Goal: Task Accomplishment & Management: Manage account settings

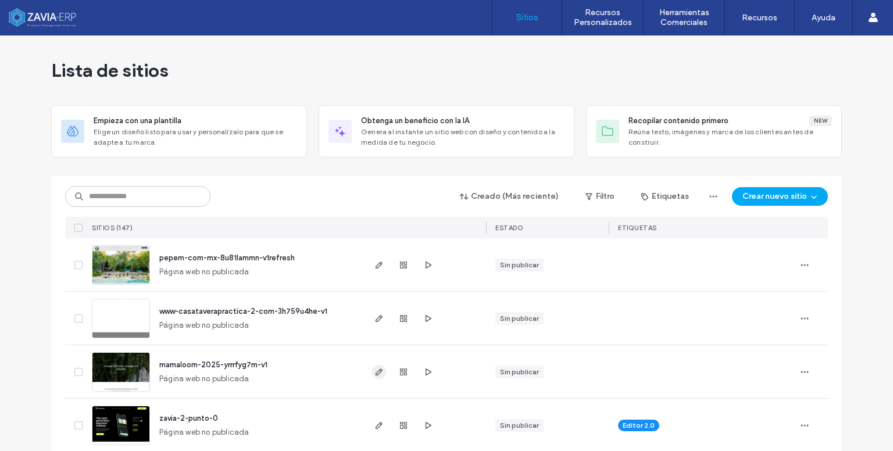
click at [377, 374] on icon "button" at bounding box center [378, 371] width 9 height 9
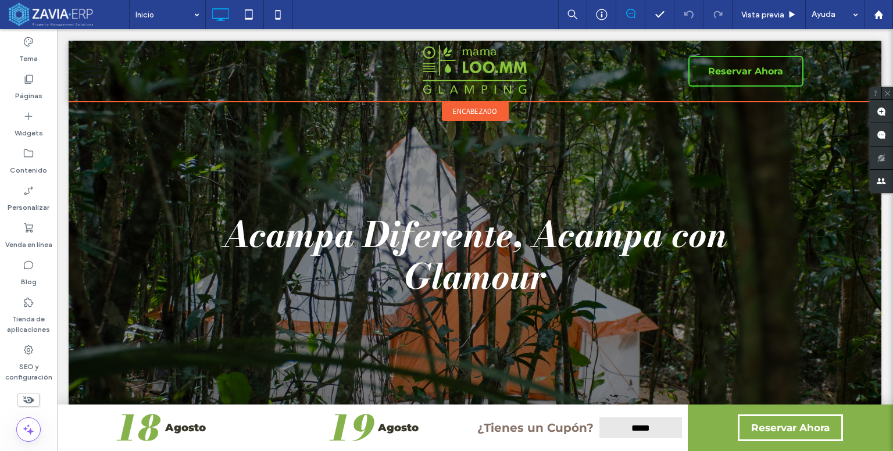
click at [473, 108] on span "encabezado" at bounding box center [475, 111] width 44 height 10
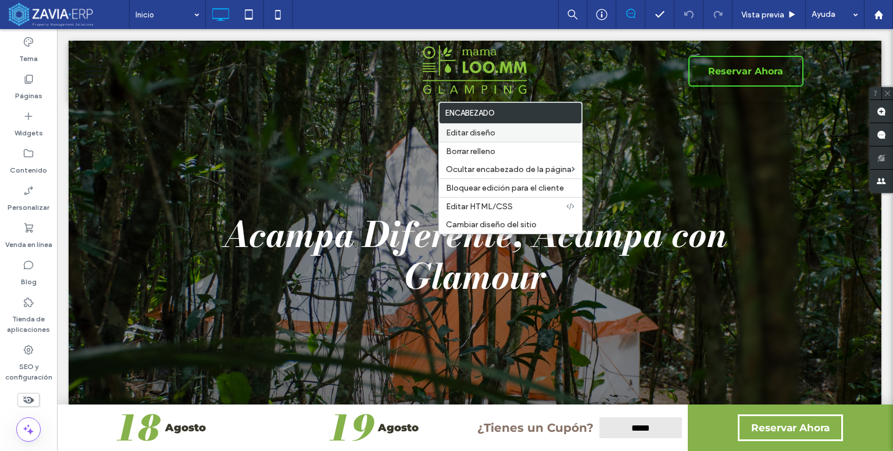
click at [497, 133] on label "Editar diseño" at bounding box center [510, 133] width 129 height 10
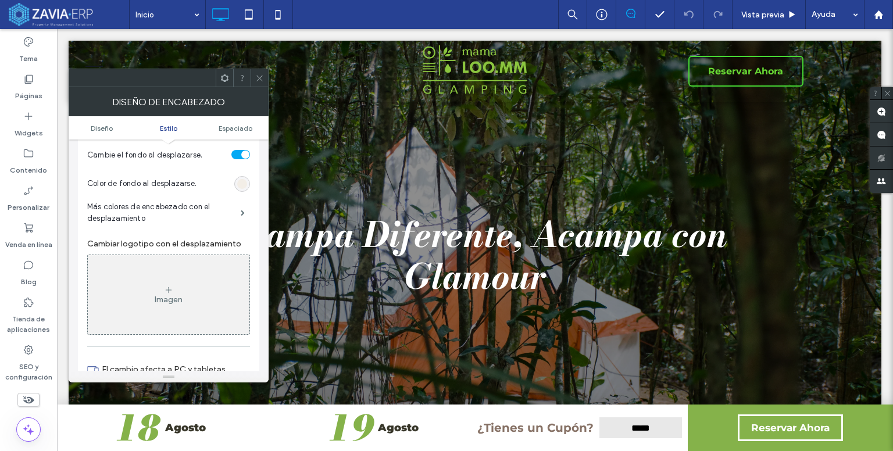
scroll to position [407, 0]
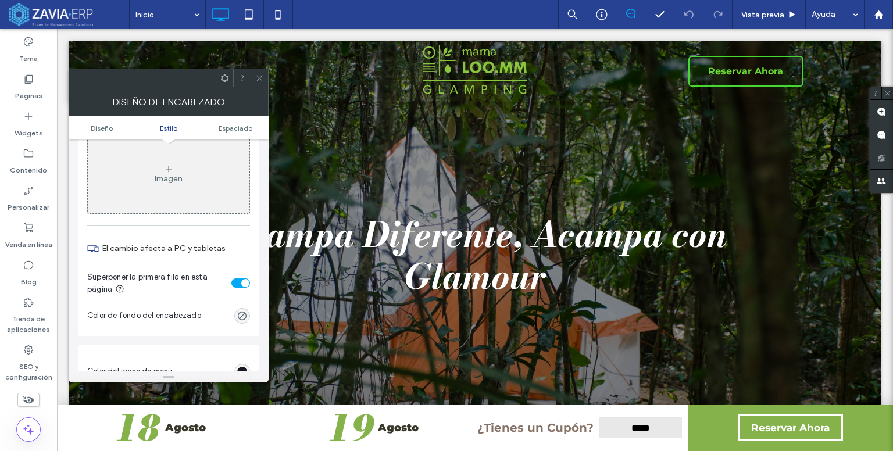
click at [241, 284] on div "toggle" at bounding box center [245, 283] width 8 height 8
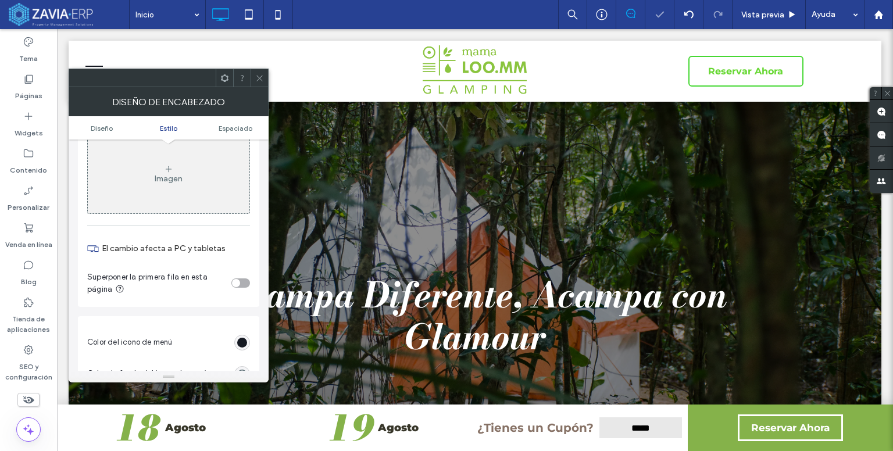
click at [260, 78] on icon at bounding box center [259, 78] width 9 height 9
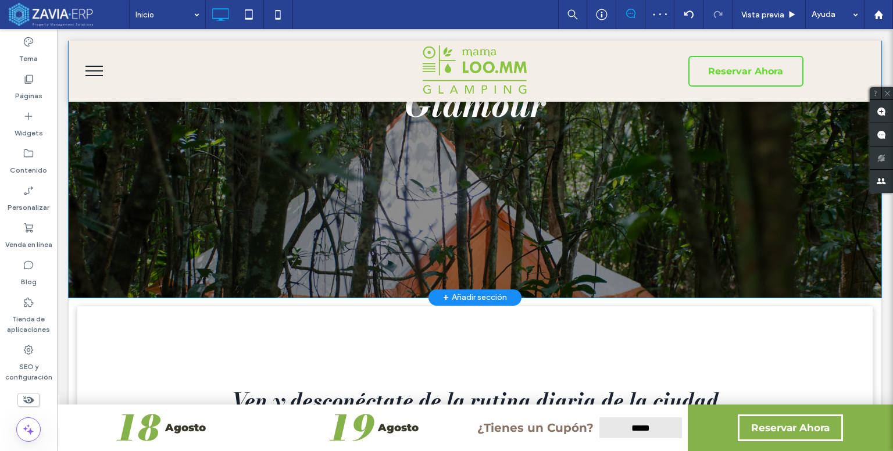
scroll to position [0, 0]
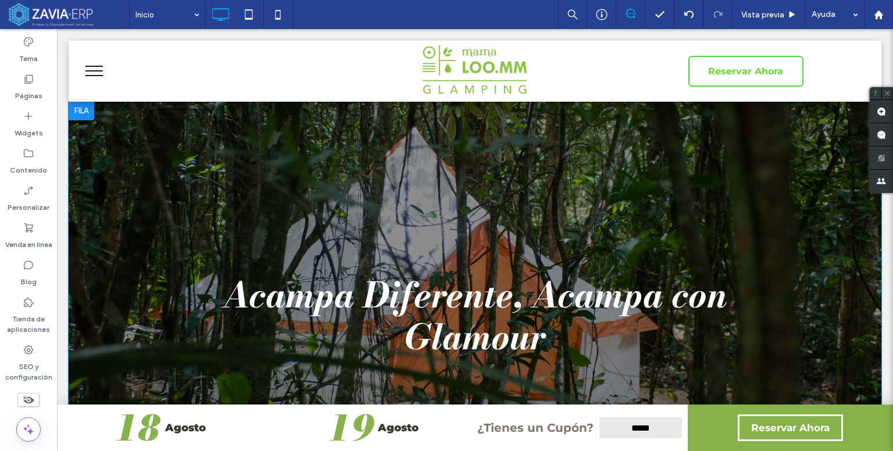
click at [237, 199] on div "Acampa Diferente, Acampa con Glamour Click To Paste Fila + Añadir sección" at bounding box center [475, 316] width 813 height 428
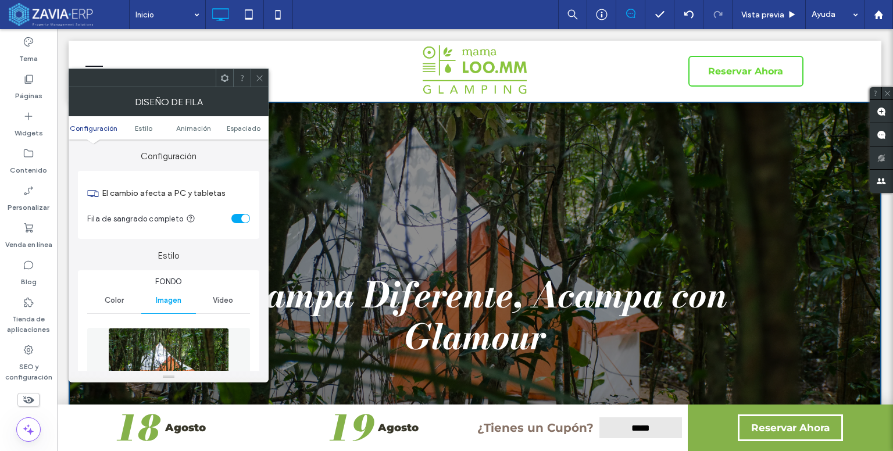
click at [125, 301] on div "Color" at bounding box center [114, 301] width 54 height 26
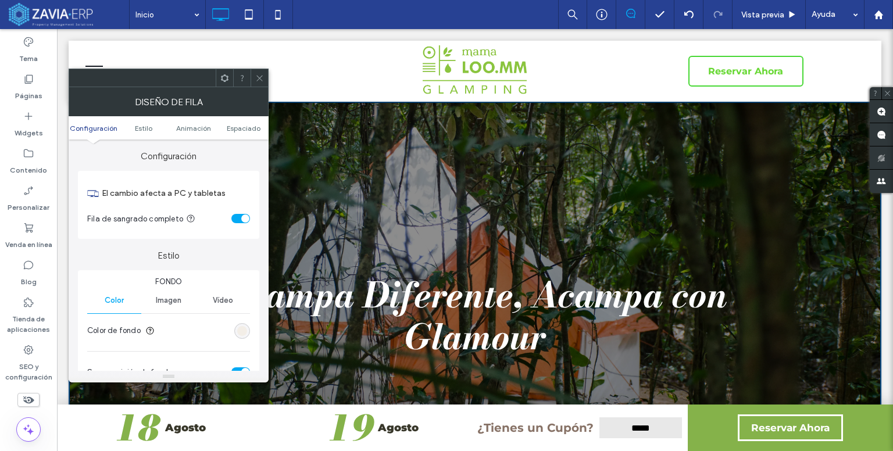
click at [172, 305] on span "Imagen" at bounding box center [169, 300] width 26 height 9
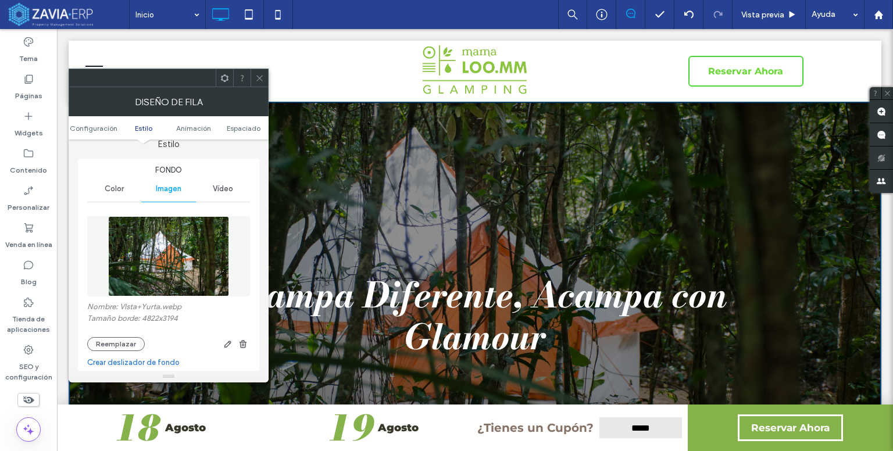
scroll to position [116, 0]
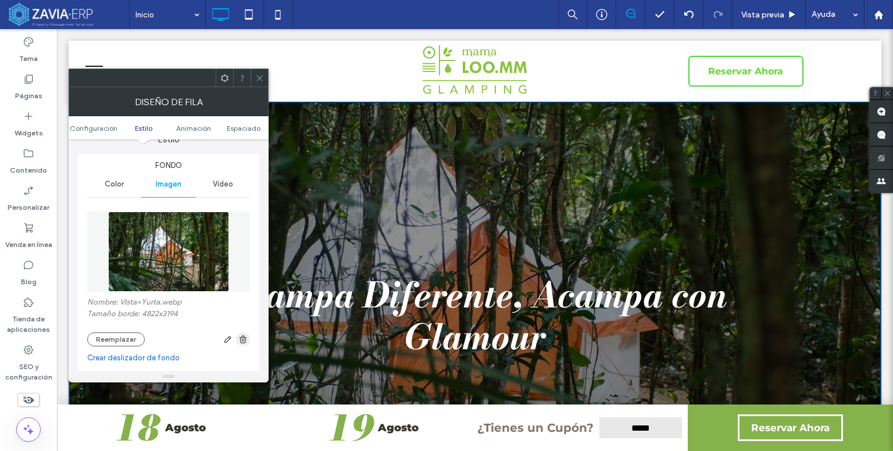
click at [244, 340] on use "button" at bounding box center [243, 339] width 7 height 8
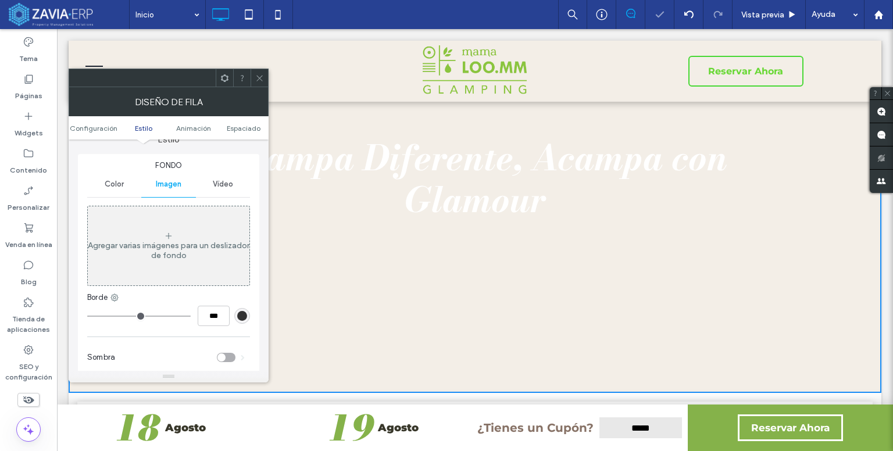
scroll to position [174, 0]
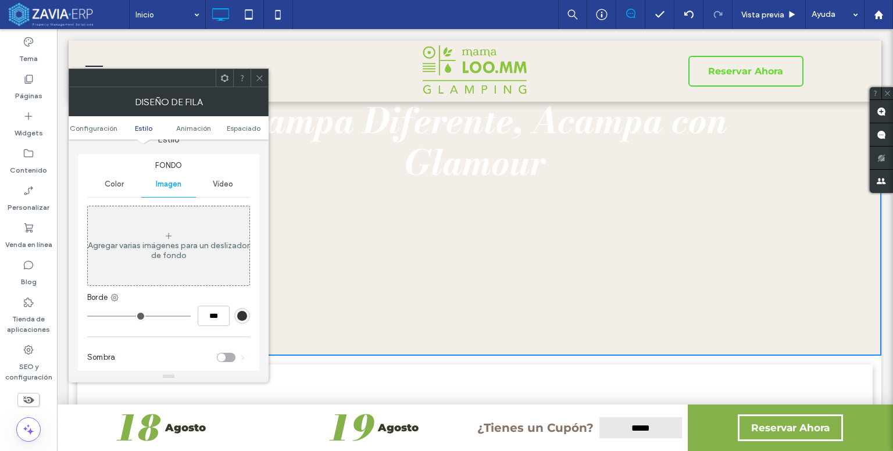
click at [263, 77] on icon at bounding box center [259, 78] width 9 height 9
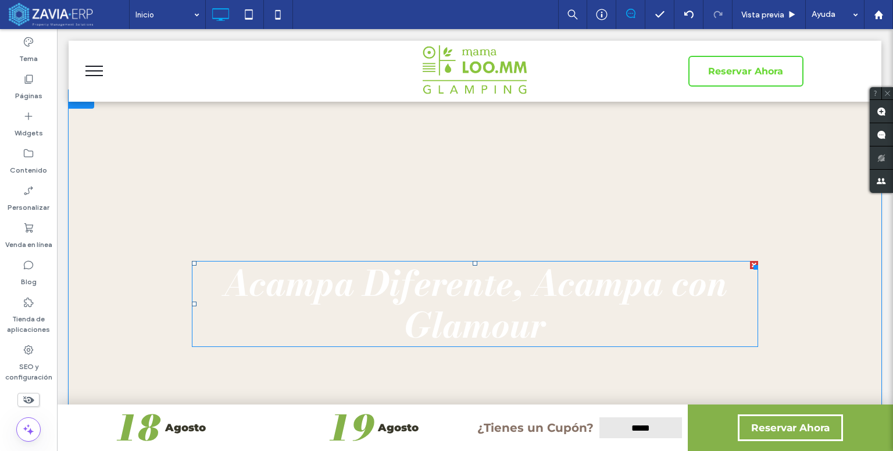
scroll to position [0, 0]
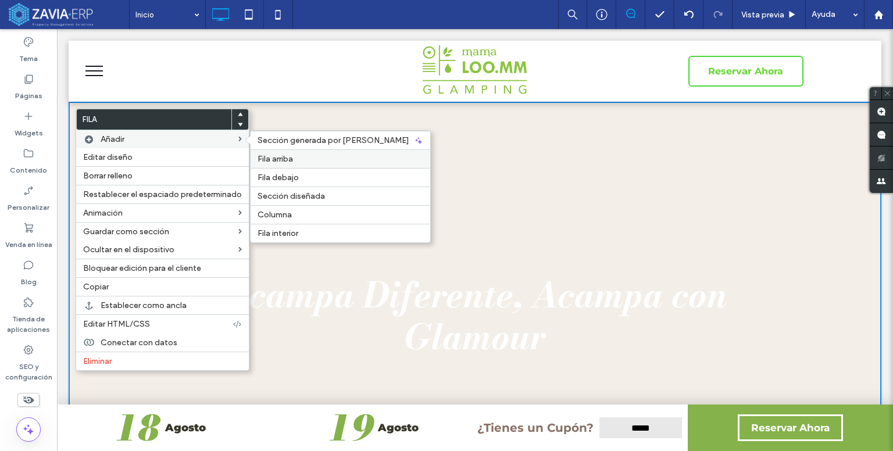
click at [295, 159] on label "Fila arriba" at bounding box center [341, 159] width 166 height 10
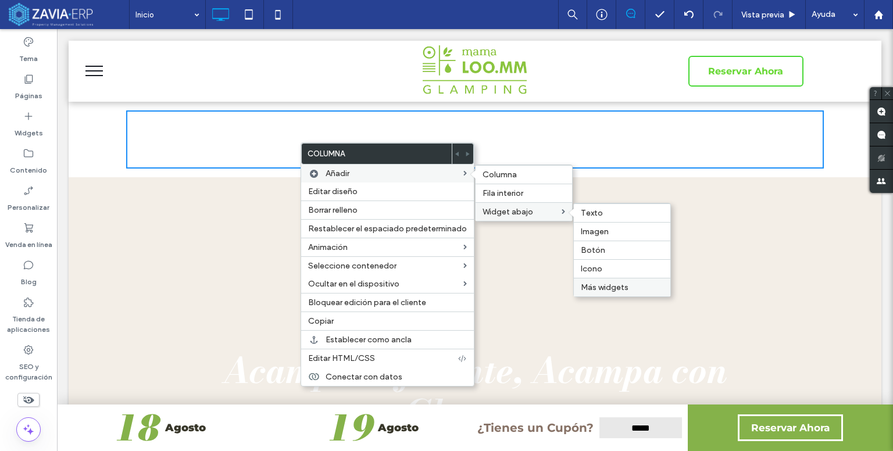
click at [607, 285] on span "Más widgets" at bounding box center [605, 288] width 48 height 10
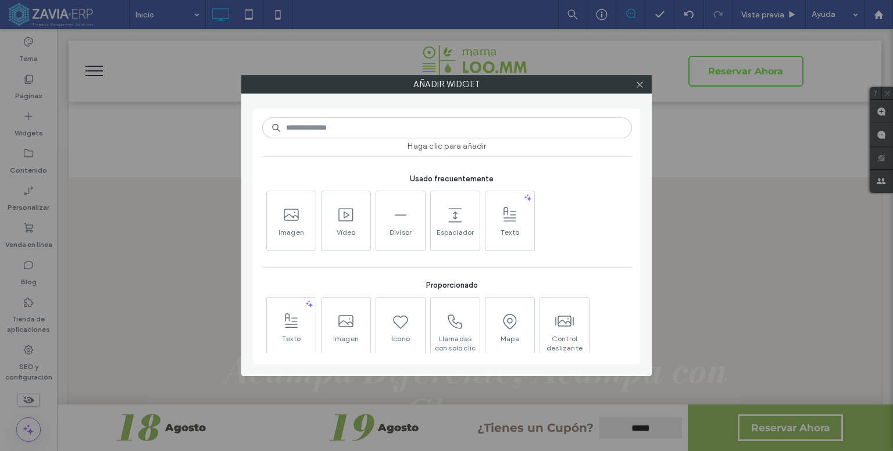
click at [307, 124] on input at bounding box center [447, 127] width 370 height 21
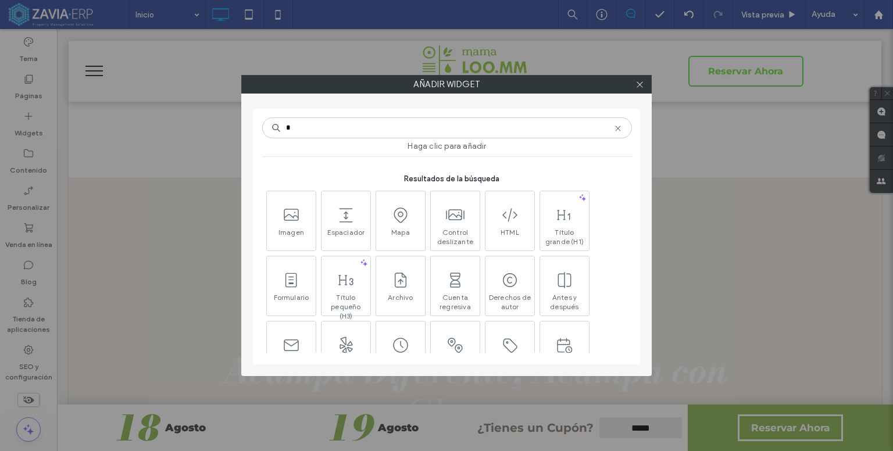
type input "*"
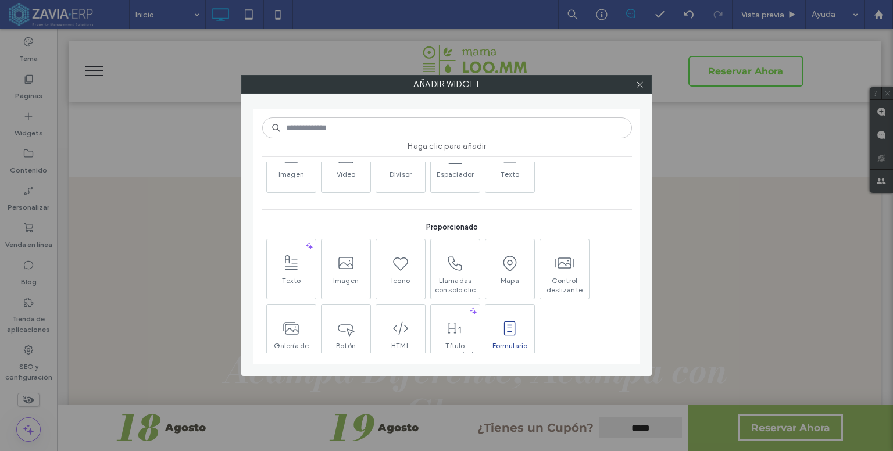
scroll to position [116, 0]
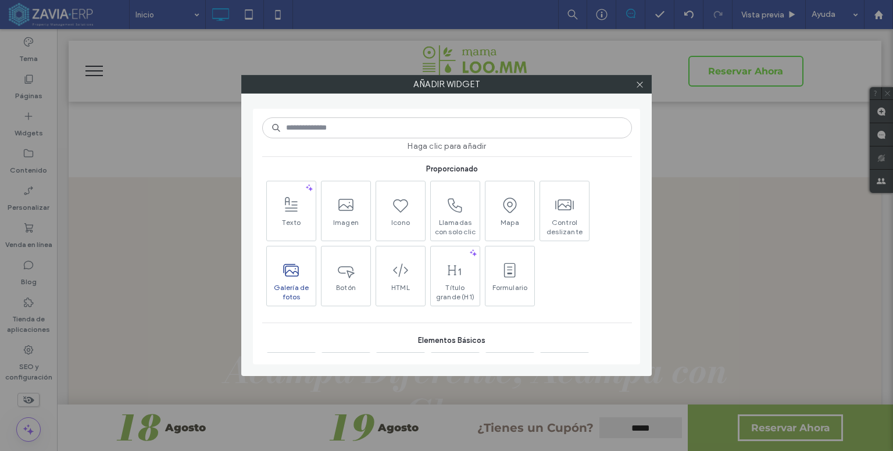
click at [290, 280] on span at bounding box center [291, 270] width 49 height 26
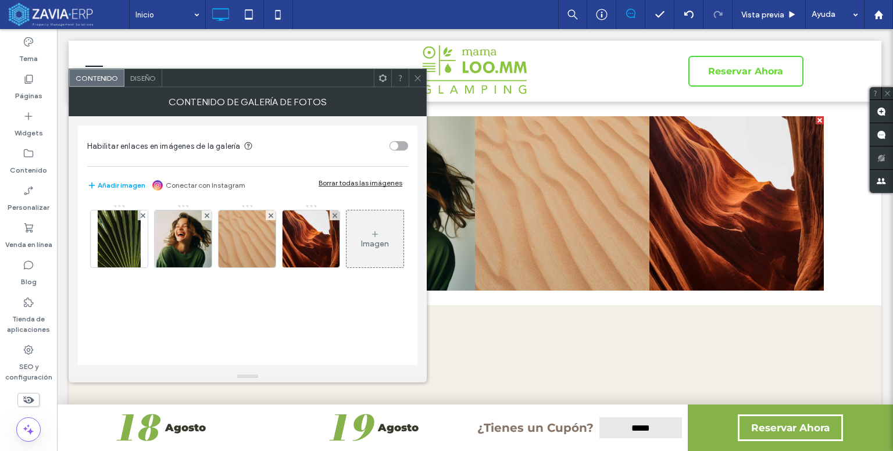
click at [151, 77] on span "Diseño" at bounding box center [143, 78] width 26 height 9
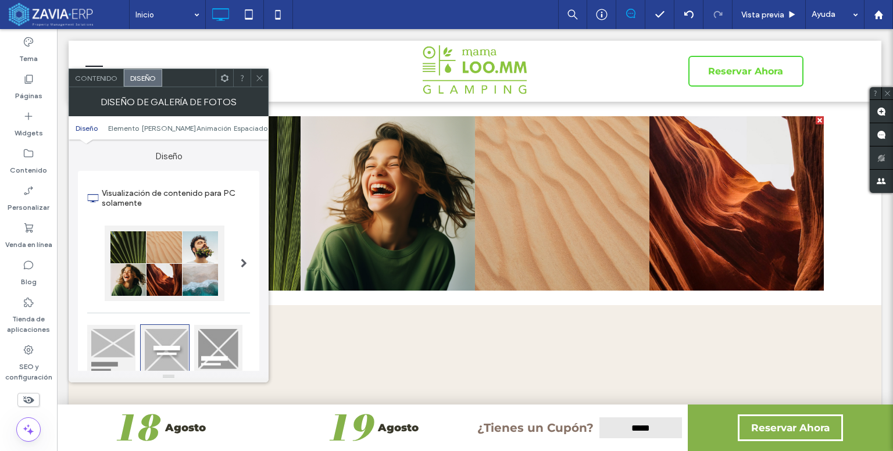
click at [201, 266] on div at bounding box center [165, 264] width 120 height 76
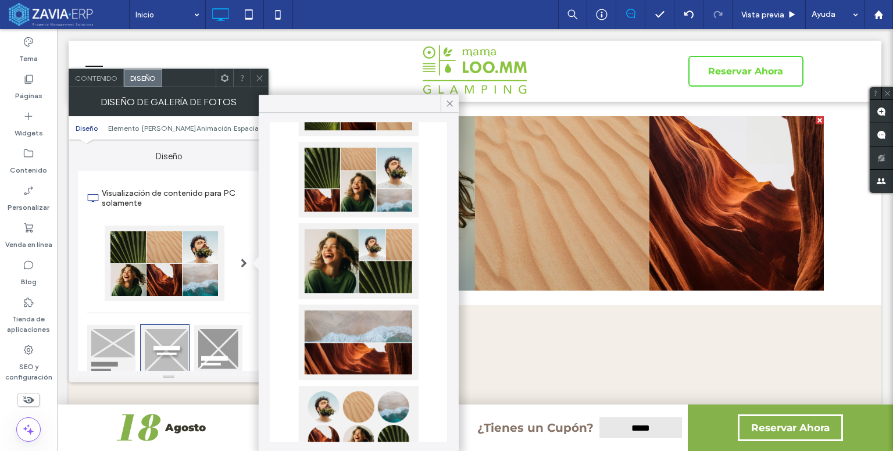
scroll to position [291, 0]
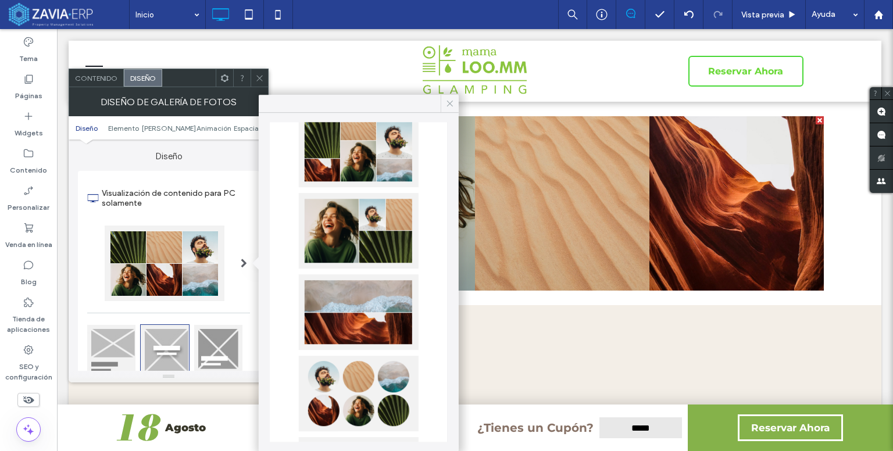
click at [451, 102] on icon at bounding box center [450, 103] width 10 height 10
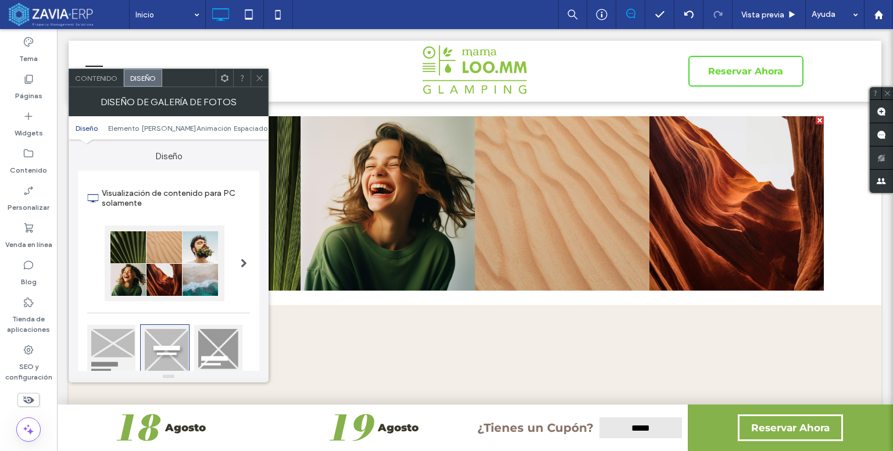
click at [257, 80] on icon at bounding box center [259, 78] width 9 height 9
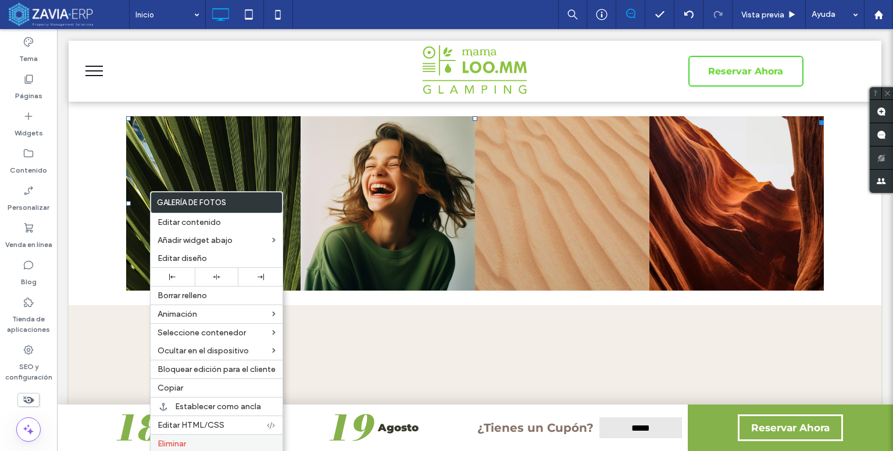
click at [191, 439] on label "Eliminar" at bounding box center [217, 444] width 118 height 10
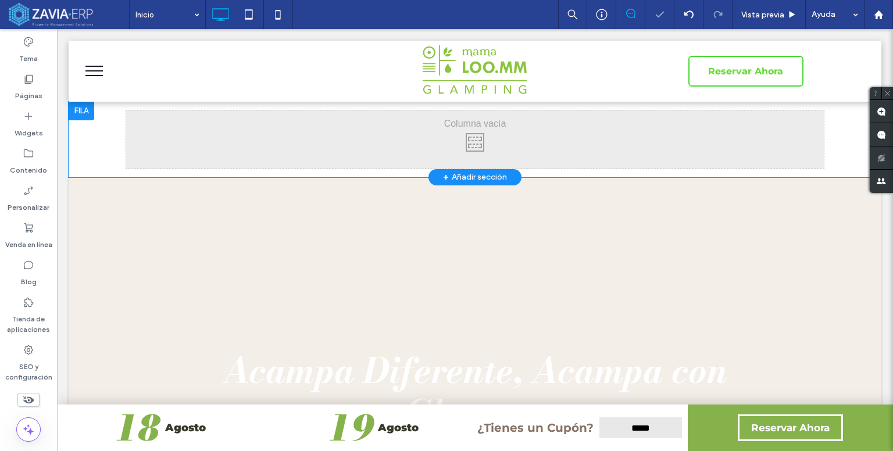
click at [162, 144] on div "Click To Paste Click To Paste" at bounding box center [475, 139] width 698 height 58
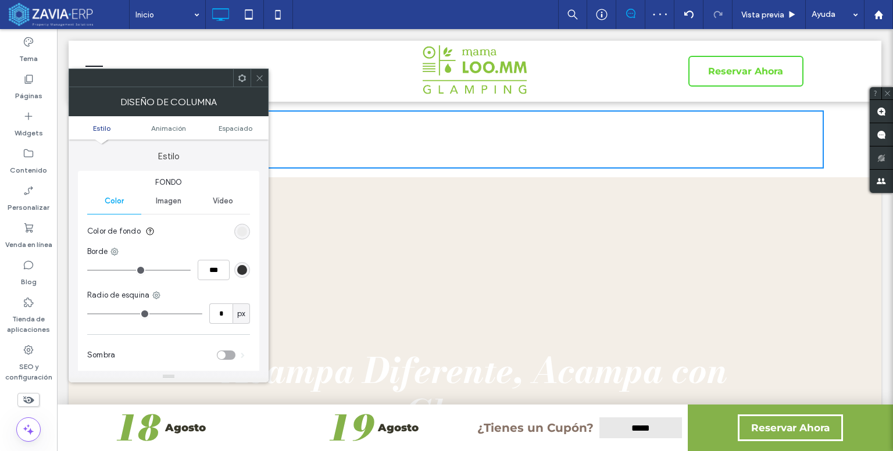
drag, startPoint x: 255, startPoint y: 80, endPoint x: 261, endPoint y: 85, distance: 7.8
click at [256, 81] on icon at bounding box center [259, 78] width 9 height 9
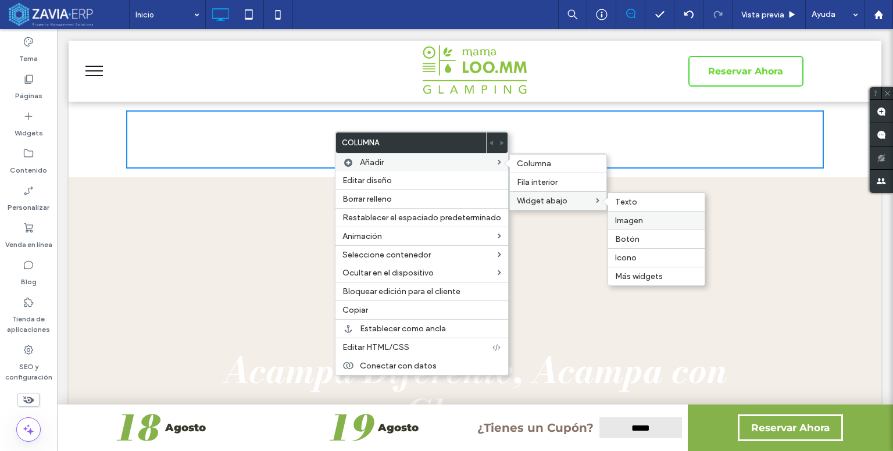
click at [637, 216] on span "Imagen" at bounding box center [629, 221] width 28 height 10
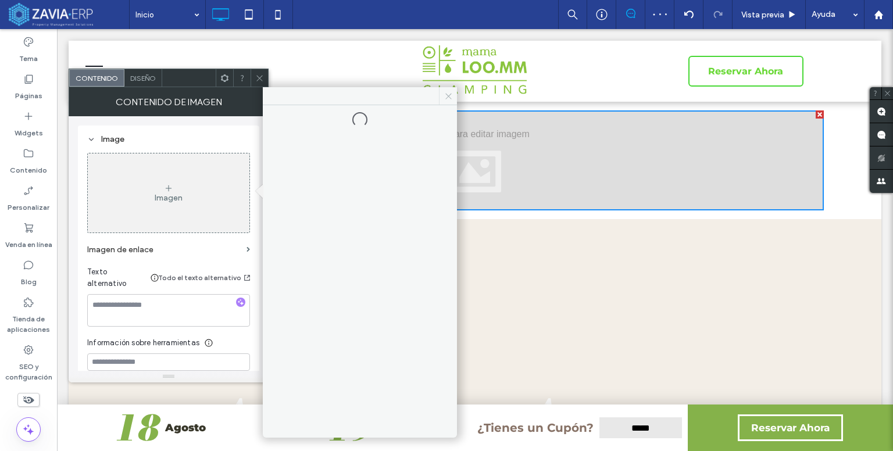
drag, startPoint x: 446, startPoint y: 92, endPoint x: 431, endPoint y: 67, distance: 28.9
click at [446, 92] on icon at bounding box center [448, 96] width 9 height 9
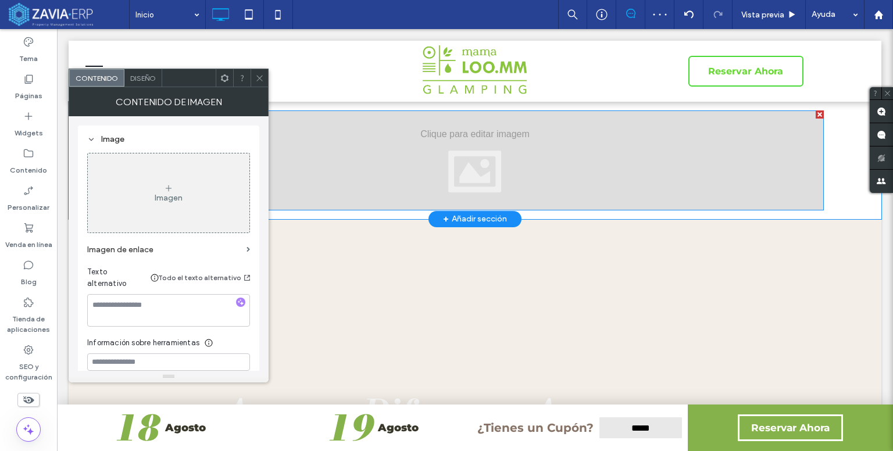
click at [816, 114] on div at bounding box center [820, 114] width 8 height 8
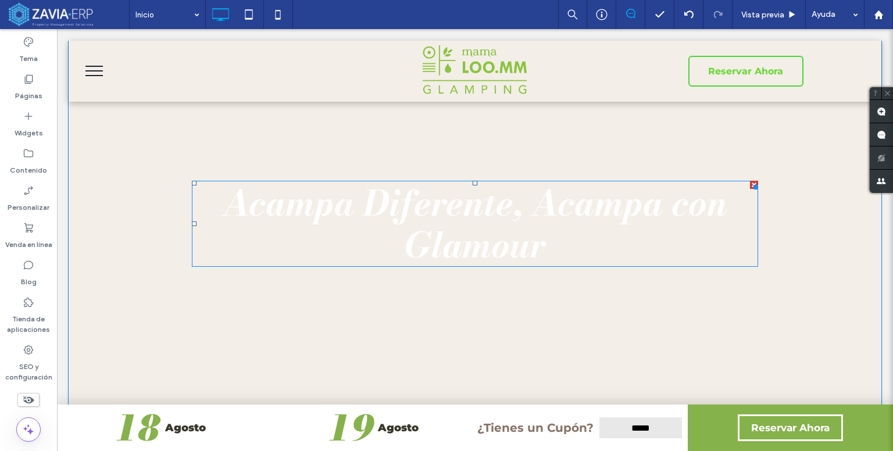
scroll to position [0, 0]
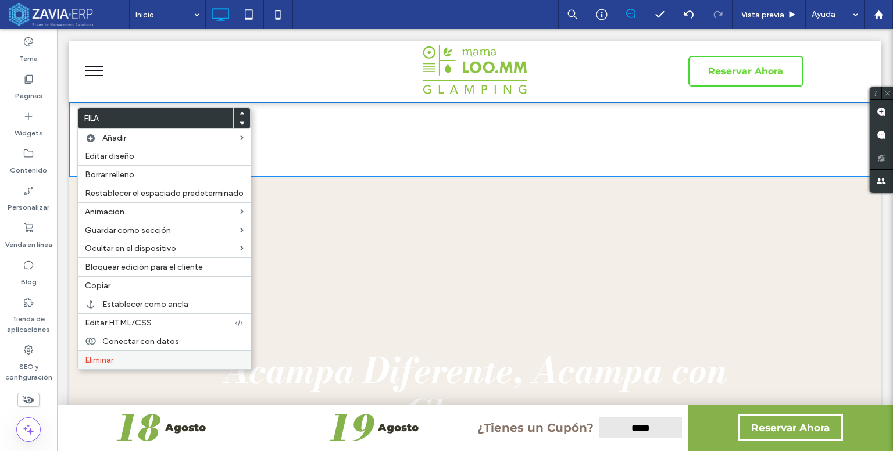
click at [130, 363] on div "Eliminar" at bounding box center [164, 360] width 173 height 19
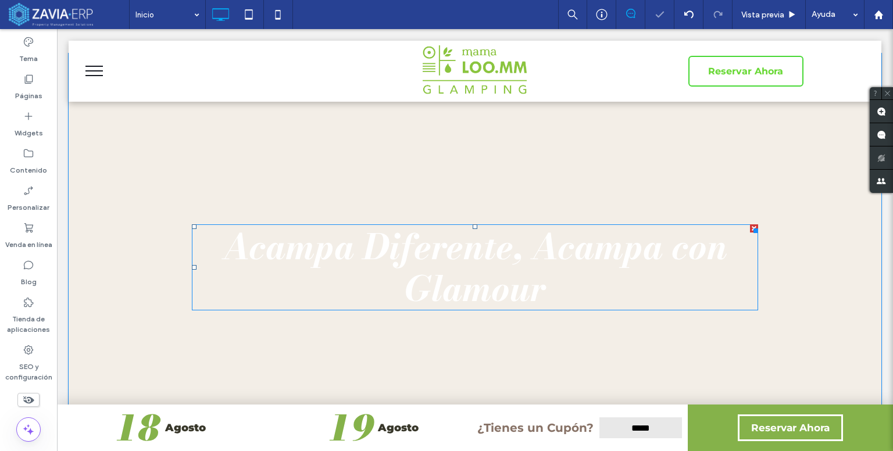
scroll to position [116, 0]
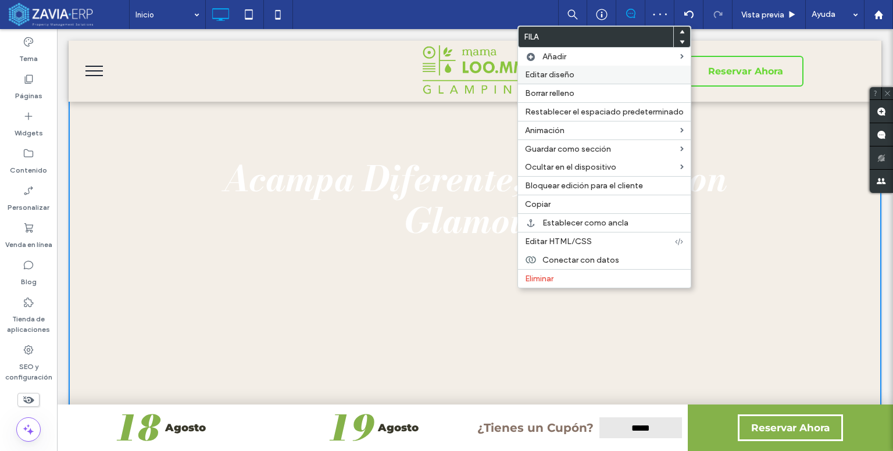
click at [556, 69] on div "Editar diseño" at bounding box center [604, 75] width 173 height 18
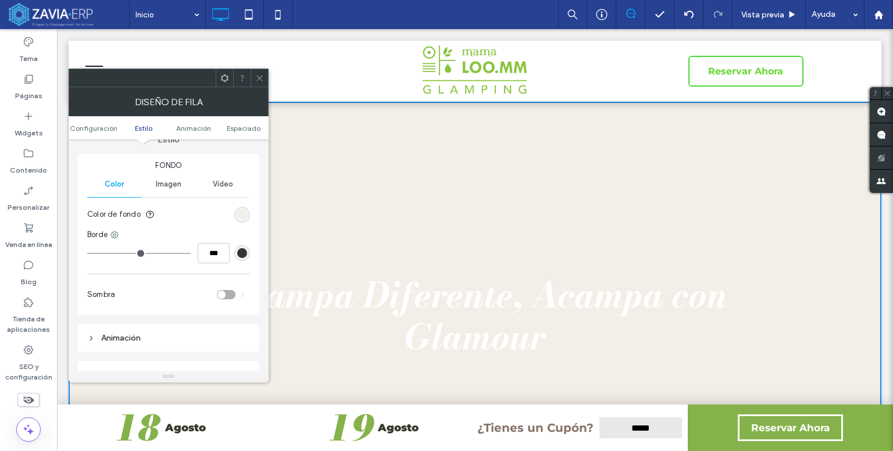
click at [166, 186] on span "Imagen" at bounding box center [169, 184] width 26 height 9
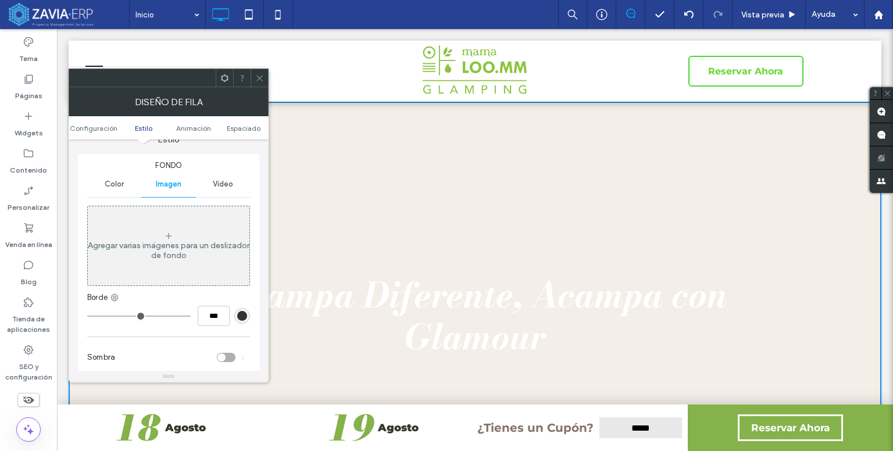
click at [158, 246] on div "Agregar varias imágenes para un deslizador de fondo" at bounding box center [169, 251] width 162 height 20
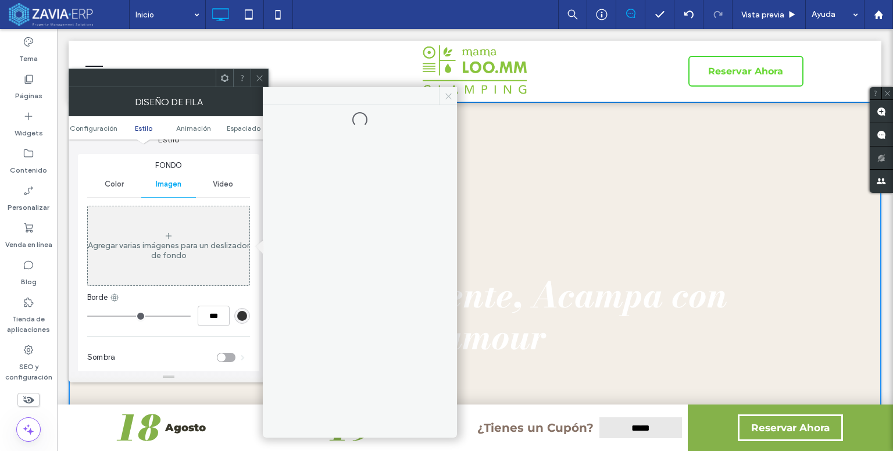
click at [451, 90] on span at bounding box center [448, 95] width 18 height 17
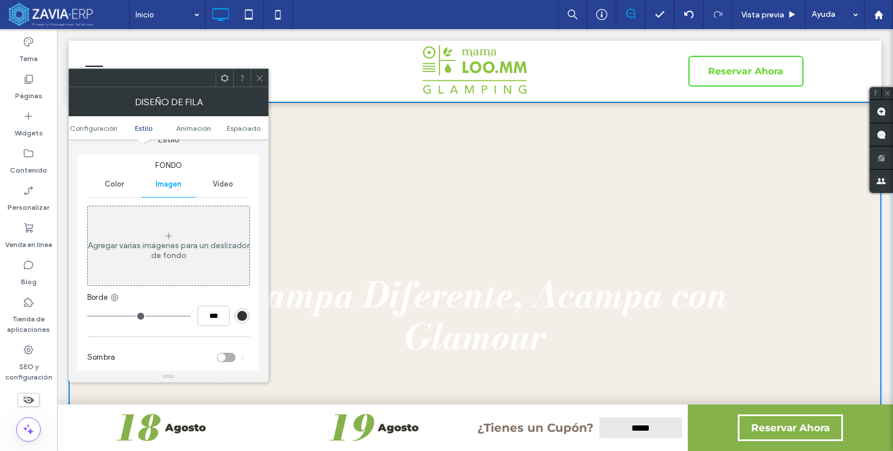
click at [159, 219] on div "Agregar varias imágenes para un deslizador de fondo" at bounding box center [169, 246] width 162 height 77
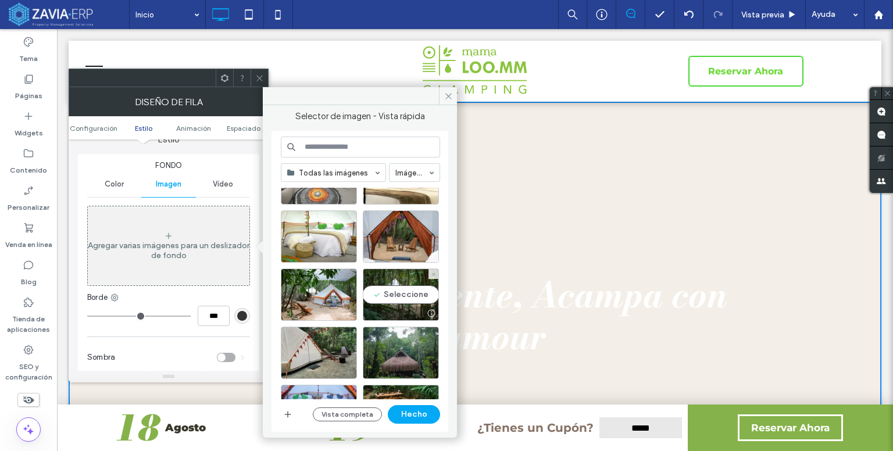
scroll to position [1532, 0]
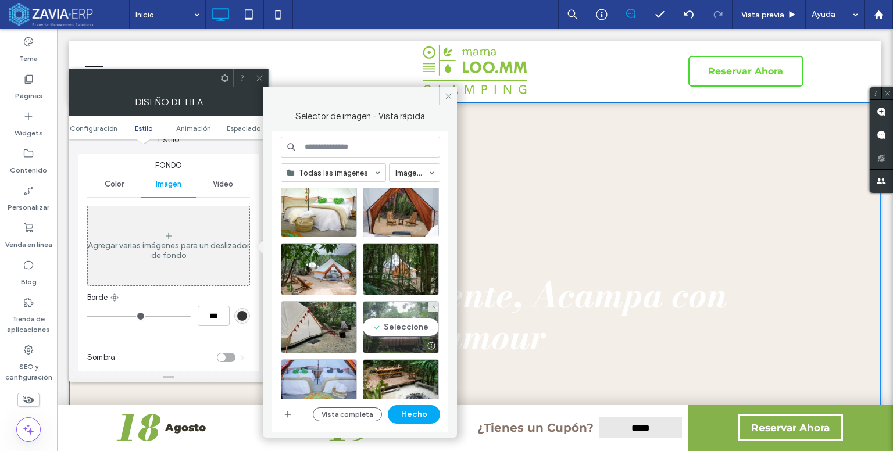
click at [397, 327] on div "Seleccione" at bounding box center [401, 327] width 76 height 52
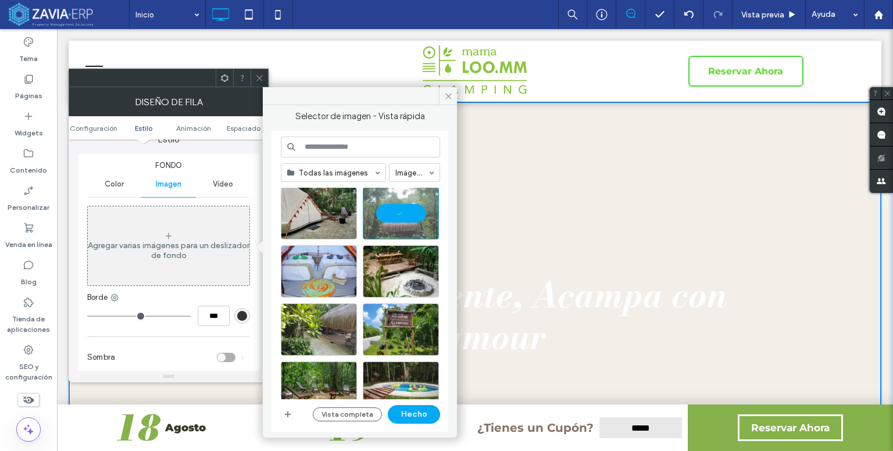
scroll to position [1648, 0]
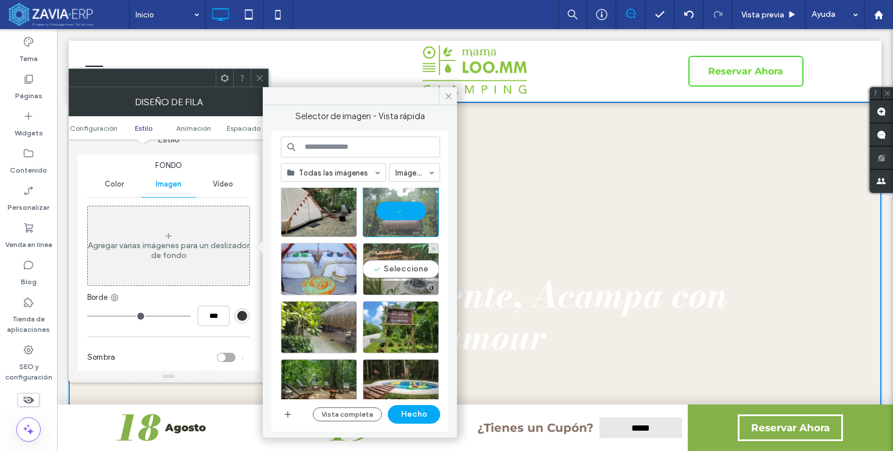
click at [402, 275] on div "Seleccione" at bounding box center [401, 269] width 76 height 52
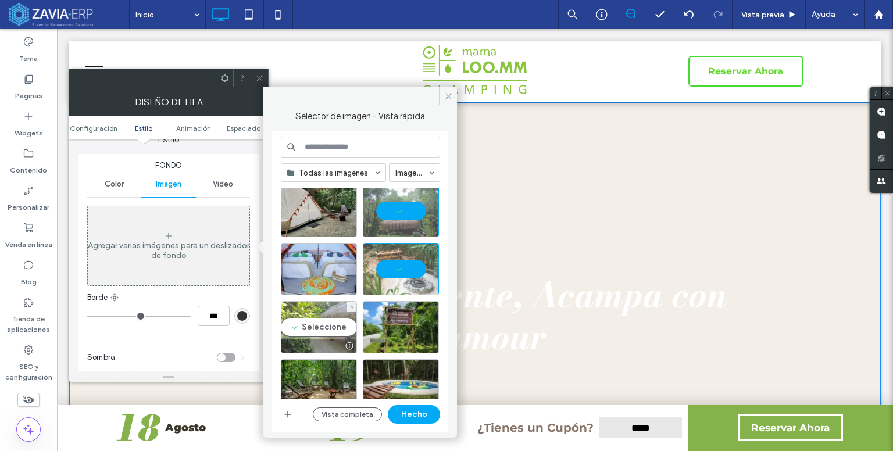
click at [328, 323] on div "Seleccione" at bounding box center [319, 327] width 76 height 52
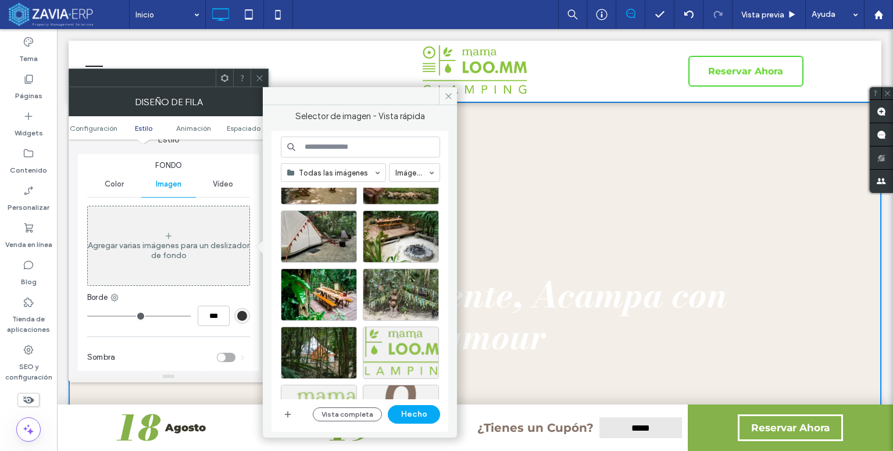
scroll to position [1881, 0]
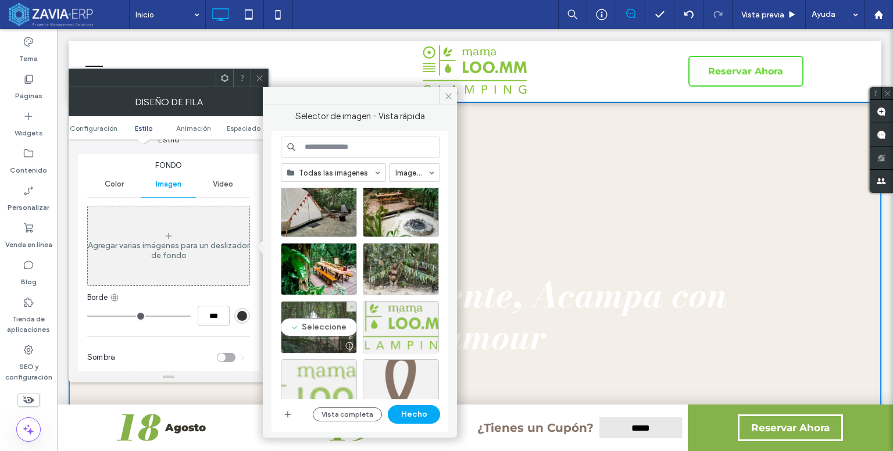
click at [322, 326] on div "Seleccione" at bounding box center [319, 327] width 76 height 52
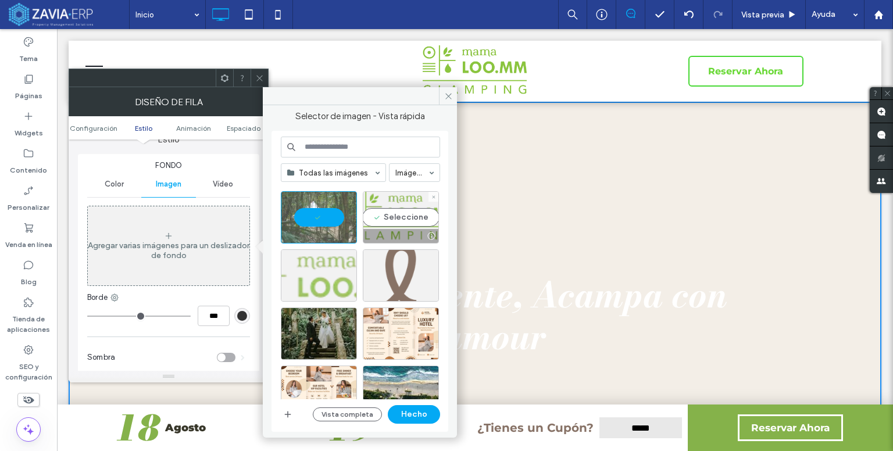
scroll to position [1997, 0]
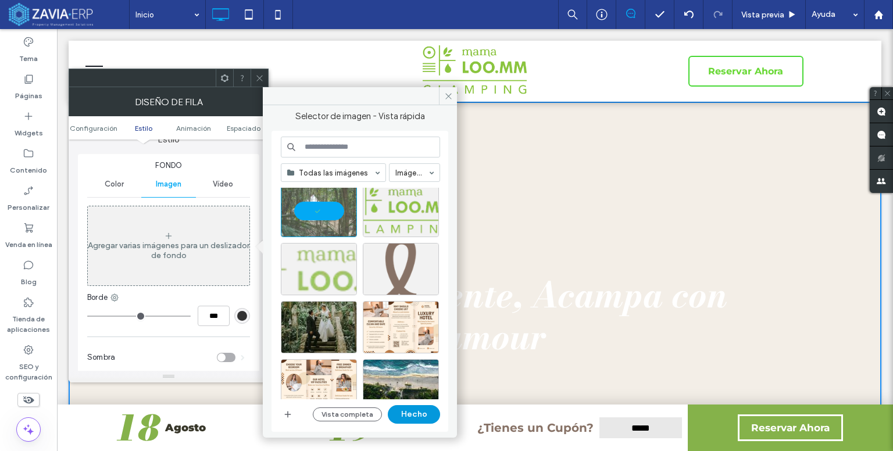
click at [419, 413] on button "Hecho" at bounding box center [414, 414] width 52 height 19
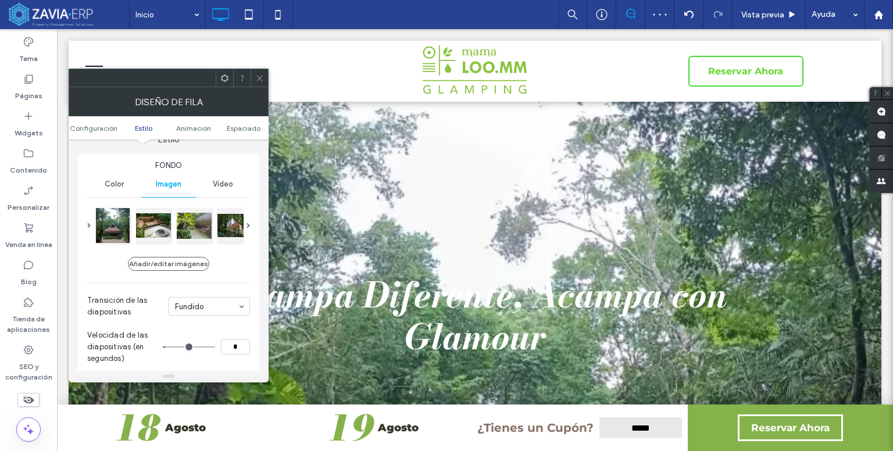
click at [257, 80] on use at bounding box center [259, 78] width 6 height 6
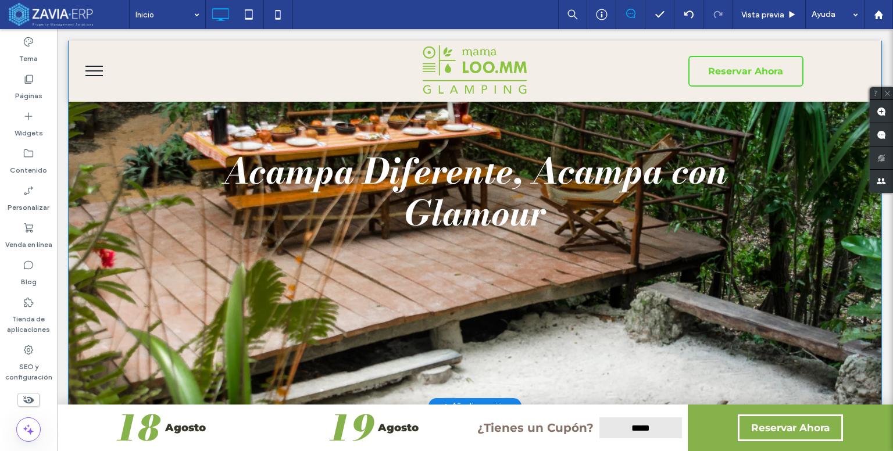
scroll to position [174, 0]
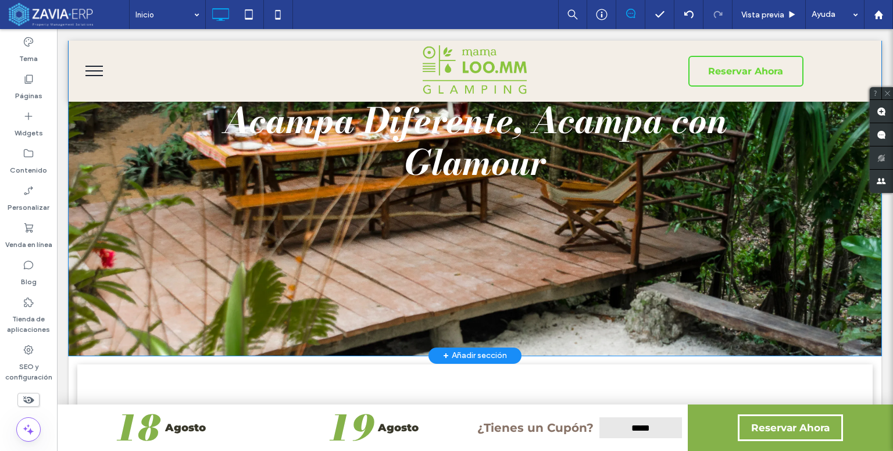
click at [344, 289] on div at bounding box center [475, 141] width 813 height 428
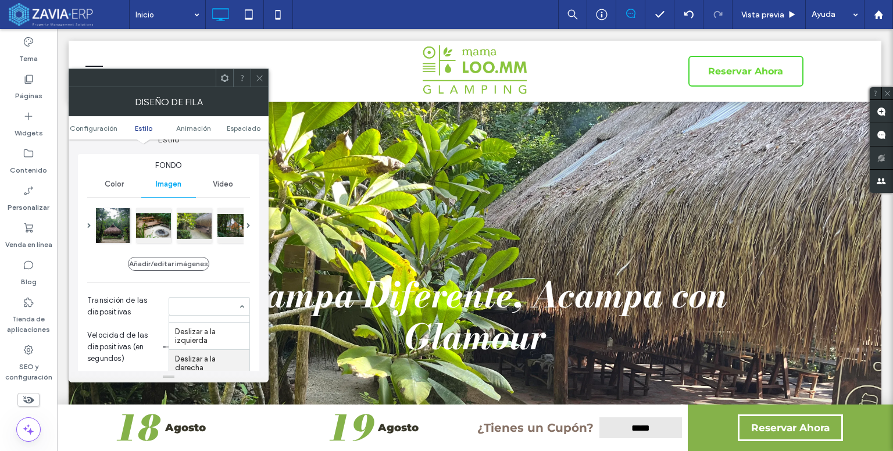
scroll to position [16, 0]
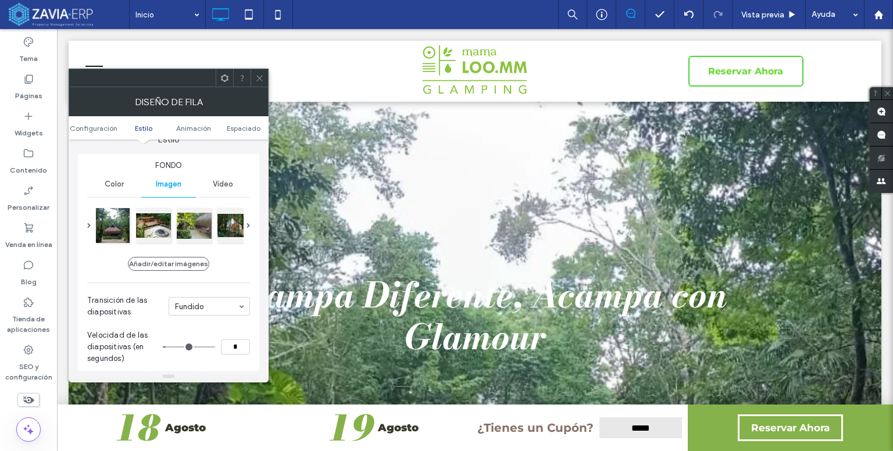
click at [237, 310] on div "Fundido" at bounding box center [209, 306] width 81 height 19
click at [123, 237] on div at bounding box center [112, 224] width 35 height 35
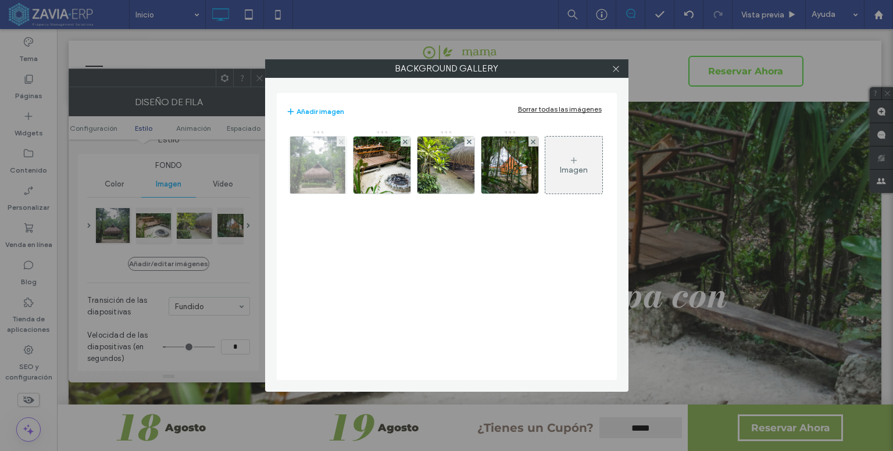
click at [342, 140] on icon at bounding box center [341, 142] width 5 height 5
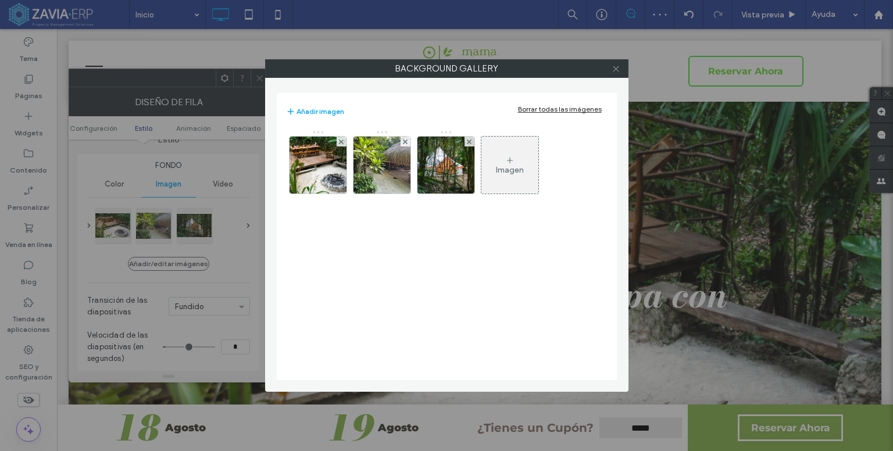
click at [617, 67] on icon at bounding box center [616, 69] width 9 height 9
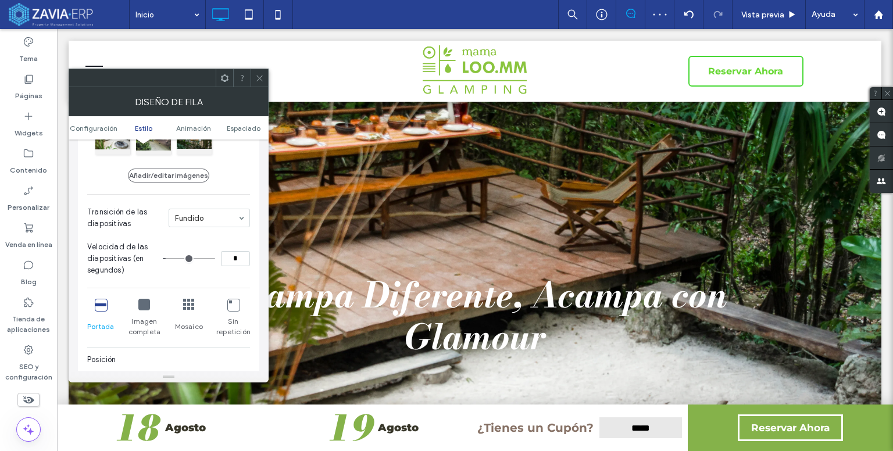
scroll to position [233, 0]
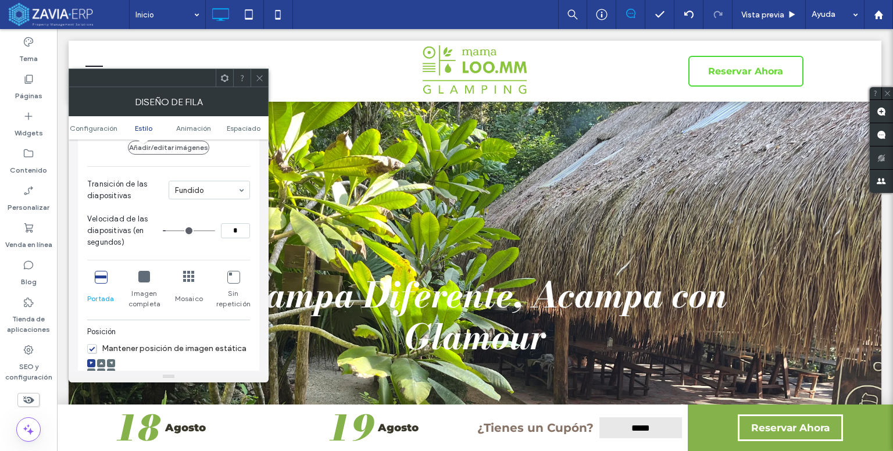
type input "*"
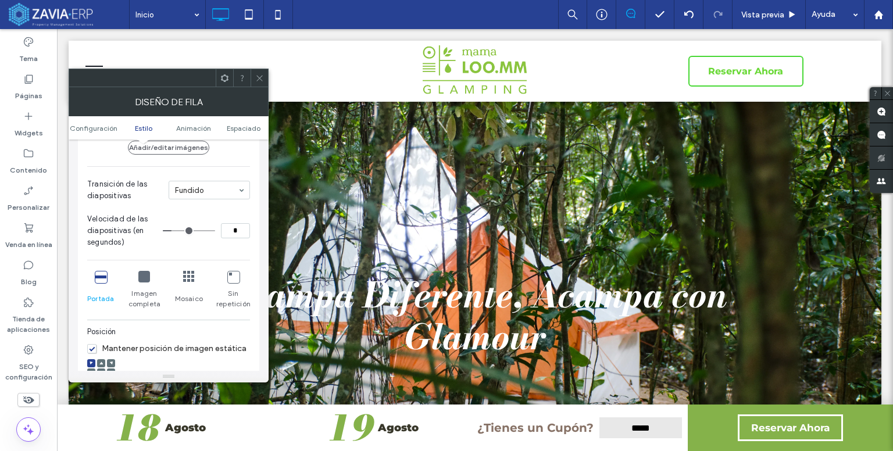
type input "*"
click at [174, 231] on input "range" at bounding box center [189, 230] width 52 height 1
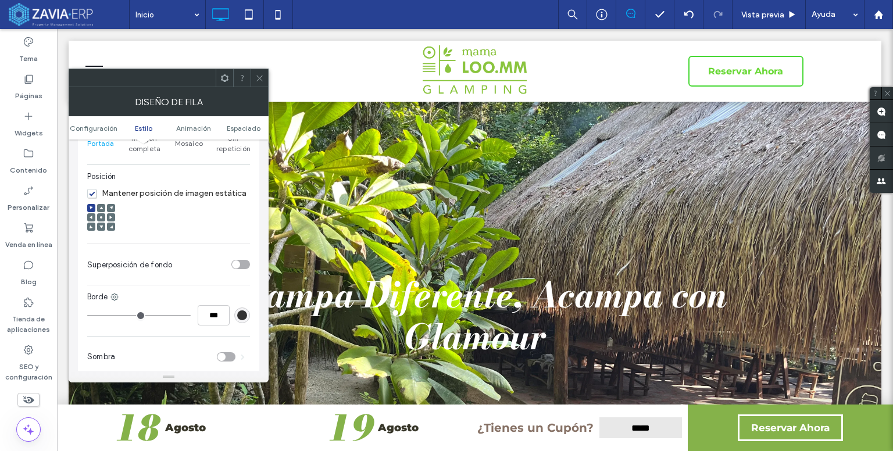
scroll to position [407, 0]
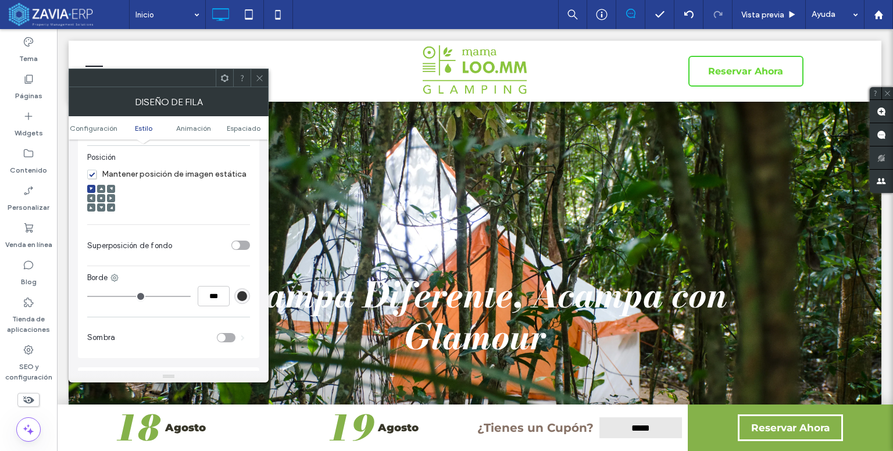
click at [241, 248] on div "toggle" at bounding box center [240, 245] width 19 height 9
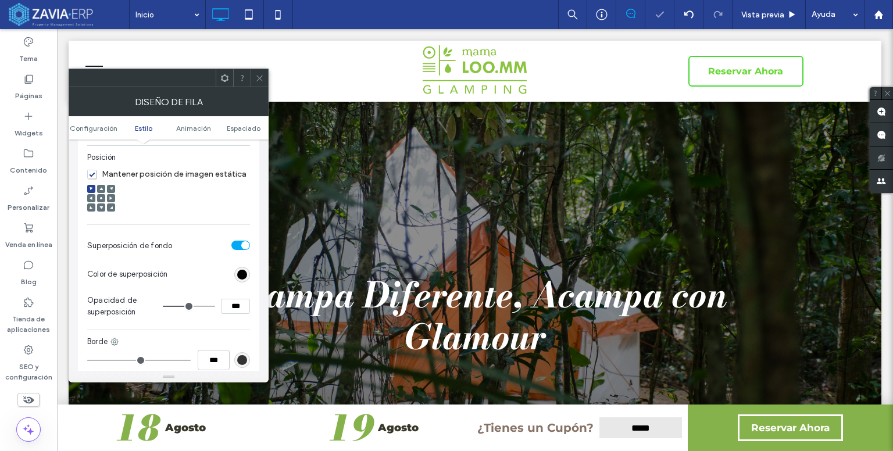
click at [258, 80] on icon at bounding box center [259, 78] width 9 height 9
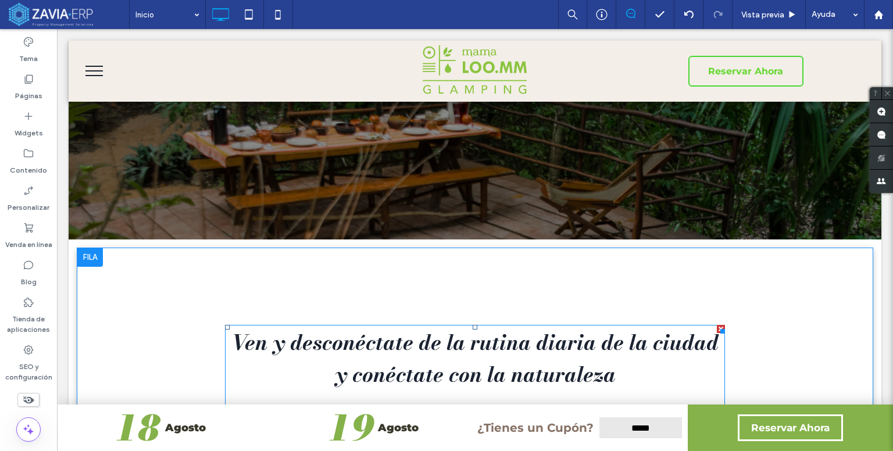
scroll to position [174, 0]
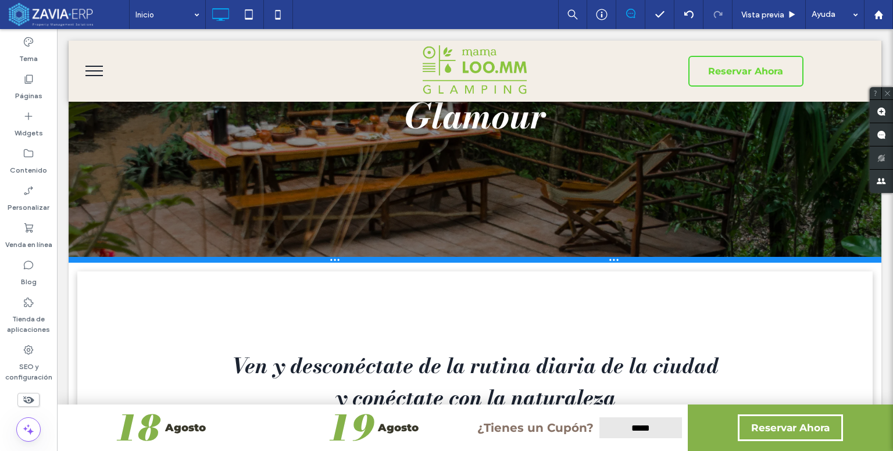
drag, startPoint x: 399, startPoint y: 354, endPoint x: 470, endPoint y: 291, distance: 95.5
click at [413, 262] on div at bounding box center [475, 260] width 813 height 6
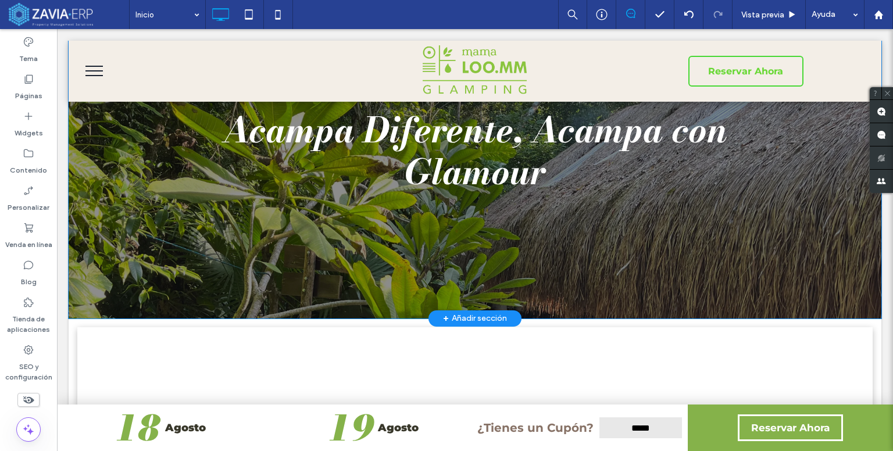
scroll to position [58, 0]
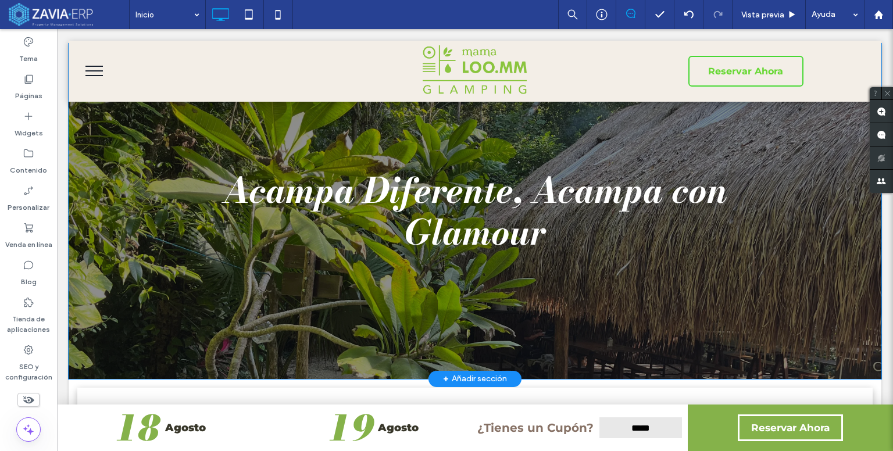
click at [95, 108] on div at bounding box center [475, 211] width 813 height 335
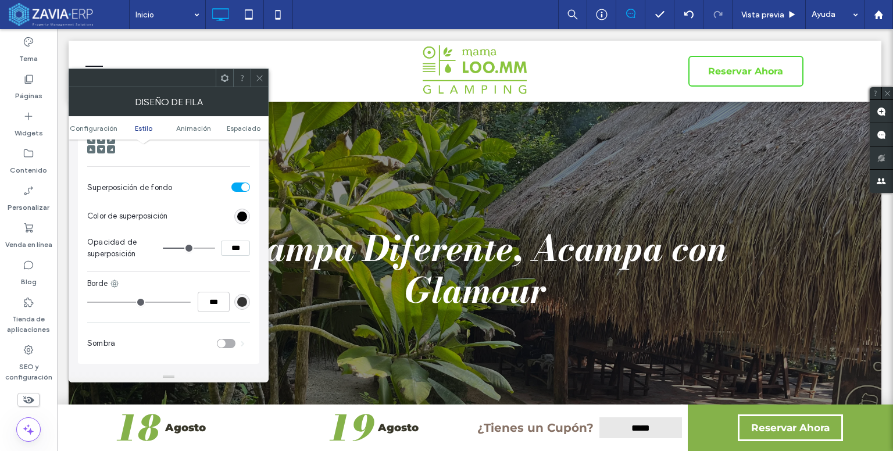
scroll to position [581, 0]
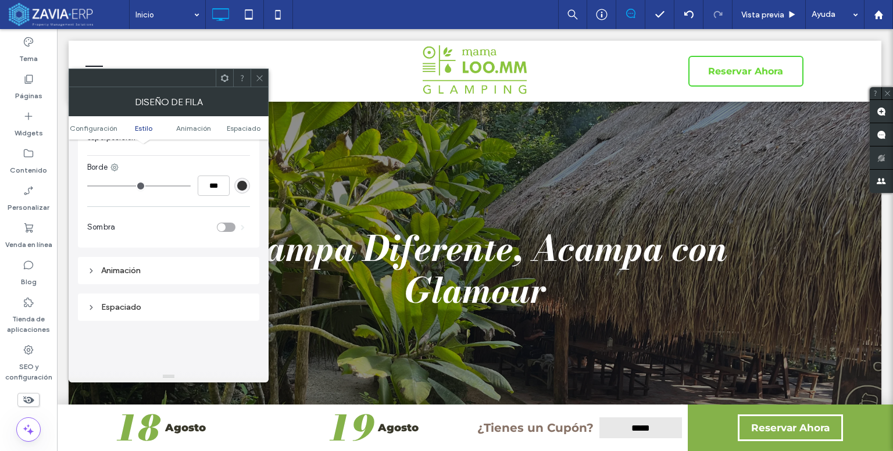
click at [93, 268] on icon at bounding box center [91, 271] width 8 height 8
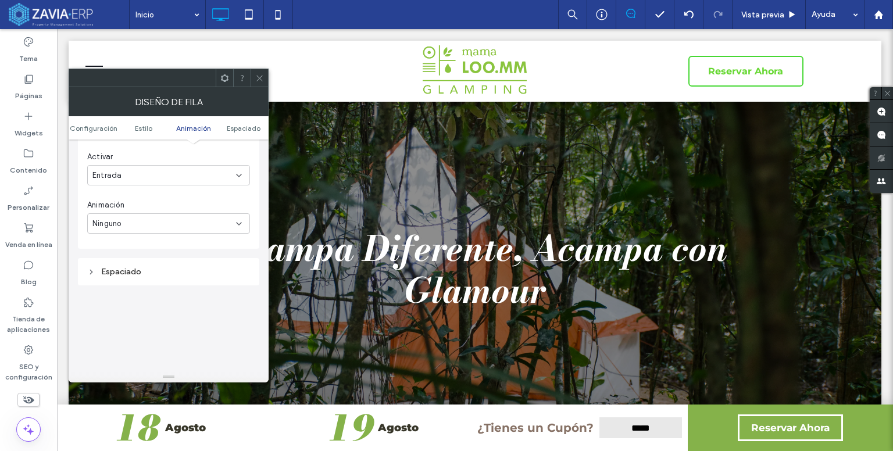
scroll to position [698, 0]
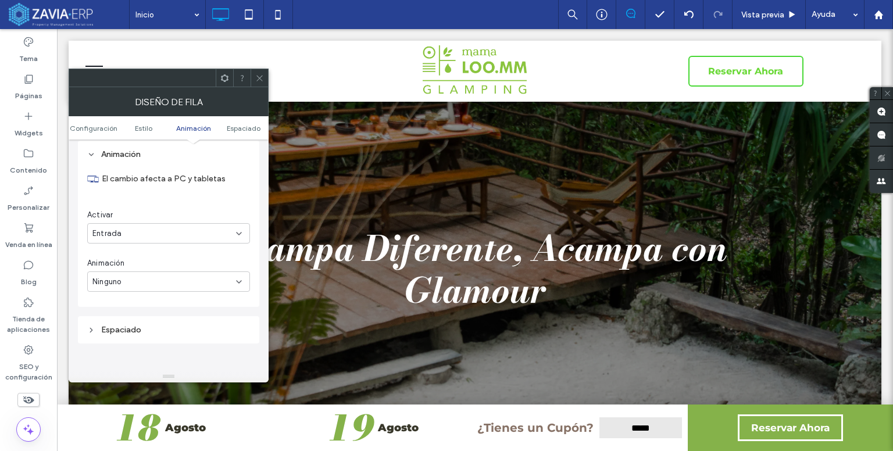
click at [161, 233] on div "Entrada" at bounding box center [164, 234] width 144 height 12
click at [144, 280] on div "Ninguno" at bounding box center [164, 282] width 144 height 12
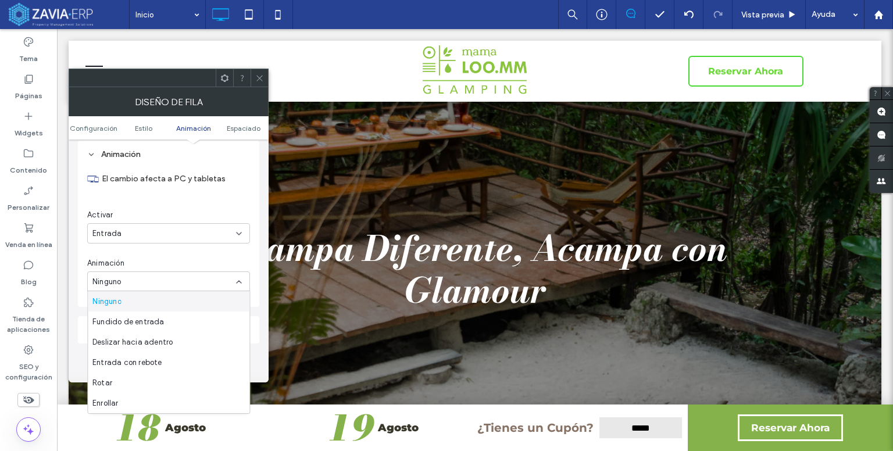
click at [144, 280] on div "Ninguno" at bounding box center [164, 282] width 144 height 12
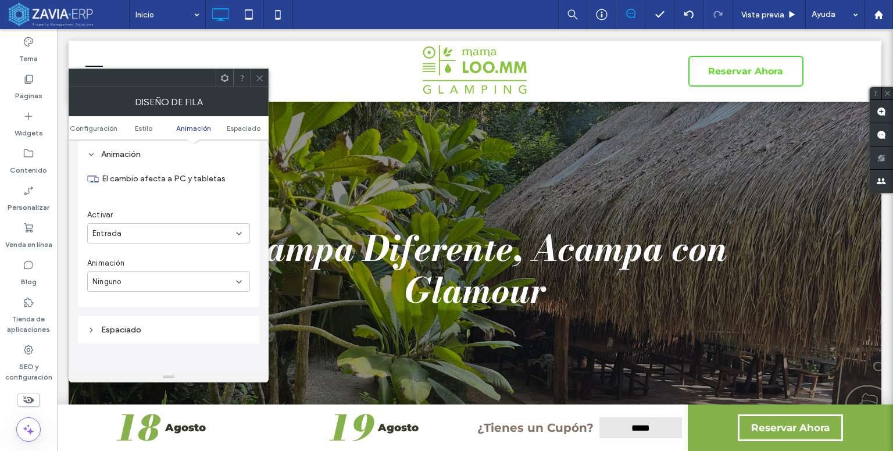
drag, startPoint x: 256, startPoint y: 79, endPoint x: 267, endPoint y: 110, distance: 32.7
click at [259, 82] on icon at bounding box center [259, 78] width 9 height 9
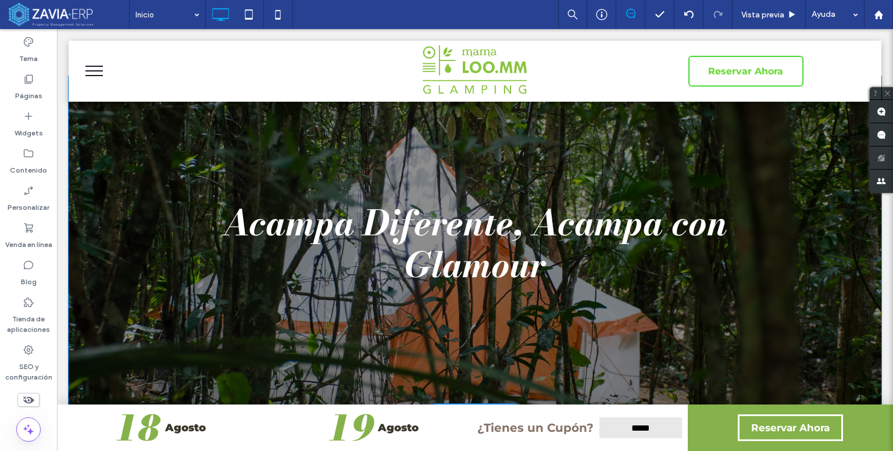
scroll to position [0, 0]
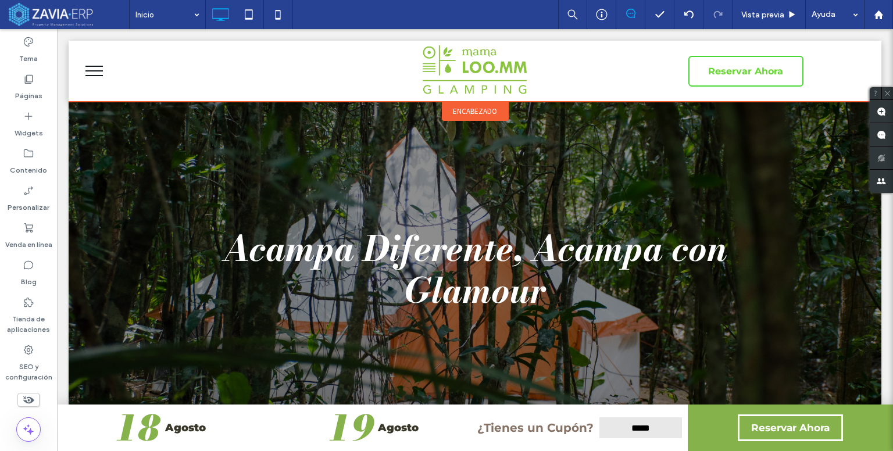
click at [464, 110] on span "encabezado" at bounding box center [475, 111] width 44 height 10
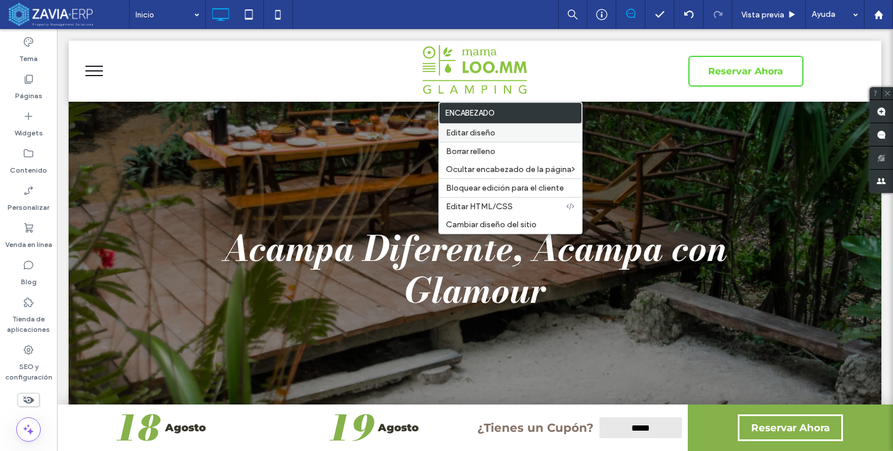
click at [466, 137] on span "Editar diseño" at bounding box center [470, 133] width 49 height 10
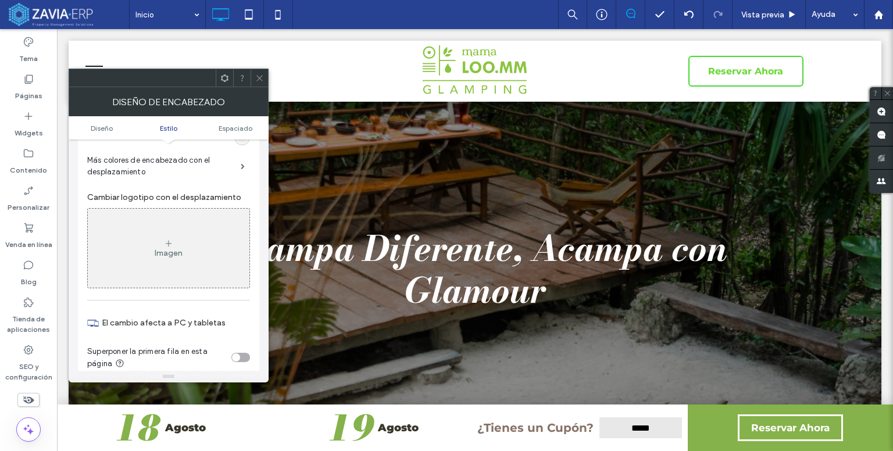
scroll to position [349, 0]
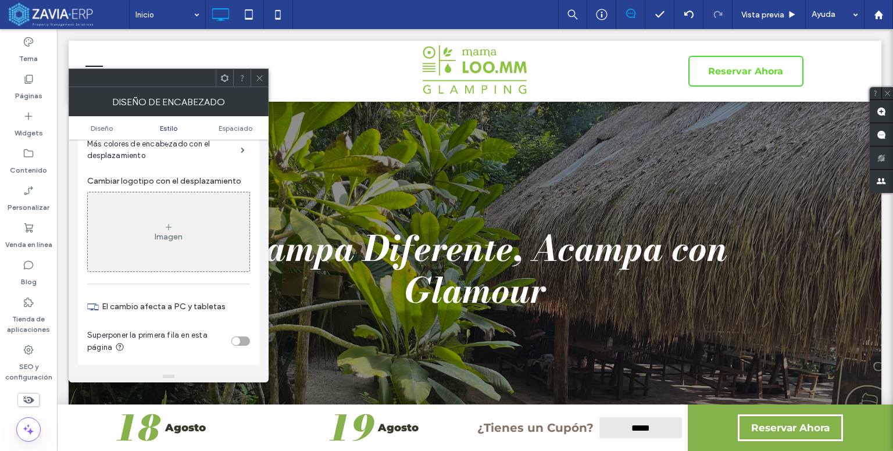
click at [240, 337] on section "Superponer la primera fila en esta página" at bounding box center [168, 341] width 163 height 36
click at [234, 341] on div "toggle" at bounding box center [236, 341] width 8 height 8
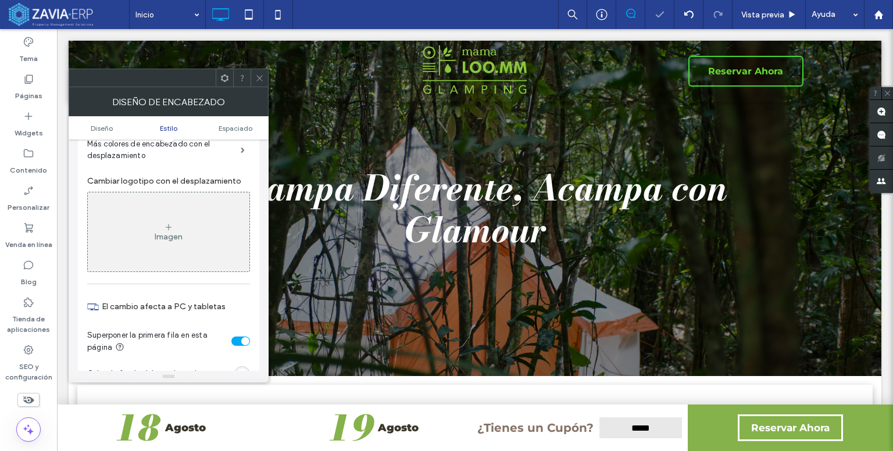
click at [263, 81] on icon at bounding box center [259, 78] width 9 height 9
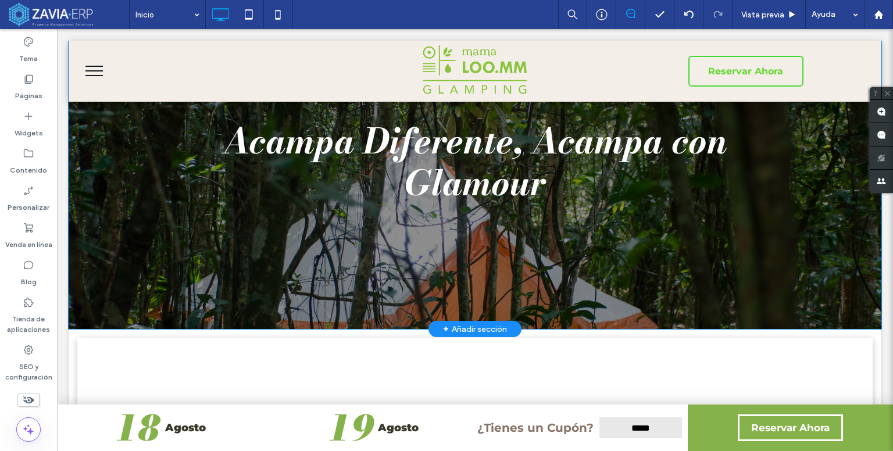
scroll to position [116, 0]
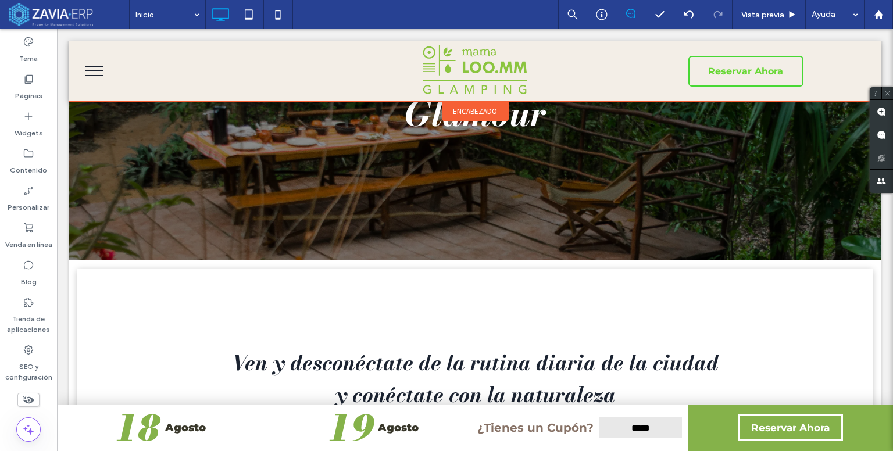
click at [476, 105] on div "encabezado" at bounding box center [475, 111] width 67 height 19
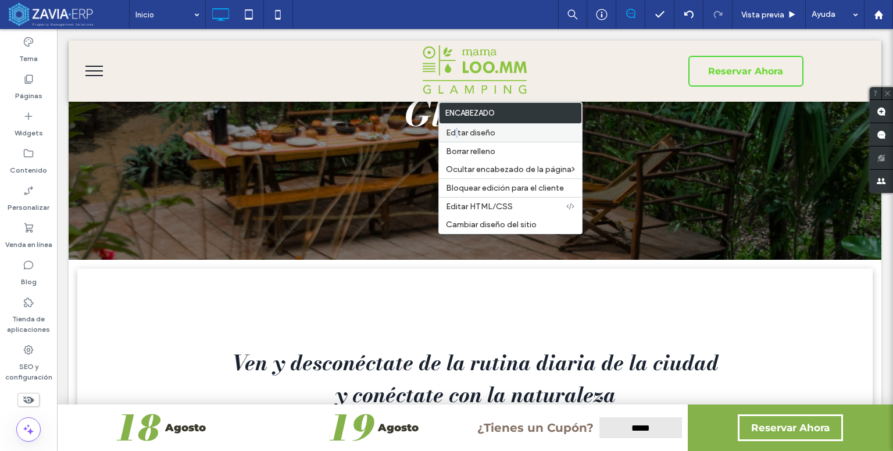
click at [457, 134] on span "Editar diseño" at bounding box center [470, 133] width 49 height 10
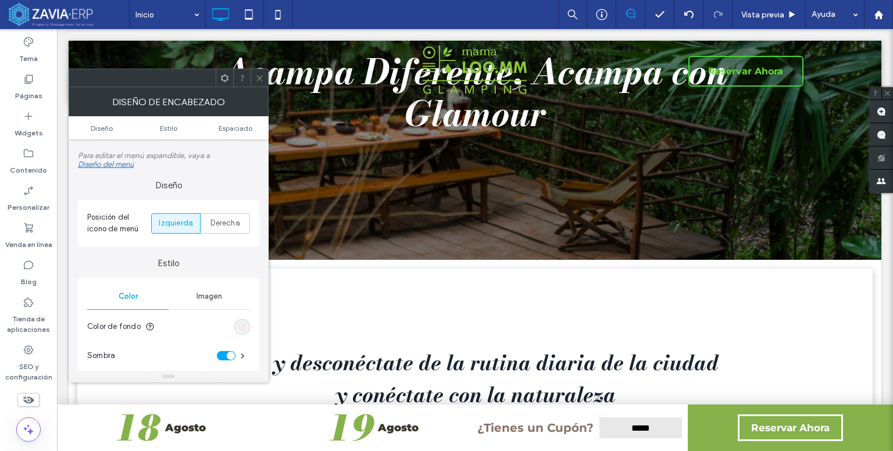
scroll to position [0, 0]
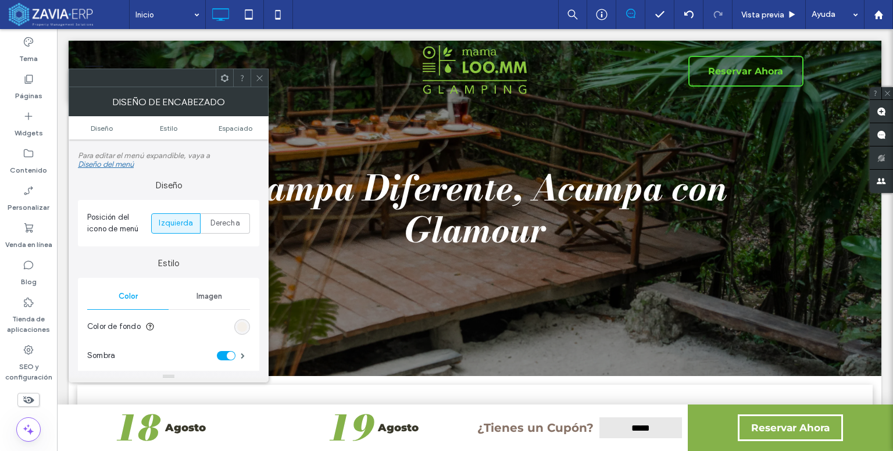
click at [242, 327] on div "rgb(243, 238, 231)" at bounding box center [242, 327] width 10 height 10
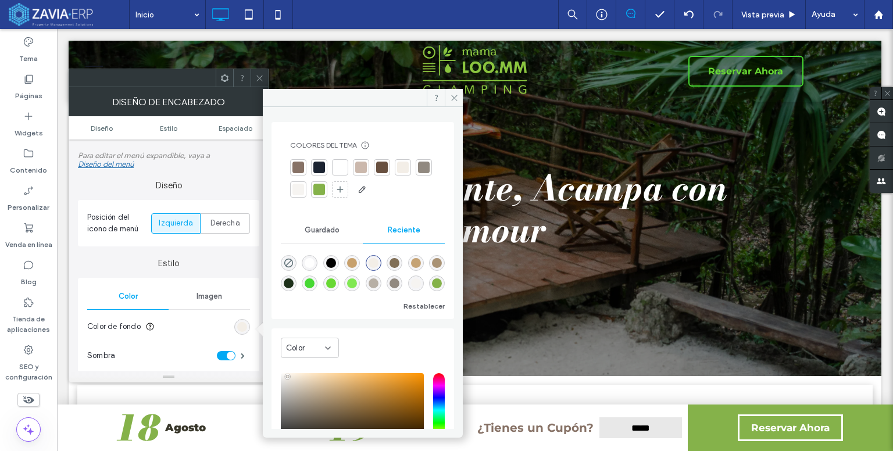
click at [309, 266] on div "rgba(255, 255, 255, 1)" at bounding box center [310, 263] width 10 height 10
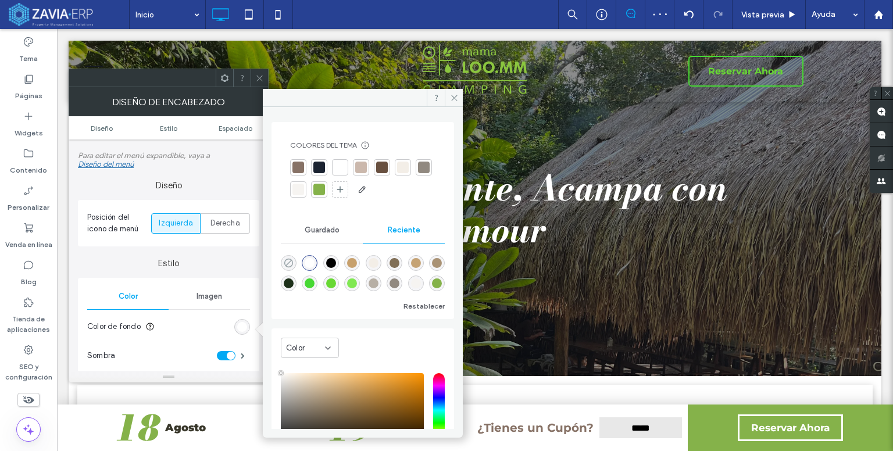
click at [288, 265] on icon "rgba(0, 0, 0, 0)" at bounding box center [289, 263] width 10 height 10
type input "*******"
type input "*"
type input "**"
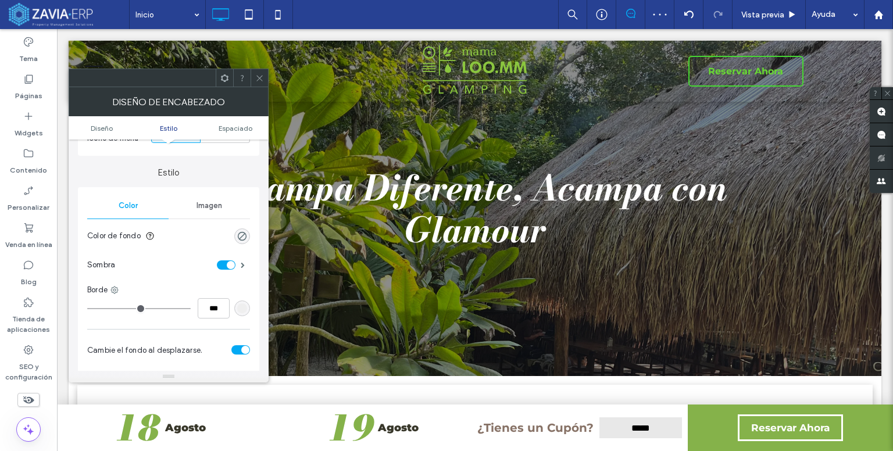
scroll to position [174, 0]
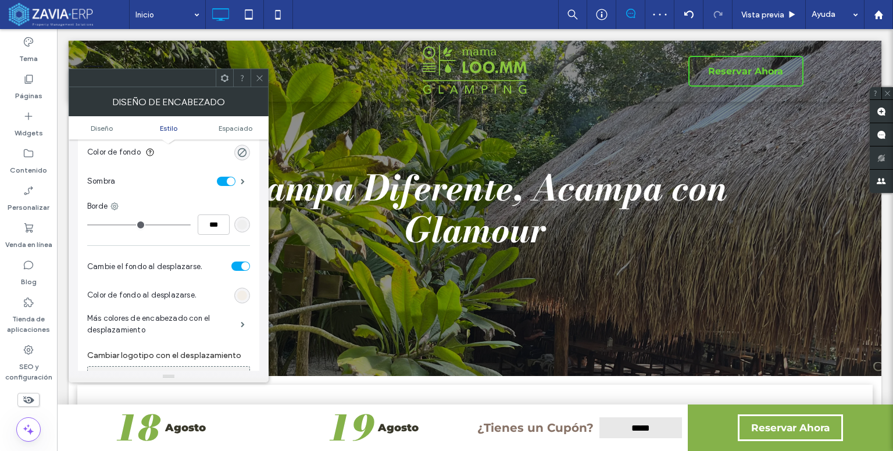
click at [247, 291] on div "rgb(243, 238, 231)" at bounding box center [242, 296] width 16 height 16
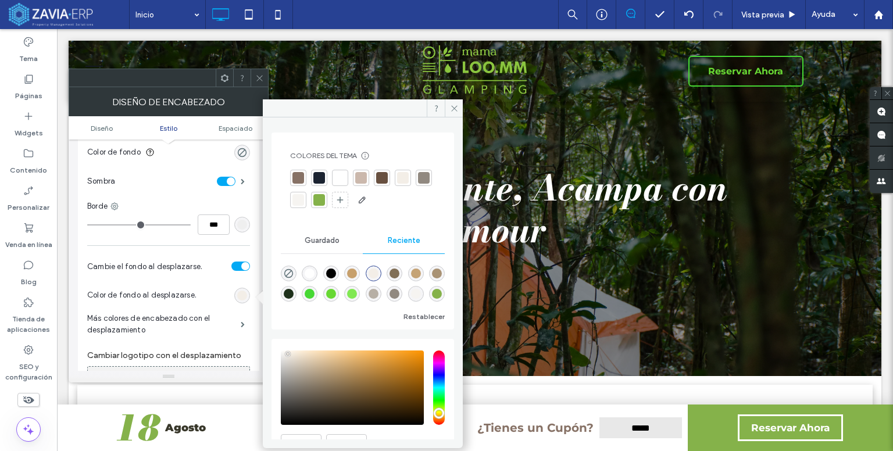
click at [344, 180] on div at bounding box center [340, 178] width 12 height 12
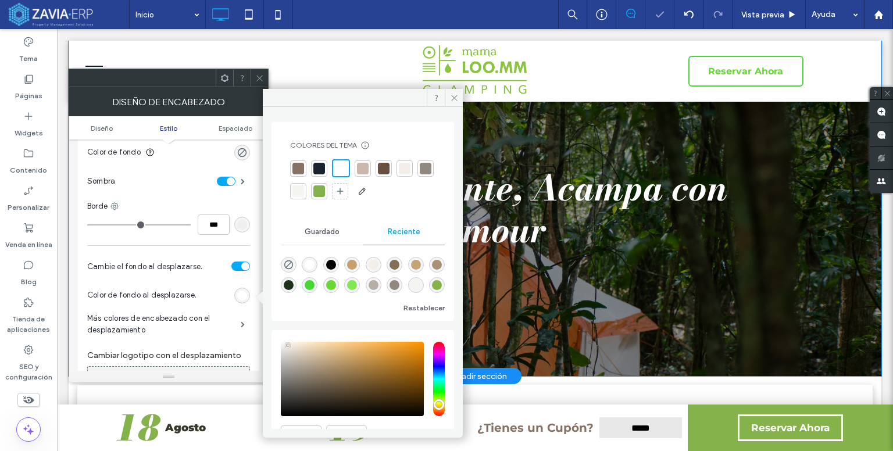
click at [498, 158] on div at bounding box center [475, 208] width 813 height 335
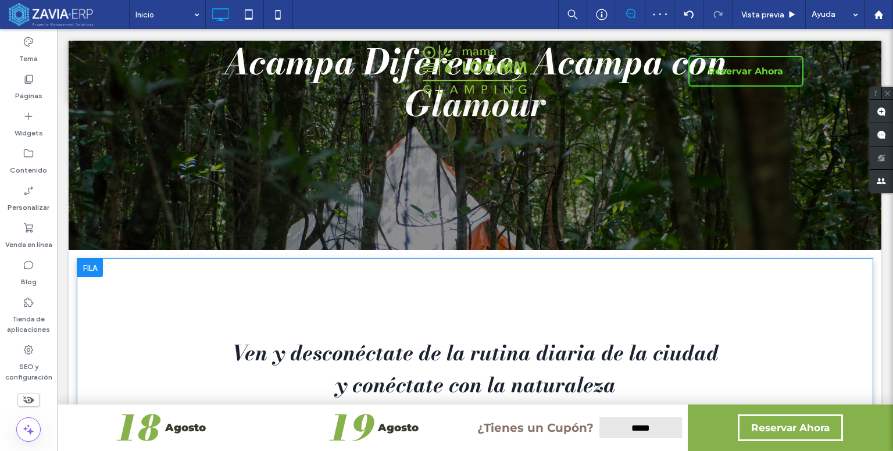
scroll to position [0, 0]
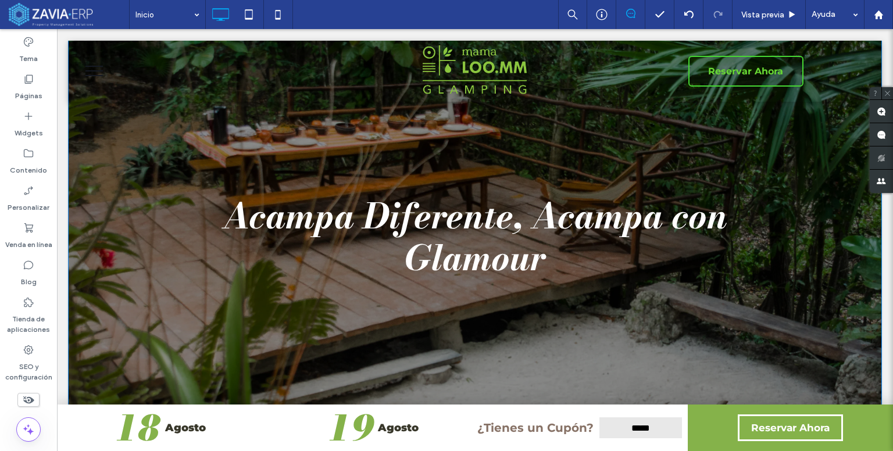
drag, startPoint x: 401, startPoint y: 375, endPoint x: 401, endPoint y: 432, distance: 57.0
click at [401, 432] on div at bounding box center [475, 430] width 813 height 6
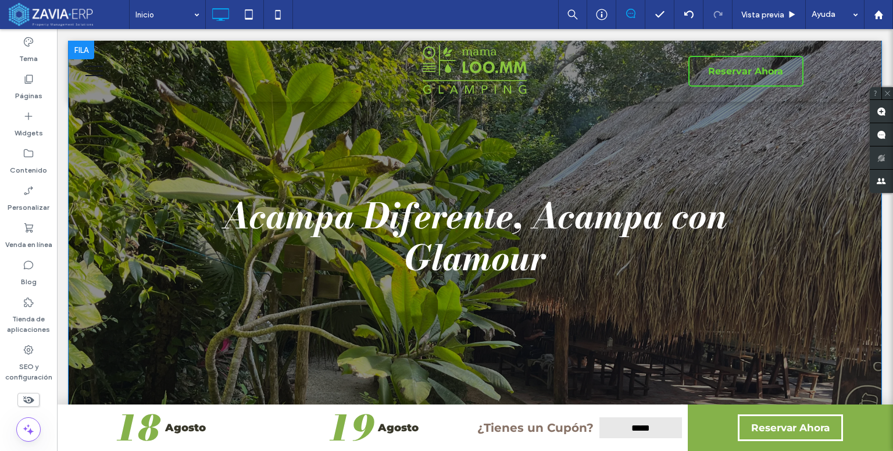
click at [773, 293] on div at bounding box center [475, 237] width 813 height 392
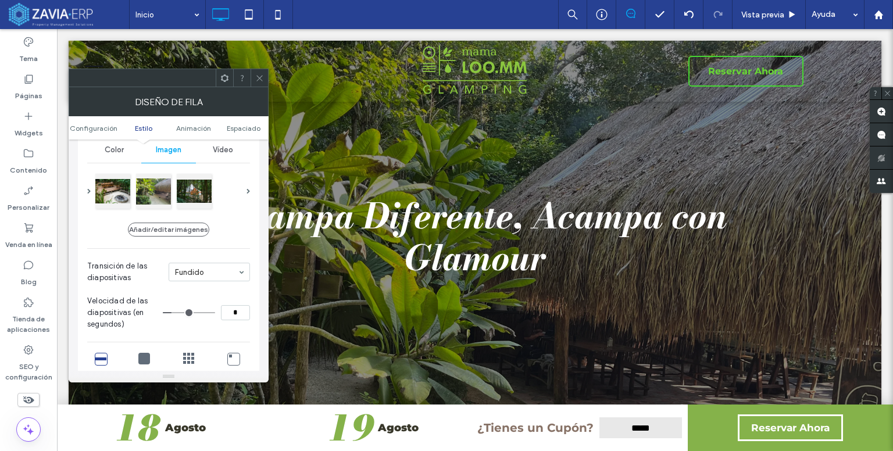
scroll to position [116, 0]
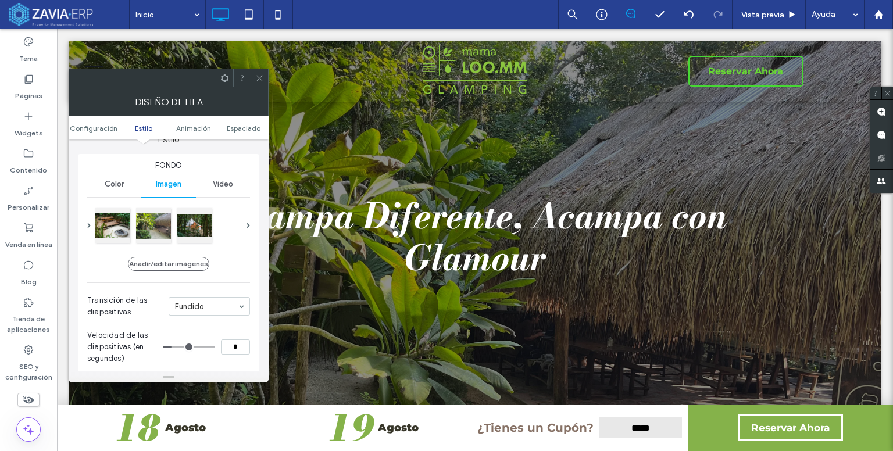
click at [120, 180] on span "Color" at bounding box center [114, 184] width 19 height 9
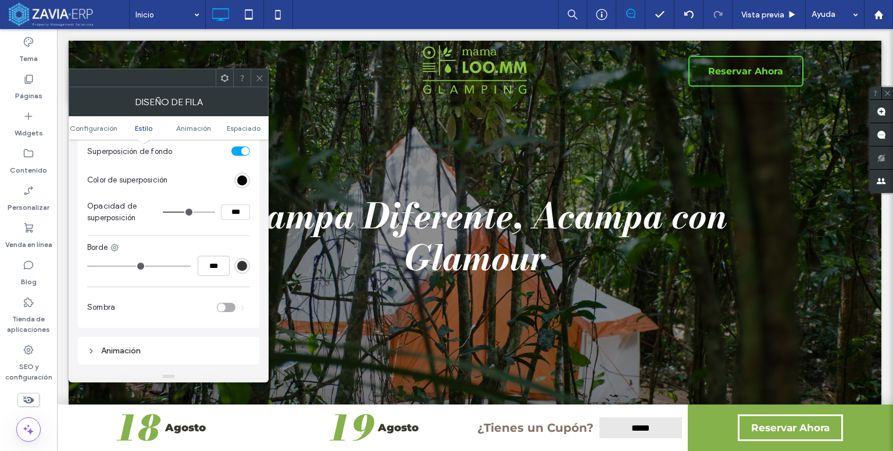
scroll to position [174, 0]
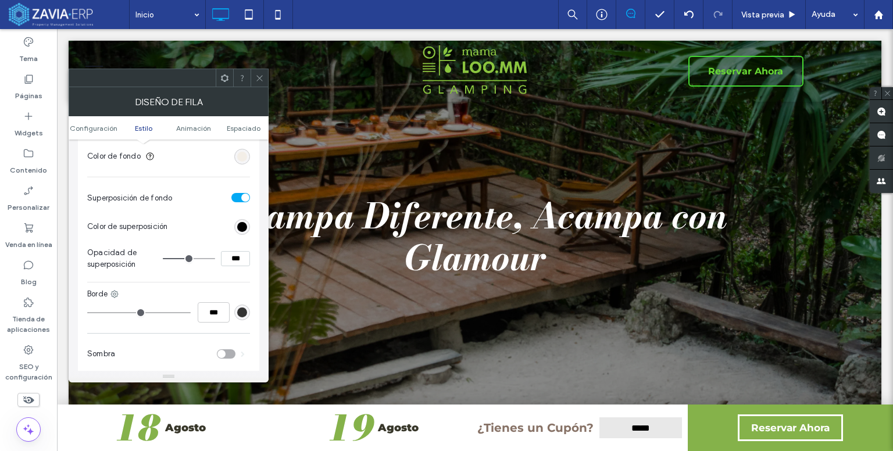
click at [261, 83] on span at bounding box center [259, 77] width 9 height 17
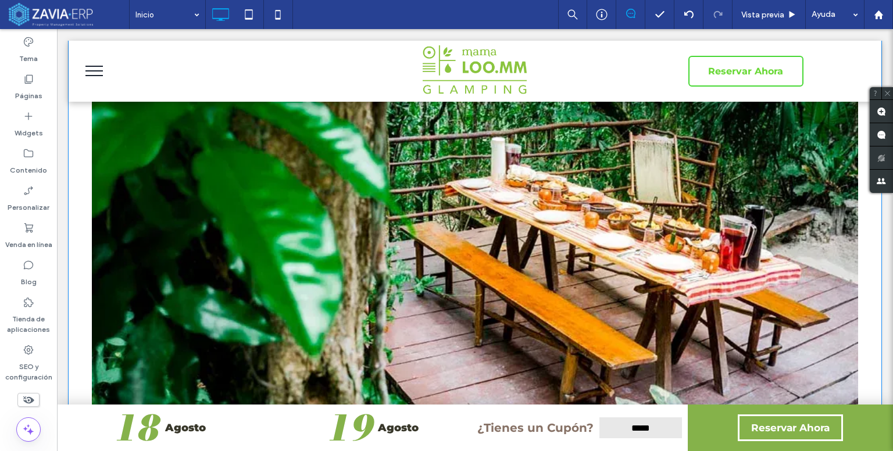
scroll to position [1163, 0]
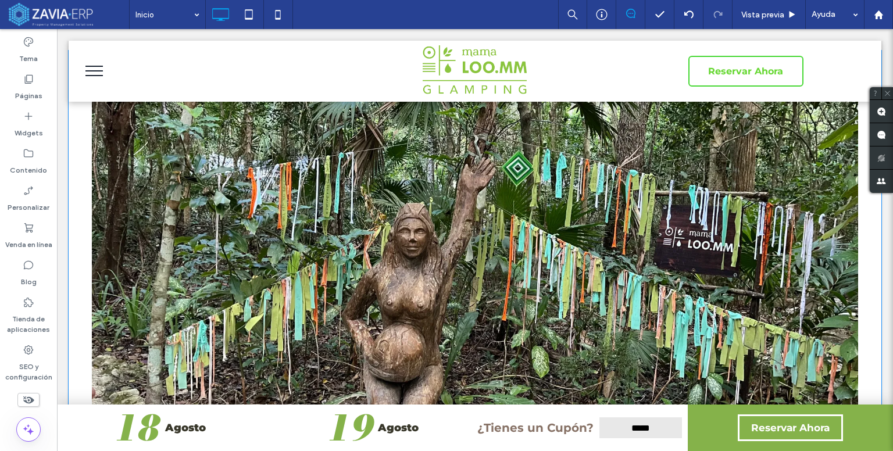
click at [146, 267] on div at bounding box center [475, 259] width 766 height 370
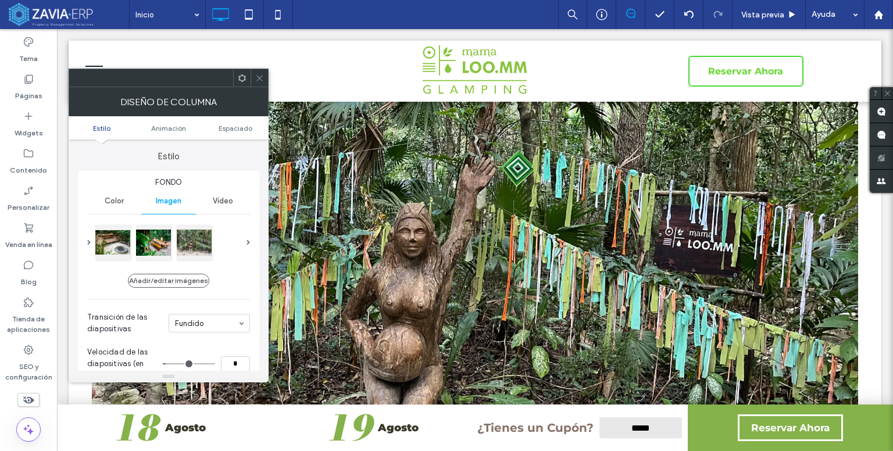
type input "**"
click at [156, 249] on div at bounding box center [153, 241] width 35 height 35
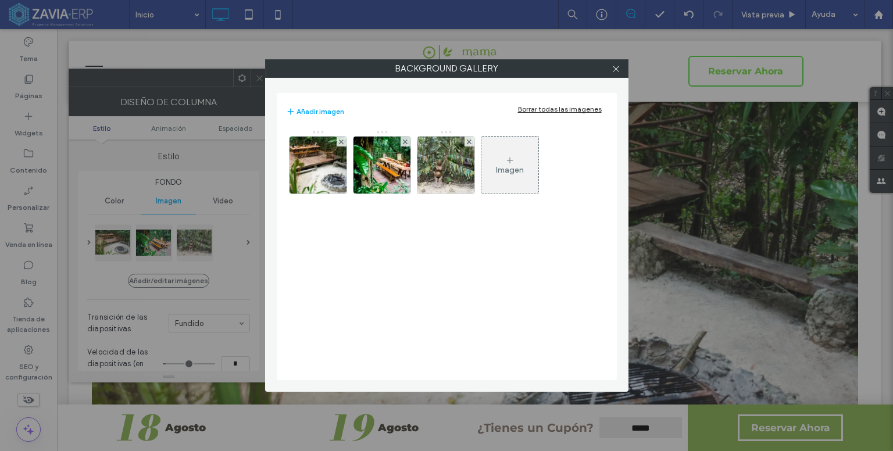
click at [512, 159] on icon at bounding box center [509, 160] width 9 height 9
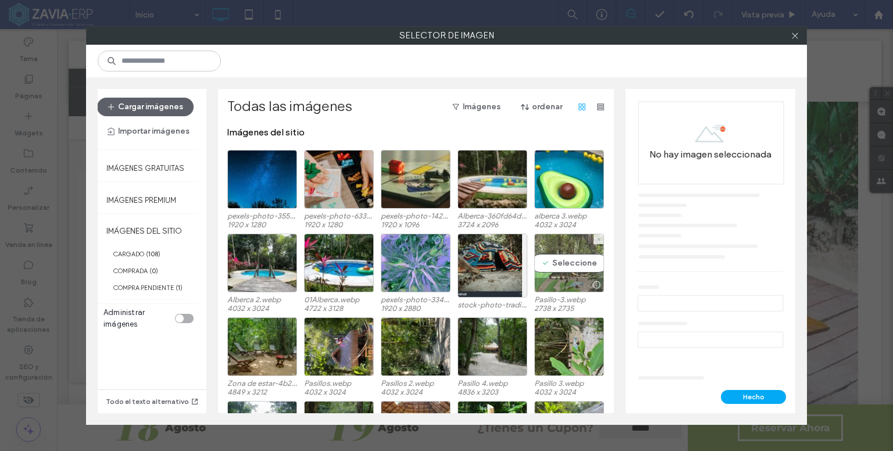
click at [562, 267] on div "Seleccione" at bounding box center [569, 263] width 70 height 59
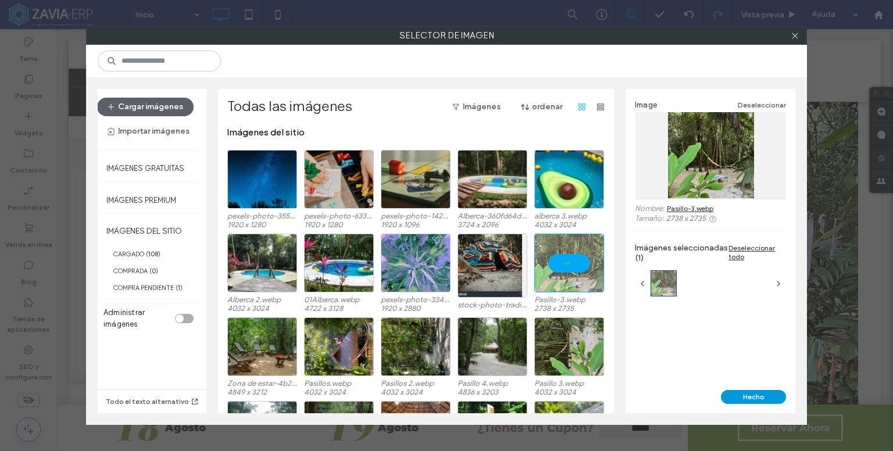
click at [754, 397] on button "Hecho" at bounding box center [753, 397] width 65 height 14
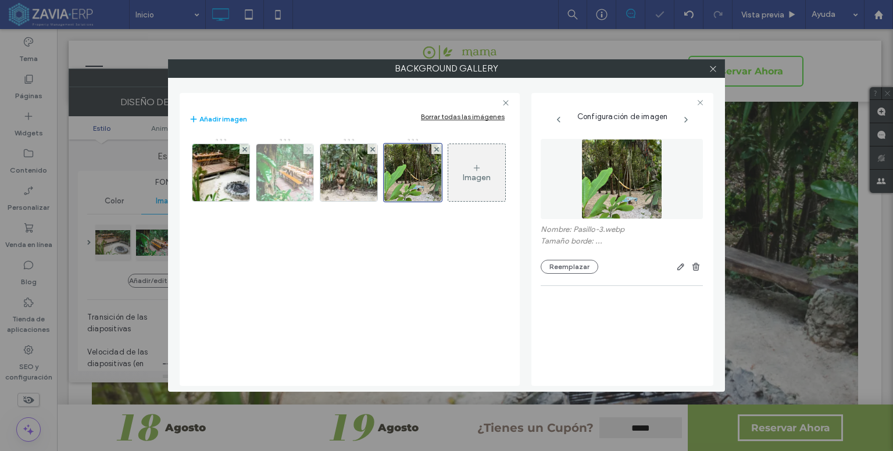
click at [308, 147] on icon at bounding box center [308, 149] width 5 height 5
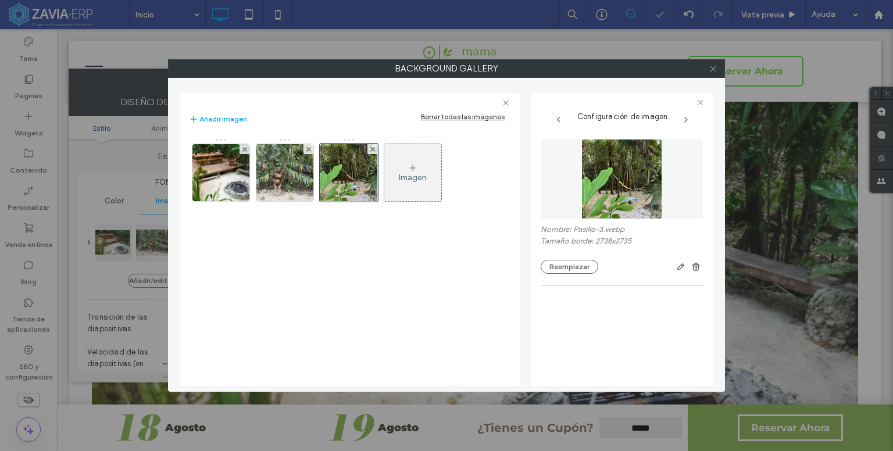
click at [714, 67] on icon at bounding box center [713, 69] width 9 height 9
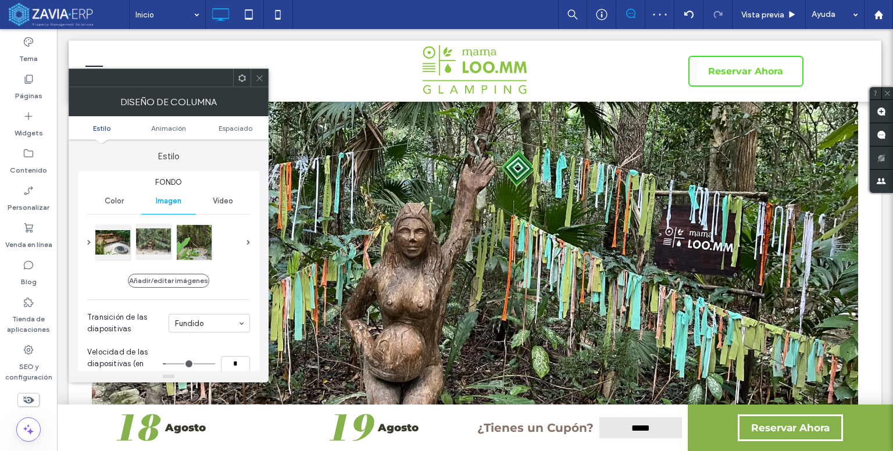
click at [152, 246] on div at bounding box center [153, 241] width 35 height 35
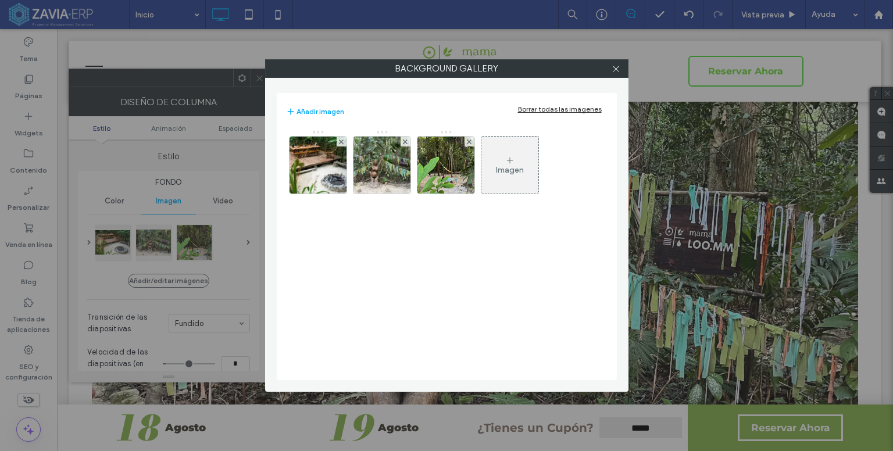
click at [205, 242] on div "Background Gallery Añadir imagen Borrar todas las imágenes Imagen" at bounding box center [446, 225] width 893 height 451
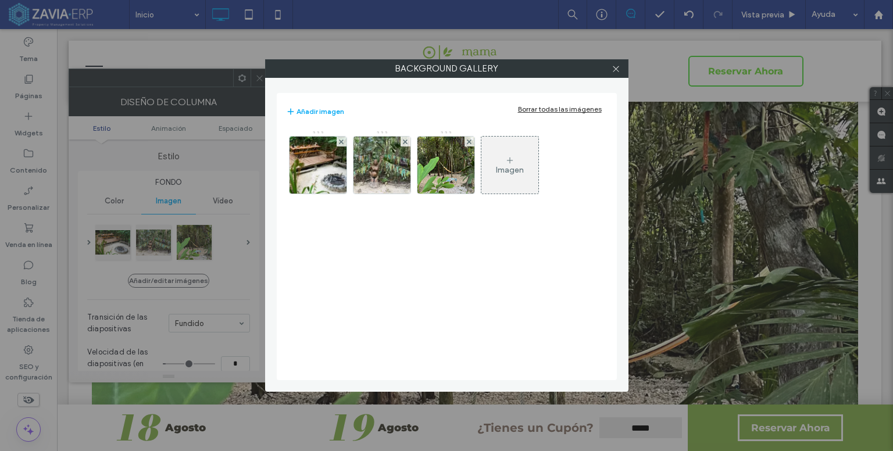
click at [621, 69] on div at bounding box center [615, 68] width 17 height 17
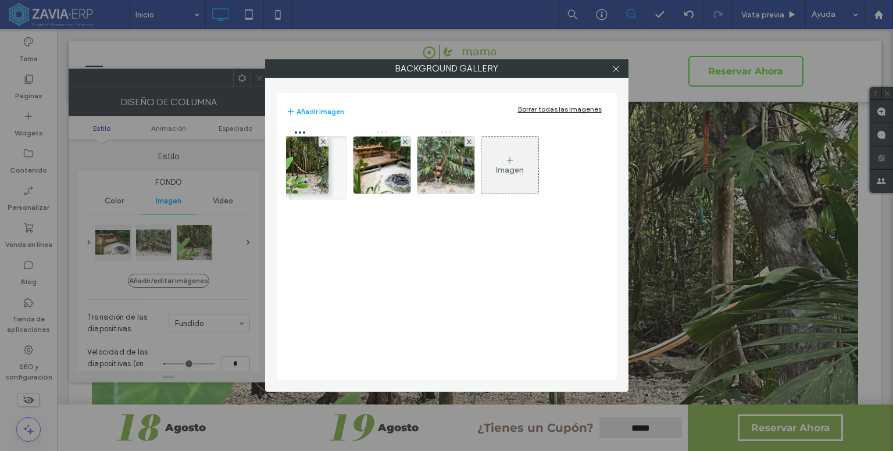
drag, startPoint x: 460, startPoint y: 165, endPoint x: 351, endPoint y: 156, distance: 109.6
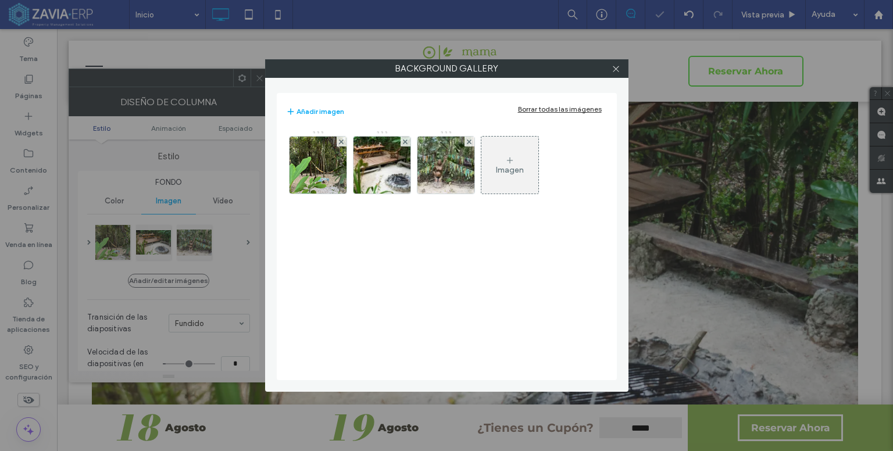
click at [624, 67] on div at bounding box center [615, 68] width 17 height 17
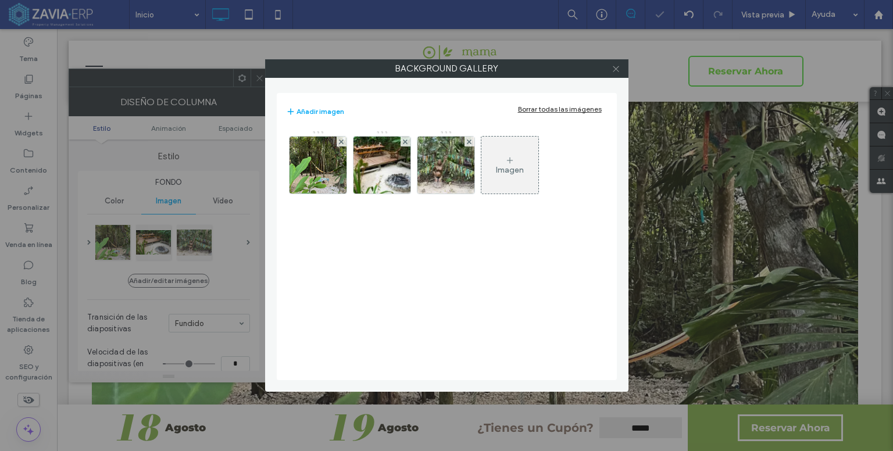
click at [612, 70] on icon at bounding box center [616, 69] width 9 height 9
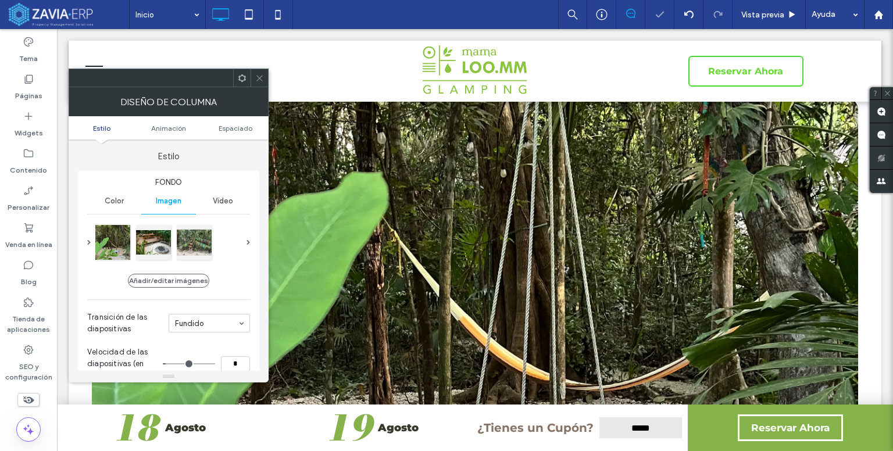
scroll to position [1221, 0]
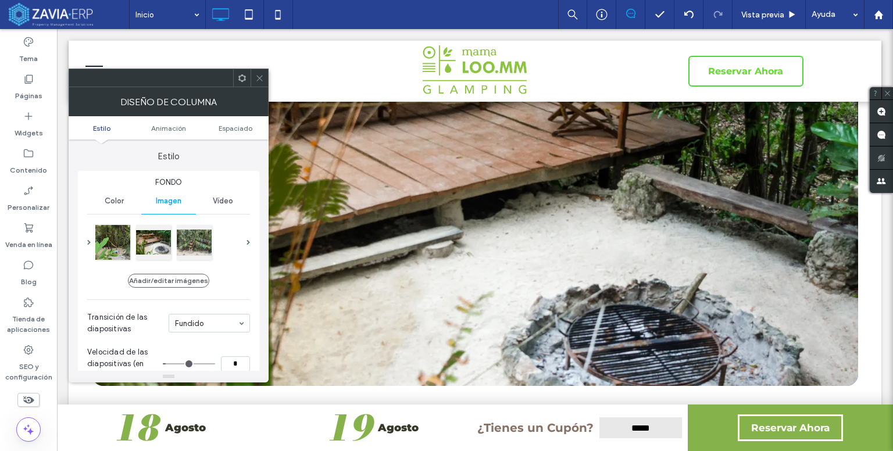
drag, startPoint x: 261, startPoint y: 80, endPoint x: 267, endPoint y: 86, distance: 8.6
click at [261, 79] on icon at bounding box center [259, 78] width 9 height 9
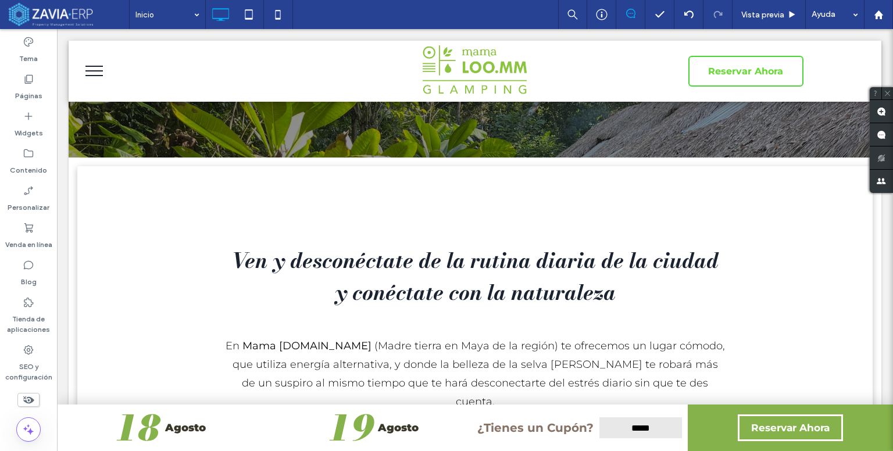
scroll to position [116, 0]
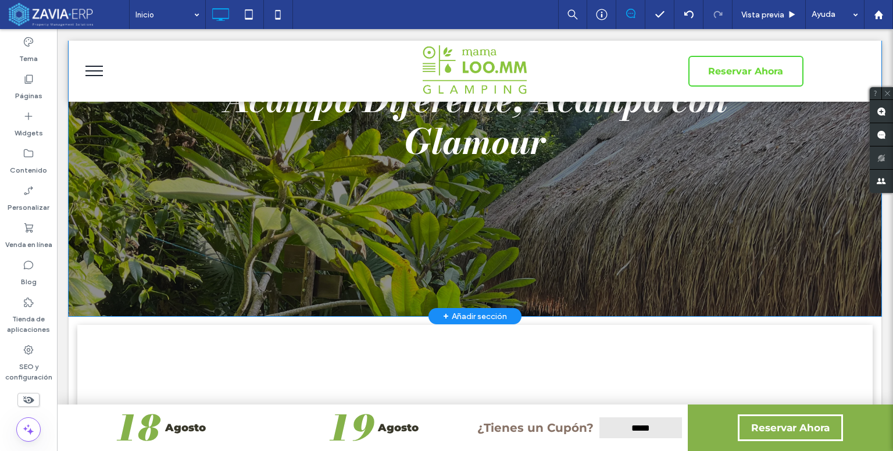
click at [521, 306] on div at bounding box center [475, 120] width 813 height 392
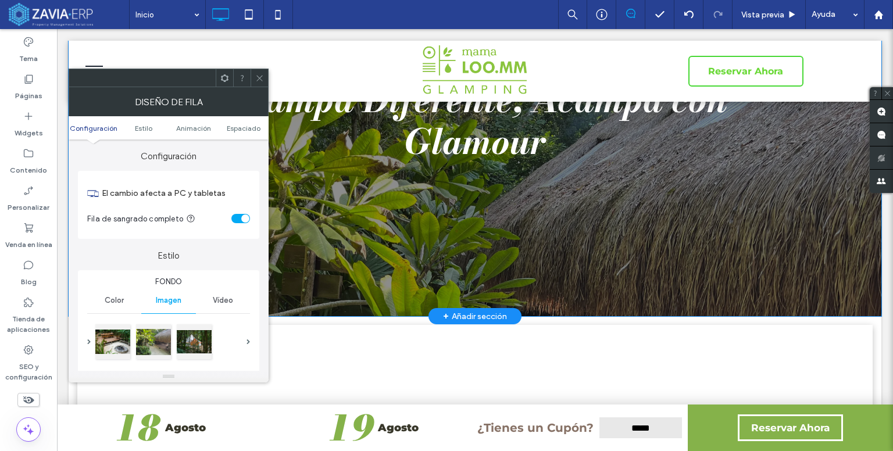
scroll to position [0, 0]
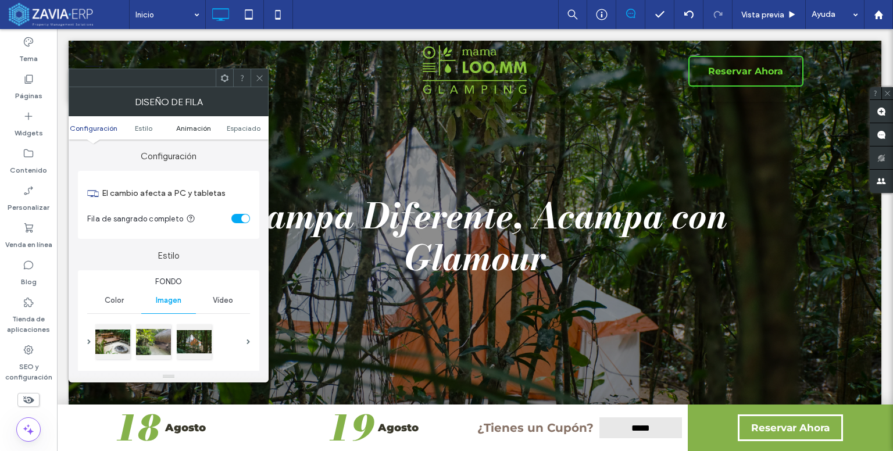
click at [200, 130] on span "Animación" at bounding box center [193, 128] width 35 height 9
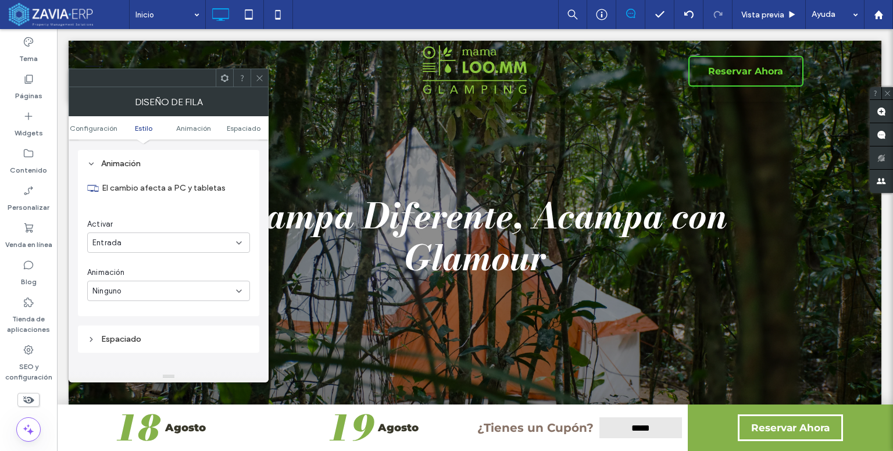
scroll to position [688, 0]
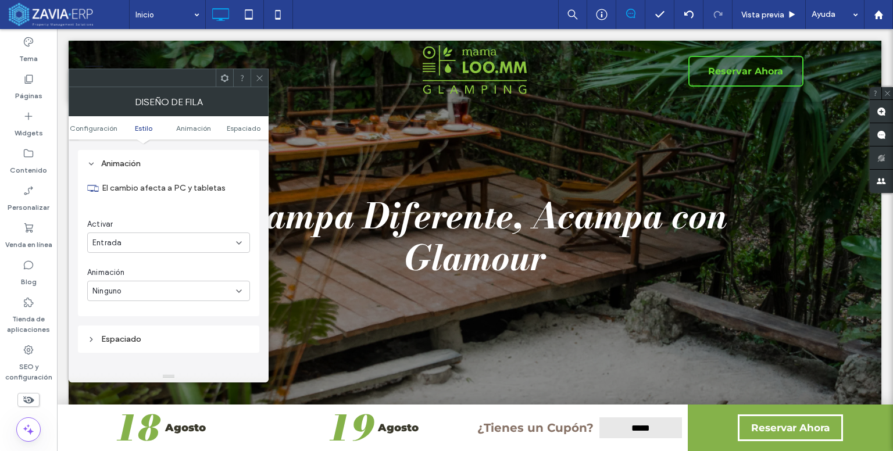
click at [203, 240] on div "Entrada" at bounding box center [164, 243] width 144 height 12
click at [126, 257] on div "Ninguno" at bounding box center [169, 262] width 162 height 20
click at [421, 135] on div at bounding box center [475, 237] width 813 height 392
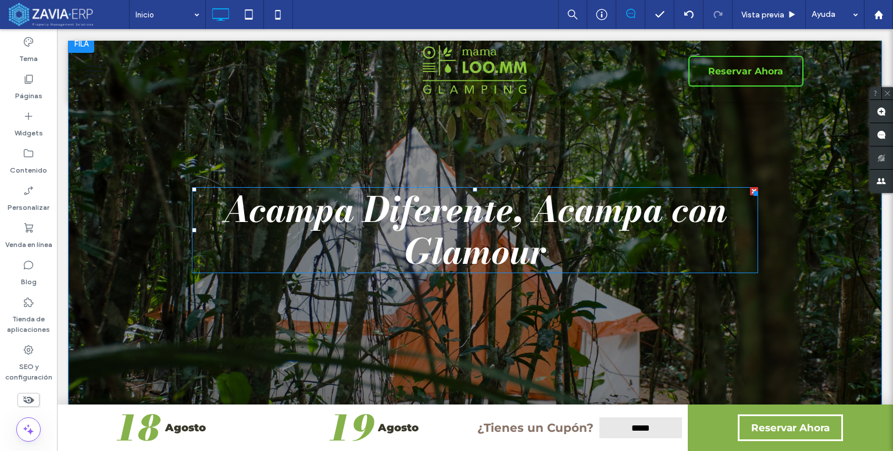
scroll to position [0, 0]
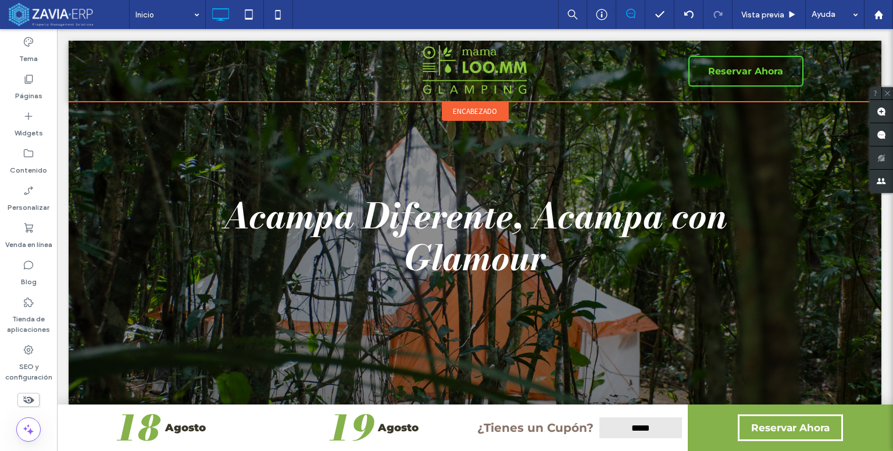
click at [482, 117] on div "encabezado" at bounding box center [475, 111] width 67 height 19
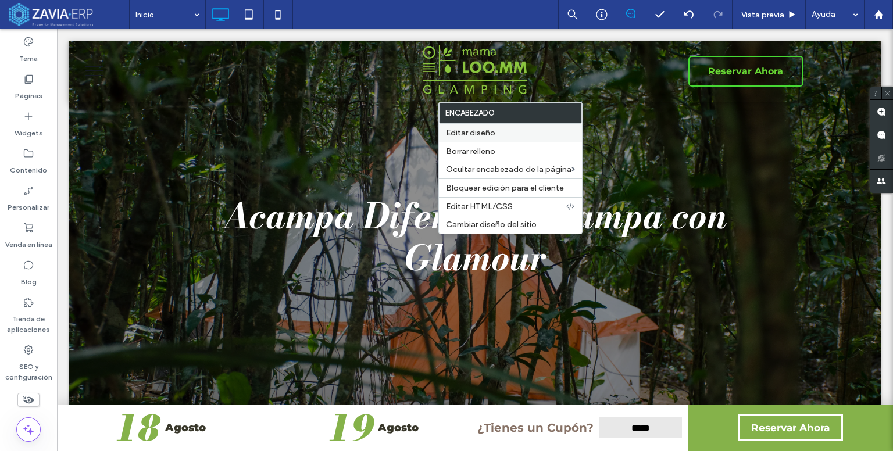
click at [467, 135] on span "Editar diseño" at bounding box center [470, 133] width 49 height 10
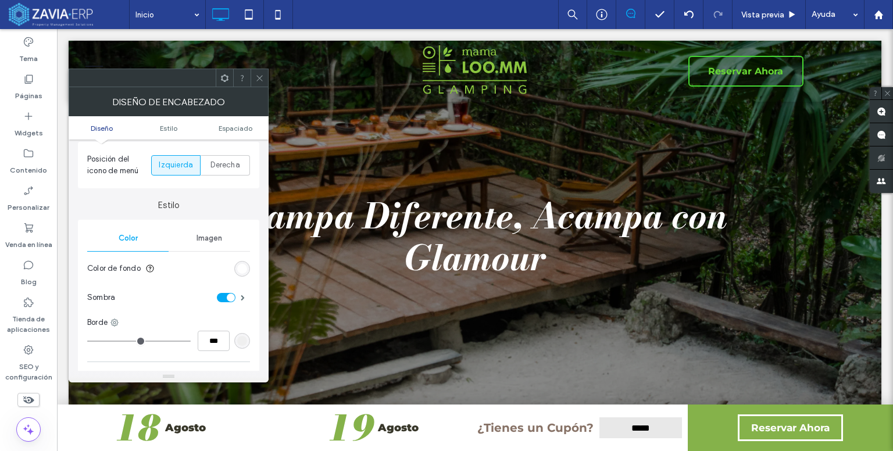
scroll to position [233, 0]
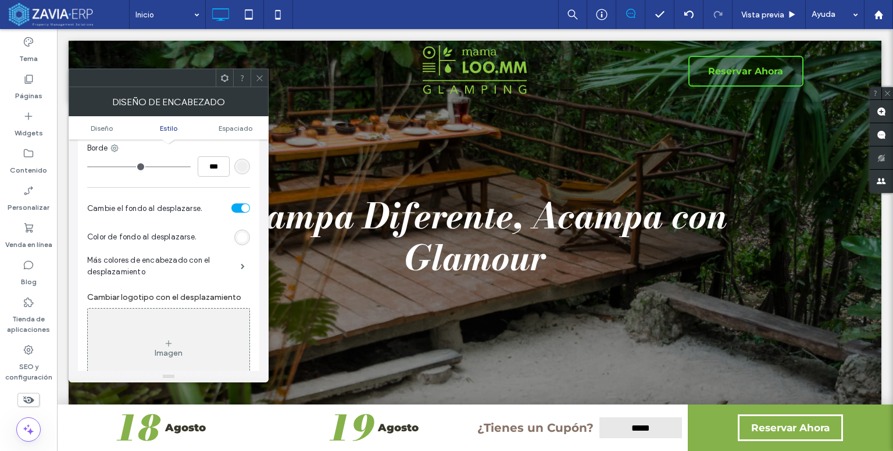
click at [244, 210] on div "toggle" at bounding box center [245, 208] width 8 height 8
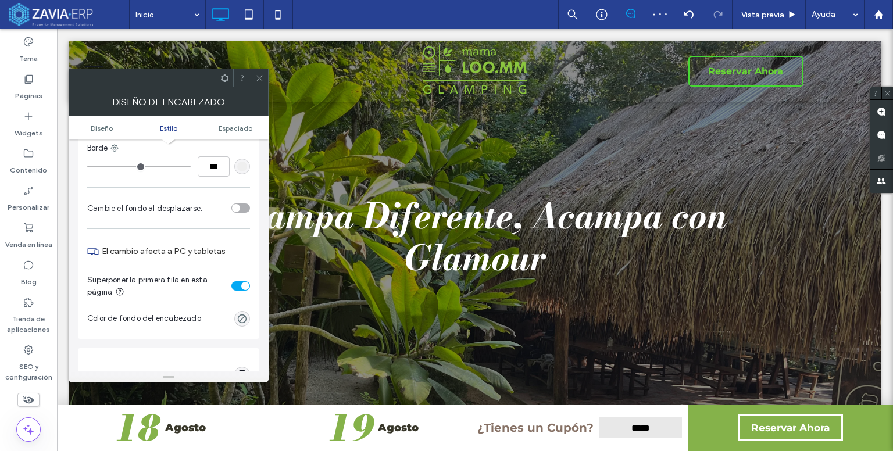
click at [239, 211] on div "toggle" at bounding box center [236, 208] width 8 height 8
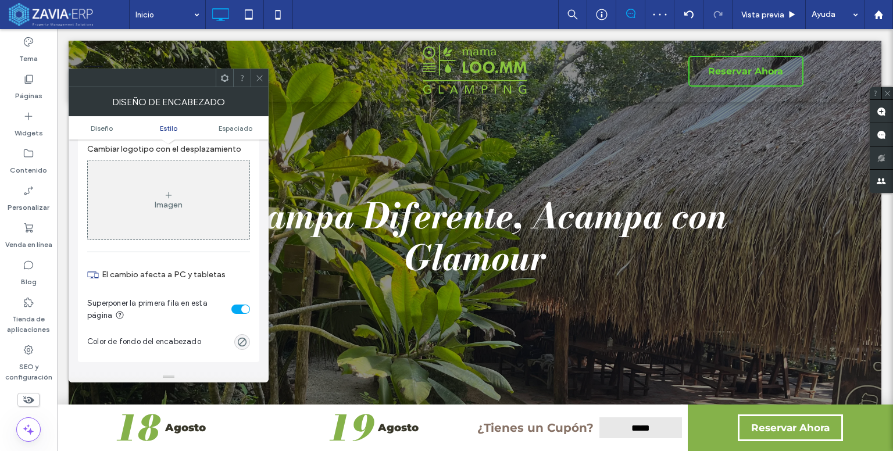
scroll to position [407, 0]
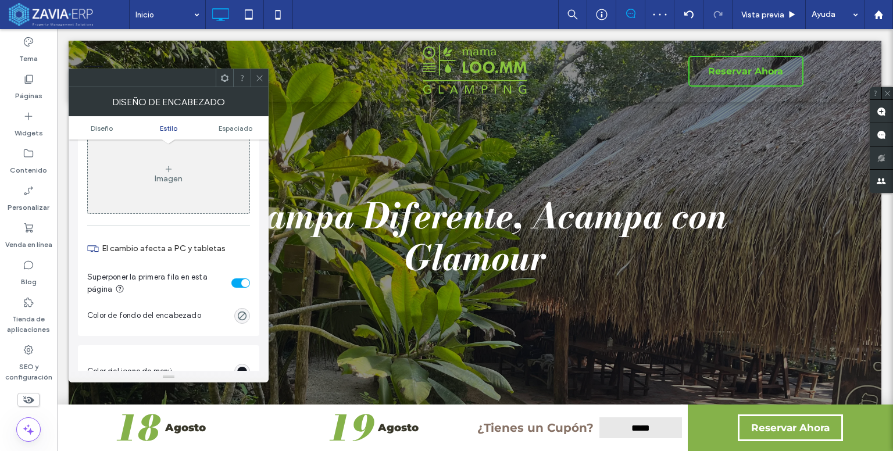
click at [244, 281] on div "toggle" at bounding box center [245, 283] width 8 height 8
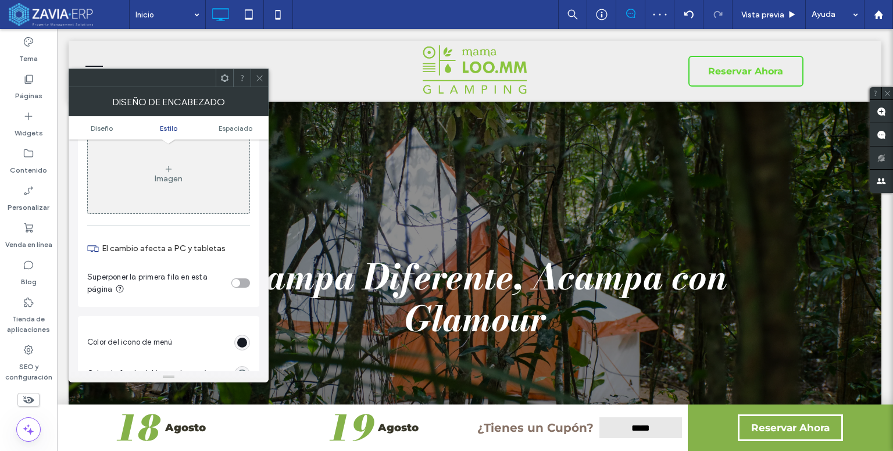
click at [260, 82] on icon at bounding box center [259, 78] width 9 height 9
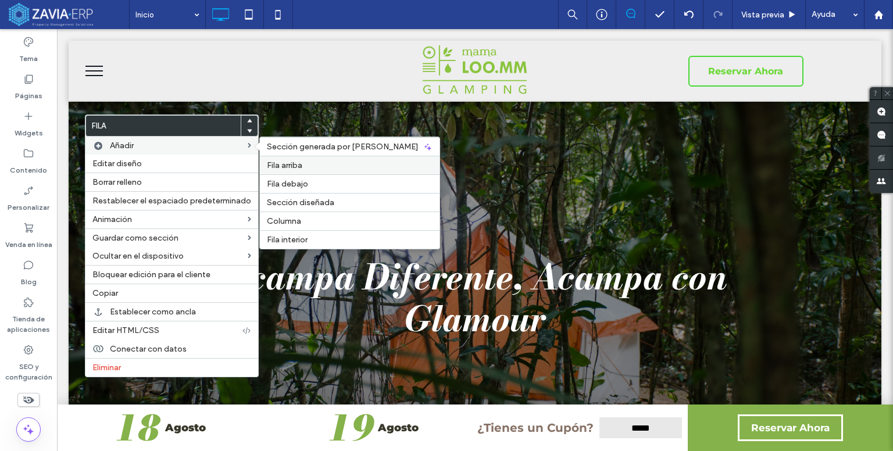
click at [286, 162] on span "Fila arriba" at bounding box center [284, 165] width 35 height 10
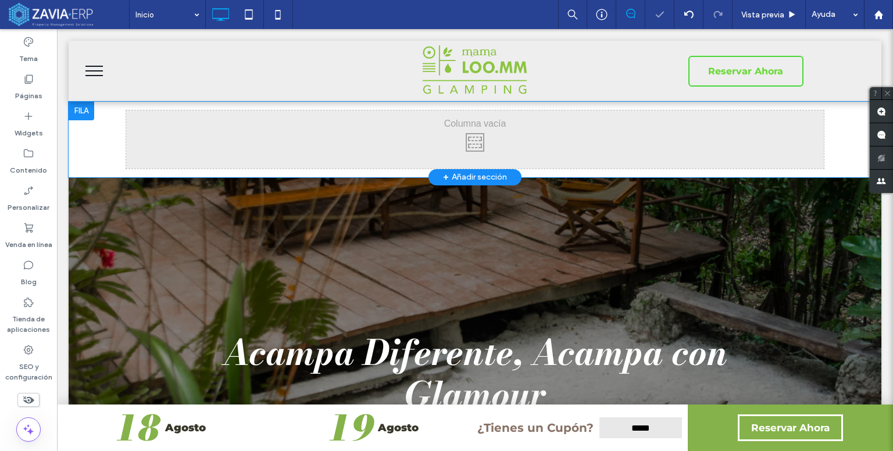
click at [344, 142] on div "Click To Paste Click To Paste" at bounding box center [475, 139] width 698 height 58
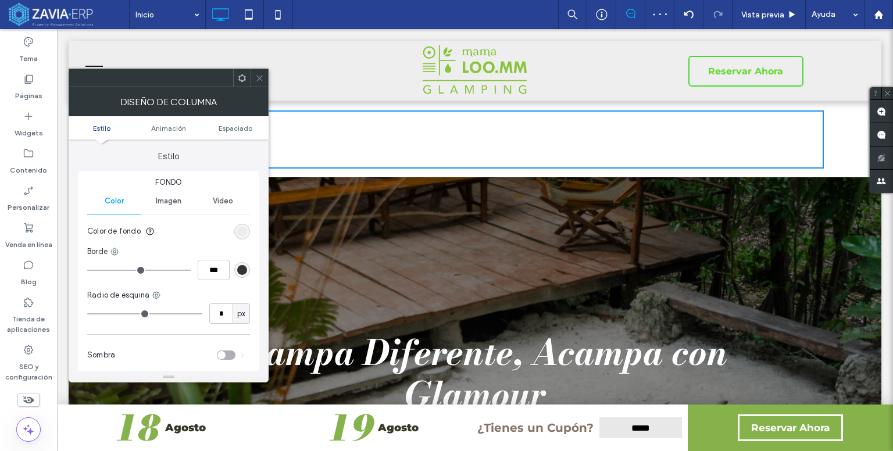
click at [179, 204] on span "Imagen" at bounding box center [169, 200] width 26 height 9
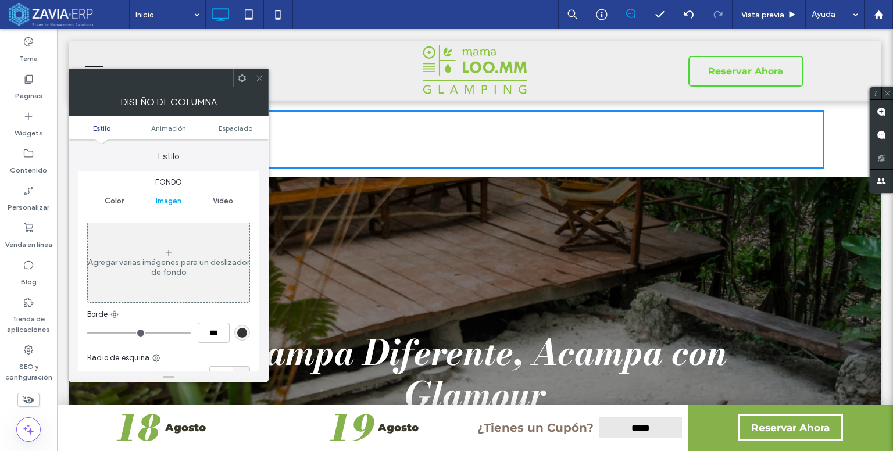
click at [215, 252] on div "Agregar varias imágenes para un deslizador de fondo" at bounding box center [169, 262] width 162 height 77
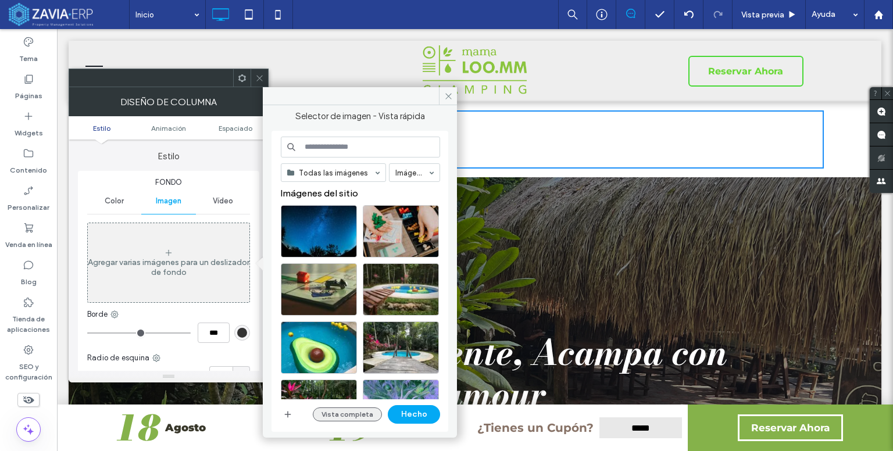
click at [331, 409] on button "Vista completa" at bounding box center [347, 415] width 69 height 14
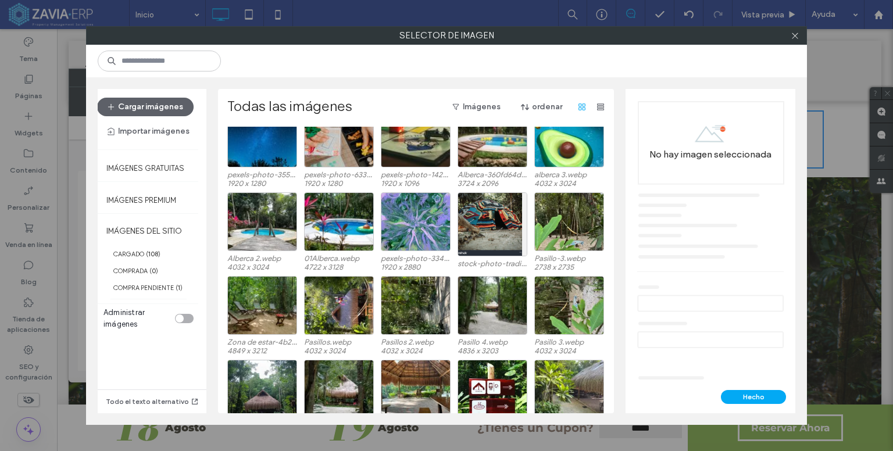
scroll to position [24, 0]
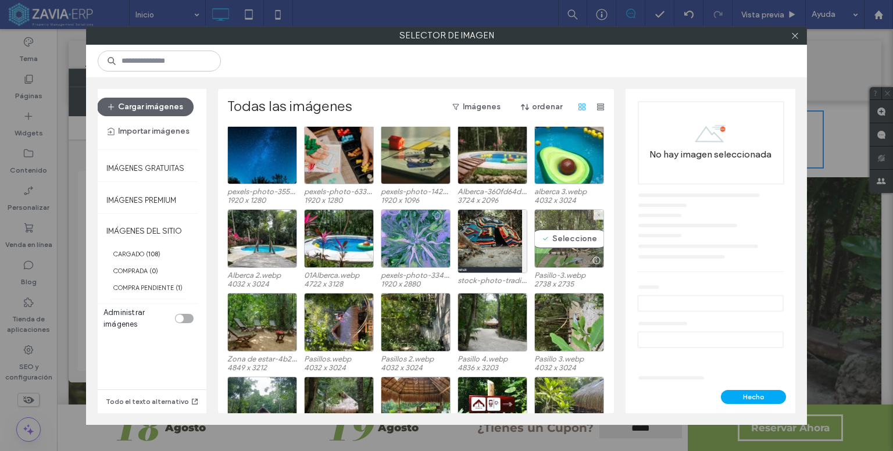
click at [560, 236] on div "Seleccione" at bounding box center [569, 238] width 70 height 59
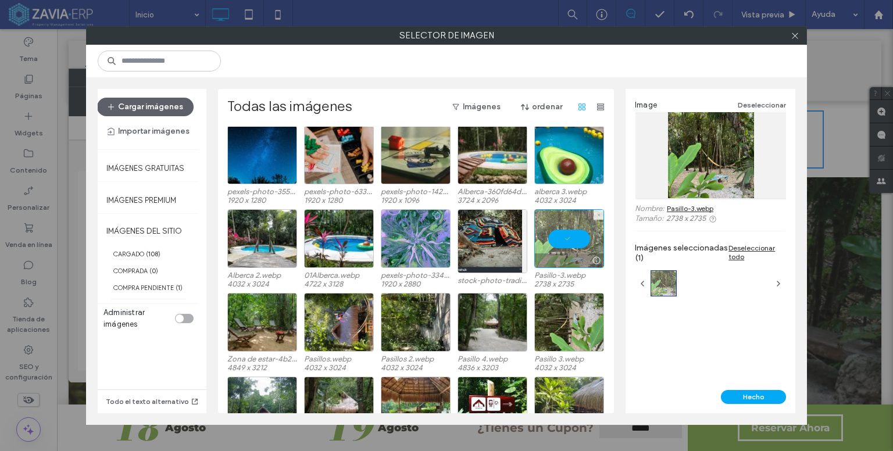
click at [562, 233] on div at bounding box center [569, 238] width 70 height 59
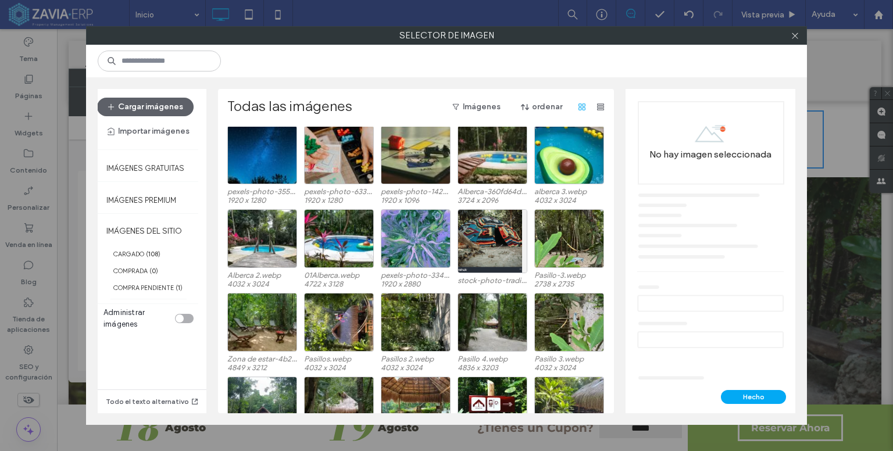
scroll to position [0, 0]
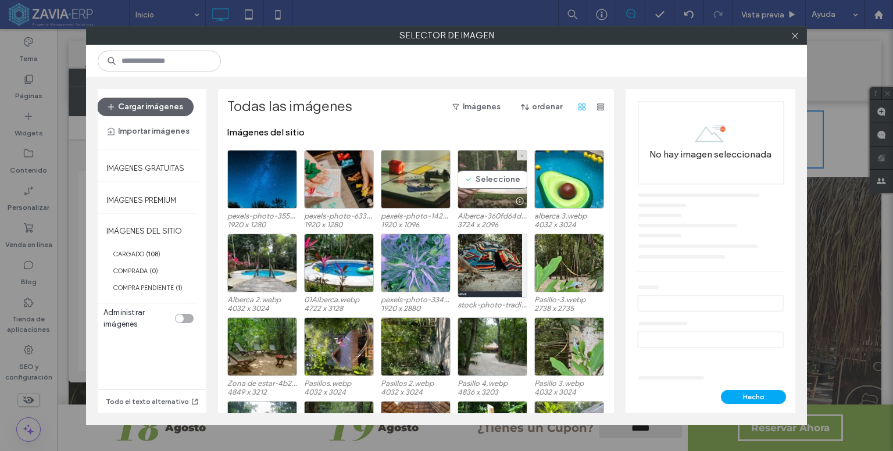
click at [495, 180] on div "Seleccione" at bounding box center [493, 179] width 70 height 59
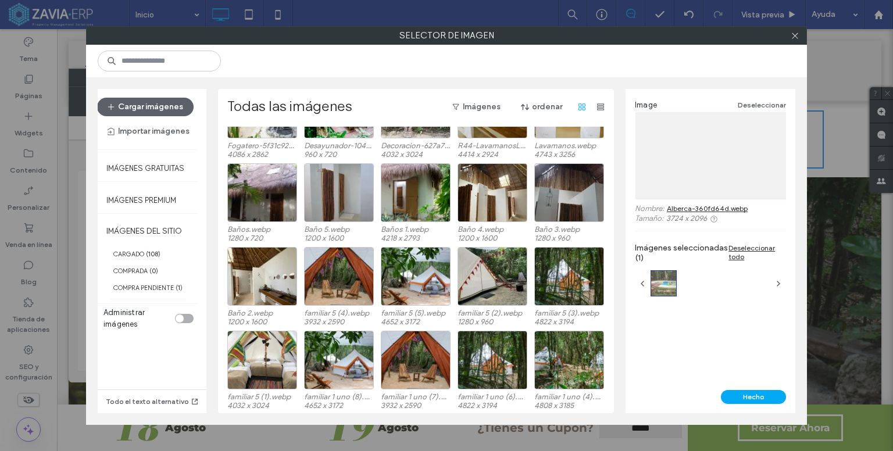
scroll to position [407, 0]
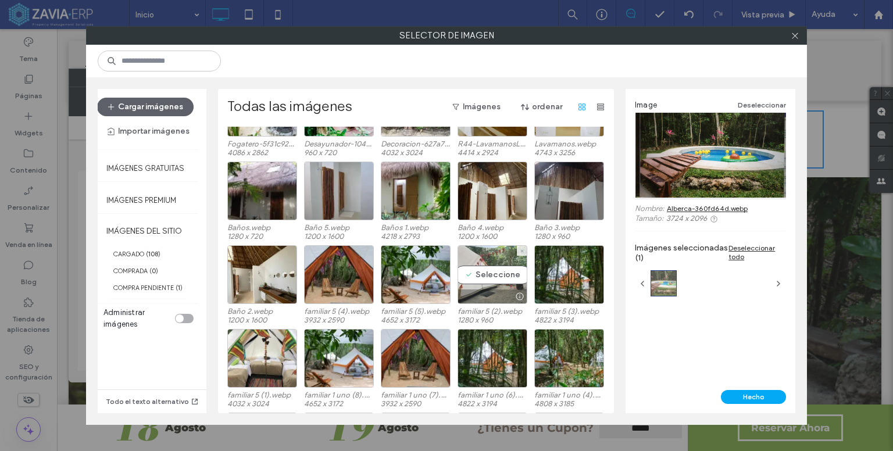
click at [480, 275] on div "Seleccione" at bounding box center [493, 274] width 70 height 59
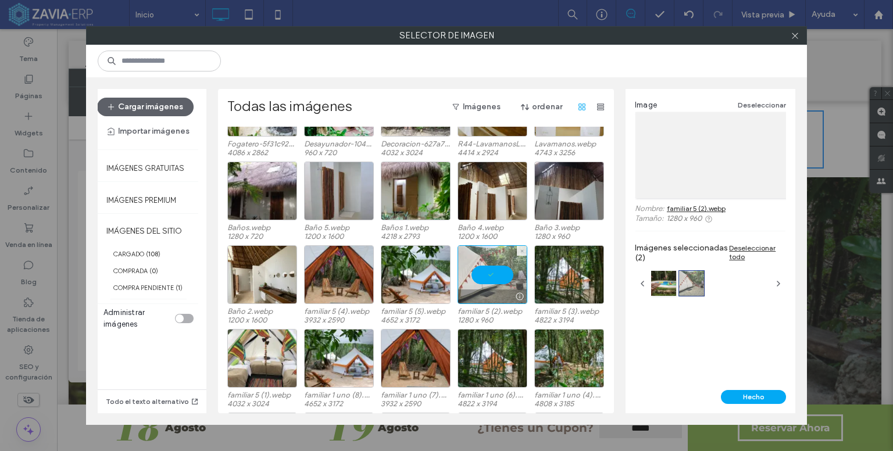
click at [480, 275] on div at bounding box center [493, 274] width 70 height 59
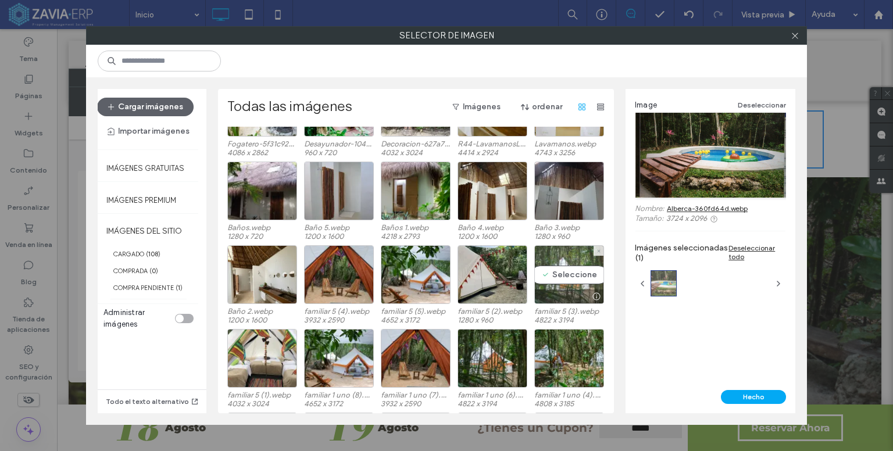
click at [558, 272] on div "Seleccione" at bounding box center [569, 274] width 70 height 59
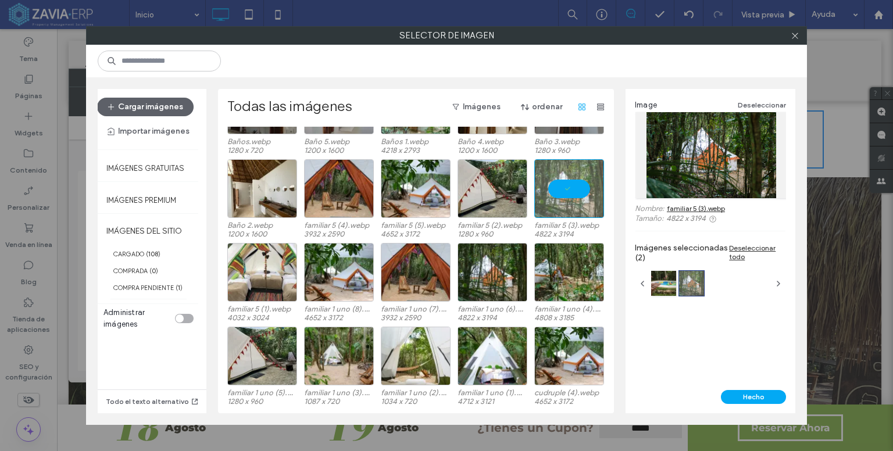
scroll to position [501, 0]
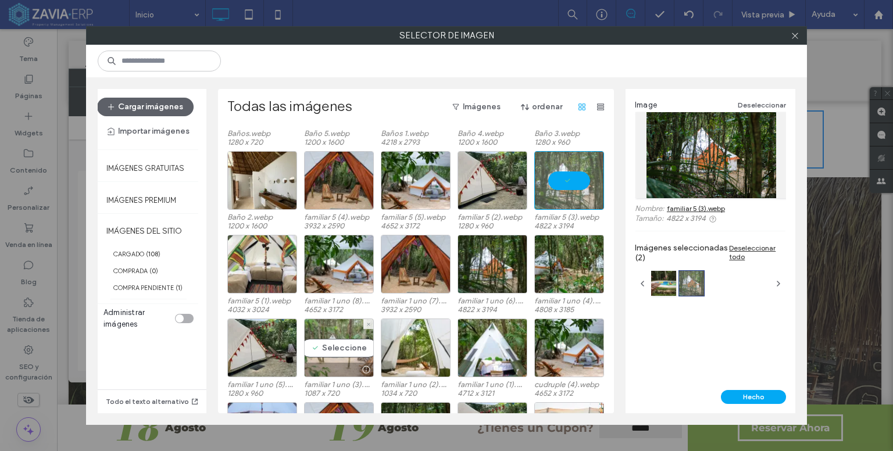
click at [327, 342] on div "Seleccione" at bounding box center [339, 348] width 70 height 59
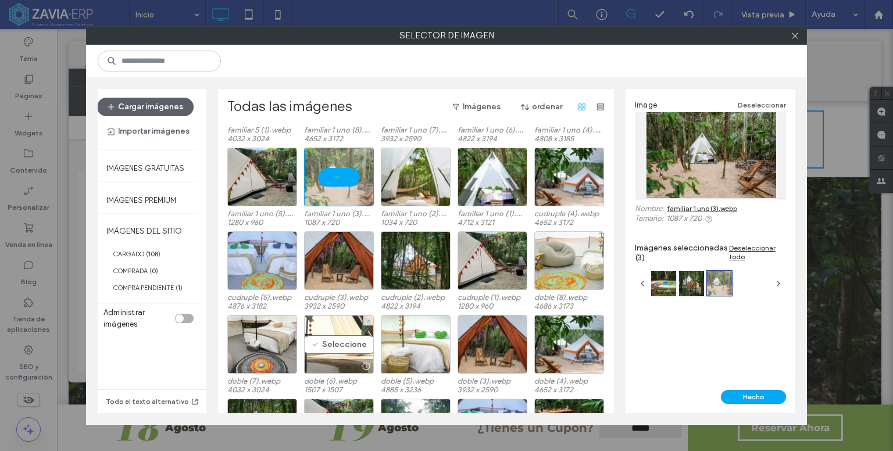
scroll to position [675, 0]
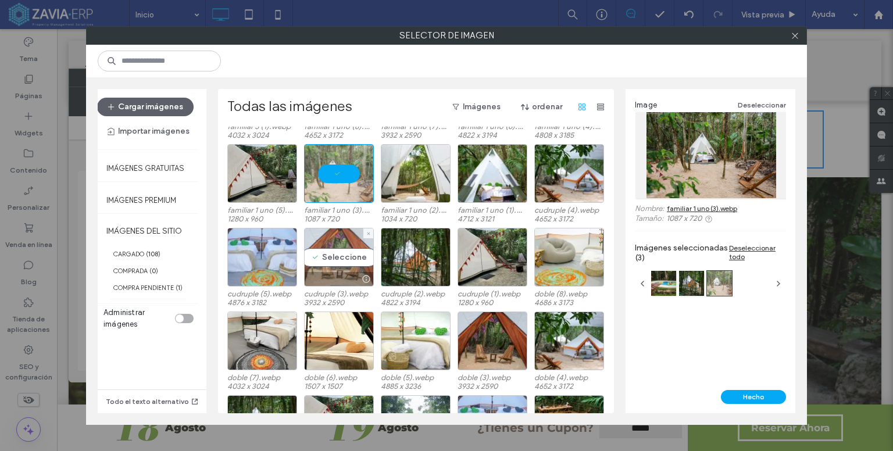
click at [329, 260] on div "Seleccione" at bounding box center [339, 257] width 70 height 59
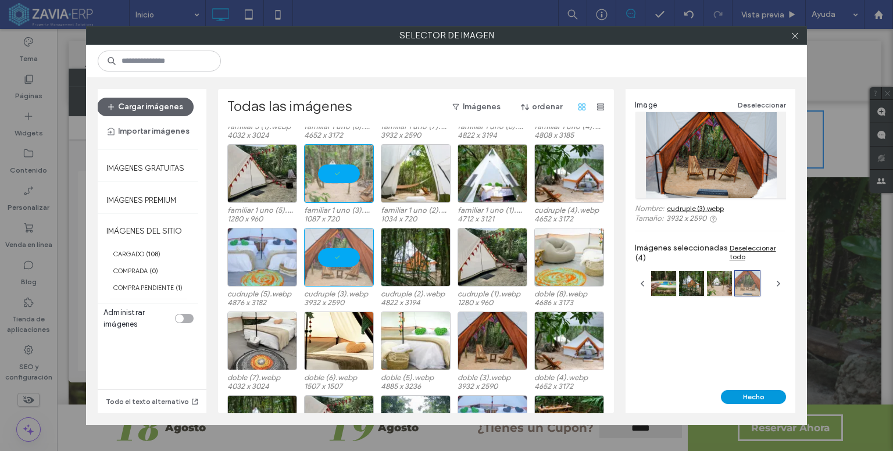
click at [752, 401] on button "Hecho" at bounding box center [753, 397] width 65 height 14
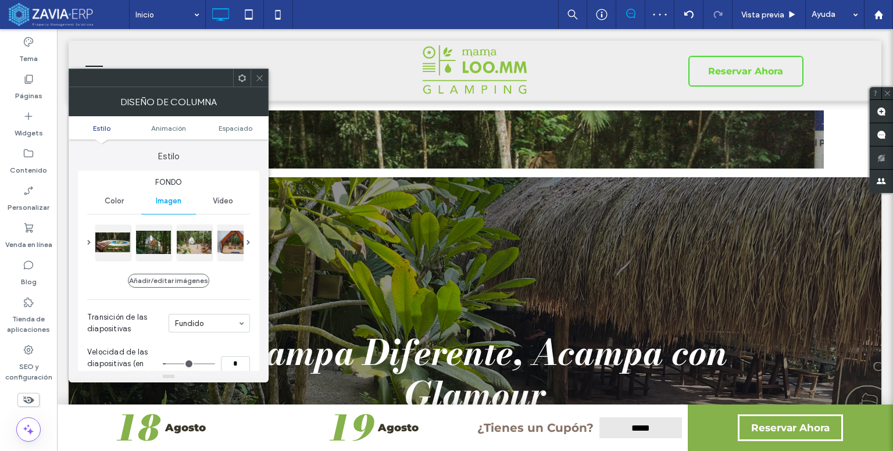
click at [259, 76] on icon at bounding box center [259, 78] width 9 height 9
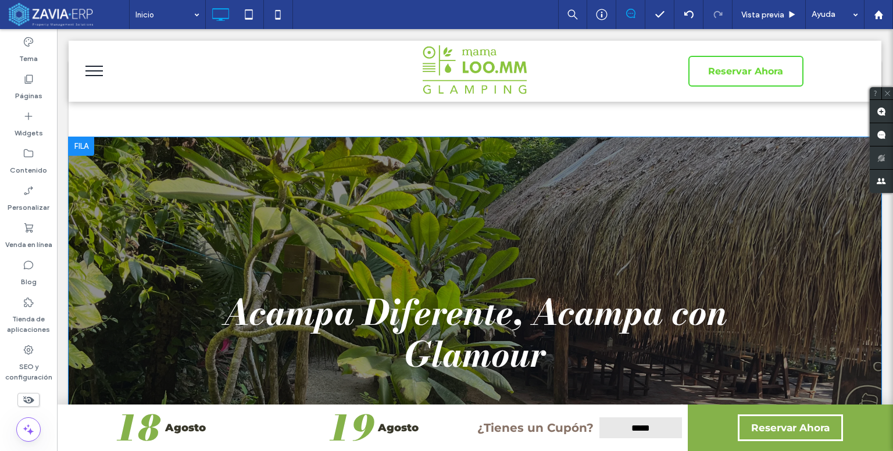
scroll to position [0, 0]
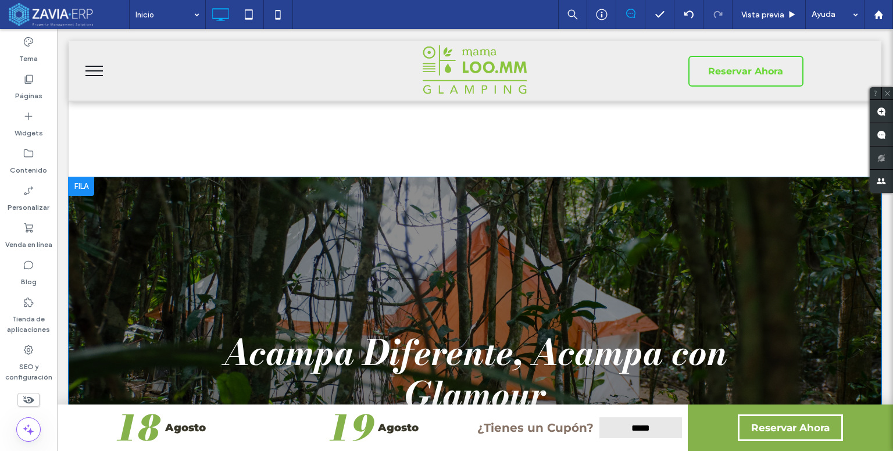
drag, startPoint x: 321, startPoint y: 177, endPoint x: 385, endPoint y: 189, distance: 65.0
click at [381, 221] on div at bounding box center [475, 373] width 813 height 392
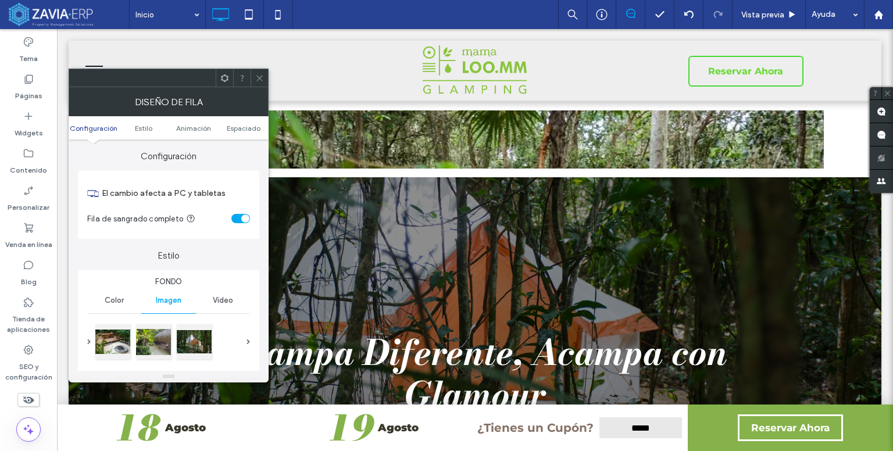
drag, startPoint x: 256, startPoint y: 75, endPoint x: 266, endPoint y: 94, distance: 21.3
click at [256, 75] on icon at bounding box center [259, 78] width 9 height 9
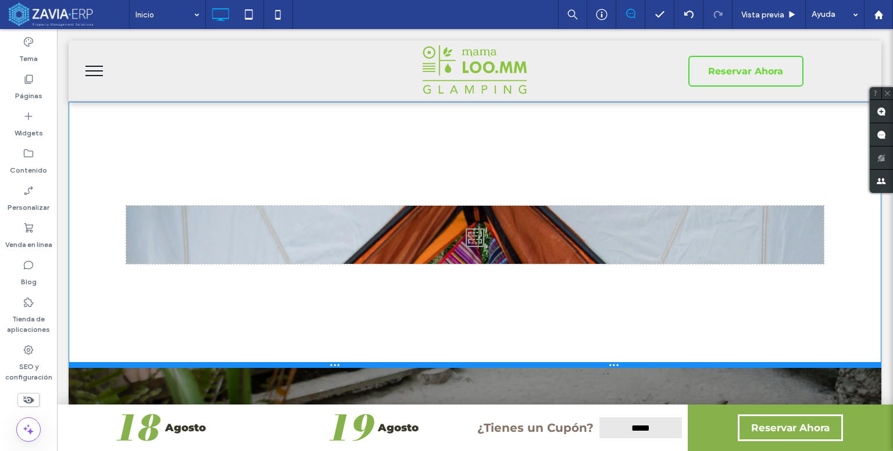
drag, startPoint x: 333, startPoint y: 219, endPoint x: 363, endPoint y: 363, distance: 147.8
click at [363, 363] on div at bounding box center [475, 365] width 813 height 6
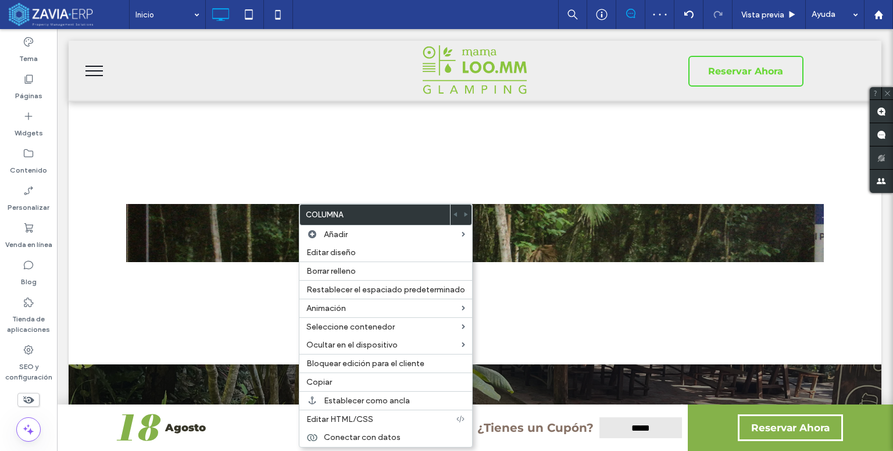
click at [205, 204] on div at bounding box center [475, 233] width 698 height 58
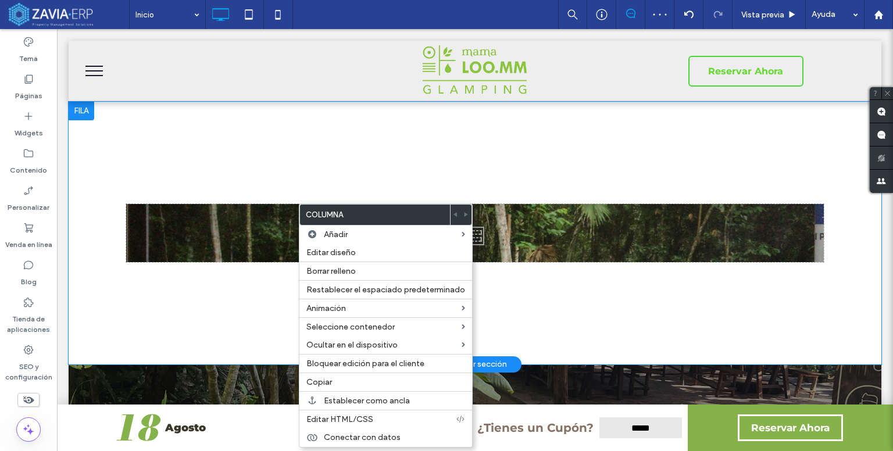
click at [223, 216] on div at bounding box center [475, 233] width 698 height 58
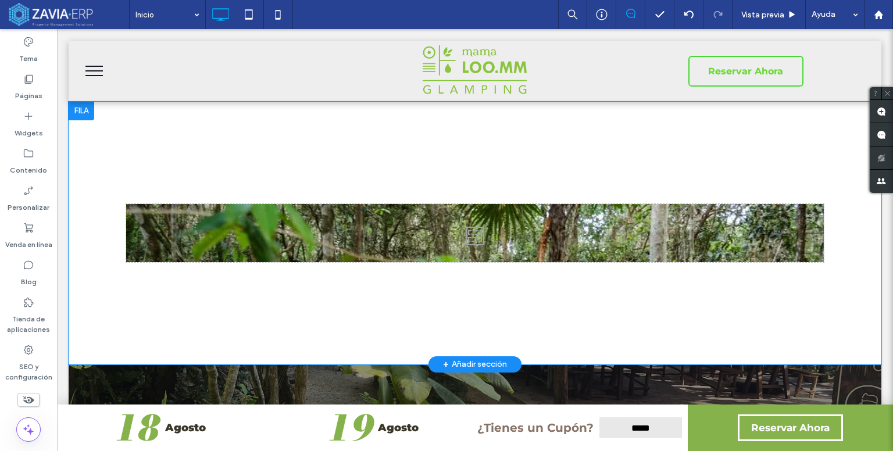
drag, startPoint x: 497, startPoint y: 233, endPoint x: 420, endPoint y: 220, distance: 78.5
click at [496, 233] on div at bounding box center [475, 233] width 698 height 58
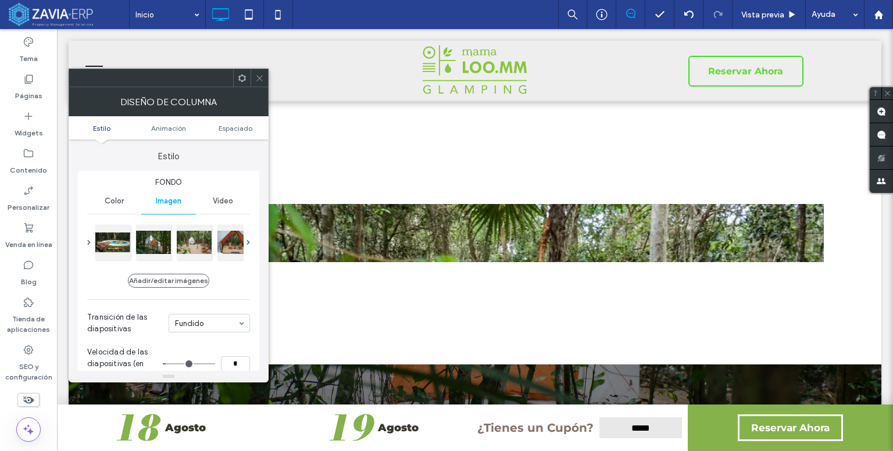
click at [256, 78] on icon at bounding box center [259, 78] width 9 height 9
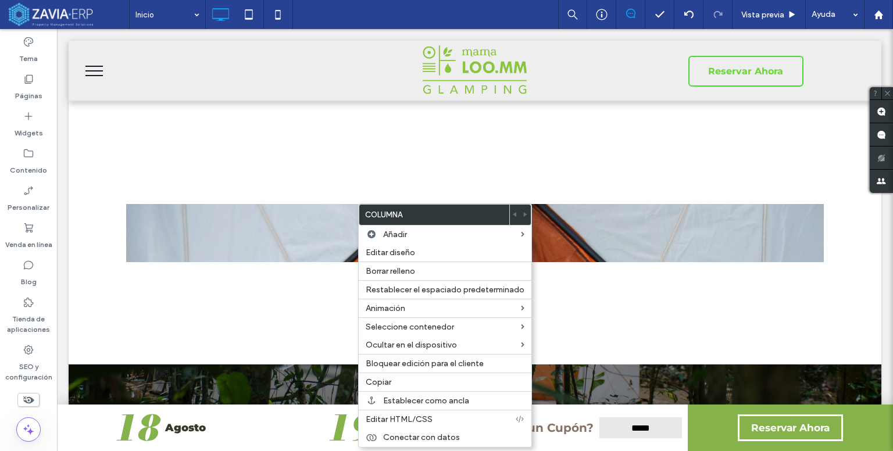
click at [270, 282] on div "Click To Paste Click To Paste Fila + Añadir sección" at bounding box center [475, 233] width 813 height 263
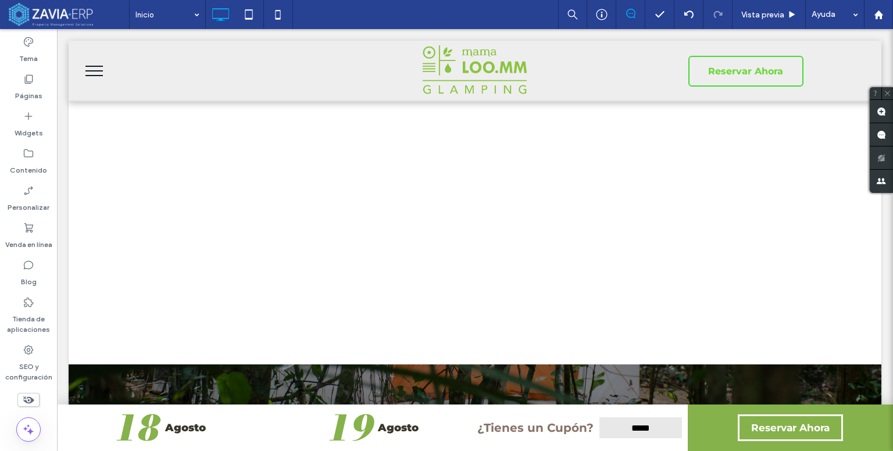
drag, startPoint x: 260, startPoint y: 237, endPoint x: 328, endPoint y: 235, distance: 68.0
click at [328, 235] on div at bounding box center [475, 233] width 698 height 58
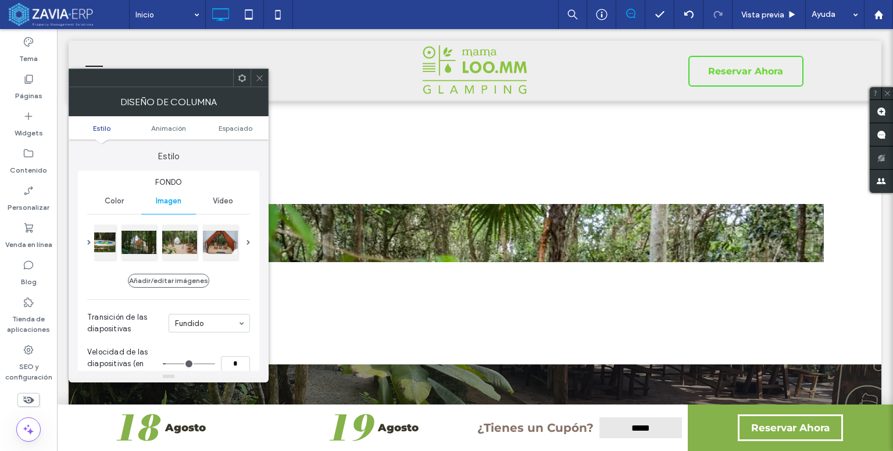
click at [252, 81] on div at bounding box center [259, 77] width 17 height 17
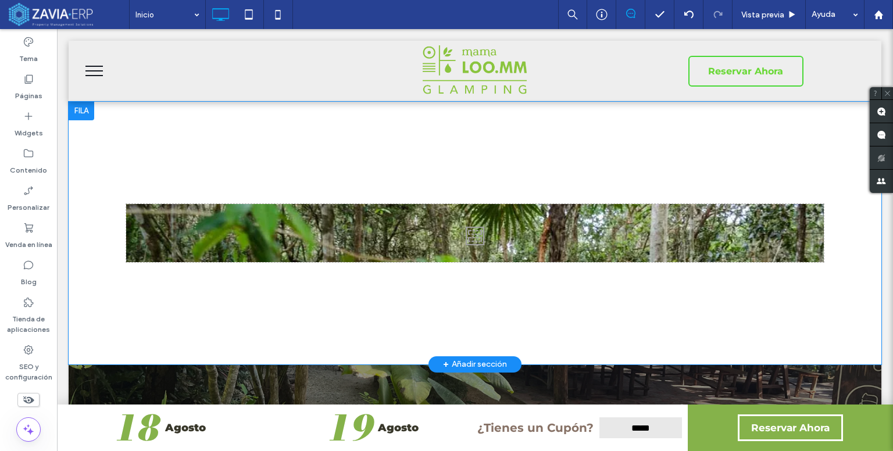
drag, startPoint x: 91, startPoint y: 105, endPoint x: 86, endPoint y: 111, distance: 7.4
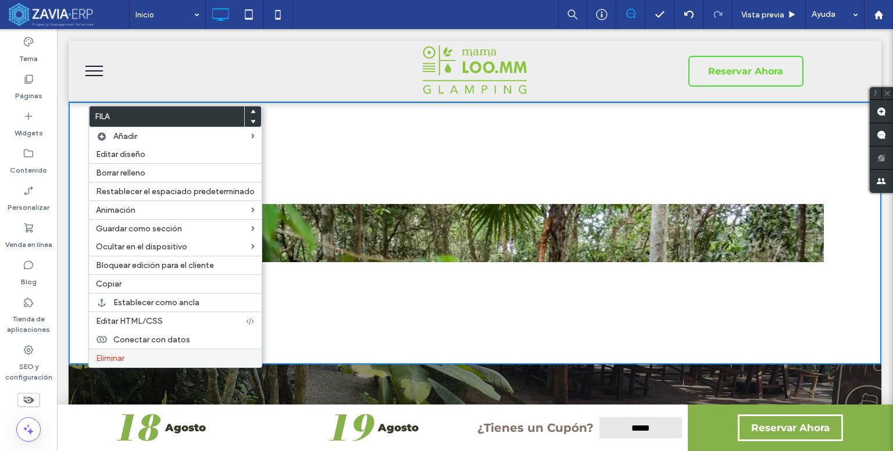
click at [131, 359] on label "Eliminar" at bounding box center [175, 358] width 159 height 10
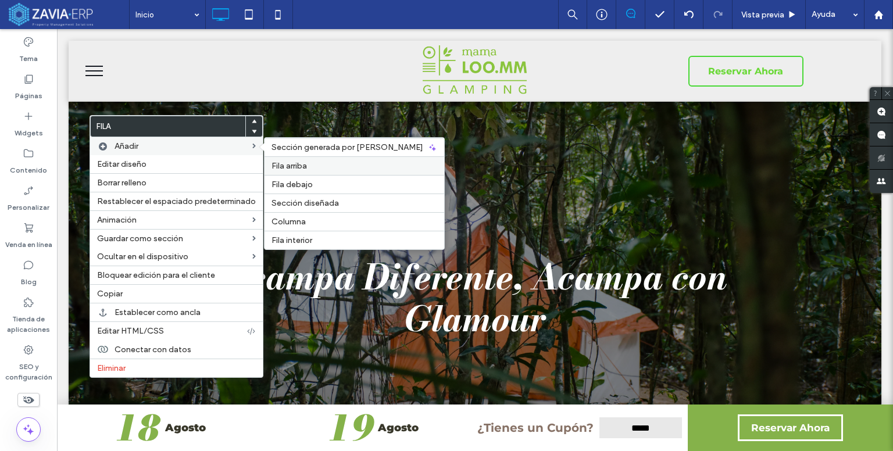
click at [310, 166] on label "Fila arriba" at bounding box center [354, 166] width 166 height 10
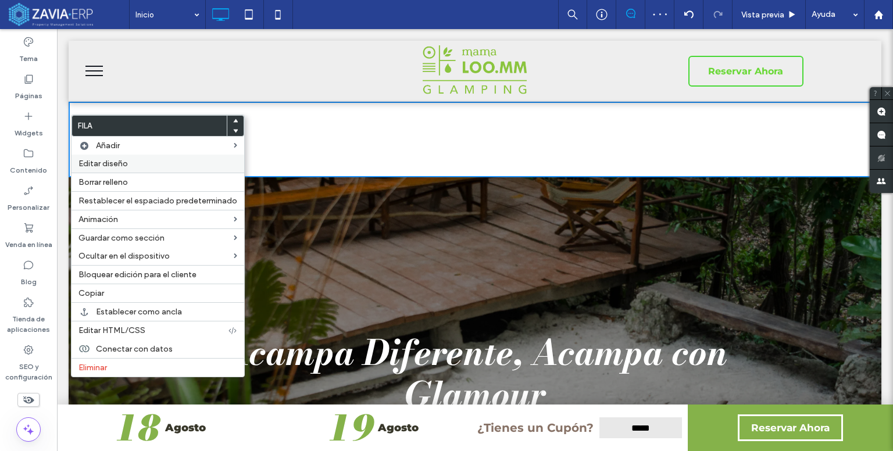
click at [140, 165] on label "Editar diseño" at bounding box center [157, 164] width 159 height 10
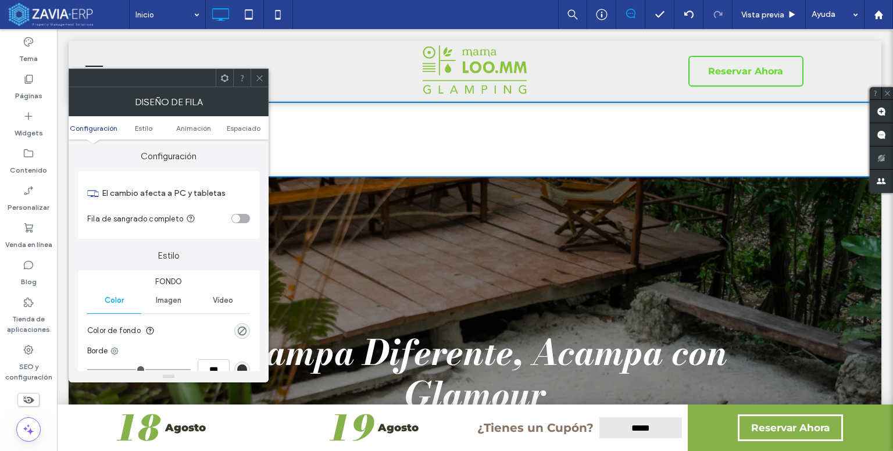
click at [173, 302] on span "Imagen" at bounding box center [169, 300] width 26 height 9
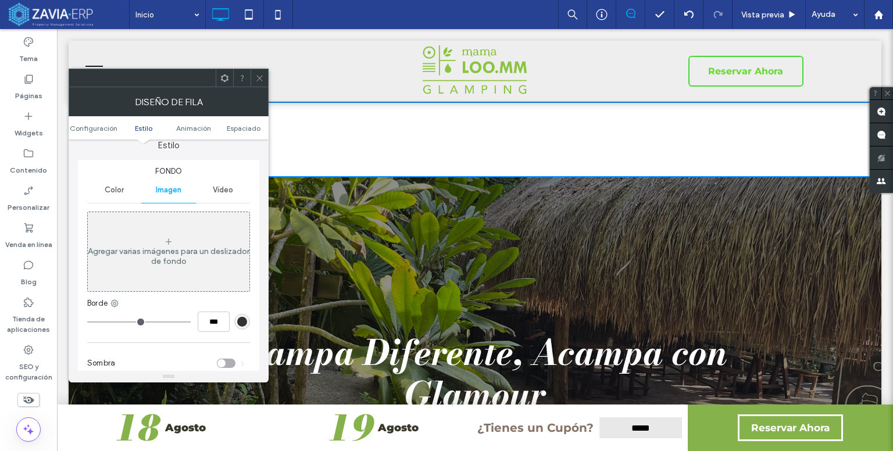
scroll to position [116, 0]
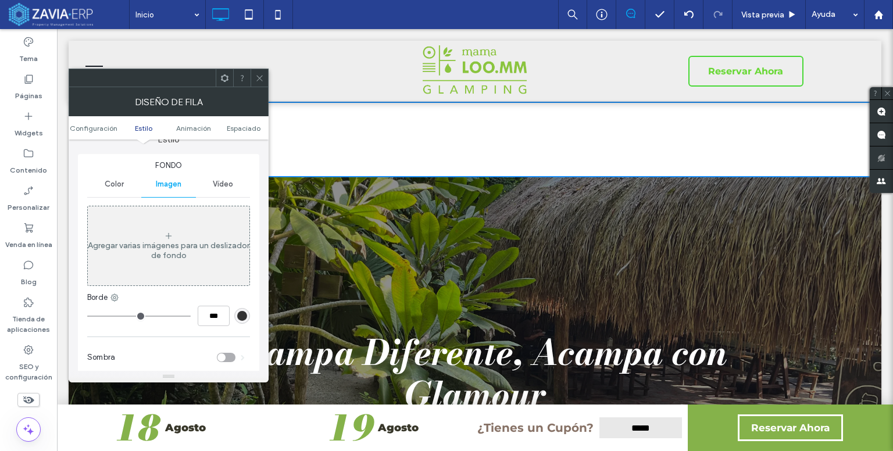
click at [176, 276] on div "Agregar varias imágenes para un deslizador de fondo" at bounding box center [169, 246] width 162 height 77
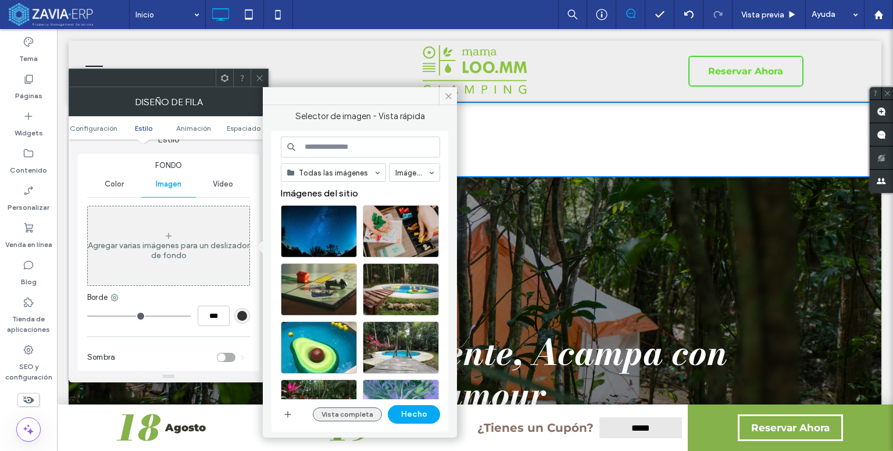
click at [359, 409] on button "Vista completa" at bounding box center [347, 415] width 69 height 14
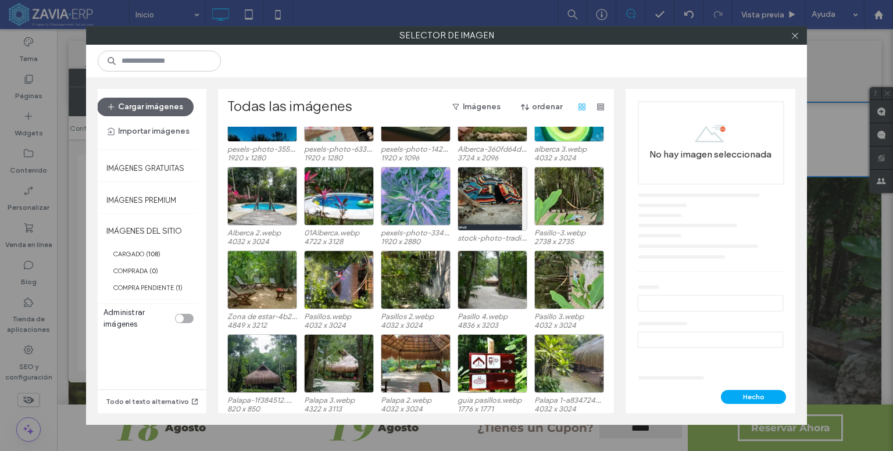
scroll to position [72, 0]
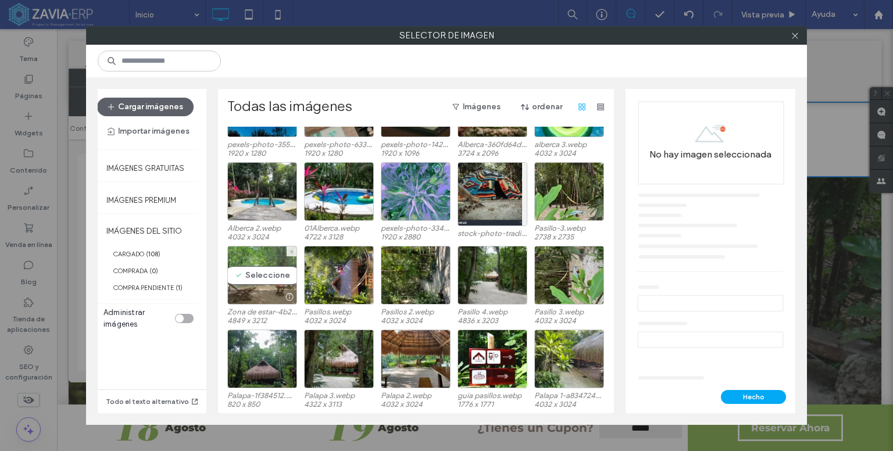
click at [272, 276] on div "Seleccione" at bounding box center [262, 275] width 70 height 59
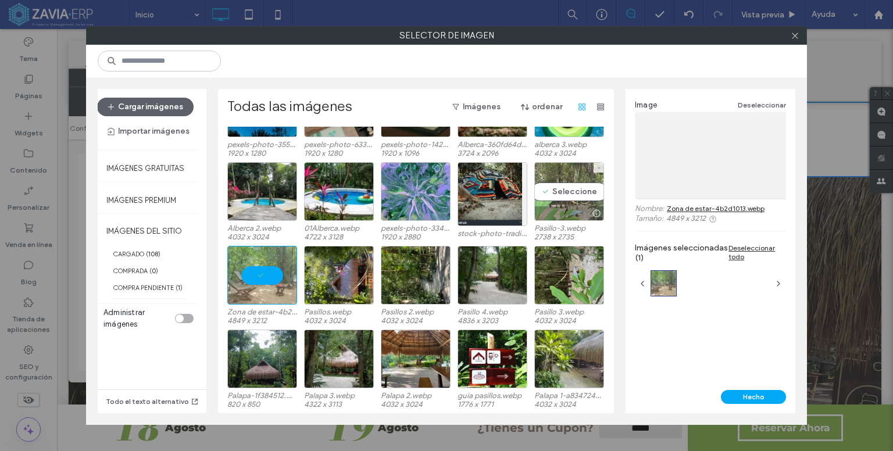
click at [566, 190] on div "Seleccione" at bounding box center [569, 191] width 70 height 59
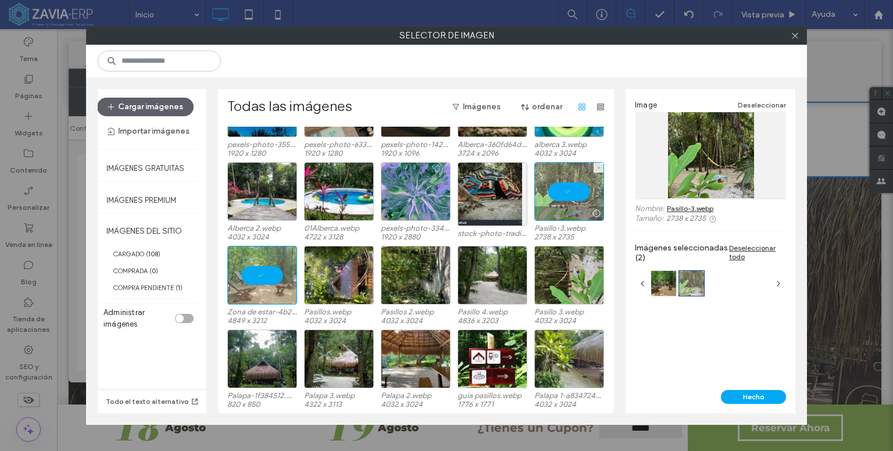
click at [567, 191] on div at bounding box center [569, 191] width 70 height 59
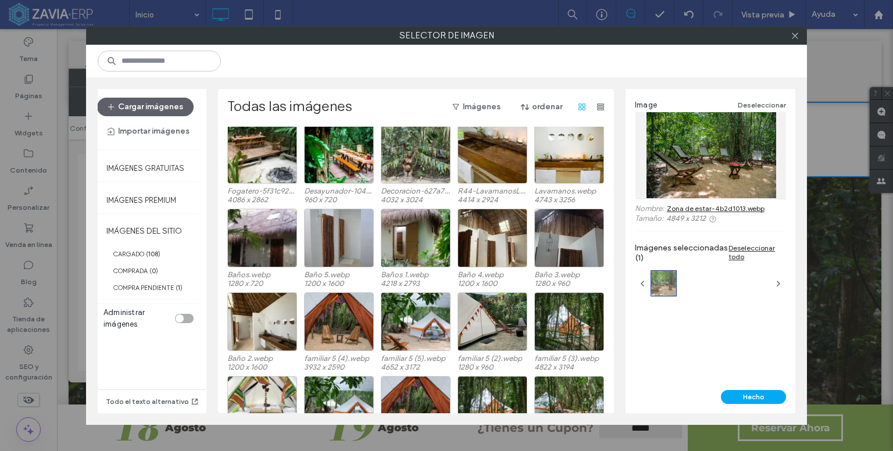
scroll to position [407, 0]
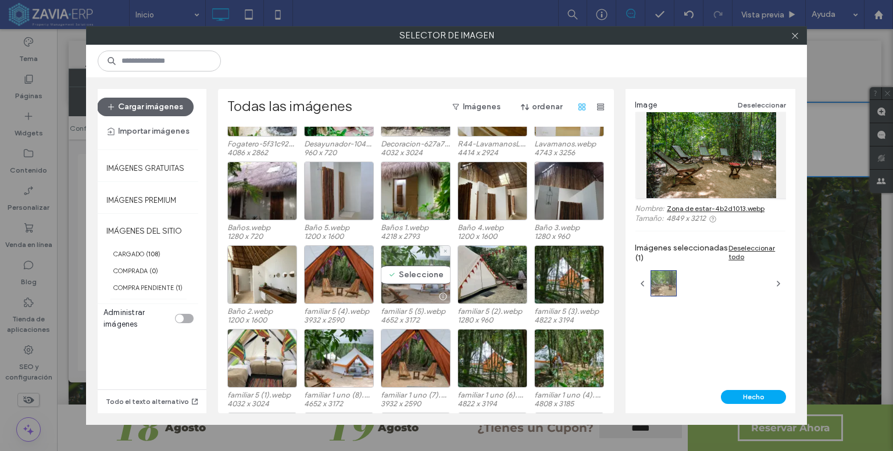
click at [411, 273] on div "Seleccione" at bounding box center [416, 274] width 70 height 59
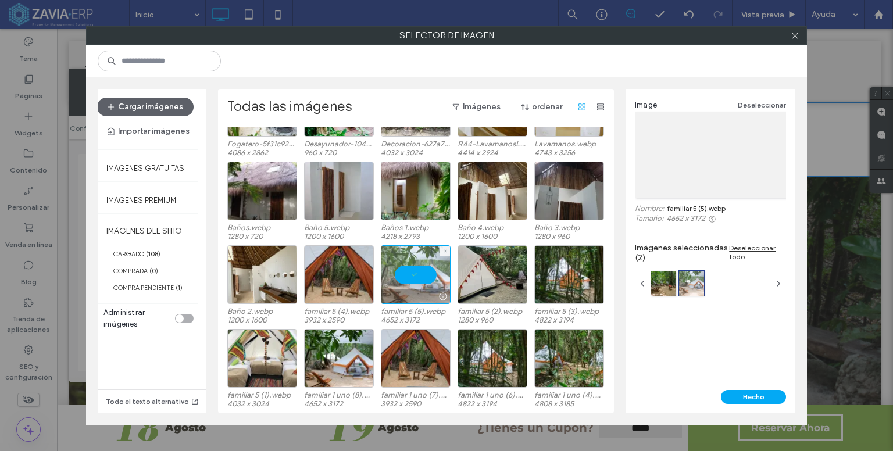
click at [412, 271] on div at bounding box center [416, 274] width 70 height 59
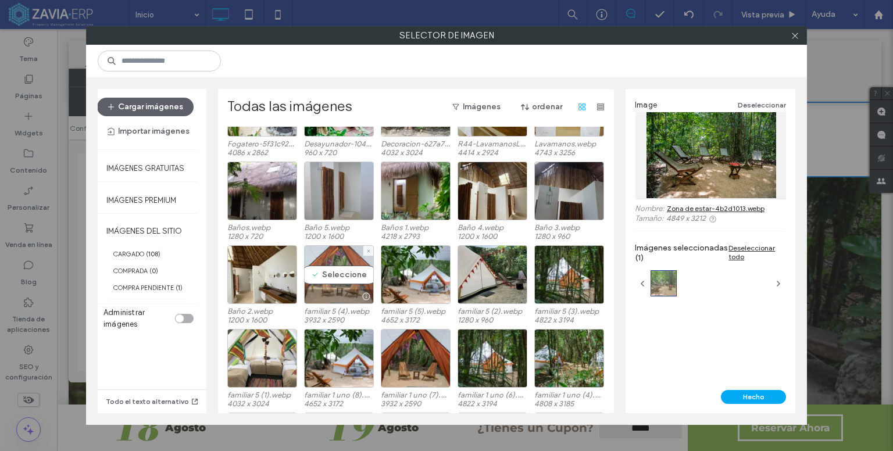
click at [335, 271] on div "Seleccione" at bounding box center [339, 274] width 70 height 59
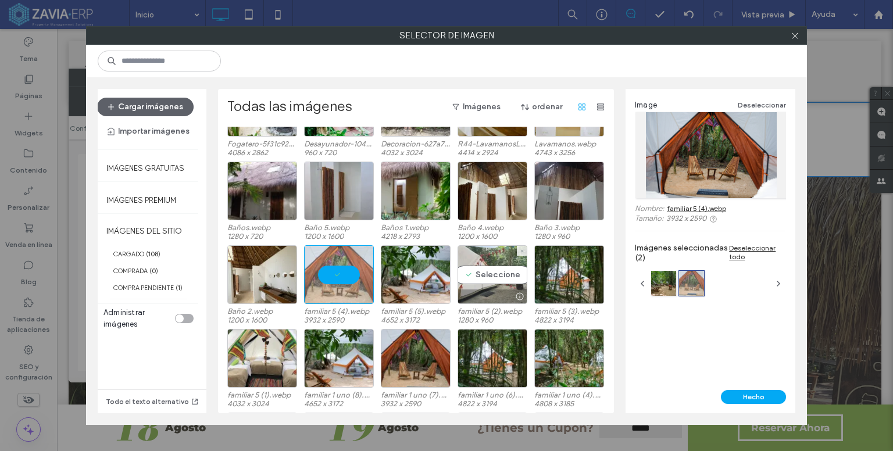
click at [496, 266] on div "Seleccione" at bounding box center [493, 274] width 70 height 59
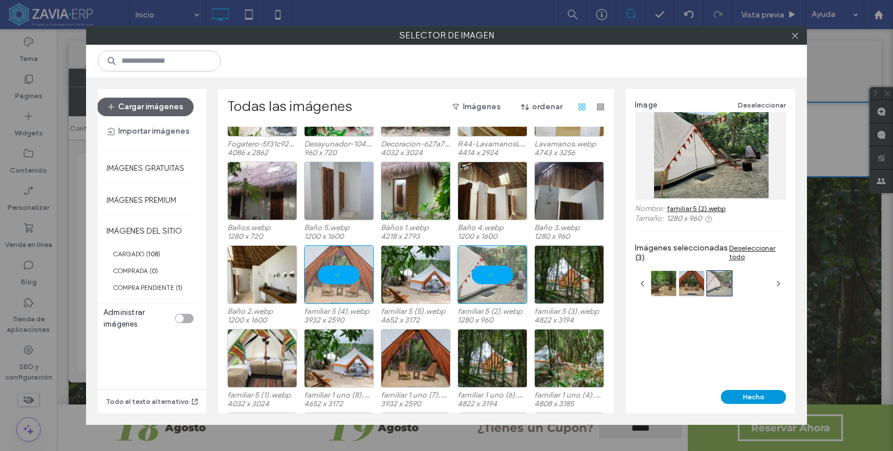
click at [746, 398] on button "Hecho" at bounding box center [753, 397] width 65 height 14
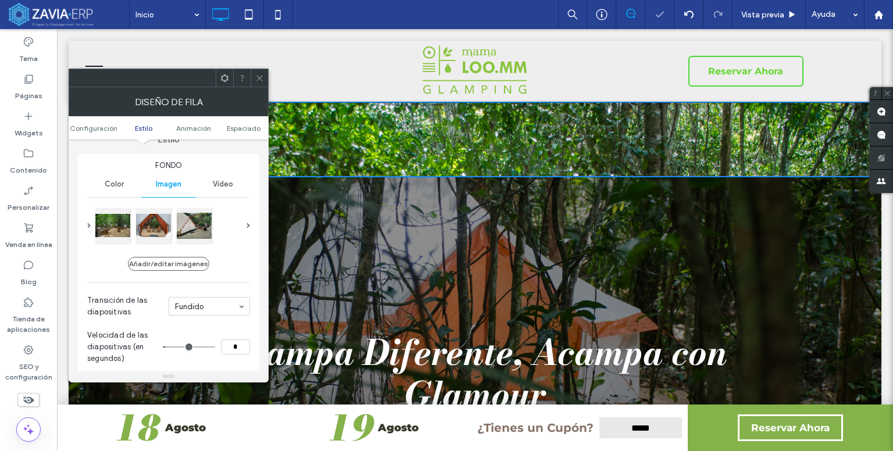
click at [252, 75] on div at bounding box center [259, 77] width 17 height 17
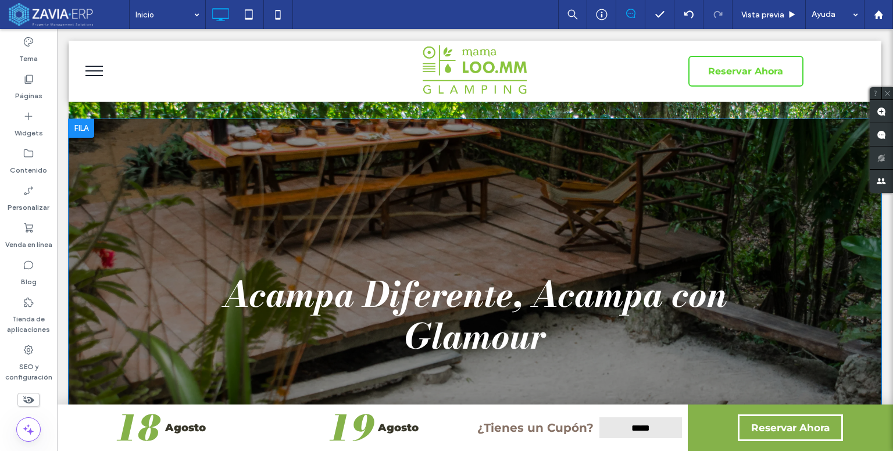
scroll to position [0, 0]
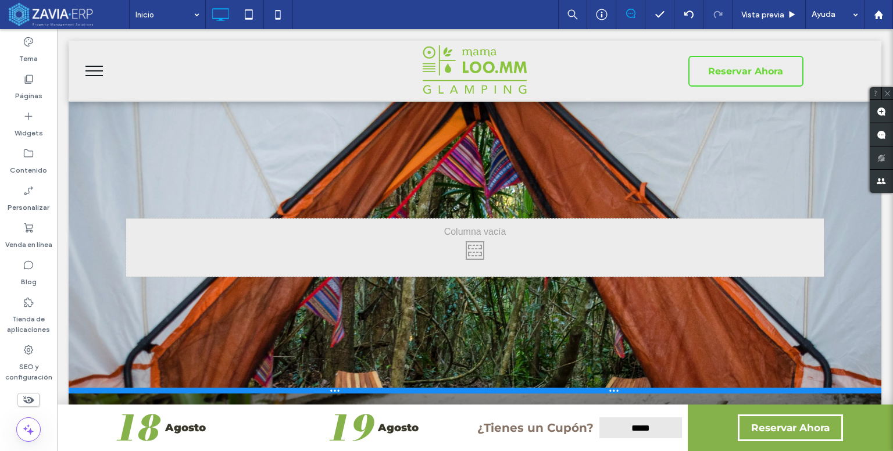
drag, startPoint x: 556, startPoint y: 175, endPoint x: 561, endPoint y: 389, distance: 214.0
click at [561, 389] on div at bounding box center [475, 391] width 813 height 6
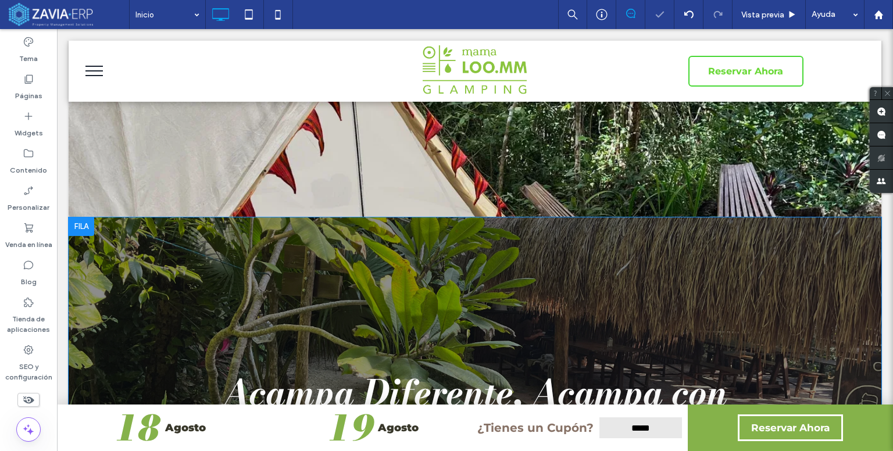
scroll to position [174, 0]
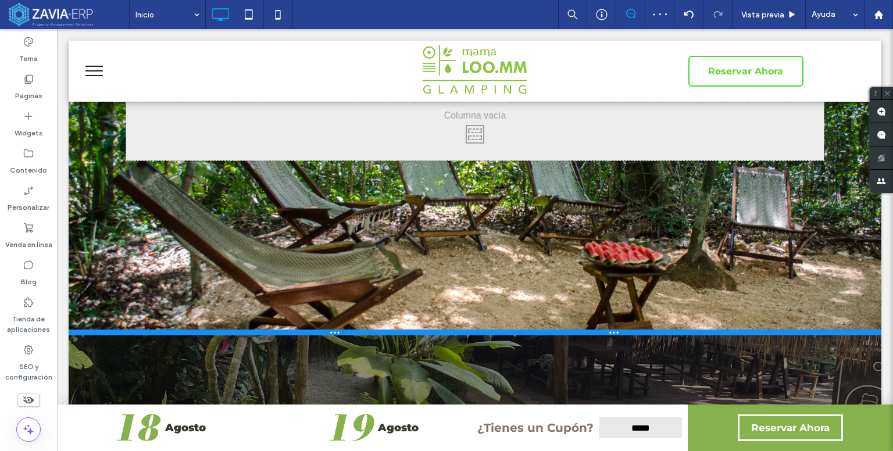
drag, startPoint x: 593, startPoint y: 215, endPoint x: 602, endPoint y: 331, distance: 116.6
click at [602, 331] on div at bounding box center [475, 333] width 813 height 6
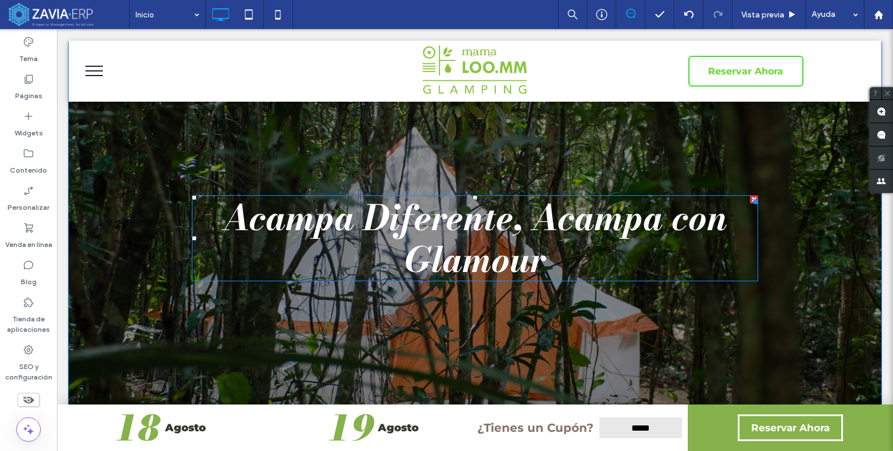
scroll to position [465, 0]
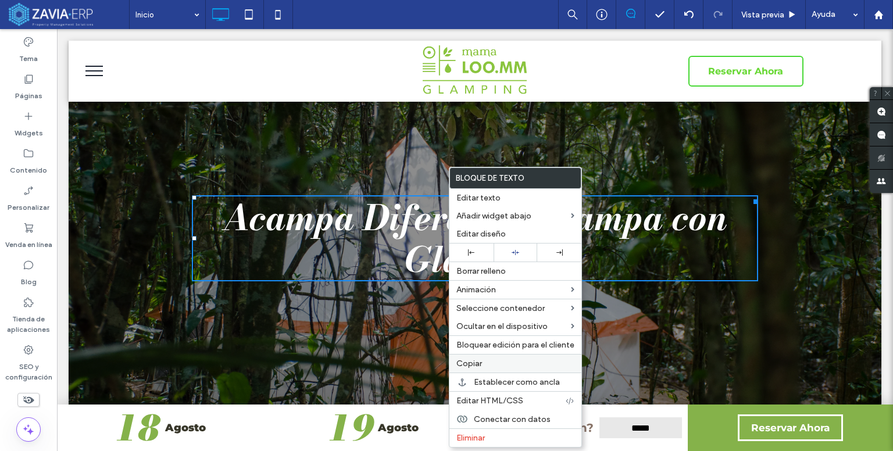
click at [478, 363] on span "Copiar" at bounding box center [469, 364] width 26 height 10
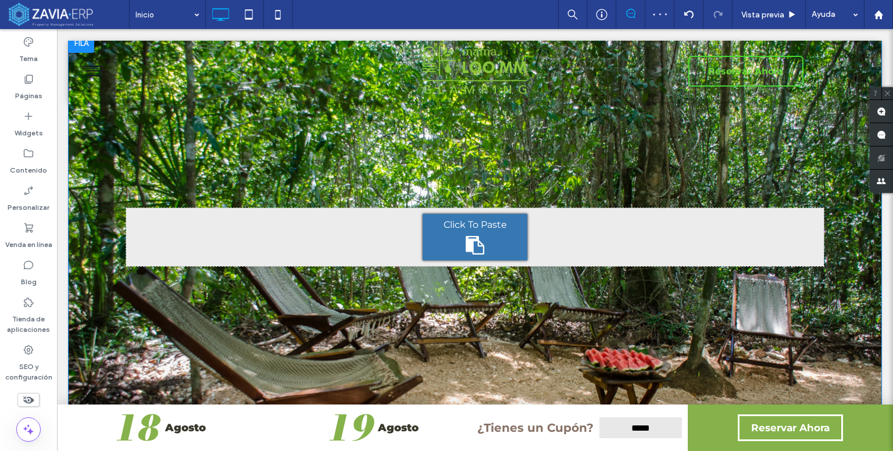
scroll to position [0, 0]
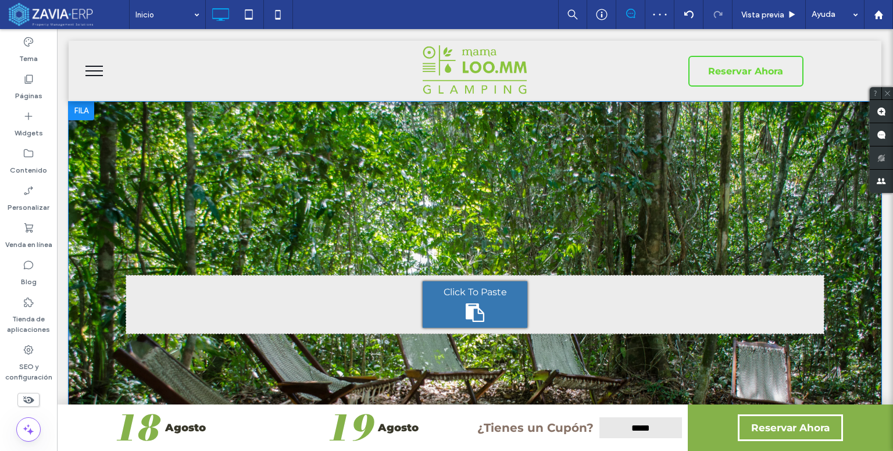
click at [477, 285] on div "Click To Paste" at bounding box center [475, 304] width 105 height 47
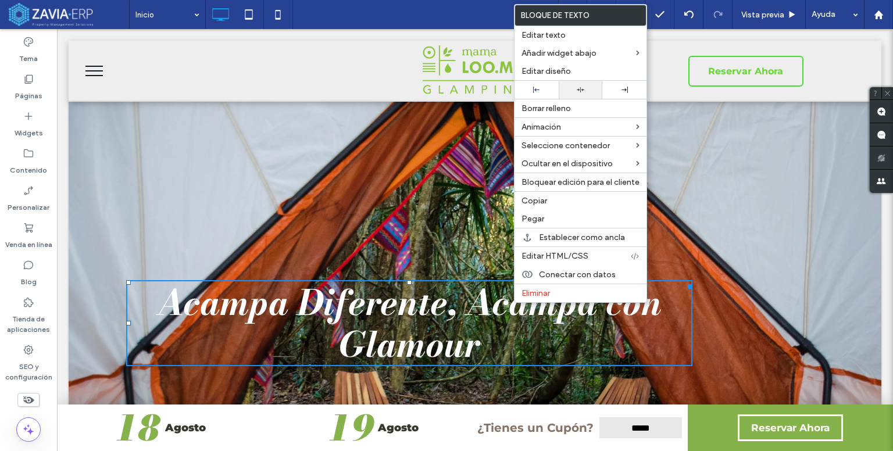
click at [570, 91] on div at bounding box center [580, 90] width 33 height 8
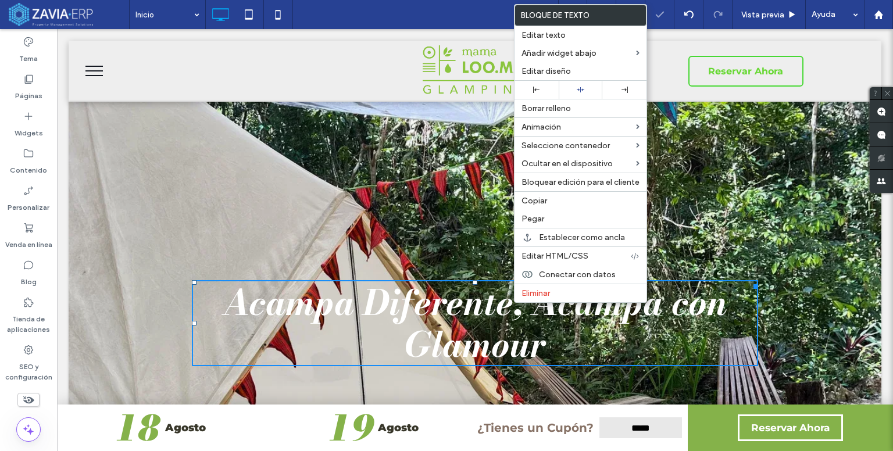
click at [739, 191] on div at bounding box center [446, 225] width 893 height 451
click at [698, 224] on div at bounding box center [475, 323] width 813 height 443
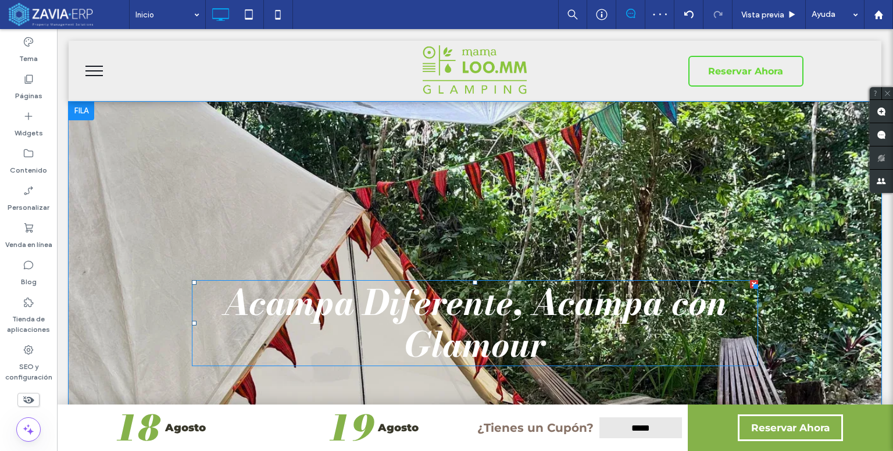
click at [81, 115] on div at bounding box center [82, 111] width 26 height 19
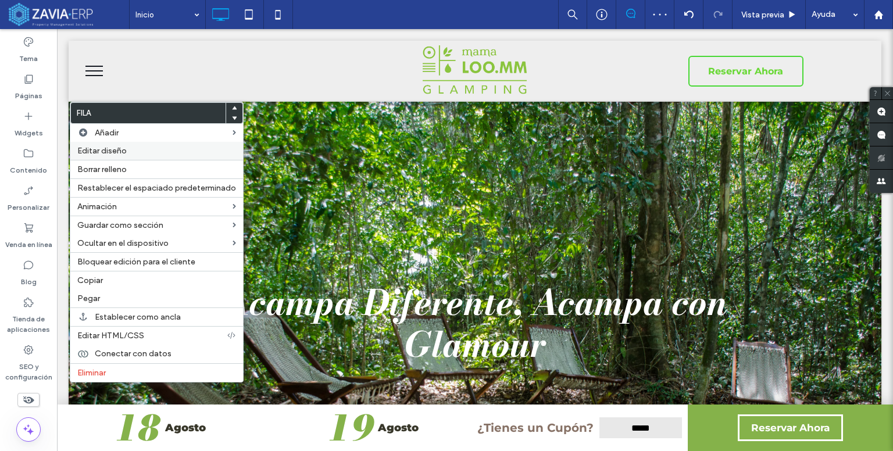
click at [100, 151] on span "Editar diseño" at bounding box center [101, 151] width 49 height 10
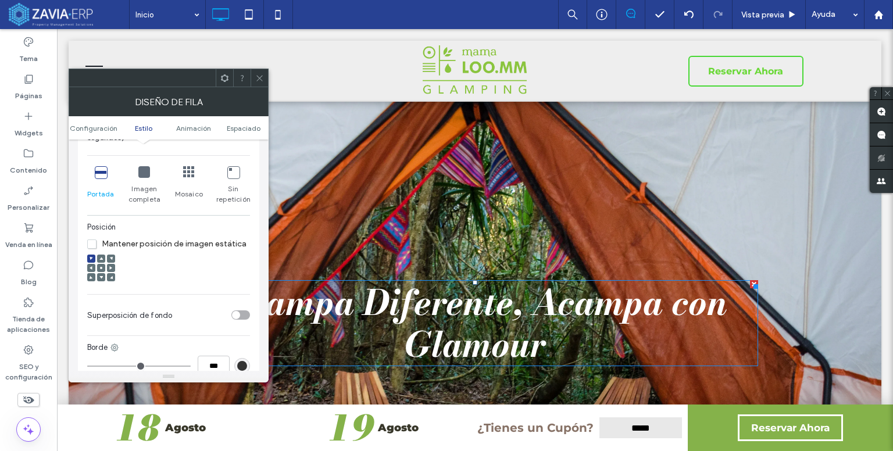
scroll to position [407, 0]
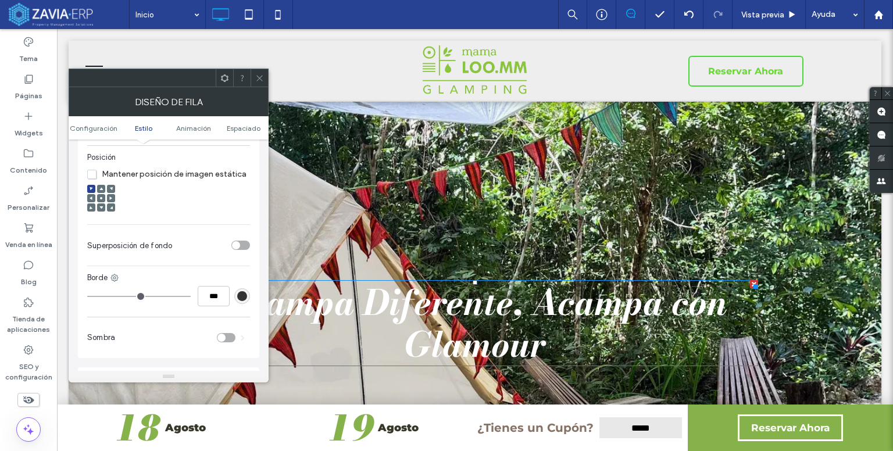
click at [242, 244] on div "toggle" at bounding box center [240, 245] width 19 height 9
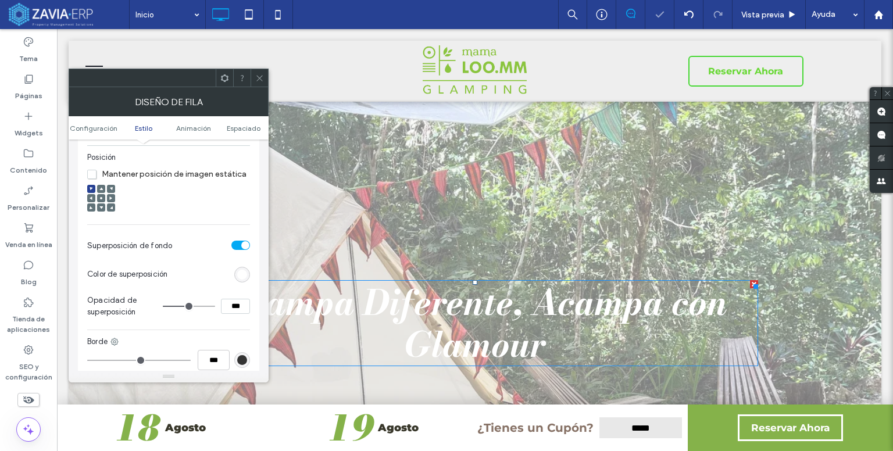
click at [244, 276] on div "rgb(255,255,255)" at bounding box center [242, 275] width 10 height 10
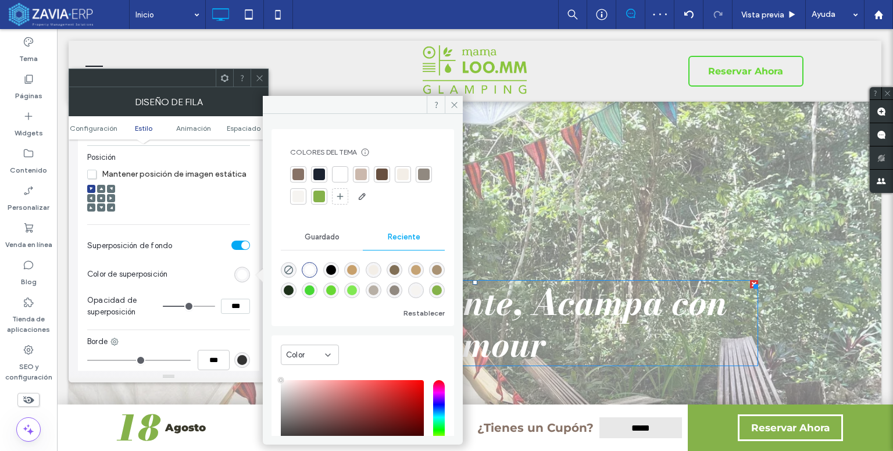
click at [314, 173] on div at bounding box center [319, 175] width 12 height 12
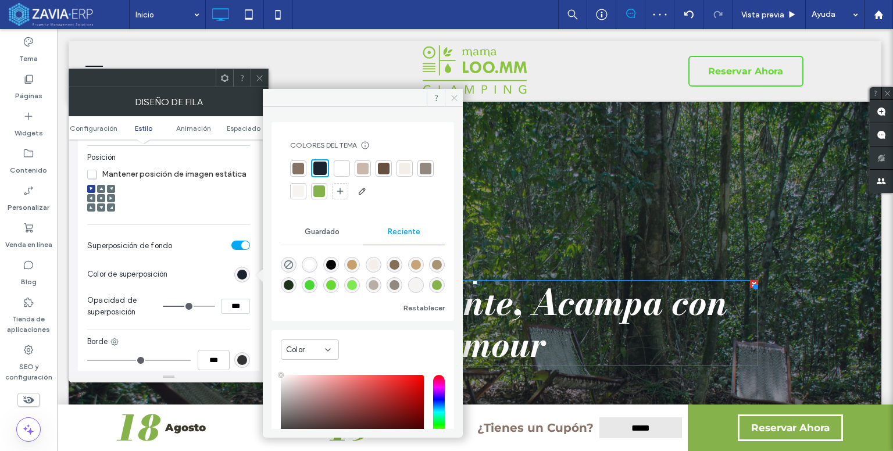
click at [453, 100] on icon at bounding box center [454, 98] width 9 height 9
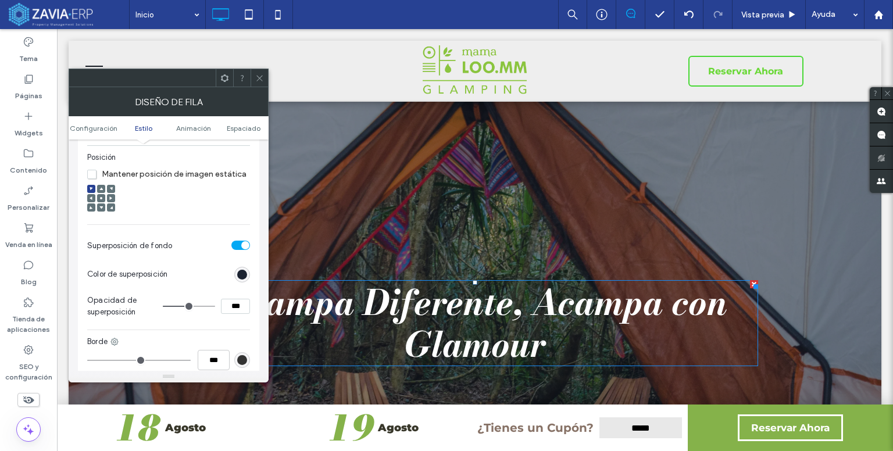
click at [263, 80] on icon at bounding box center [259, 78] width 9 height 9
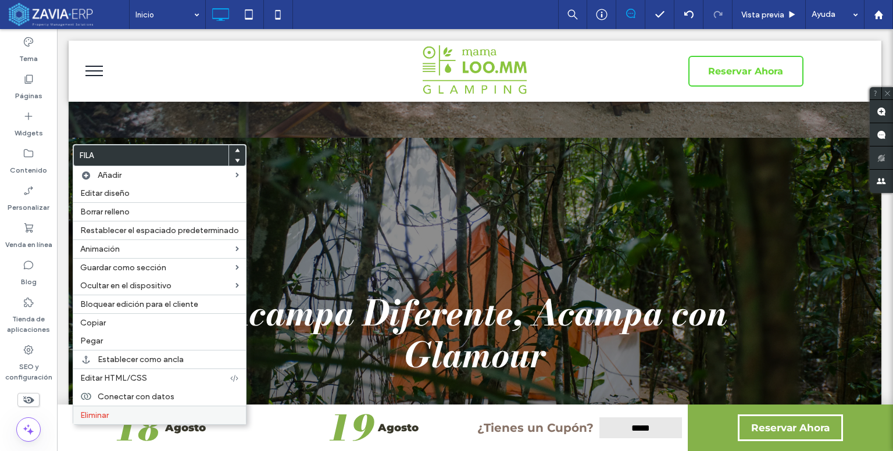
click at [161, 413] on label "Eliminar" at bounding box center [159, 415] width 159 height 10
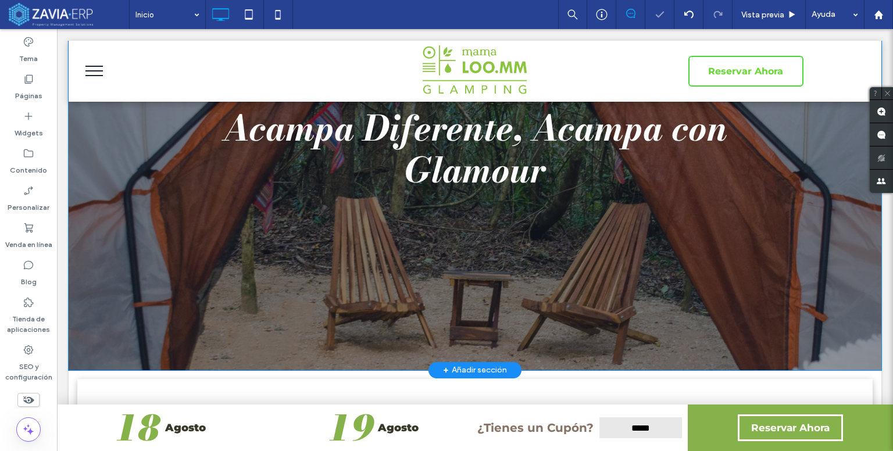
scroll to position [0, 0]
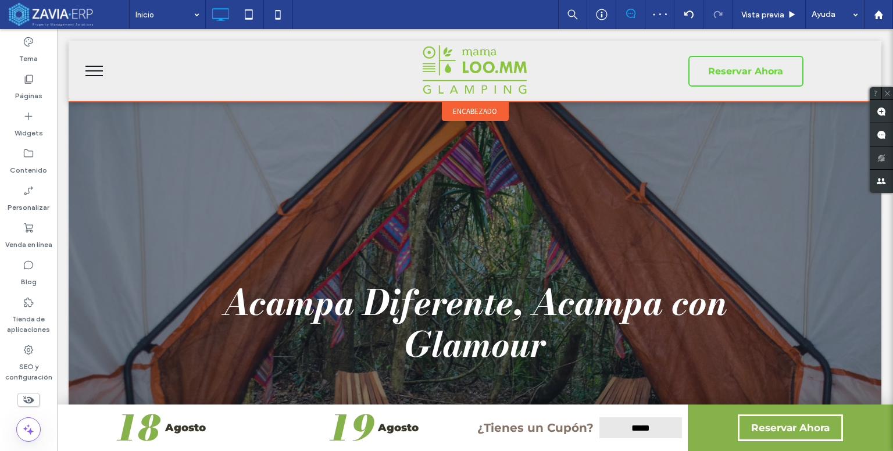
click at [482, 106] on span "encabezado" at bounding box center [475, 111] width 44 height 10
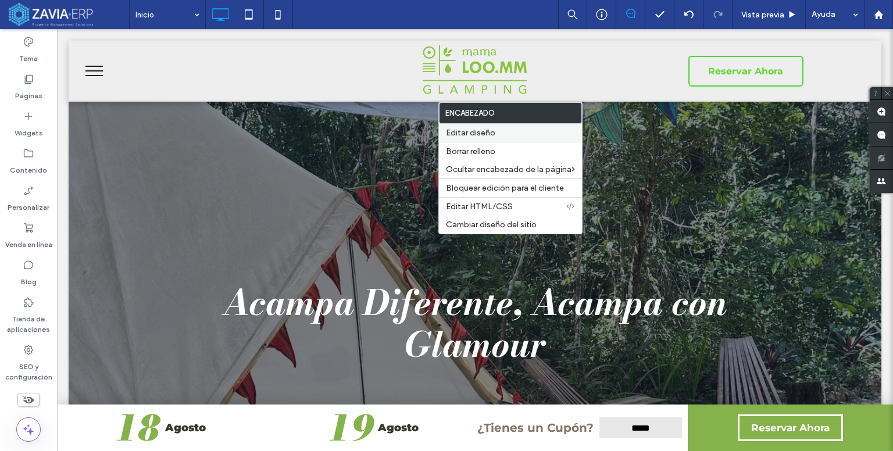
click at [463, 135] on span "Editar diseño" at bounding box center [470, 133] width 49 height 10
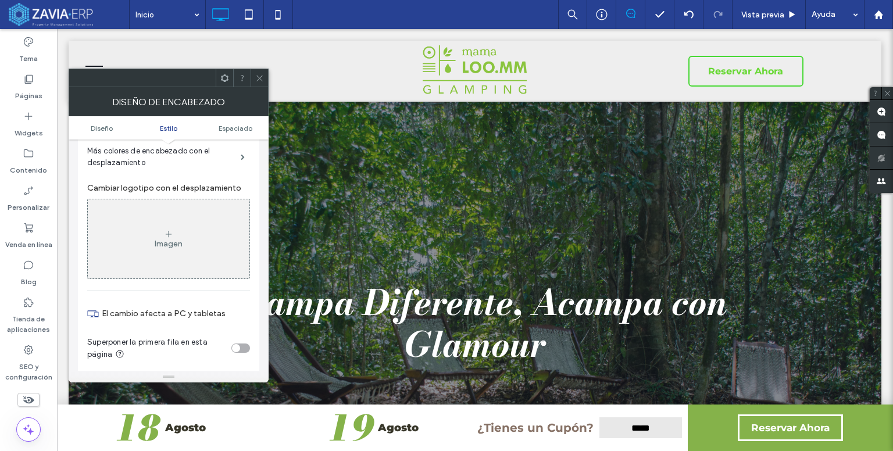
scroll to position [349, 0]
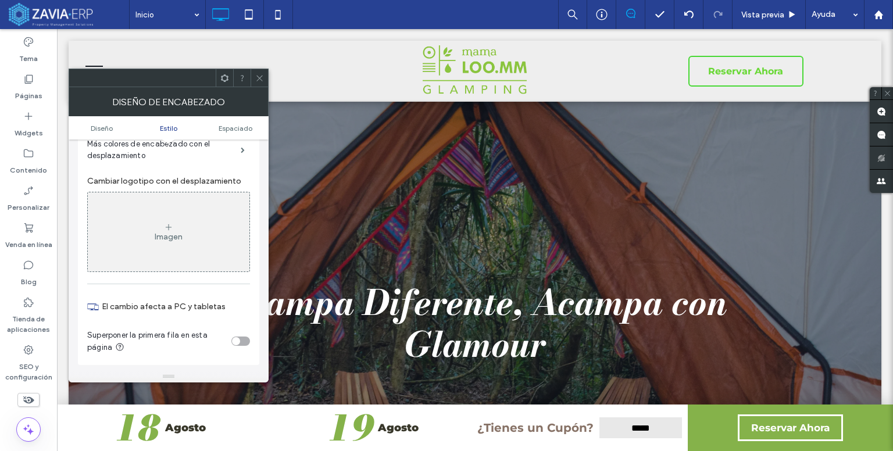
click at [242, 342] on div "toggle" at bounding box center [240, 341] width 19 height 9
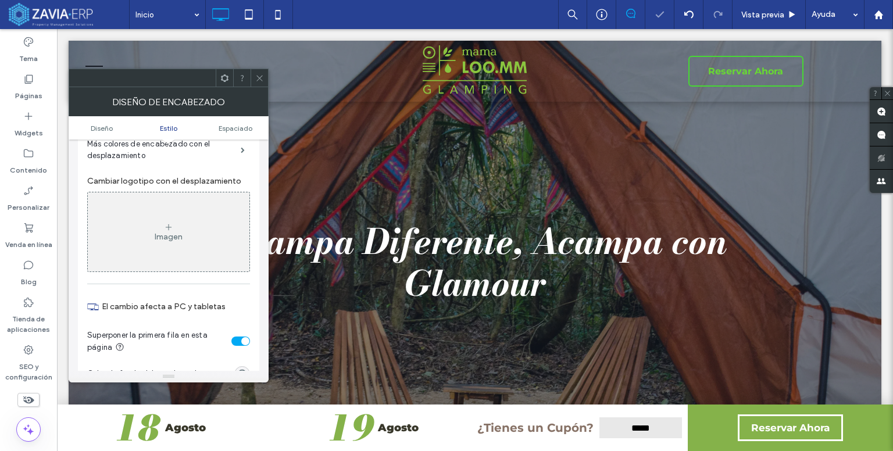
drag, startPoint x: 259, startPoint y: 80, endPoint x: 267, endPoint y: 82, distance: 8.9
click at [259, 80] on icon at bounding box center [259, 78] width 9 height 9
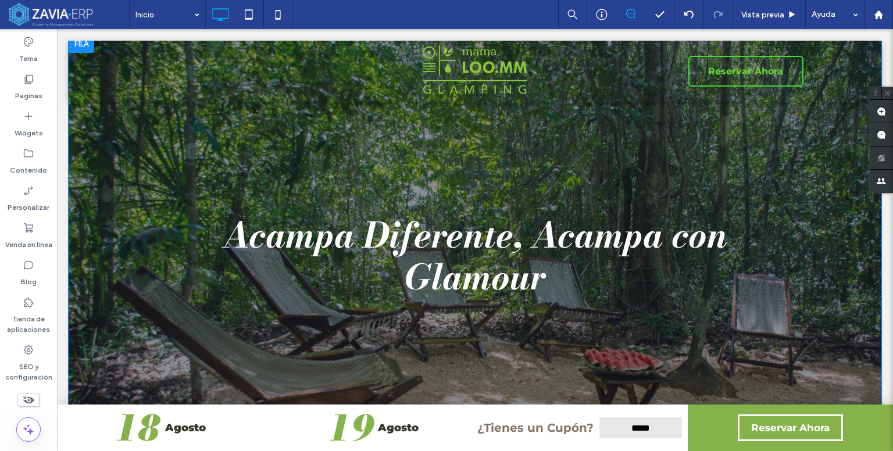
scroll to position [0, 0]
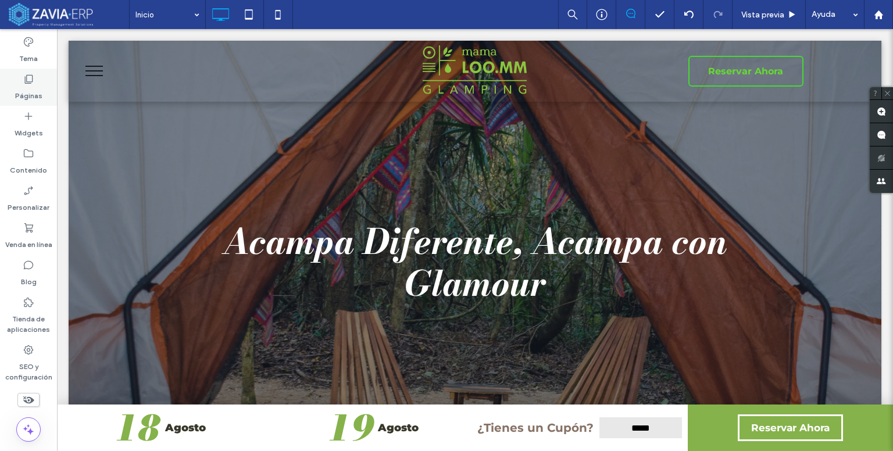
click at [32, 78] on use at bounding box center [29, 79] width 8 height 9
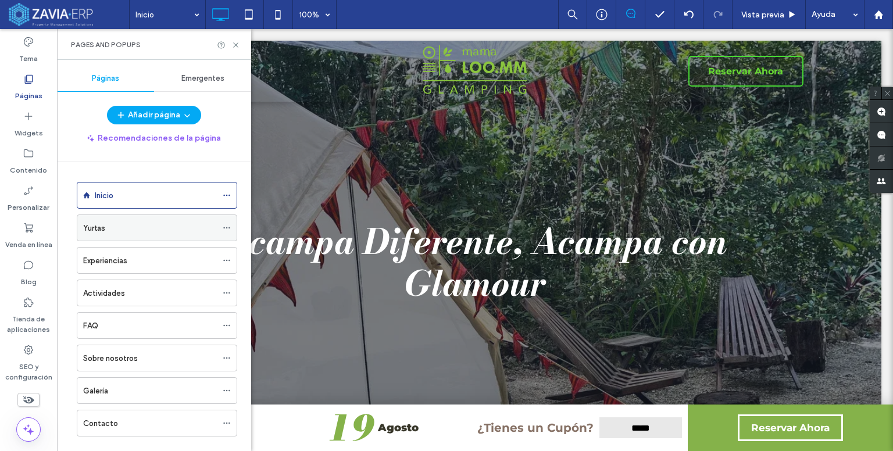
click at [105, 227] on label "Yurtas" at bounding box center [94, 228] width 22 height 20
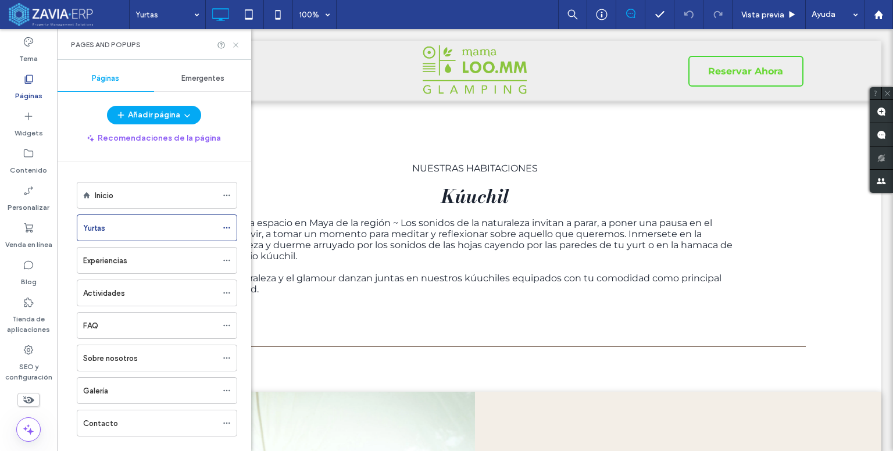
click at [238, 45] on icon at bounding box center [235, 45] width 9 height 9
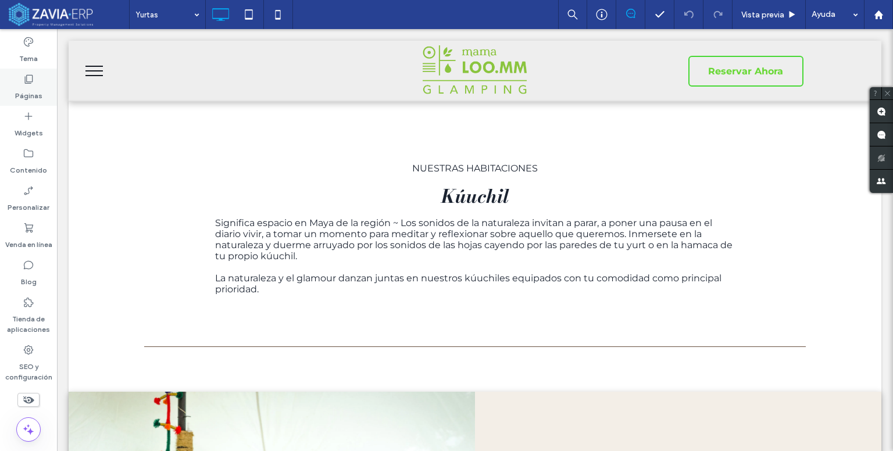
click at [20, 85] on label "Páginas" at bounding box center [28, 93] width 27 height 16
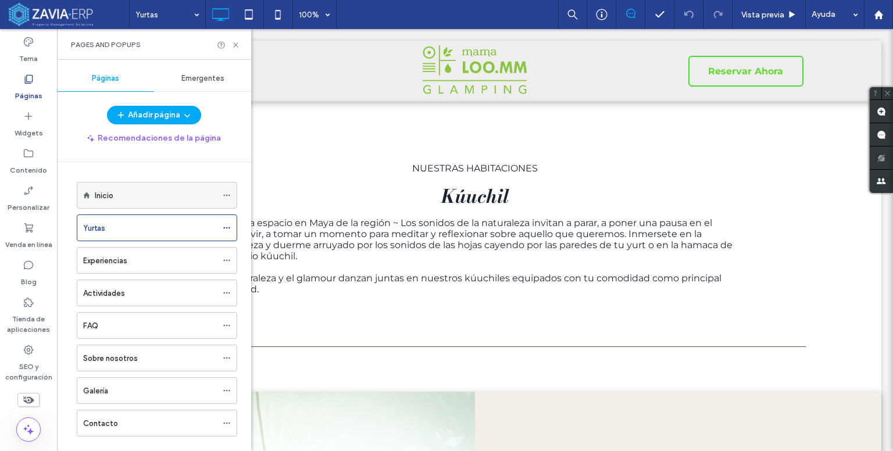
click at [156, 184] on div "Inicio" at bounding box center [156, 196] width 122 height 26
click at [233, 50] on div "Pages and Popups" at bounding box center [154, 44] width 194 height 31
click at [235, 47] on icon at bounding box center [235, 45] width 9 height 9
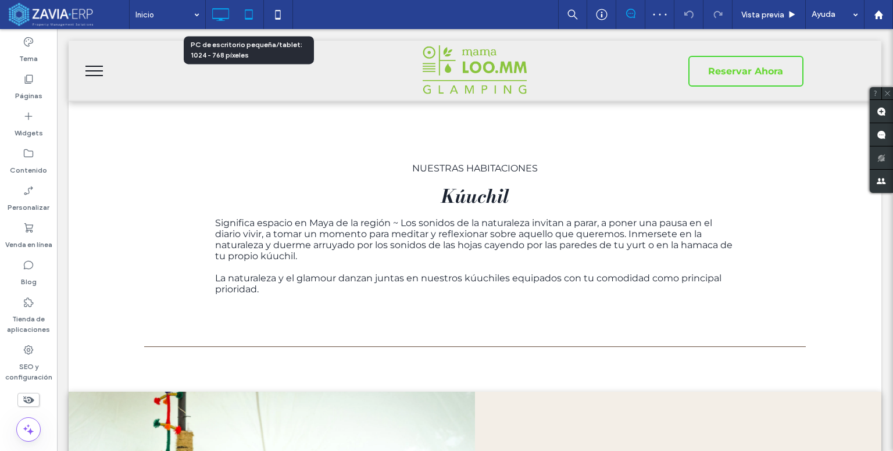
click at [254, 24] on icon at bounding box center [248, 14] width 23 height 23
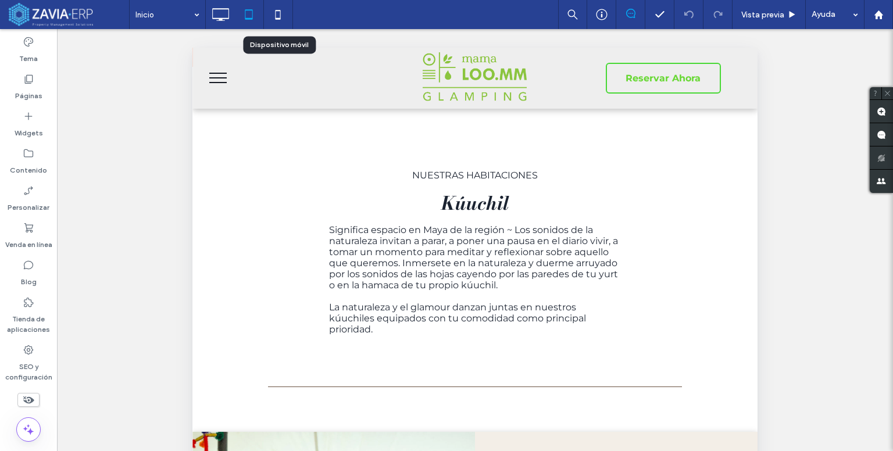
drag, startPoint x: 280, startPoint y: 19, endPoint x: 279, endPoint y: 34, distance: 15.2
click at [279, 19] on icon at bounding box center [277, 14] width 23 height 23
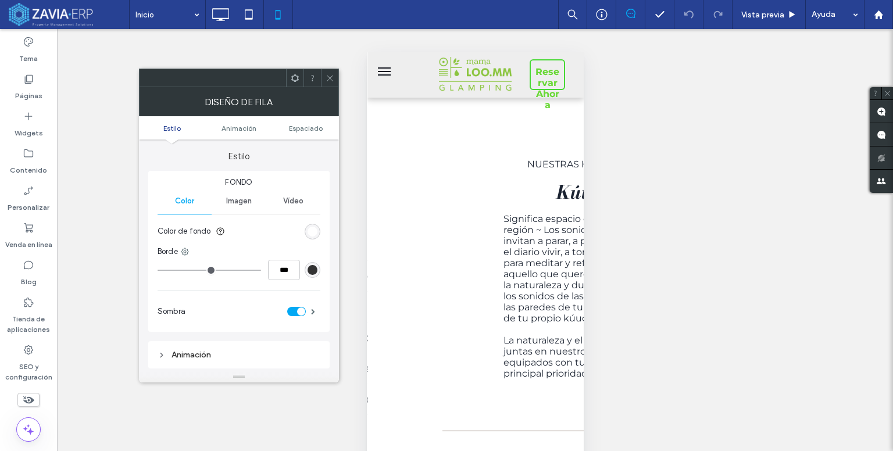
drag, startPoint x: 324, startPoint y: 76, endPoint x: 340, endPoint y: 109, distance: 37.2
click at [326, 80] on div at bounding box center [329, 77] width 17 height 17
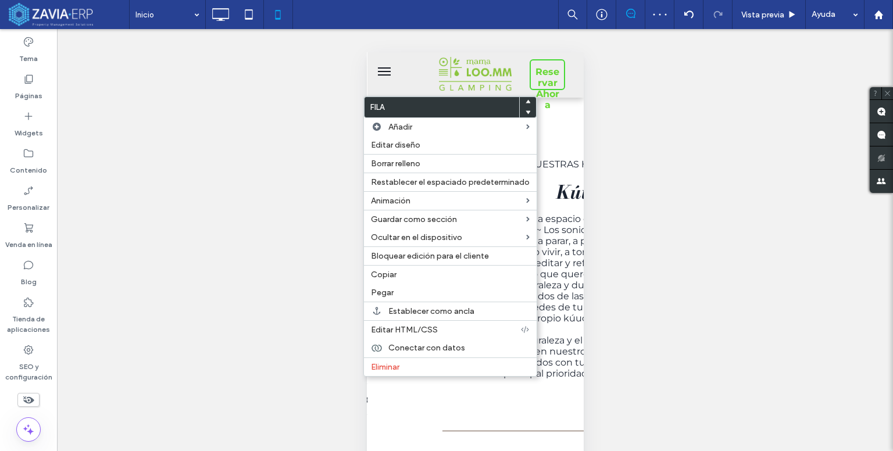
drag, startPoint x: 627, startPoint y: 154, endPoint x: 580, endPoint y: 156, distance: 47.1
click at [626, 154] on div "Hacer visible? Sí Hacer visible? Sí Hacer visible? Sí Hacer visible? Sí Hacer v…" at bounding box center [475, 254] width 836 height 451
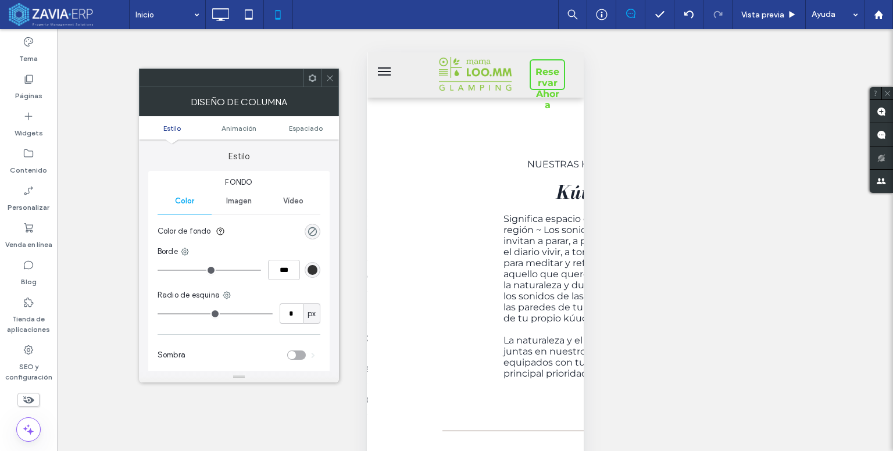
click at [250, 205] on span "Imagen" at bounding box center [239, 200] width 26 height 9
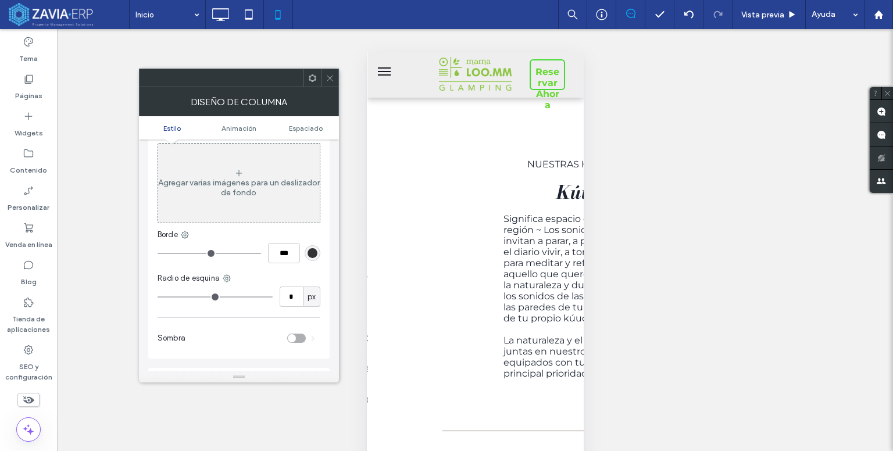
scroll to position [116, 0]
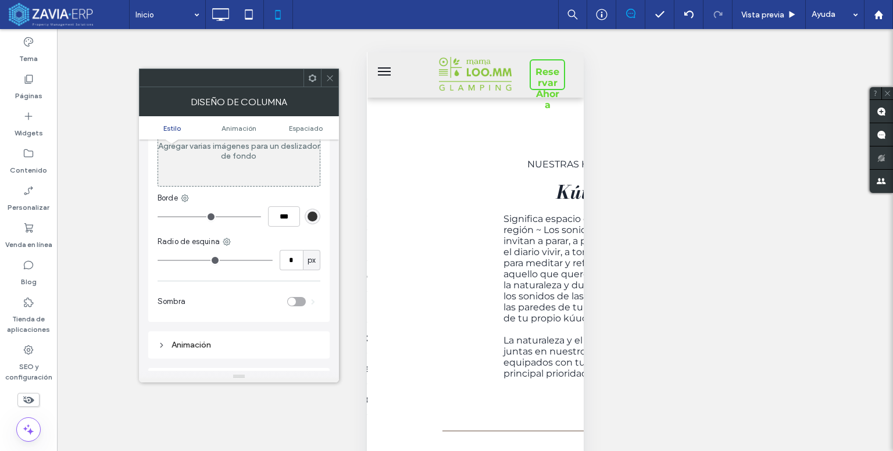
click at [326, 80] on icon at bounding box center [330, 78] width 9 height 9
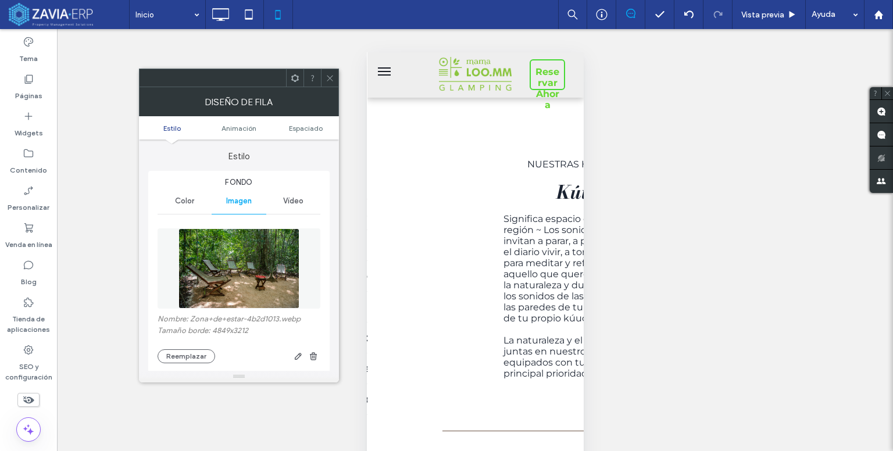
scroll to position [58, 0]
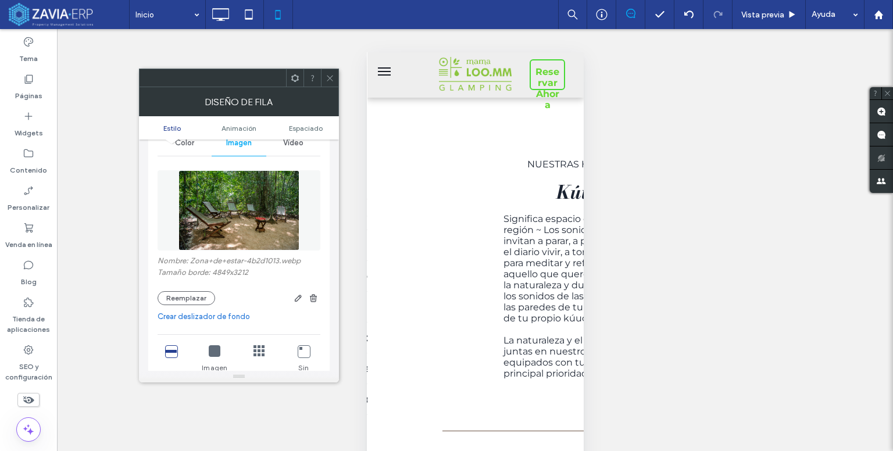
click at [279, 214] on img at bounding box center [238, 210] width 120 height 80
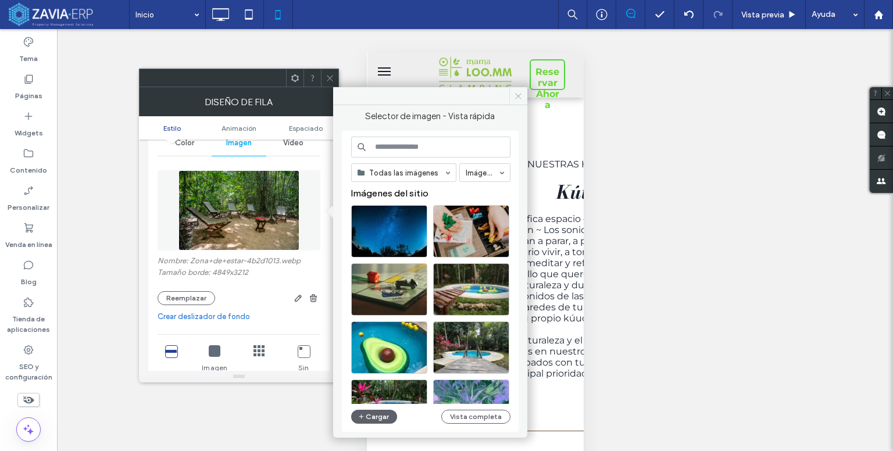
click at [515, 95] on icon at bounding box center [518, 96] width 9 height 9
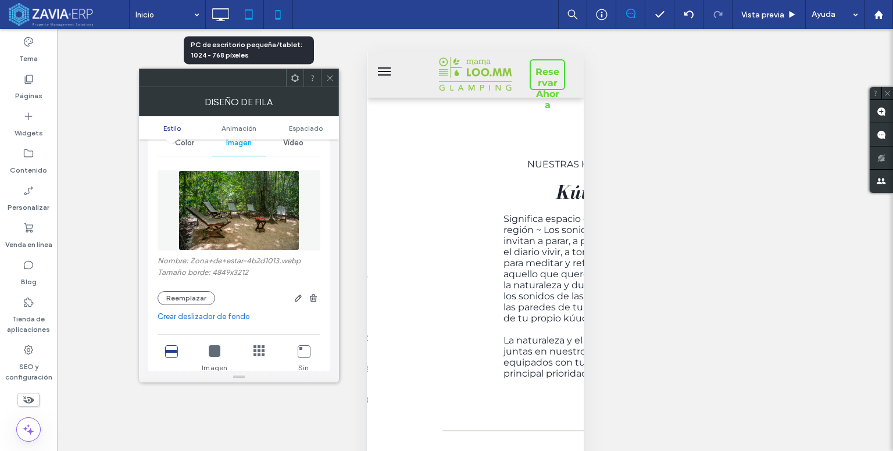
click at [241, 17] on icon at bounding box center [248, 14] width 23 height 23
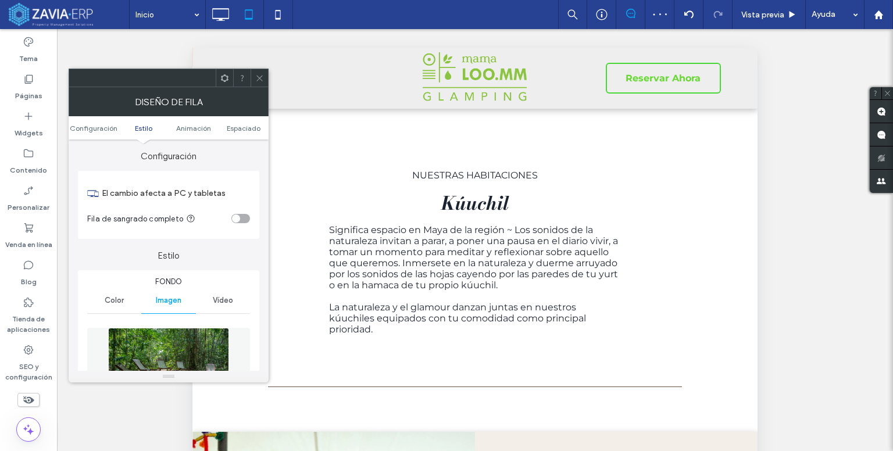
scroll to position [174, 0]
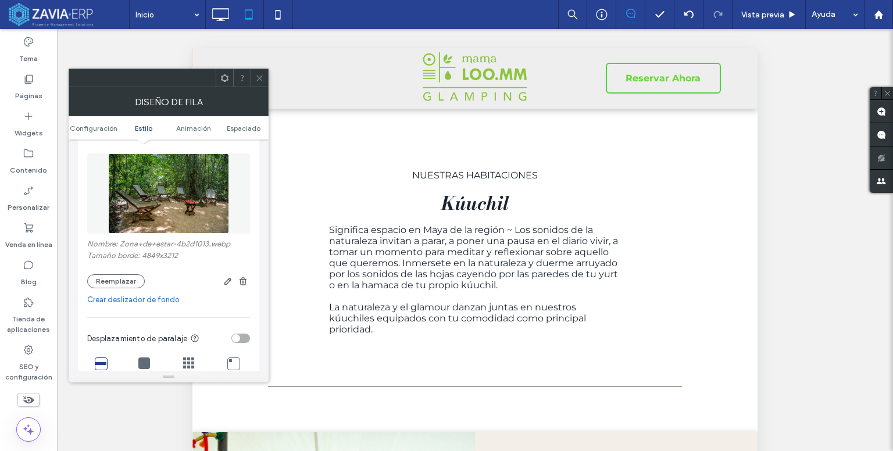
drag, startPoint x: 258, startPoint y: 87, endPoint x: 231, endPoint y: 45, distance: 50.0
click at [258, 87] on div "Diseño de fila" at bounding box center [169, 101] width 200 height 29
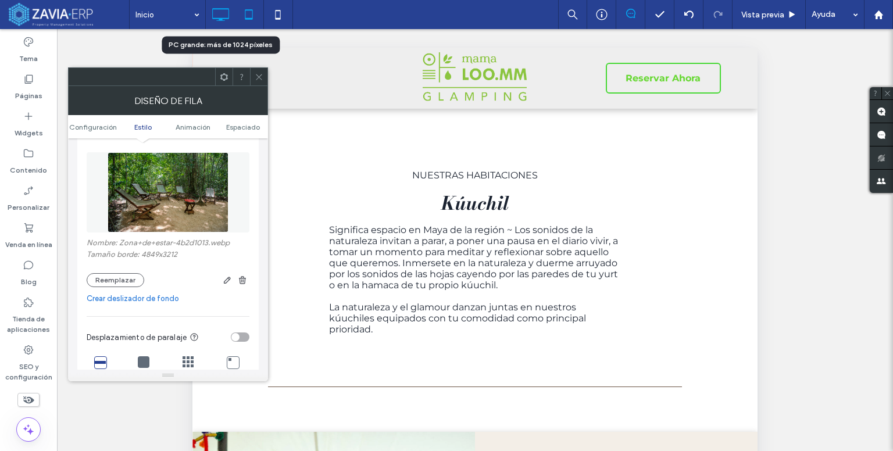
click at [219, 8] on icon at bounding box center [220, 14] width 23 height 23
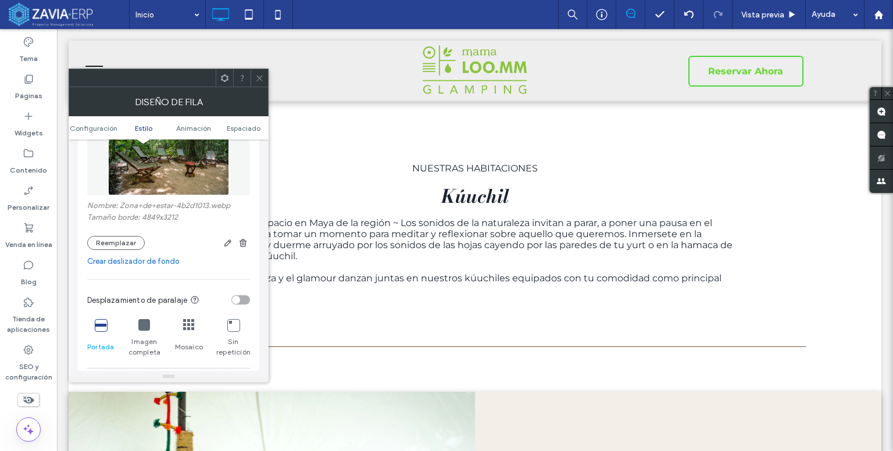
scroll to position [233, 0]
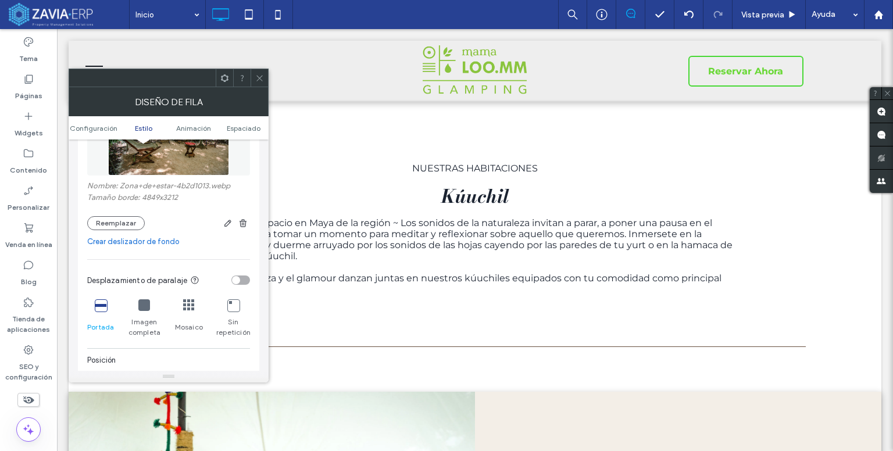
click at [260, 80] on icon at bounding box center [259, 78] width 9 height 9
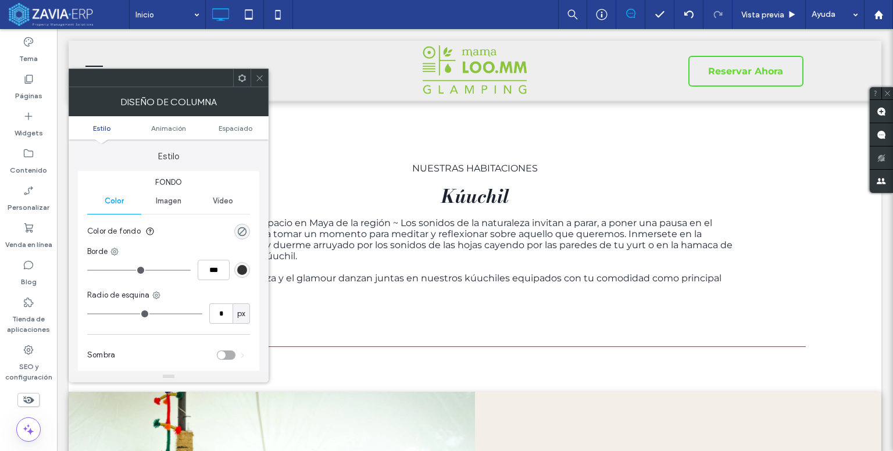
click at [170, 205] on span "Imagen" at bounding box center [169, 200] width 26 height 9
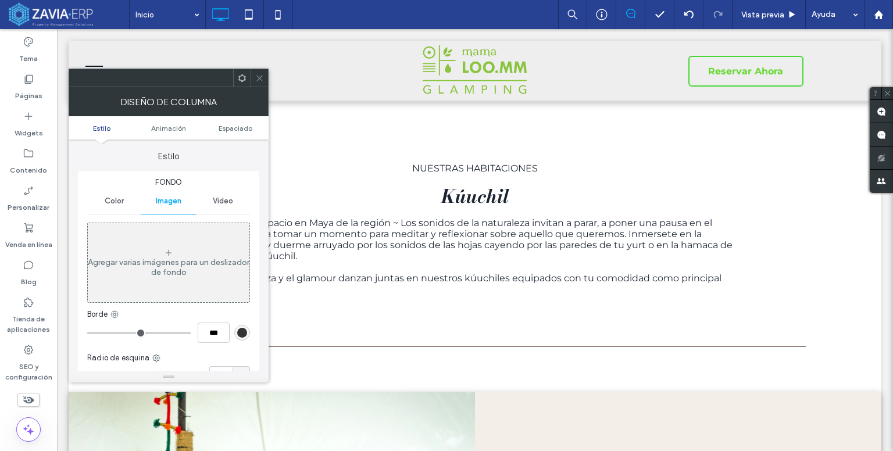
click at [205, 276] on div "Agregar varias imágenes para un deslizador de fondo" at bounding box center [169, 268] width 162 height 20
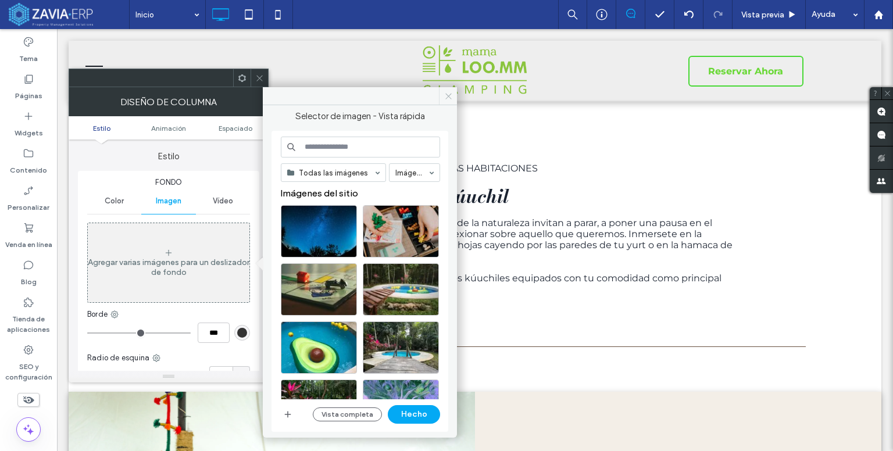
click at [444, 96] on icon at bounding box center [448, 96] width 9 height 9
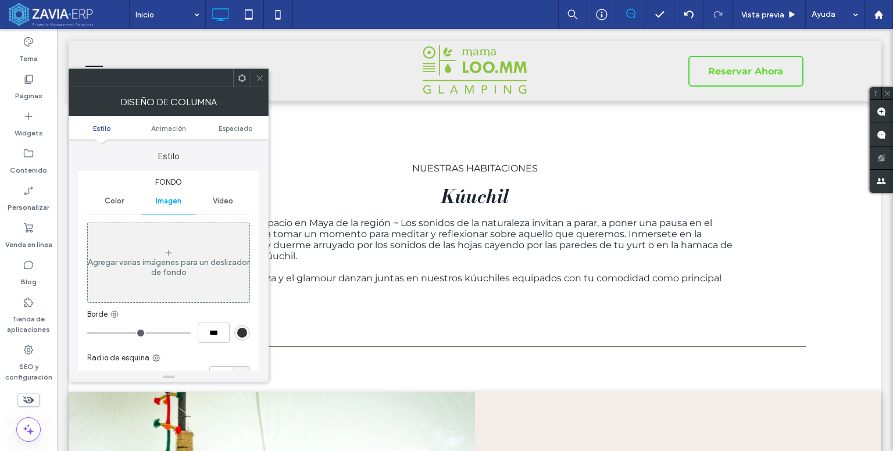
drag, startPoint x: 265, startPoint y: 75, endPoint x: 261, endPoint y: 80, distance: 6.2
click at [265, 77] on div at bounding box center [259, 77] width 17 height 17
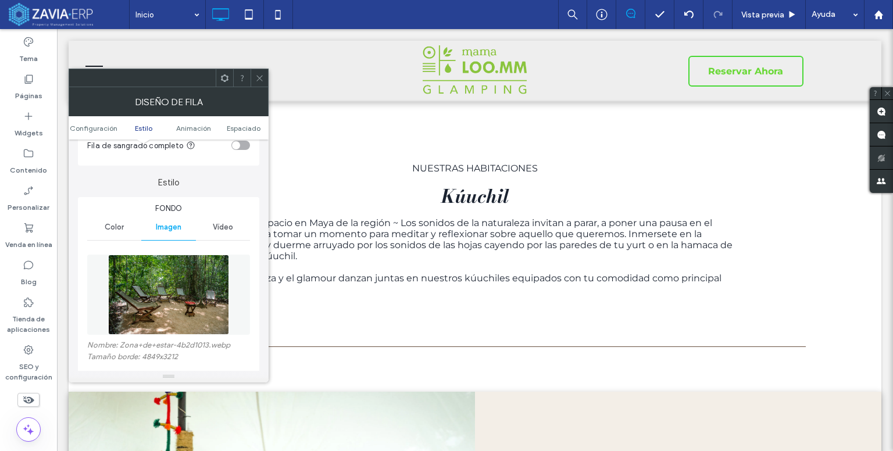
scroll to position [116, 0]
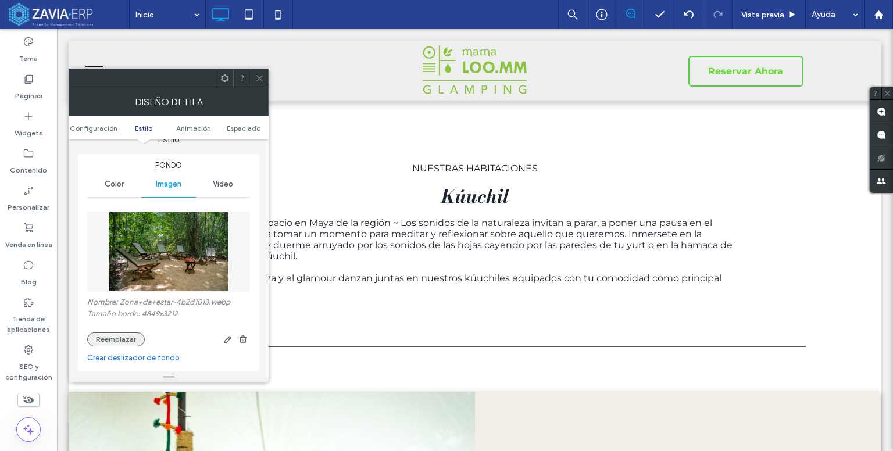
click at [103, 342] on button "Reemplazar" at bounding box center [116, 340] width 58 height 14
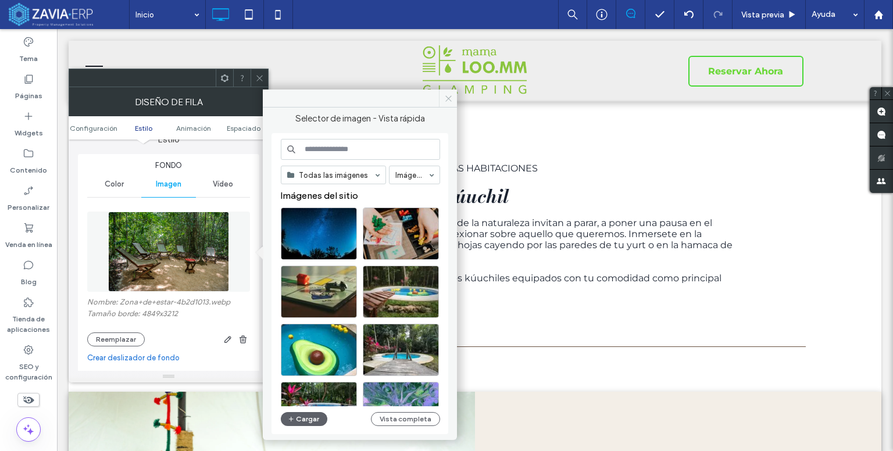
click at [451, 97] on icon at bounding box center [448, 98] width 9 height 9
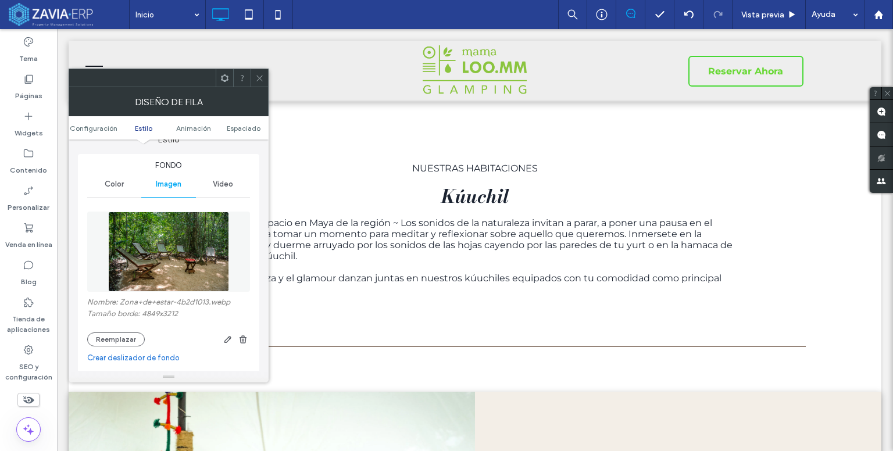
click at [262, 83] on span at bounding box center [259, 77] width 9 height 17
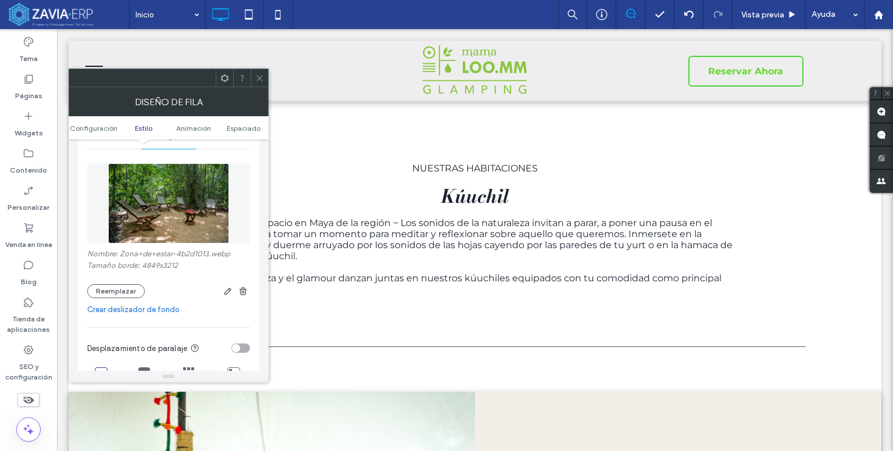
scroll to position [233, 0]
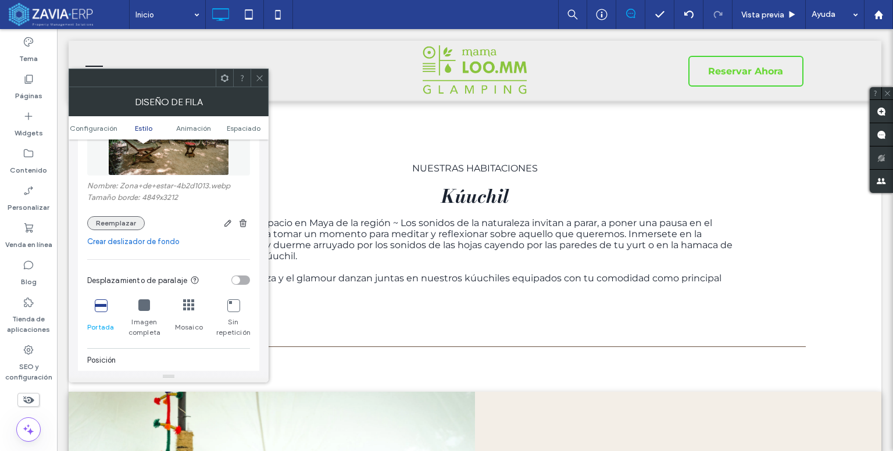
click at [108, 219] on button "Reemplazar" at bounding box center [116, 223] width 58 height 14
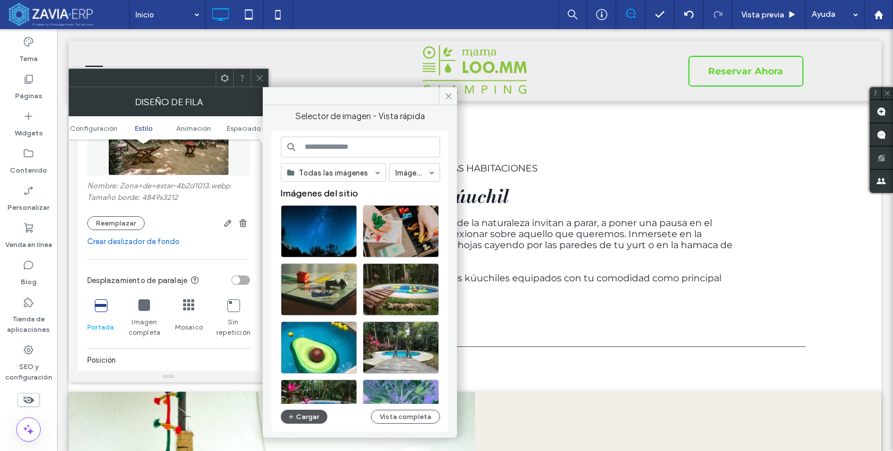
click at [314, 416] on button "Cargar" at bounding box center [304, 417] width 47 height 14
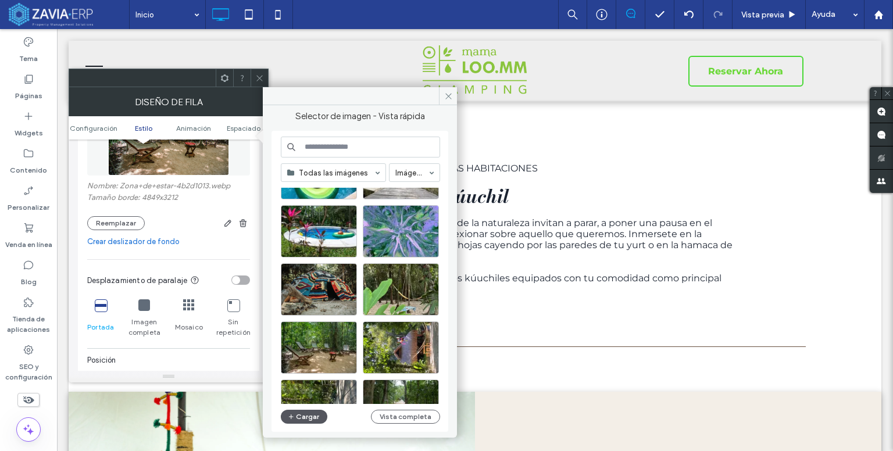
scroll to position [291, 0]
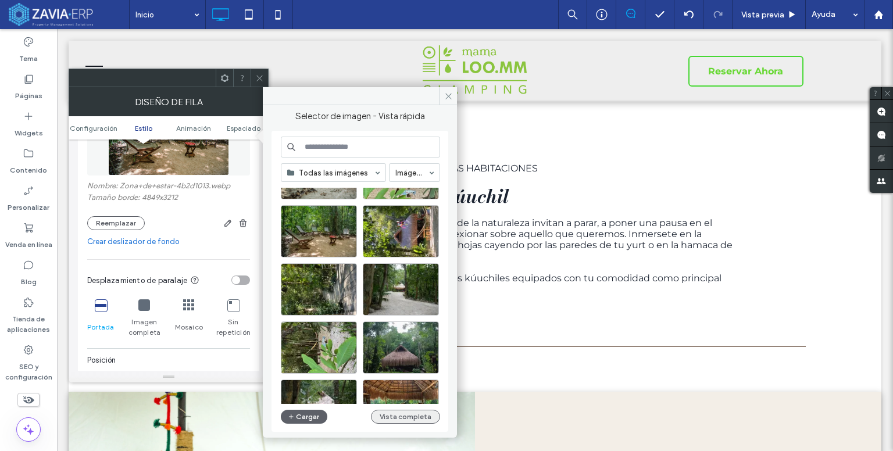
click at [416, 420] on button "Vista completa" at bounding box center [405, 417] width 69 height 14
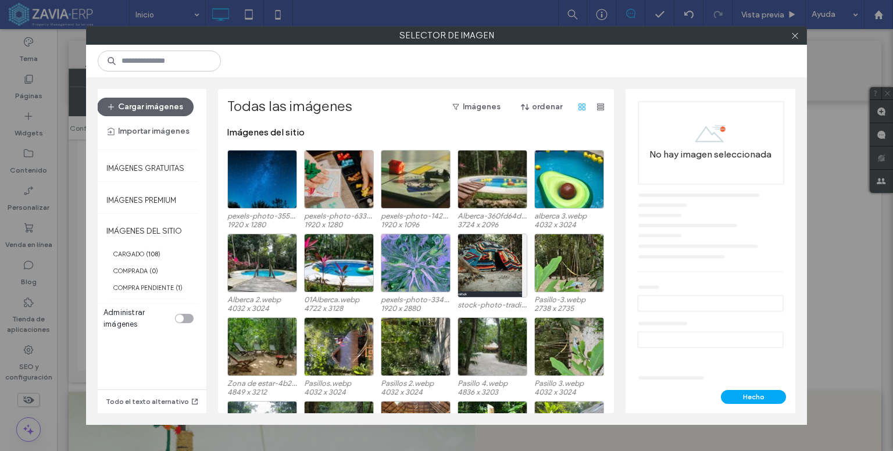
drag, startPoint x: 791, startPoint y: 37, endPoint x: 784, endPoint y: 43, distance: 9.1
click at [791, 38] on icon at bounding box center [795, 35] width 9 height 9
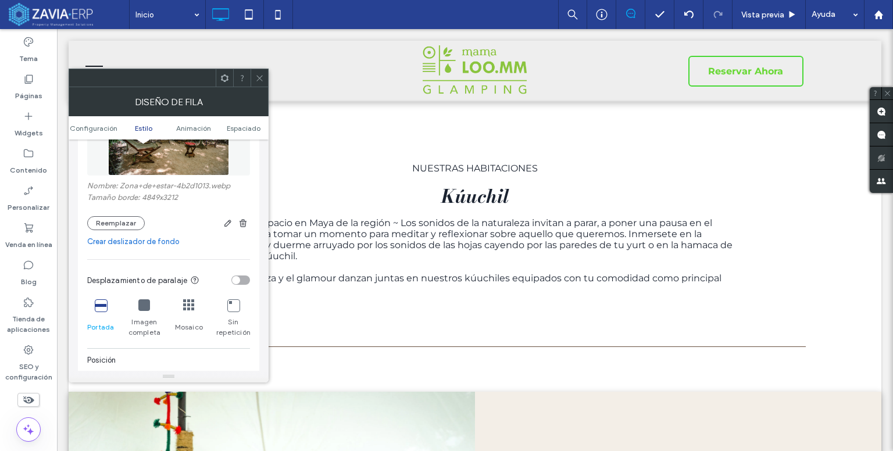
drag, startPoint x: 258, startPoint y: 78, endPoint x: 268, endPoint y: 115, distance: 37.4
click at [258, 80] on icon at bounding box center [259, 78] width 9 height 9
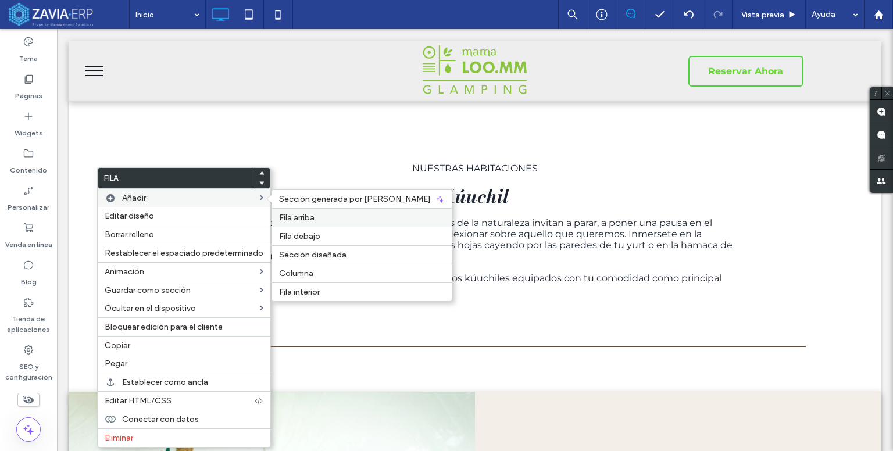
click at [316, 219] on label "Fila arriba" at bounding box center [362, 218] width 166 height 10
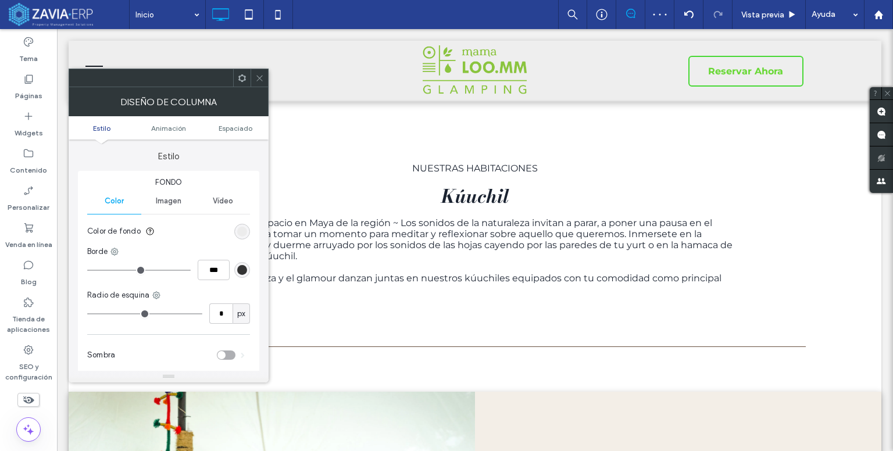
click at [258, 77] on use at bounding box center [259, 78] width 6 height 6
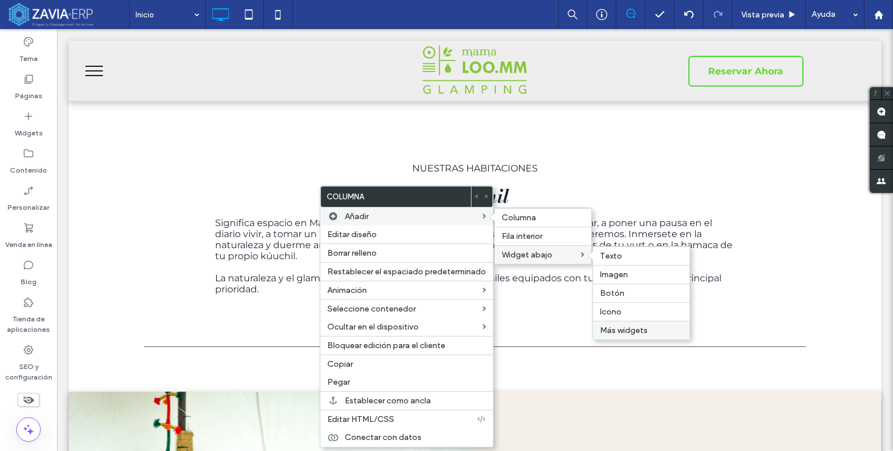
click at [631, 328] on span "Más widgets" at bounding box center [624, 331] width 48 height 10
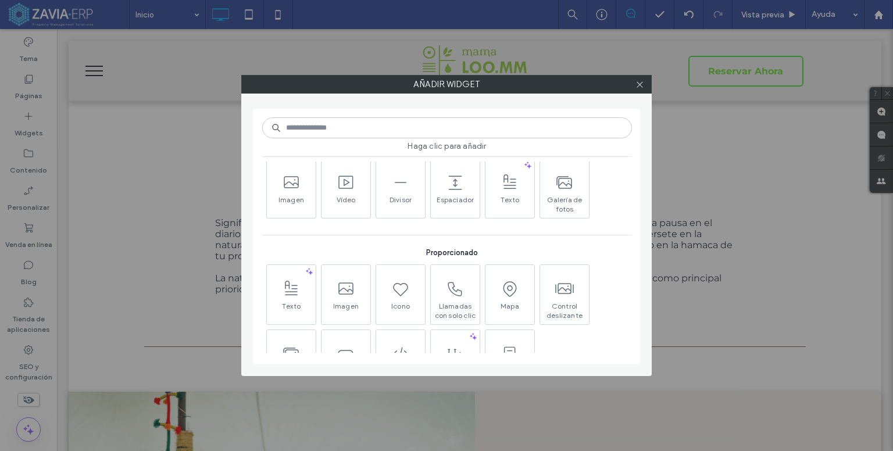
scroll to position [58, 0]
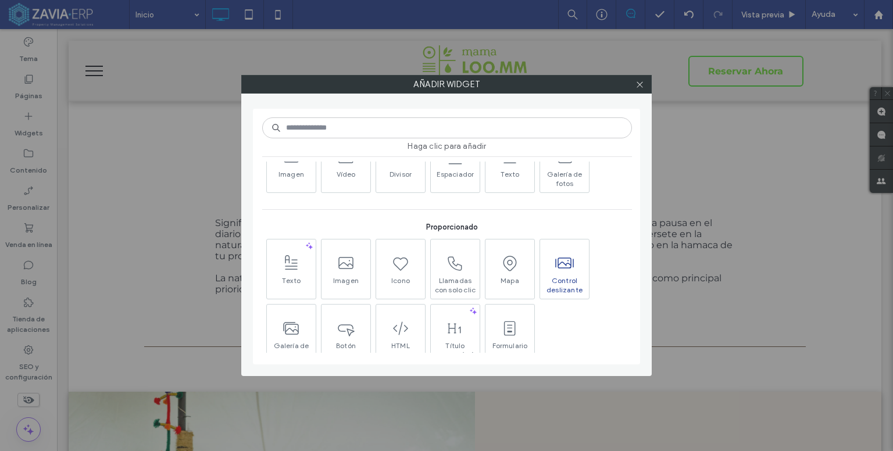
click at [565, 260] on icon at bounding box center [564, 263] width 19 height 19
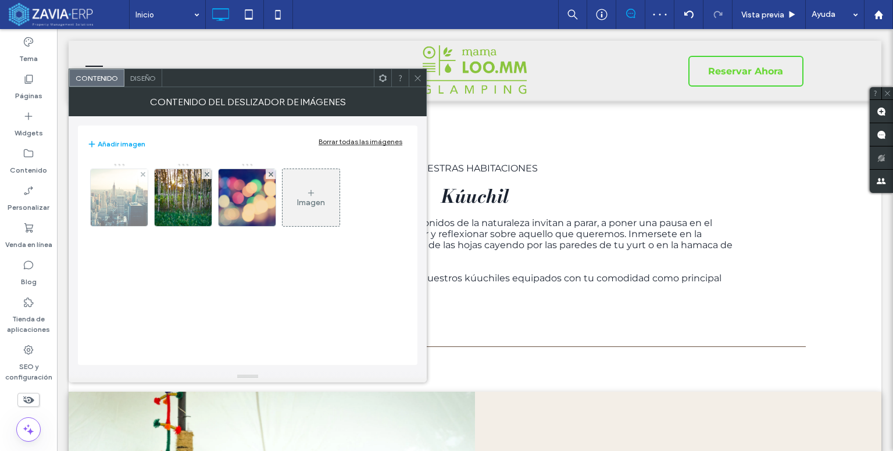
click at [119, 191] on img at bounding box center [119, 197] width 121 height 57
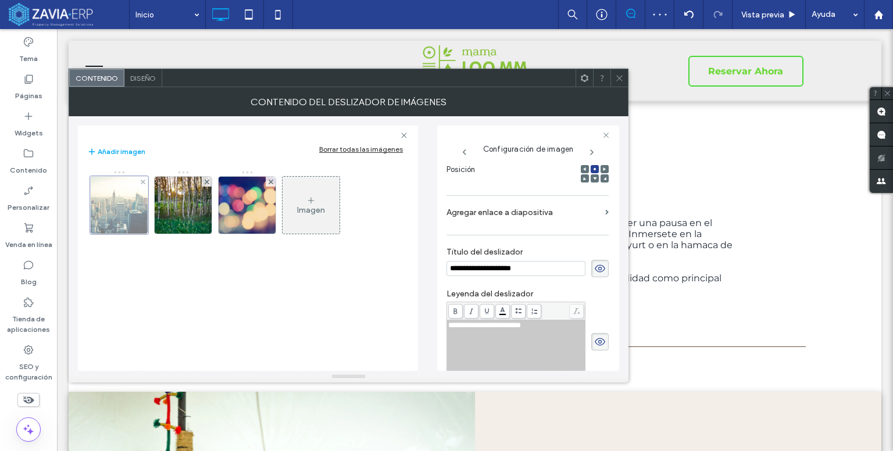
scroll to position [0, 0]
click at [619, 79] on icon at bounding box center [619, 78] width 9 height 9
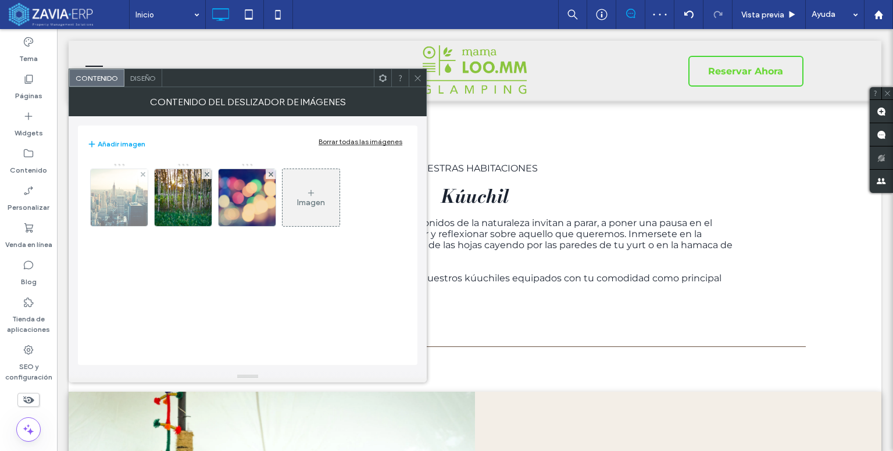
click at [117, 205] on img at bounding box center [119, 197] width 121 height 57
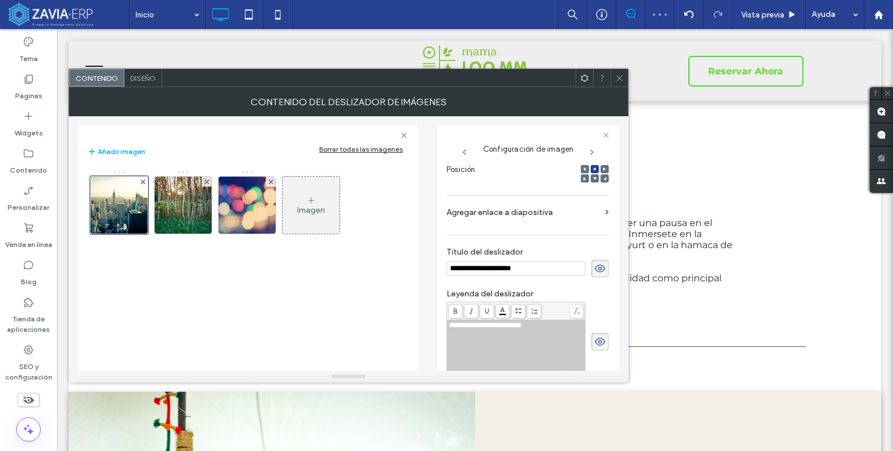
click at [152, 83] on div "Diseño" at bounding box center [143, 77] width 38 height 17
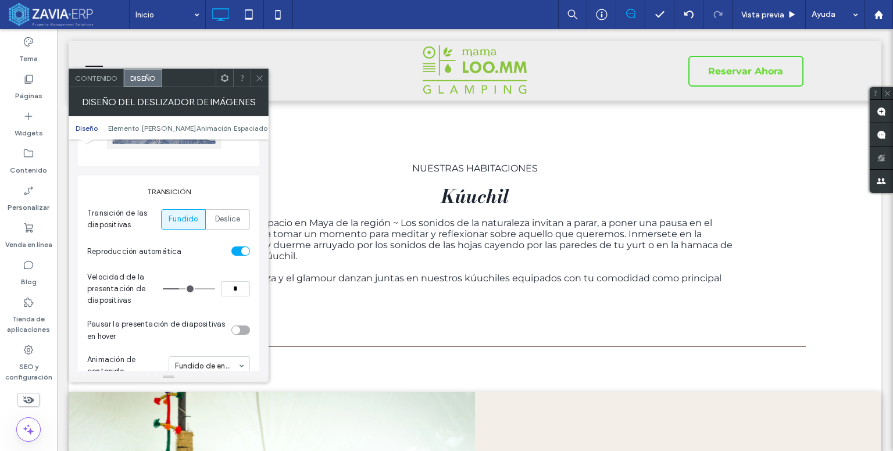
scroll to position [58, 0]
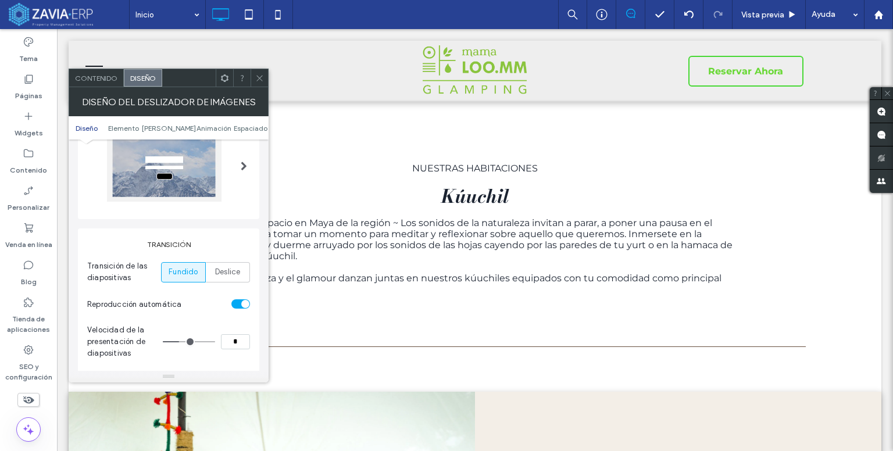
click at [250, 133] on ul "Diseño Elemento [PERSON_NAME] Espaciado" at bounding box center [169, 127] width 200 height 23
click at [252, 122] on ul "Diseño Elemento [PERSON_NAME] Espaciado" at bounding box center [169, 127] width 200 height 23
click at [249, 128] on span "Espaciado" at bounding box center [251, 128] width 34 height 9
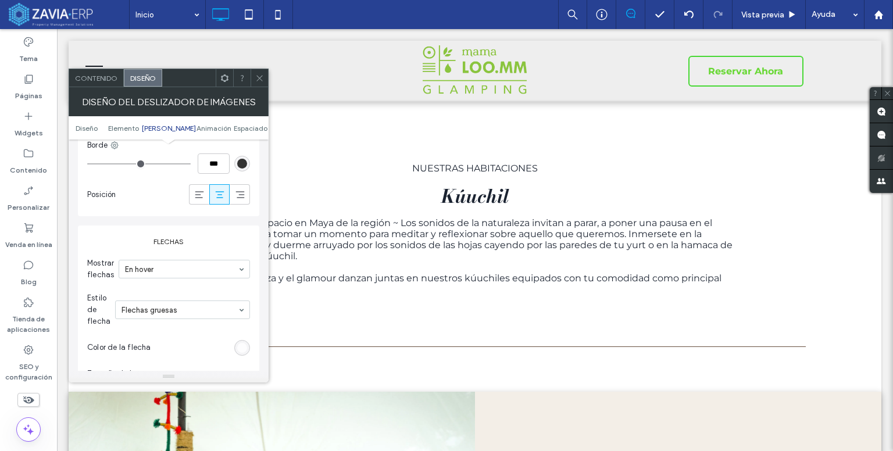
scroll to position [1225, 0]
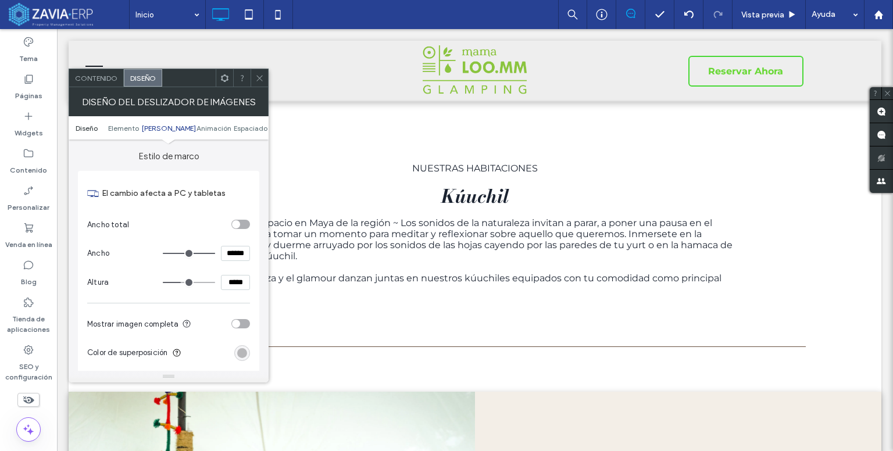
click at [95, 127] on span "Diseño" at bounding box center [87, 128] width 22 height 9
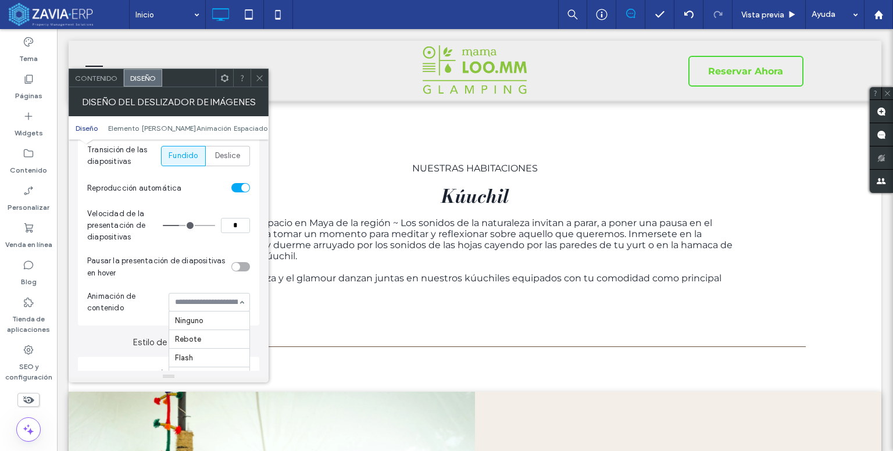
scroll to position [379, 0]
click at [230, 302] on input at bounding box center [206, 302] width 63 height 8
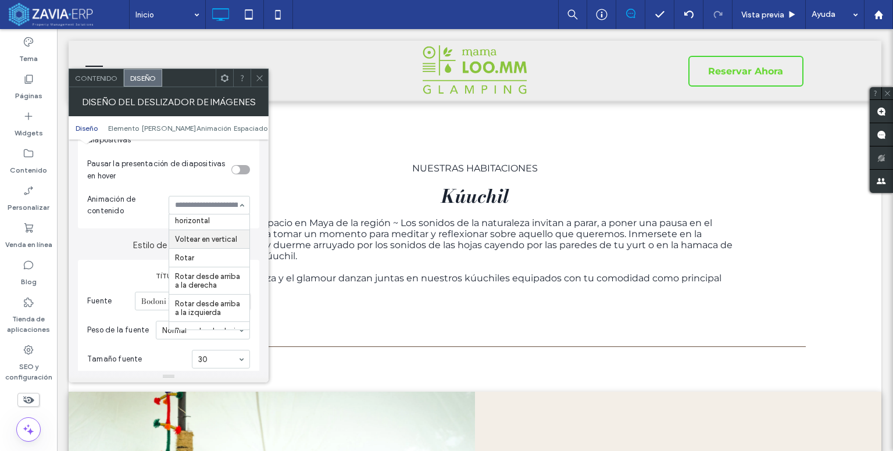
scroll to position [291, 0]
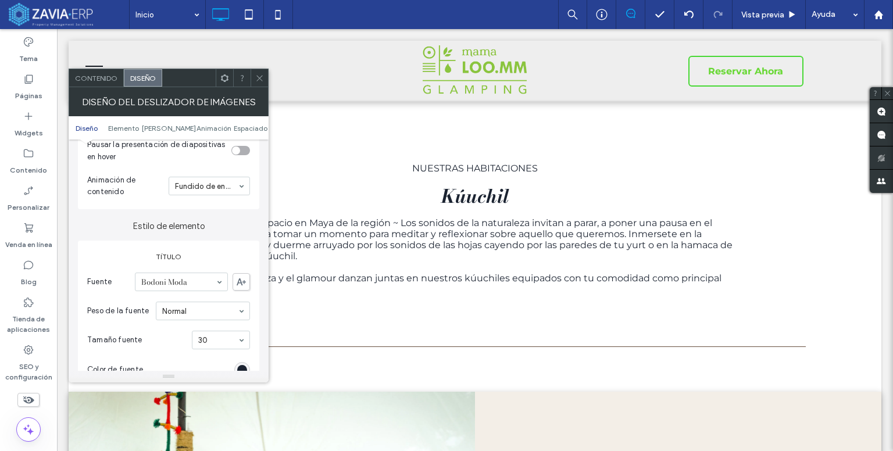
click at [130, 190] on span "Animación de contenido" at bounding box center [125, 185] width 77 height 23
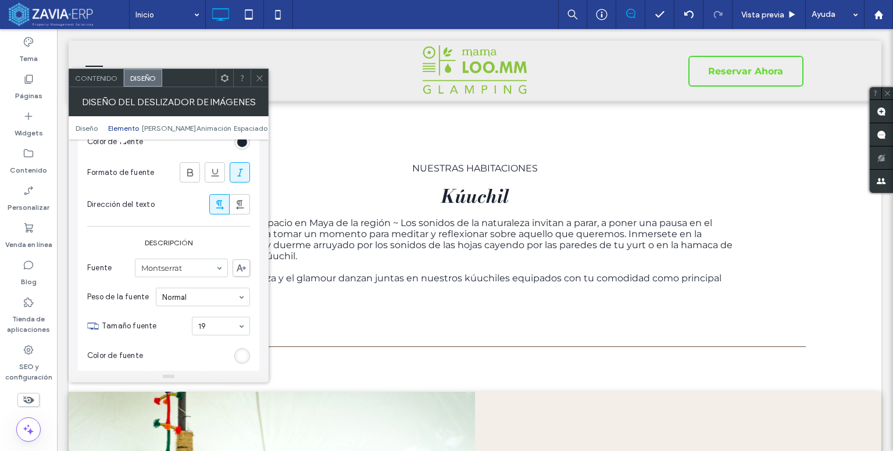
scroll to position [523, 0]
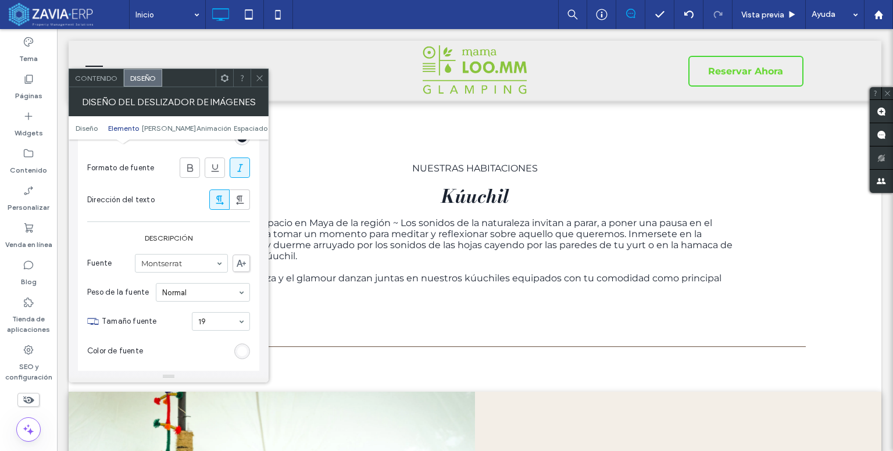
click at [95, 77] on span "Contenido" at bounding box center [96, 78] width 42 height 9
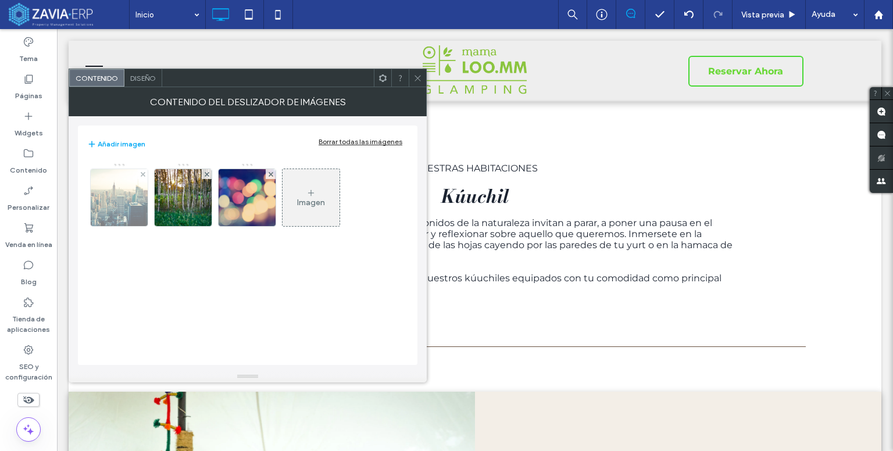
click at [130, 201] on img at bounding box center [119, 197] width 121 height 57
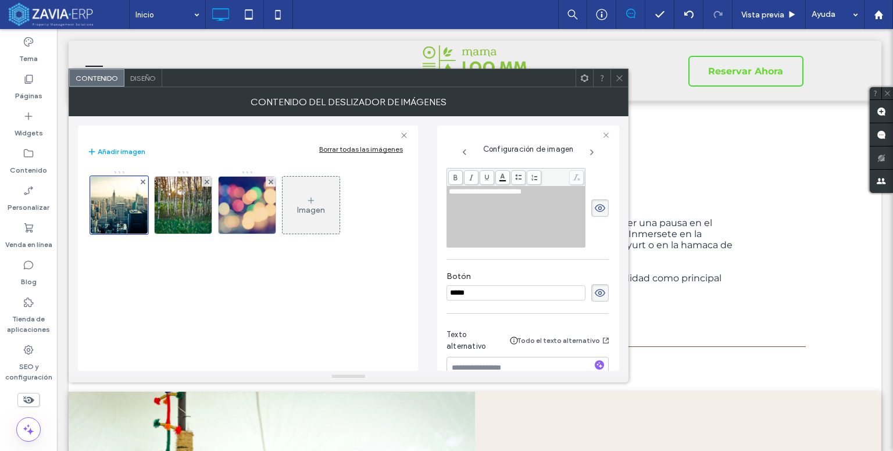
scroll to position [346, 0]
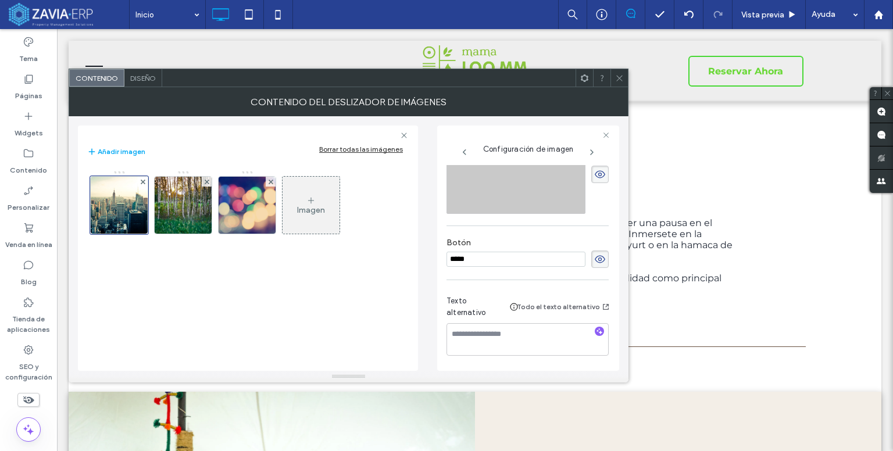
click at [619, 84] on span at bounding box center [619, 77] width 9 height 17
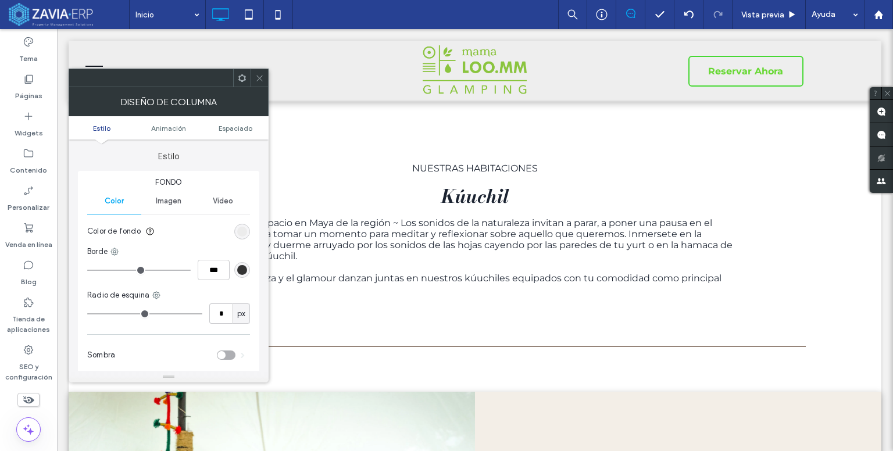
click at [233, 123] on ul "Estilo Animación Espaciado" at bounding box center [169, 127] width 200 height 23
click at [237, 133] on ul "Estilo Animación Espaciado" at bounding box center [169, 127] width 200 height 23
click at [237, 128] on span "Espaciado" at bounding box center [236, 128] width 34 height 9
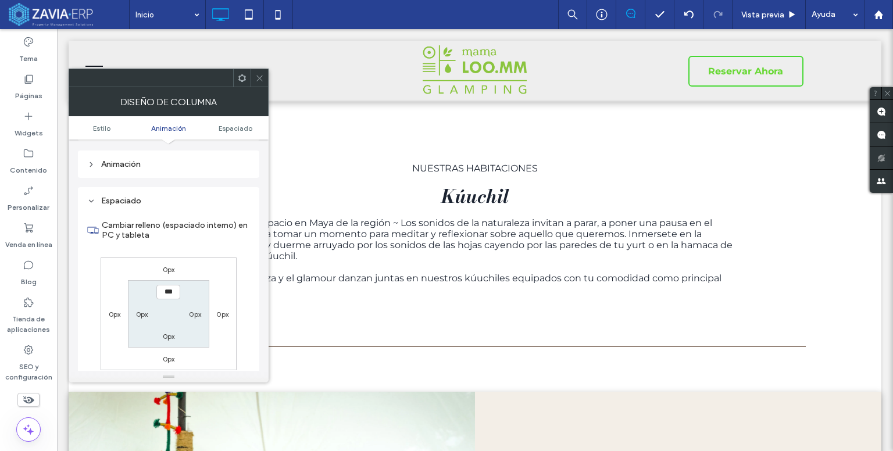
scroll to position [272, 0]
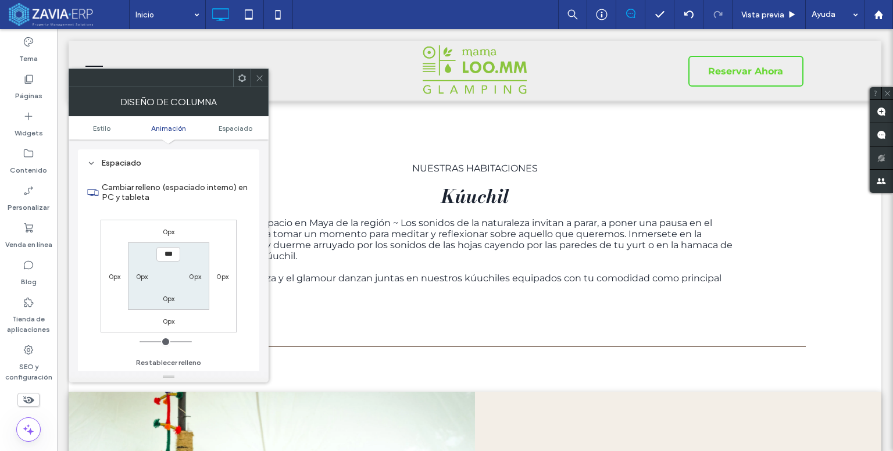
click at [259, 82] on span at bounding box center [259, 77] width 9 height 17
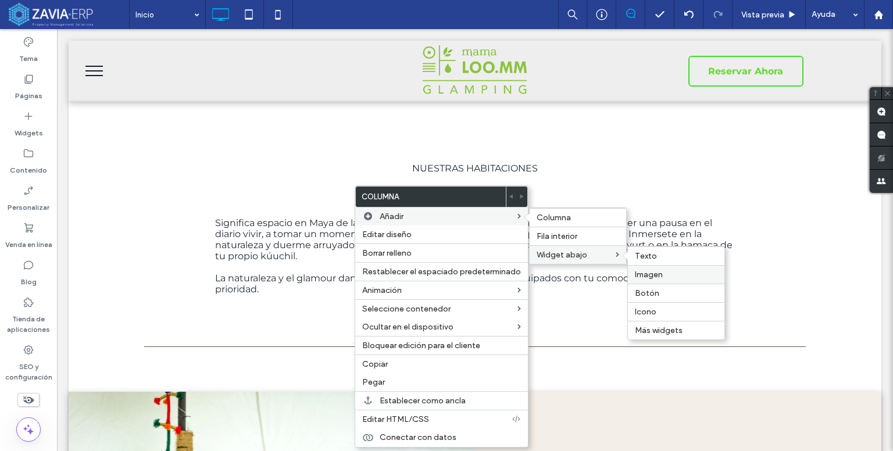
click at [653, 275] on span "Imagen" at bounding box center [649, 275] width 28 height 10
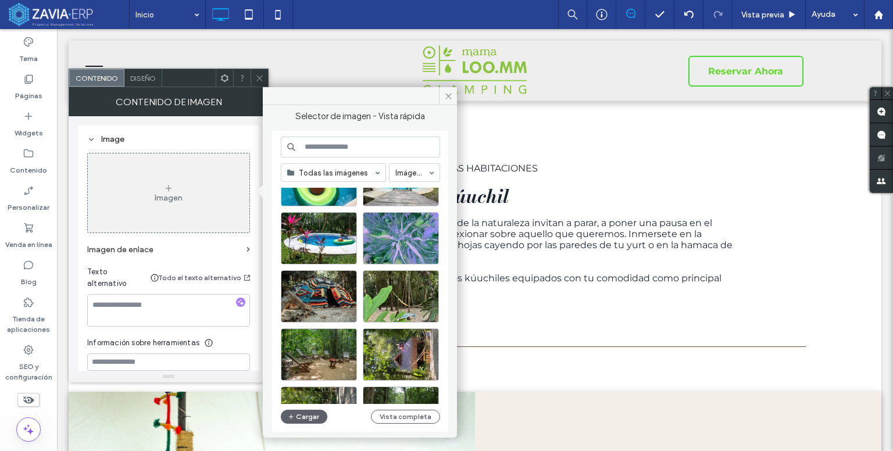
scroll to position [233, 0]
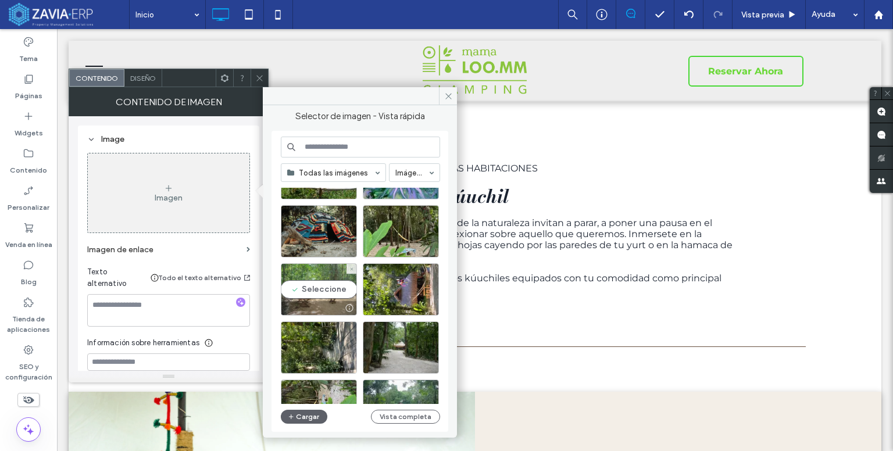
click at [320, 292] on div "Seleccione" at bounding box center [319, 289] width 76 height 52
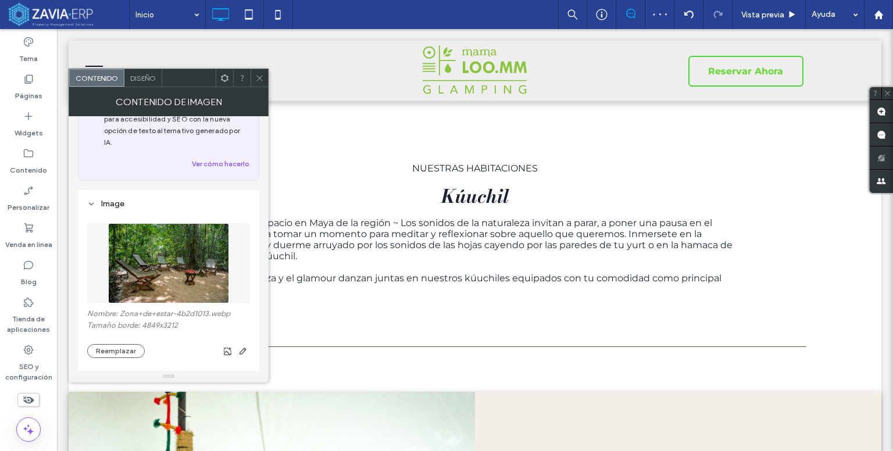
scroll to position [58, 0]
click at [86, 194] on div "Image Nombre: Zona+de+estar-4b2d1013.webp Tamaño borde: 4849x3212 Reemplazar Im…" at bounding box center [168, 367] width 181 height 351
click at [88, 202] on icon at bounding box center [91, 206] width 8 height 8
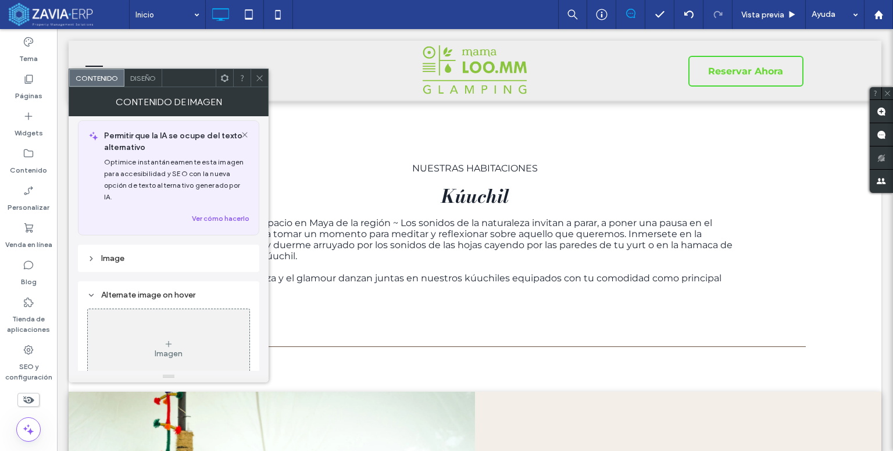
scroll to position [0, 0]
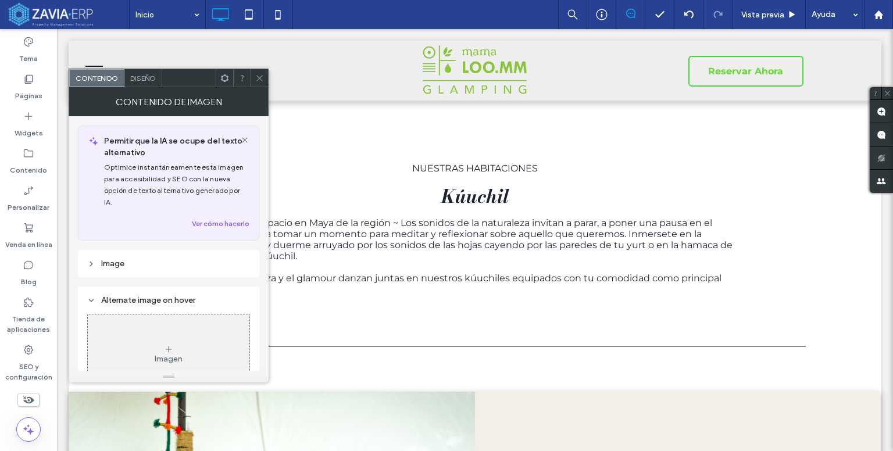
click at [94, 260] on icon at bounding box center [91, 264] width 8 height 8
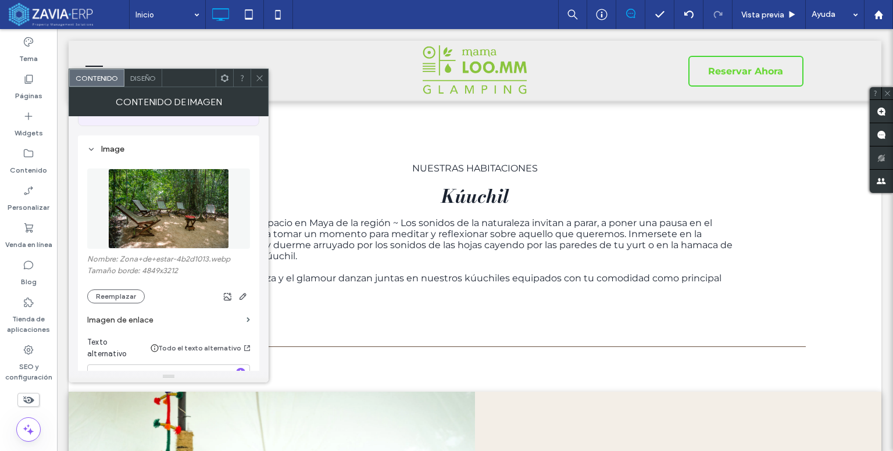
scroll to position [174, 0]
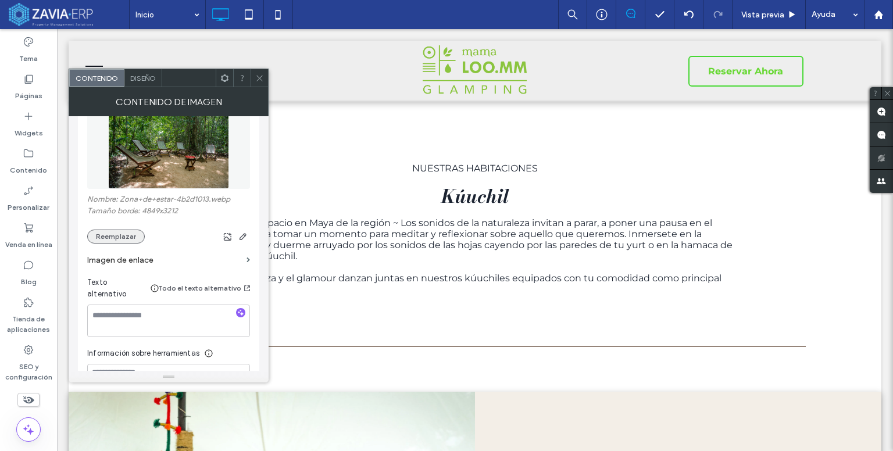
click at [117, 230] on button "Reemplazar" at bounding box center [116, 237] width 58 height 14
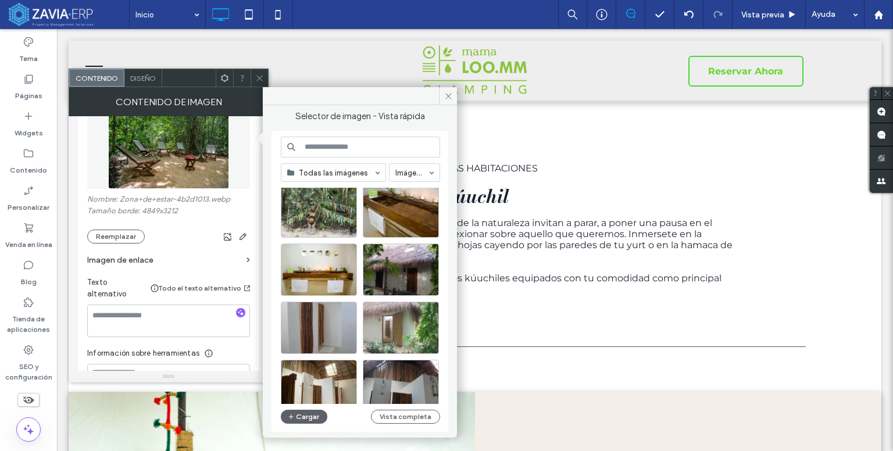
scroll to position [673, 0]
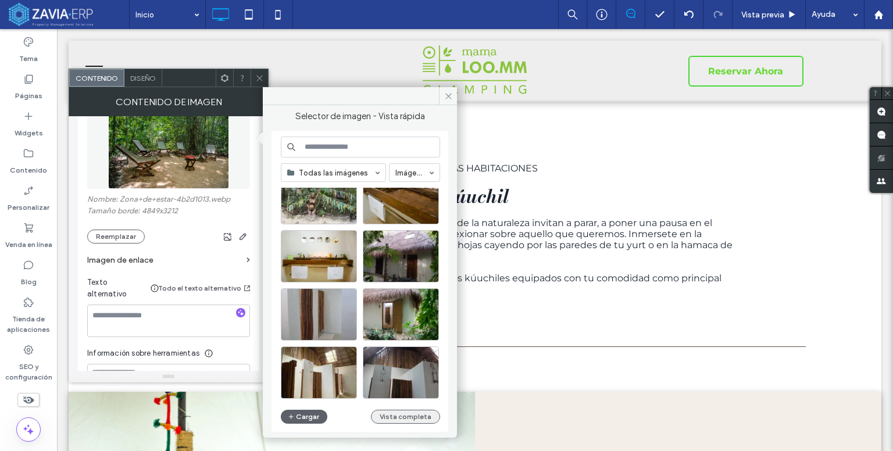
click at [405, 415] on button "Vista completa" at bounding box center [405, 417] width 69 height 14
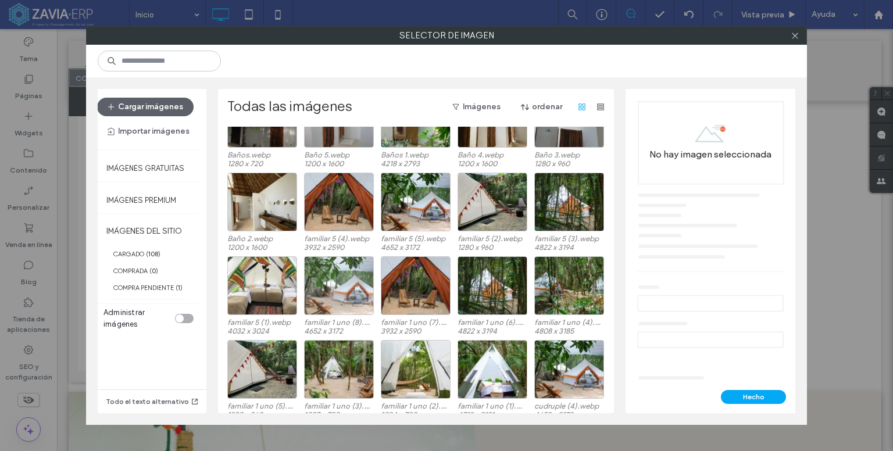
scroll to position [501, 0]
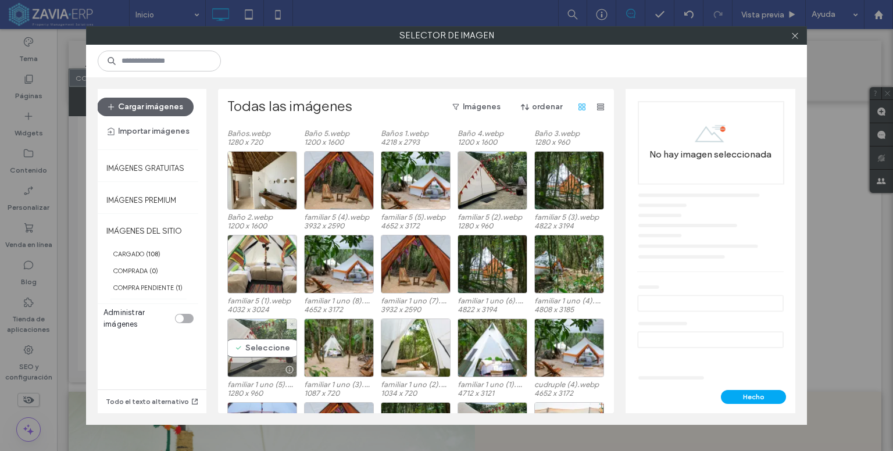
click at [261, 350] on div "Seleccione" at bounding box center [262, 348] width 70 height 59
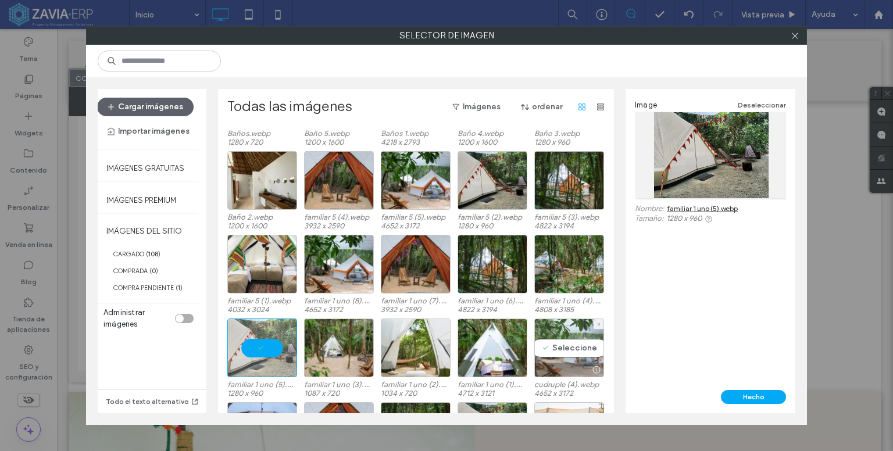
click at [568, 347] on div "Seleccione" at bounding box center [569, 348] width 70 height 59
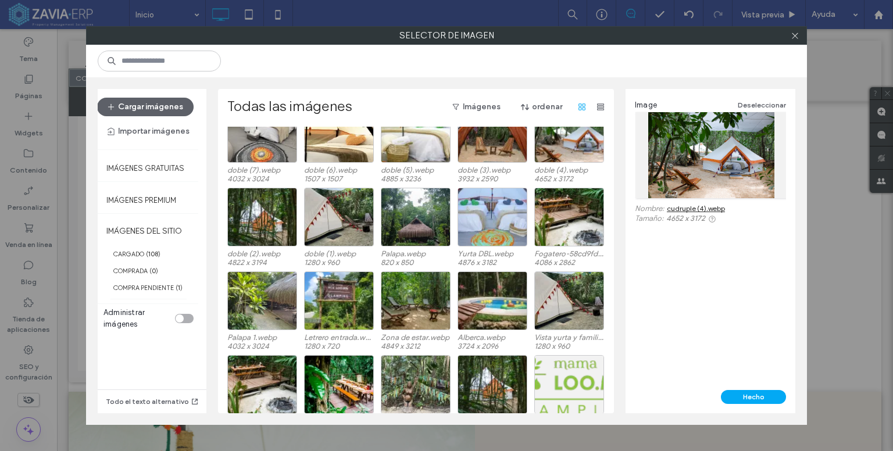
scroll to position [908, 0]
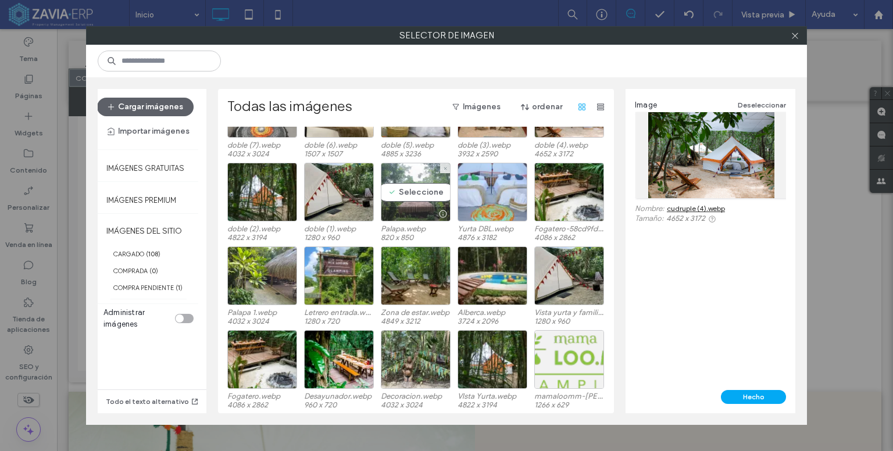
click at [413, 187] on div "Seleccione" at bounding box center [416, 192] width 70 height 59
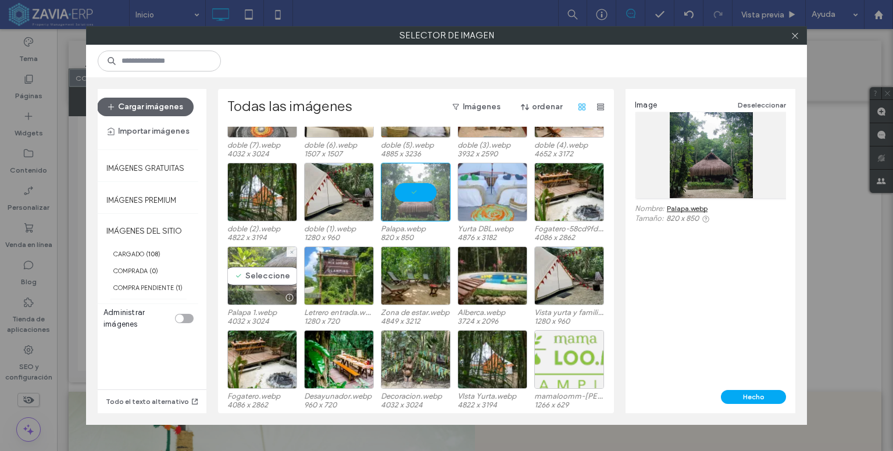
click at [269, 275] on div "Seleccione" at bounding box center [262, 275] width 70 height 59
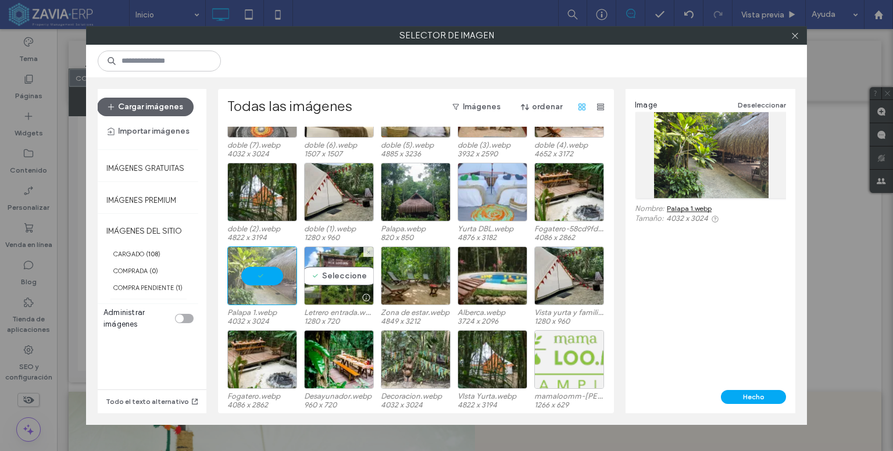
scroll to position [966, 0]
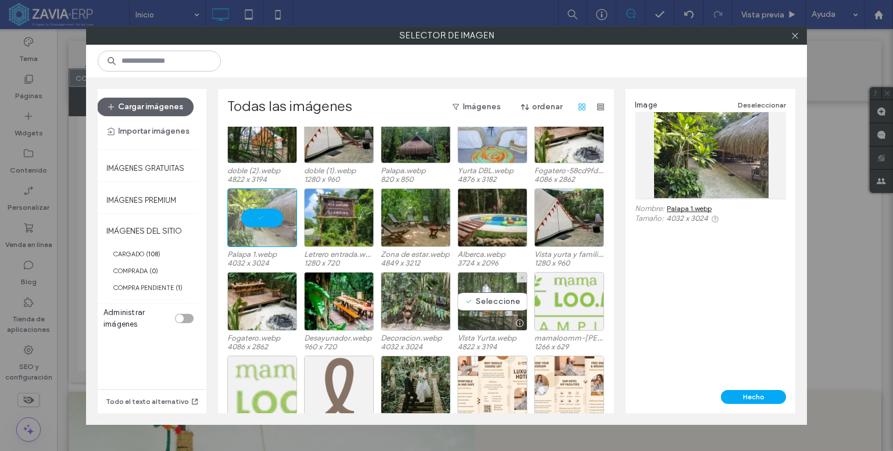
click at [488, 303] on div "Seleccione" at bounding box center [493, 301] width 70 height 59
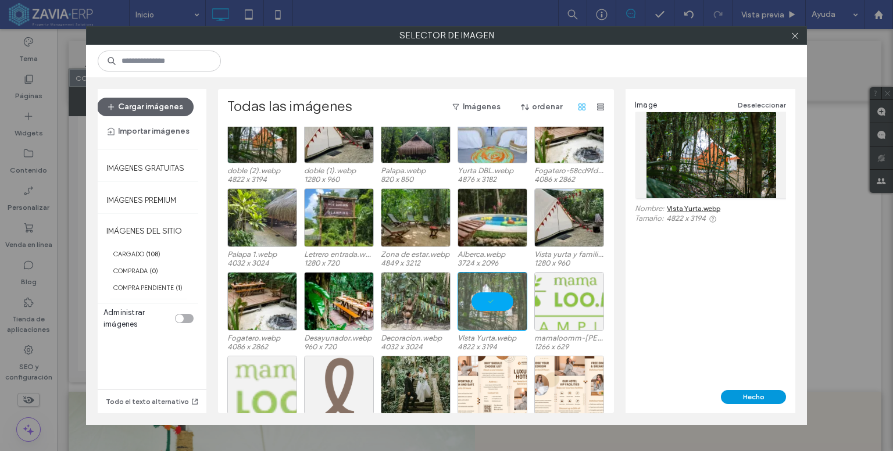
click at [753, 394] on button "Hecho" at bounding box center [753, 397] width 65 height 14
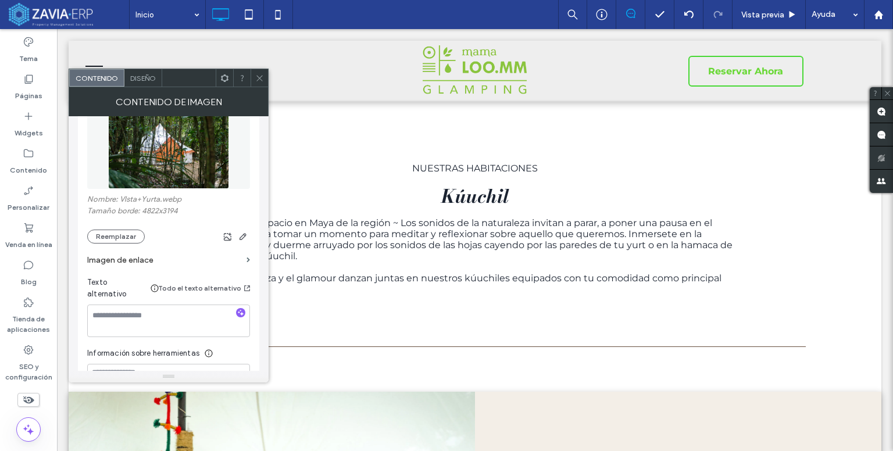
click at [262, 81] on icon at bounding box center [259, 78] width 9 height 9
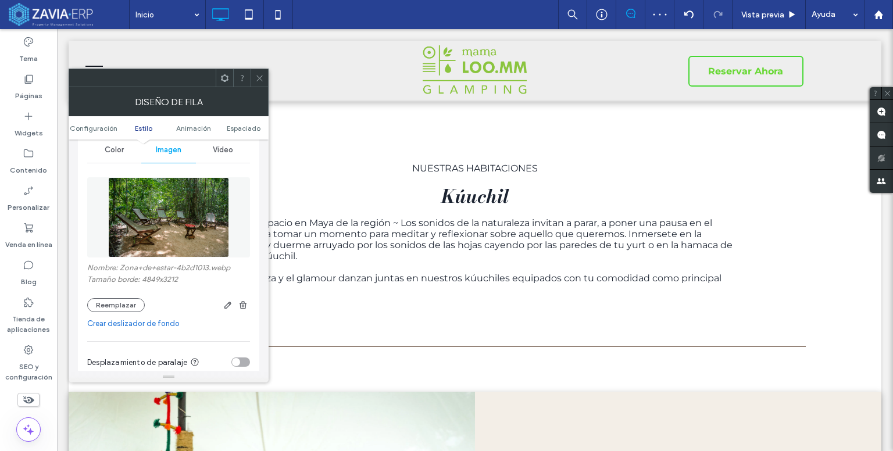
scroll to position [174, 0]
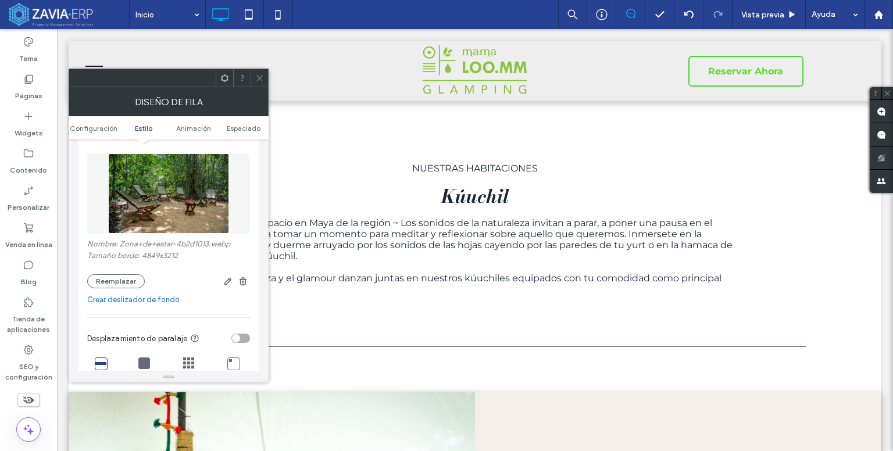
click at [150, 303] on link "Crear deslizador de fondo" at bounding box center [168, 300] width 163 height 12
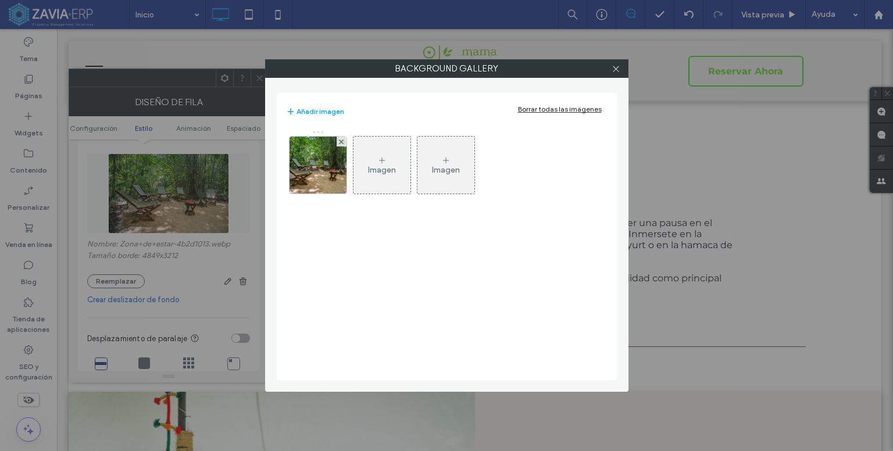
click at [373, 155] on div "Imagen" at bounding box center [381, 165] width 57 height 55
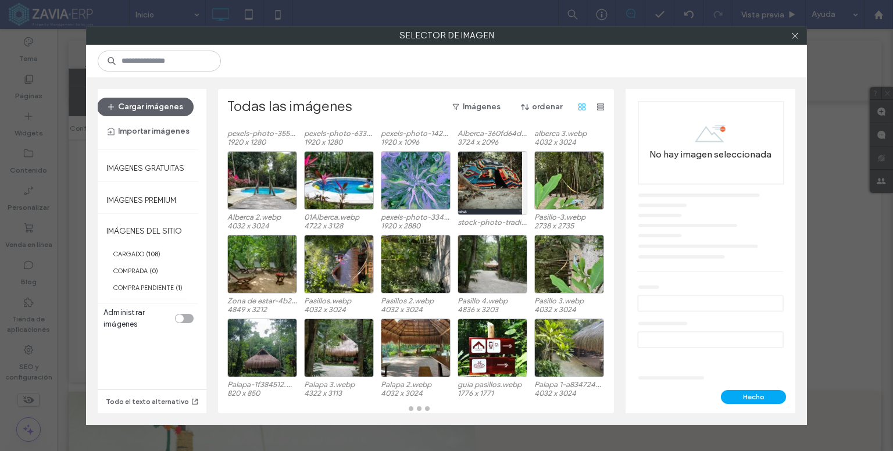
scroll to position [83, 0]
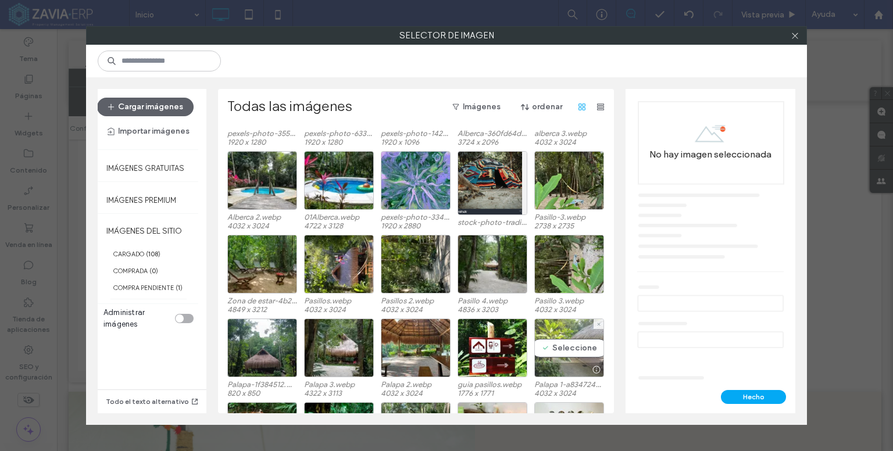
click at [559, 343] on div "Seleccione" at bounding box center [569, 348] width 70 height 59
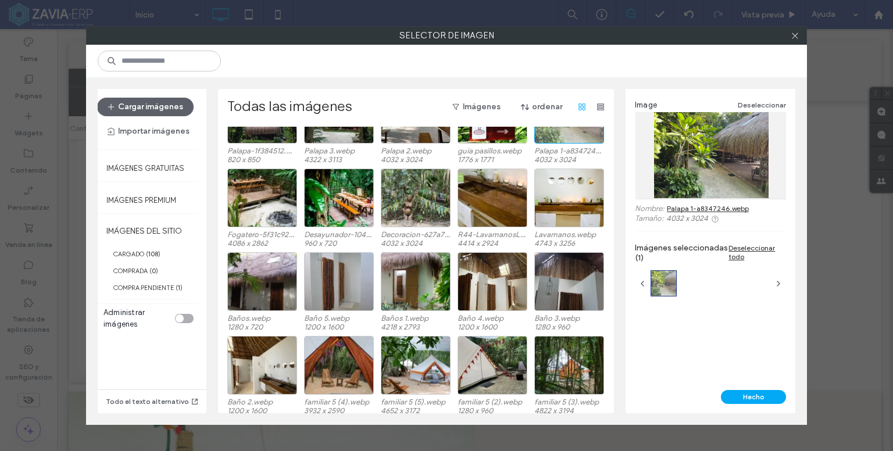
scroll to position [431, 0]
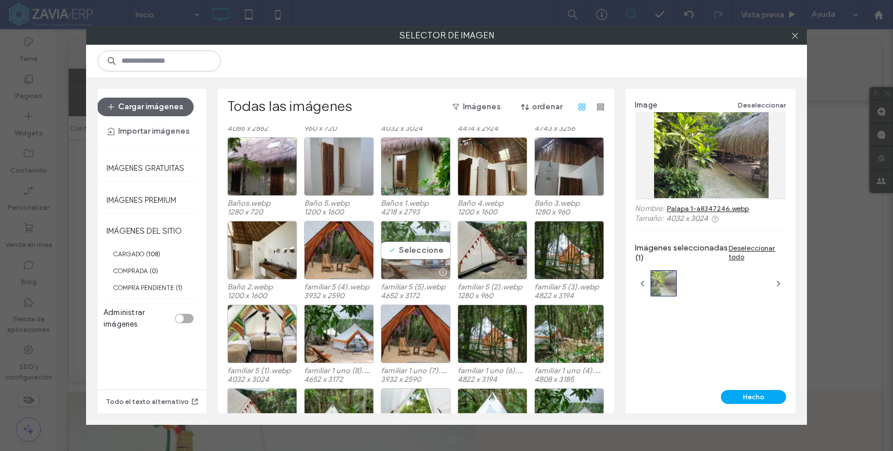
click at [412, 252] on div "Seleccione" at bounding box center [416, 250] width 70 height 59
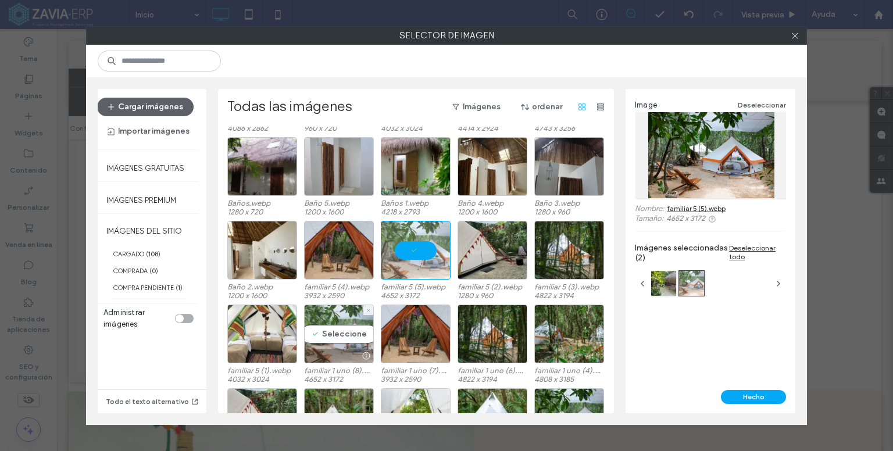
click at [328, 340] on div "Seleccione" at bounding box center [339, 334] width 70 height 59
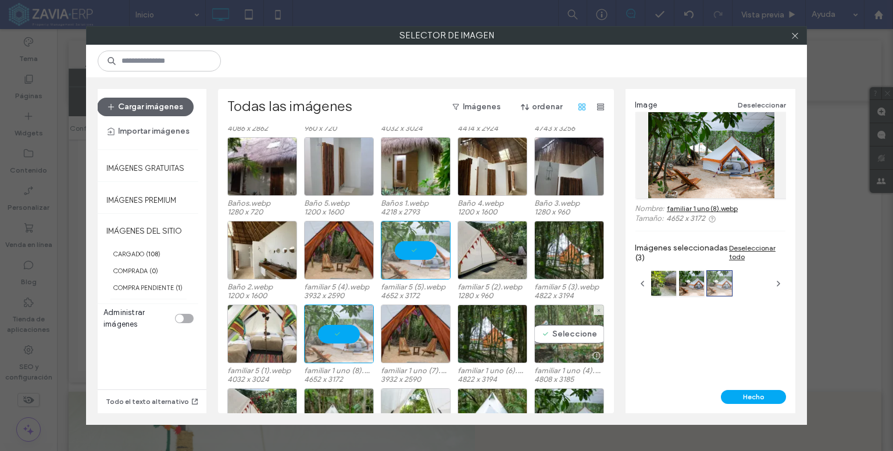
click at [561, 336] on div "Seleccione" at bounding box center [569, 334] width 70 height 59
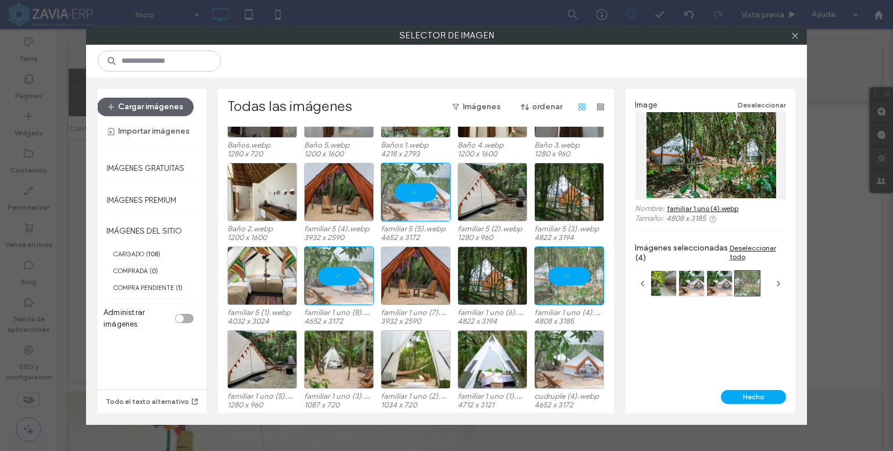
scroll to position [501, 0]
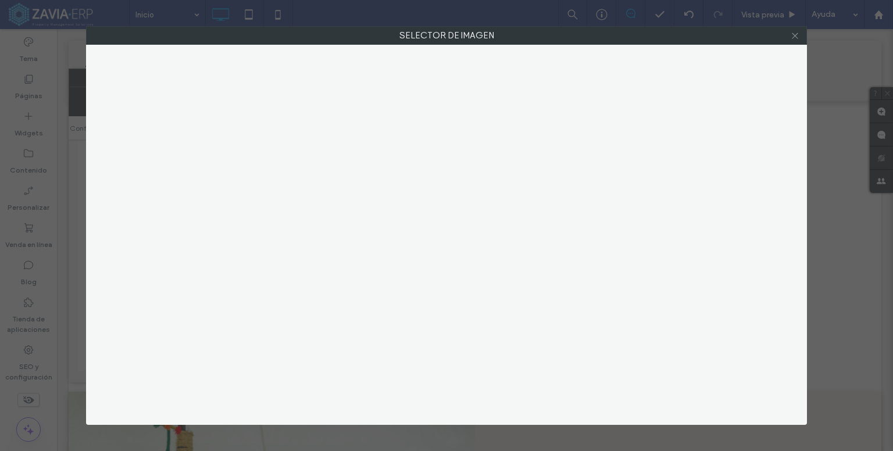
click at [795, 37] on icon at bounding box center [795, 35] width 9 height 9
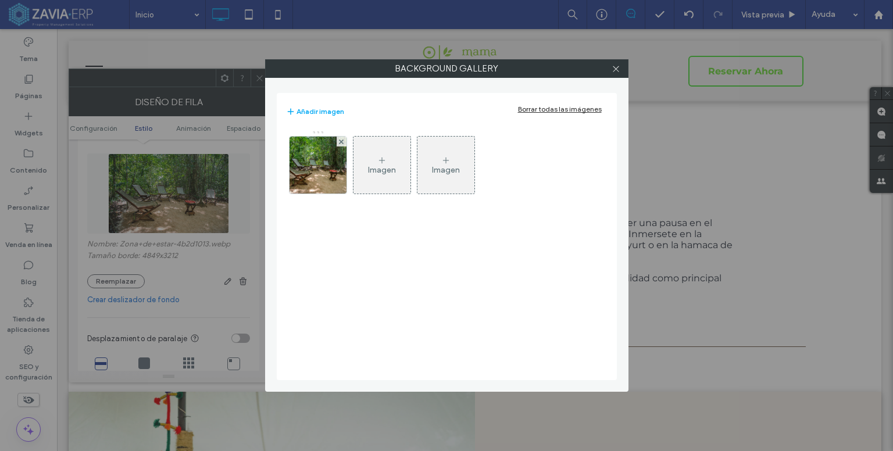
click at [381, 175] on div "Imagen" at bounding box center [381, 165] width 57 height 55
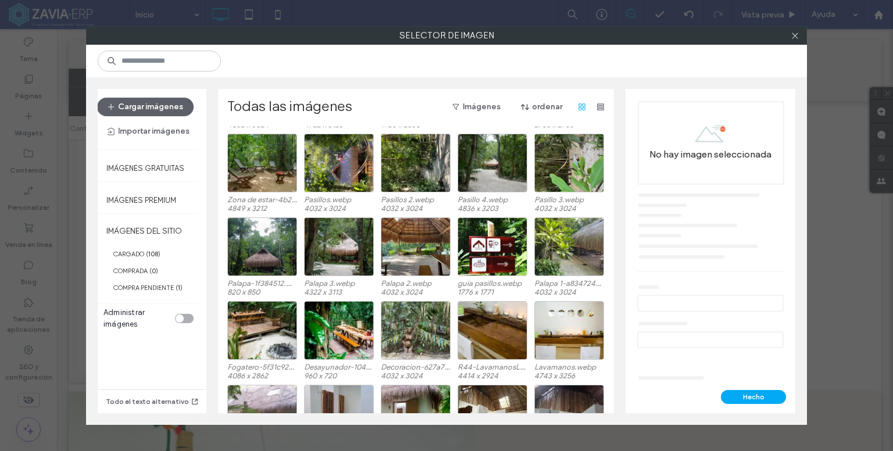
scroll to position [315, 0]
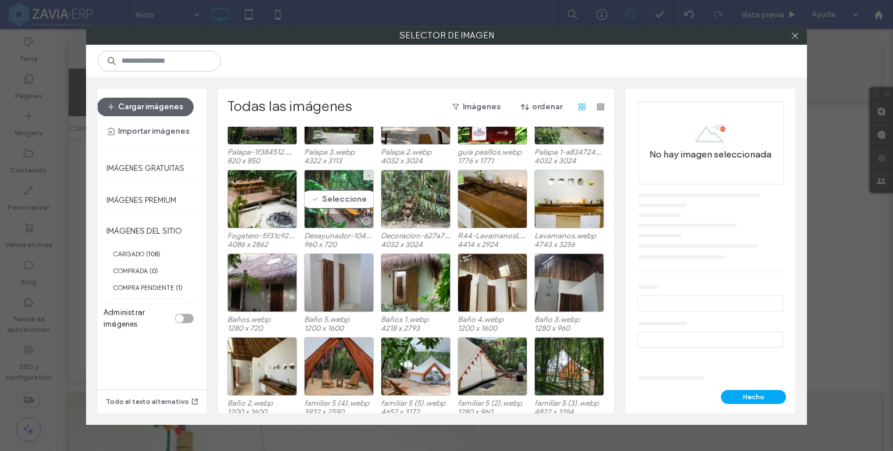
click at [348, 196] on div "Seleccione" at bounding box center [339, 199] width 70 height 59
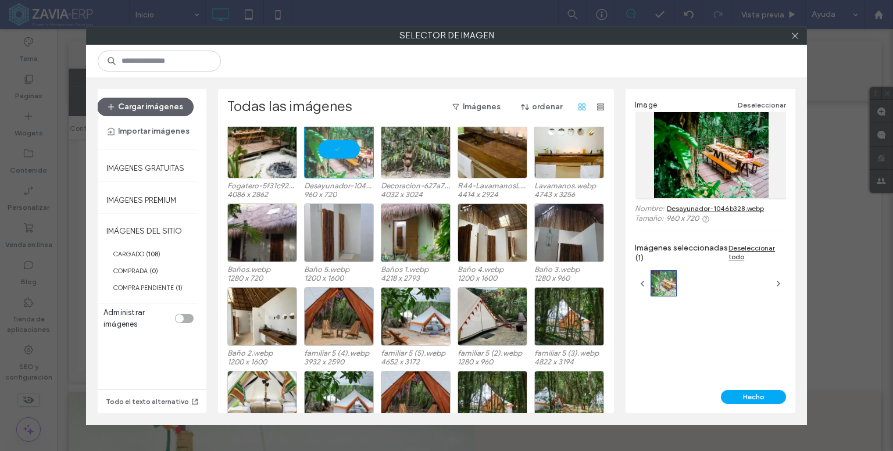
scroll to position [489, 0]
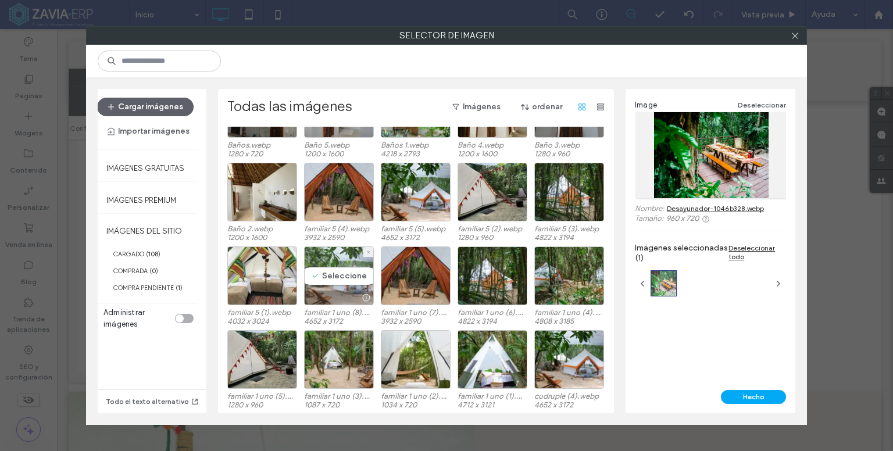
click at [337, 277] on div "Seleccione" at bounding box center [339, 275] width 70 height 59
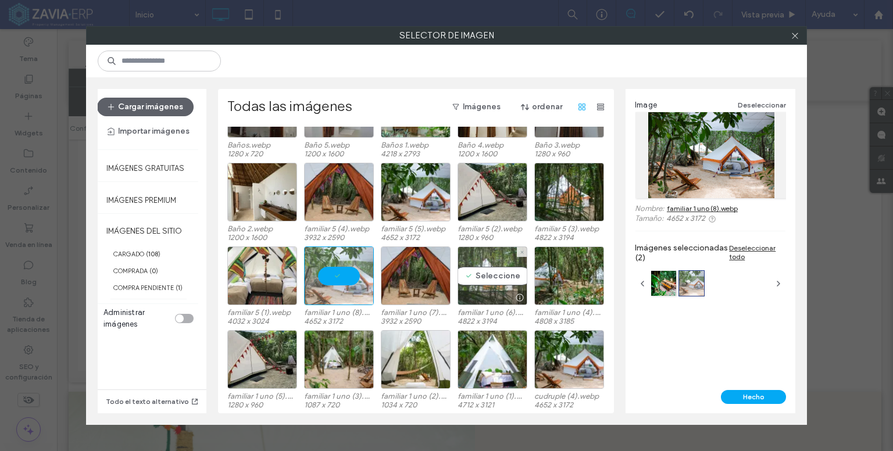
click at [502, 276] on div "Seleccione" at bounding box center [493, 275] width 70 height 59
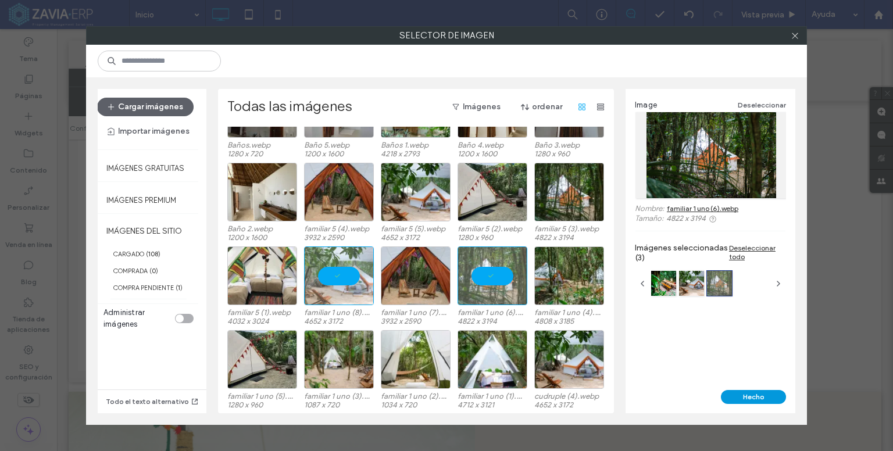
click at [752, 395] on button "Hecho" at bounding box center [753, 397] width 65 height 14
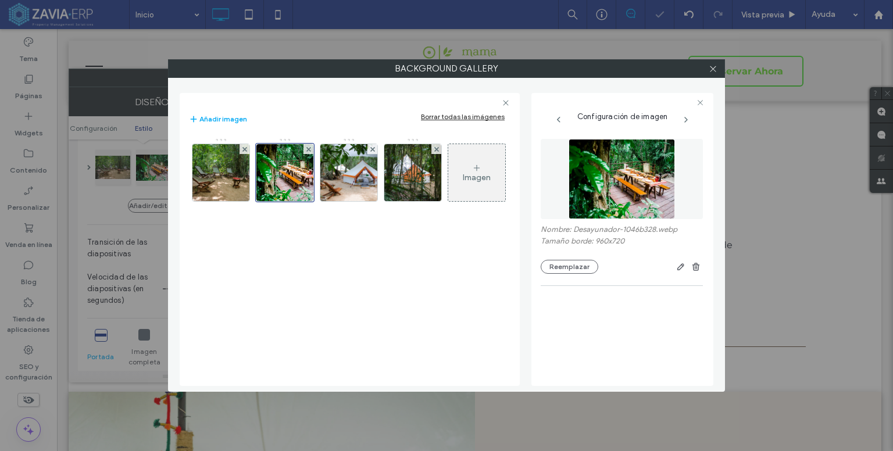
click at [700, 101] on icon at bounding box center [700, 103] width 8 height 8
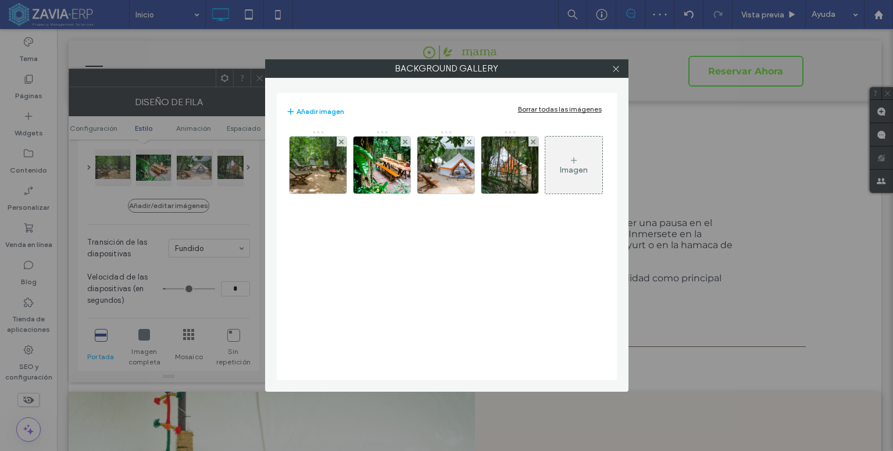
drag, startPoint x: 612, startPoint y: 68, endPoint x: 621, endPoint y: 116, distance: 49.3
click at [611, 68] on div at bounding box center [615, 68] width 17 height 17
click at [614, 69] on icon at bounding box center [616, 69] width 9 height 9
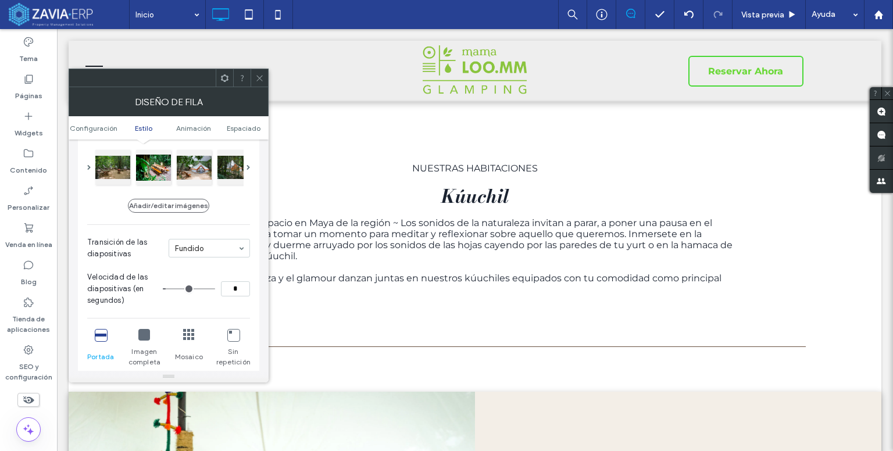
click at [263, 82] on icon at bounding box center [259, 78] width 9 height 9
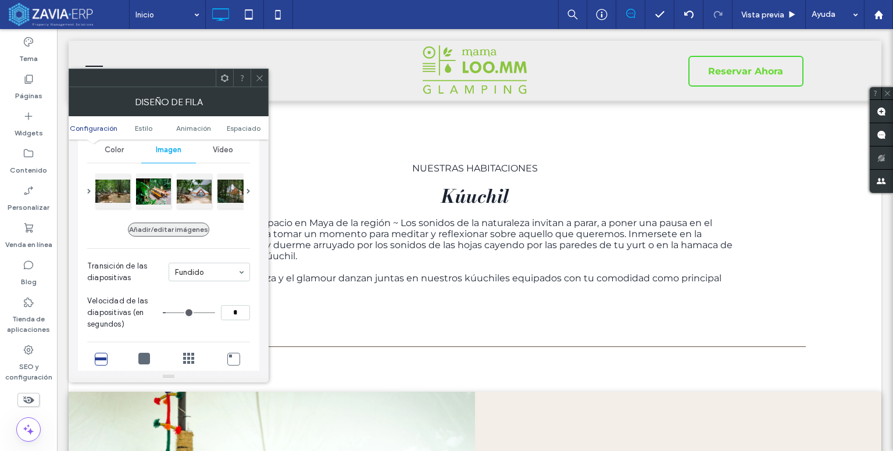
scroll to position [174, 0]
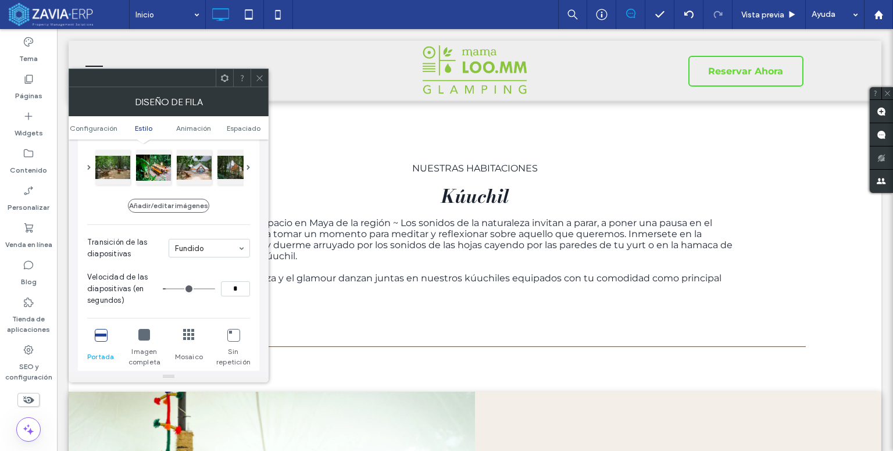
type input "*"
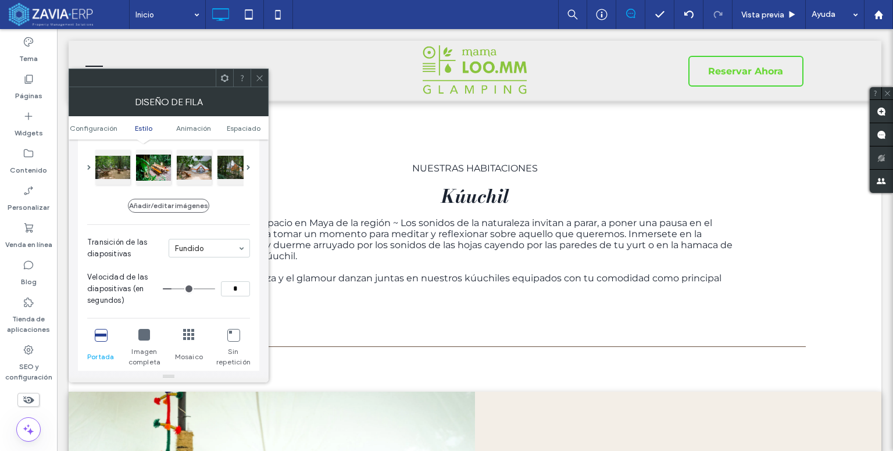
type input "*"
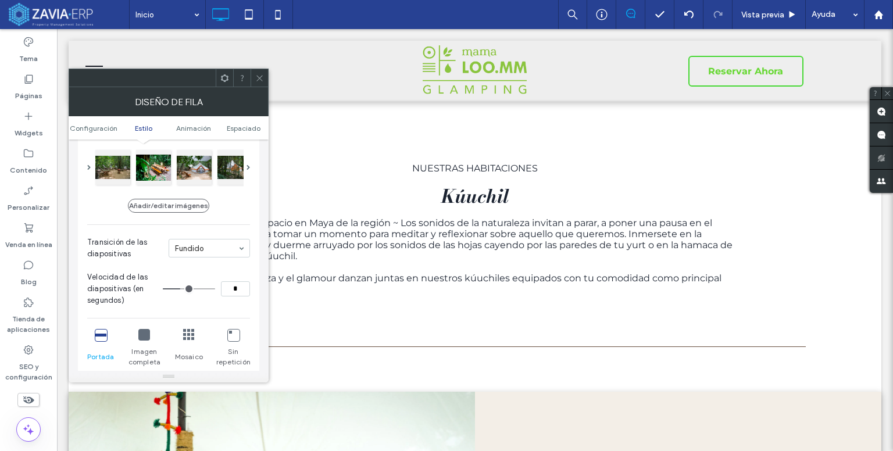
drag, startPoint x: 170, startPoint y: 289, endPoint x: 181, endPoint y: 291, distance: 11.8
type input "*"
click at [181, 289] on input "range" at bounding box center [189, 288] width 52 height 1
click at [256, 85] on span at bounding box center [259, 77] width 9 height 17
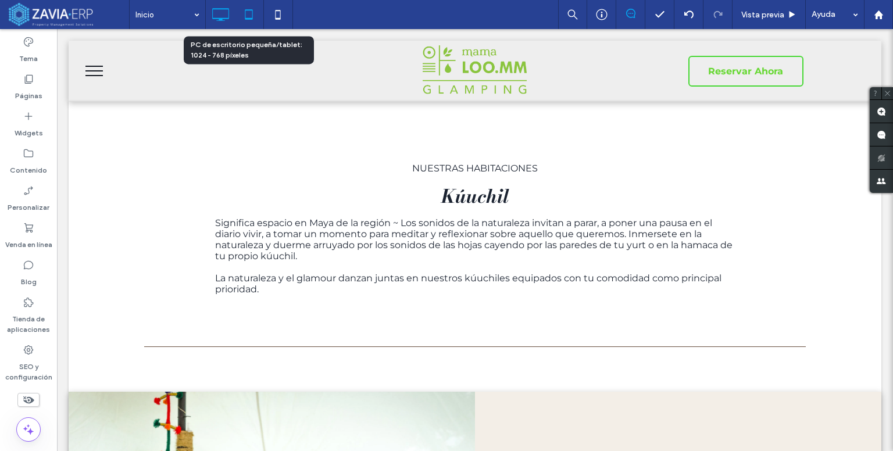
click at [244, 17] on icon at bounding box center [248, 14] width 23 height 23
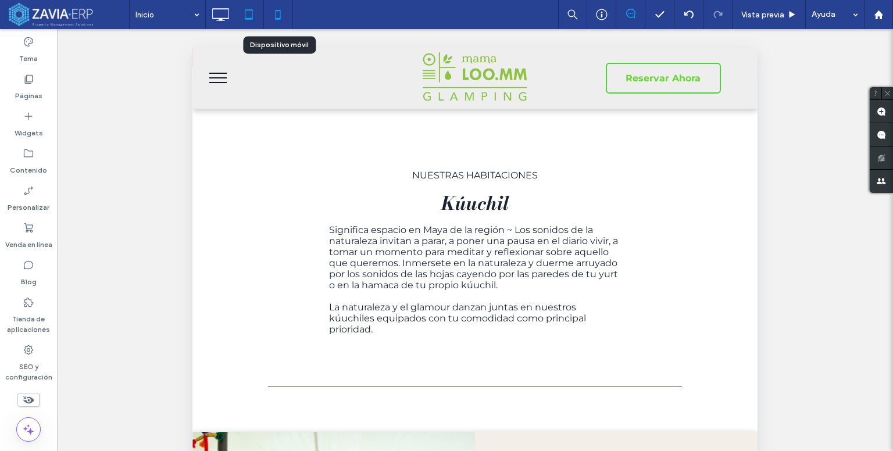
click at [276, 17] on icon at bounding box center [277, 14] width 23 height 23
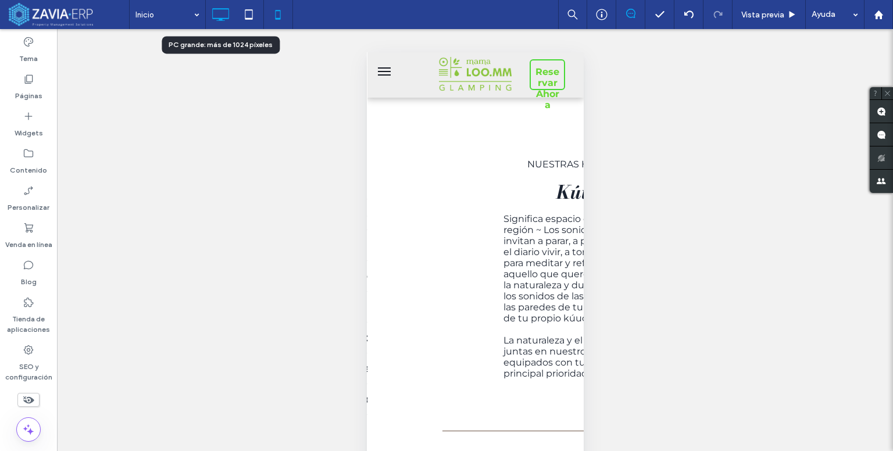
click at [220, 10] on icon at bounding box center [220, 14] width 23 height 23
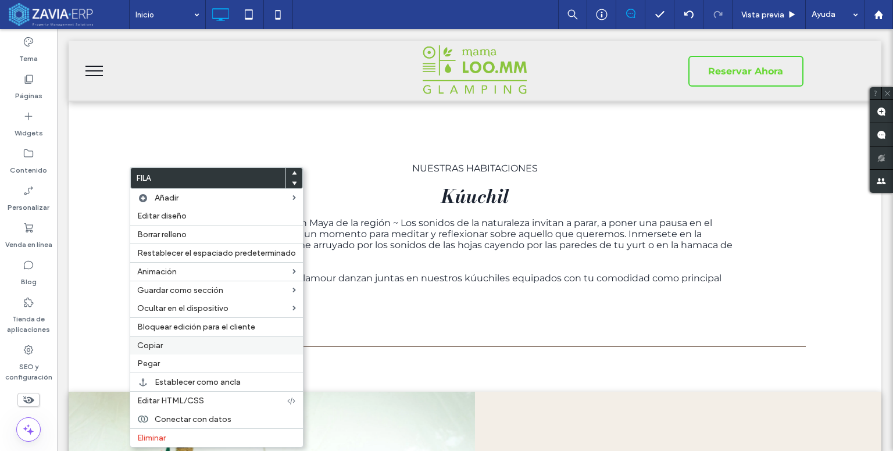
click at [165, 347] on label "Copiar" at bounding box center [216, 346] width 159 height 10
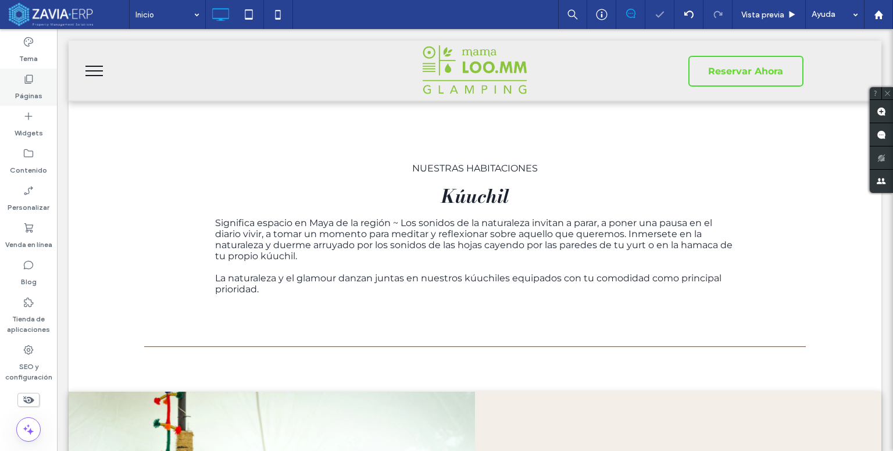
click at [30, 90] on label "Páginas" at bounding box center [28, 93] width 27 height 16
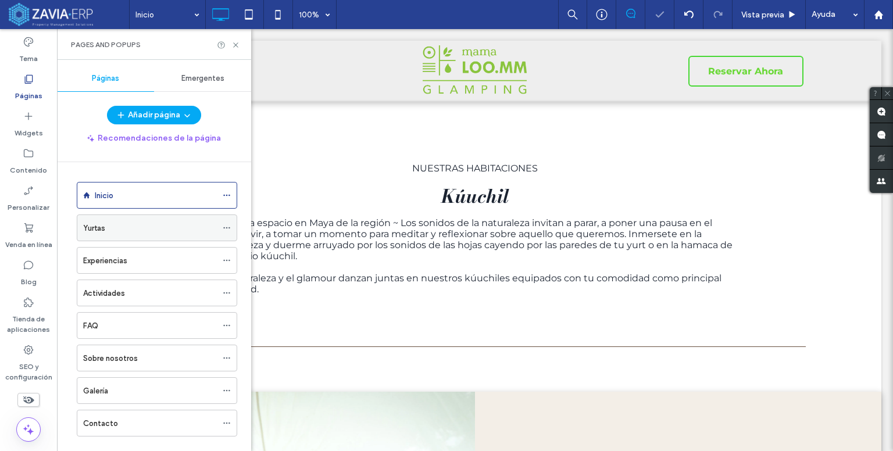
click at [122, 223] on div "Yurtas" at bounding box center [150, 228] width 134 height 12
click at [235, 45] on div at bounding box center [446, 225] width 893 height 451
click at [234, 49] on div "Pages and Popups" at bounding box center [154, 44] width 194 height 31
click at [234, 45] on icon at bounding box center [235, 45] width 9 height 9
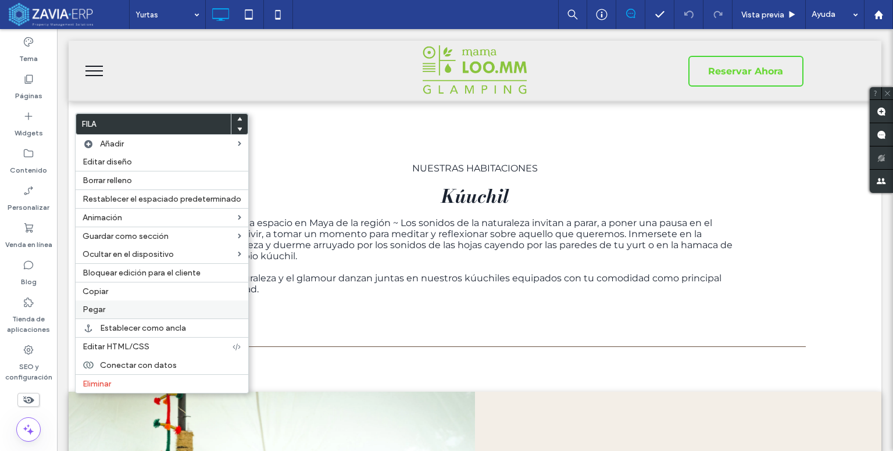
click at [99, 308] on span "Pegar" at bounding box center [94, 310] width 23 height 10
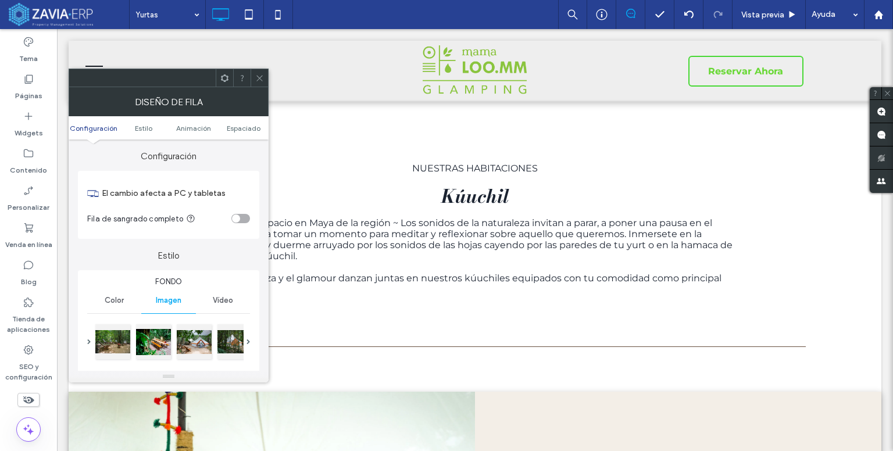
click at [262, 76] on icon at bounding box center [259, 78] width 9 height 9
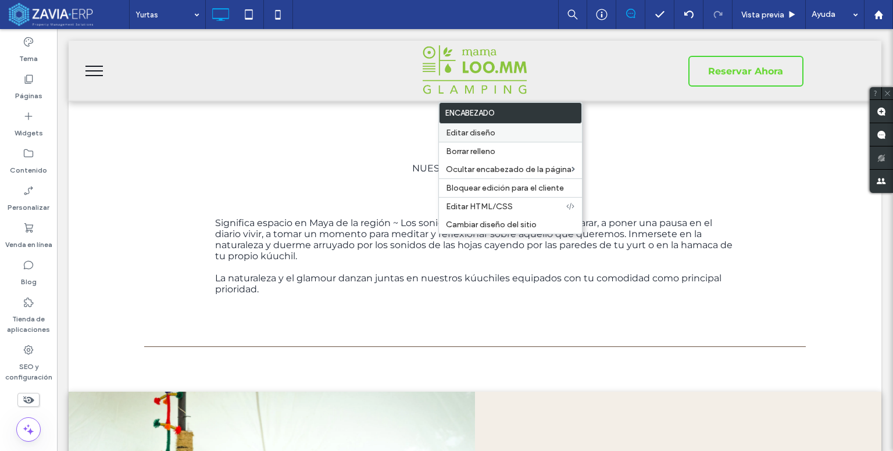
click at [486, 137] on span "Editar diseño" at bounding box center [470, 133] width 49 height 10
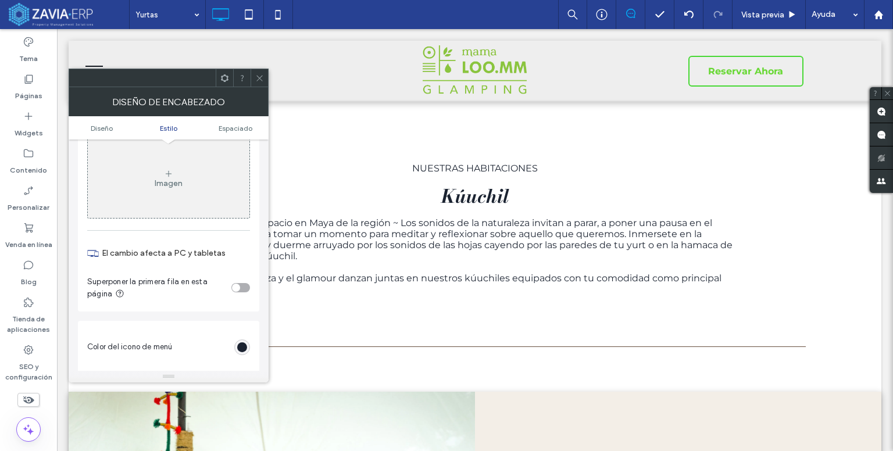
scroll to position [407, 0]
click at [242, 282] on div "toggle" at bounding box center [240, 282] width 19 height 9
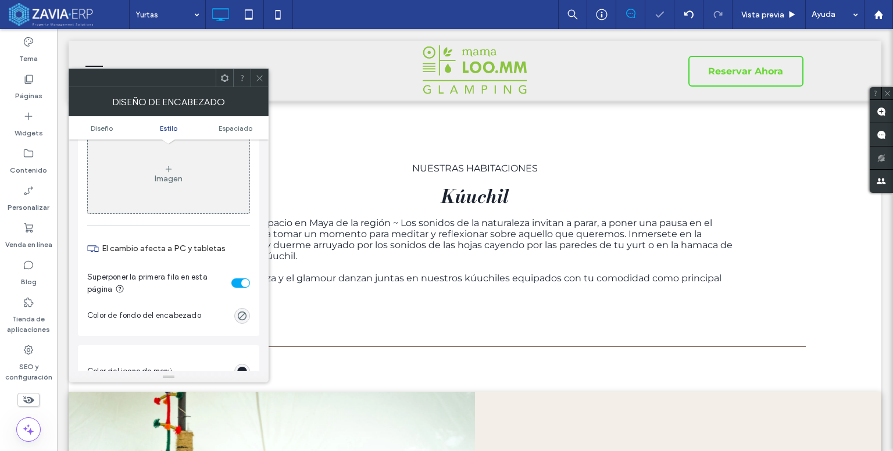
drag, startPoint x: 258, startPoint y: 78, endPoint x: 267, endPoint y: 103, distance: 26.3
click at [255, 78] on icon at bounding box center [259, 78] width 9 height 9
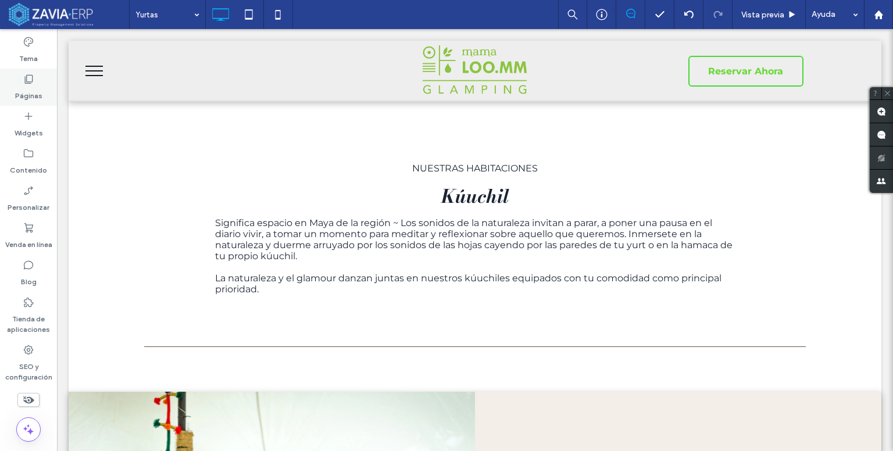
type input "**********"
type input "**"
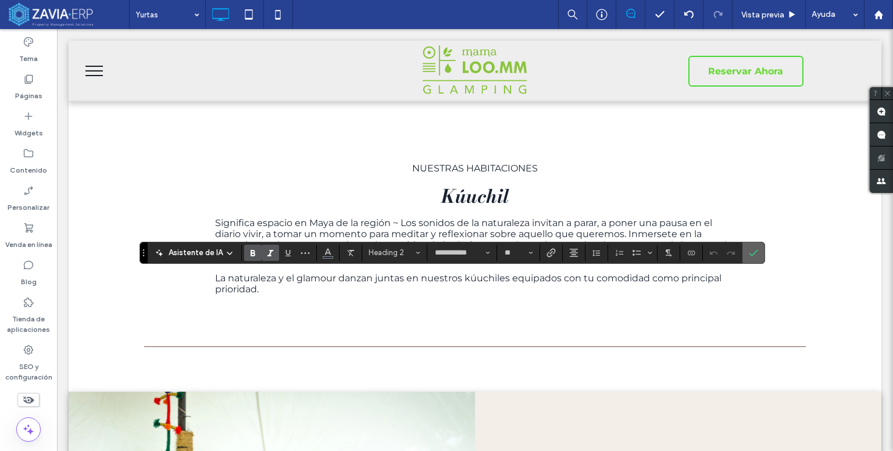
click at [749, 253] on icon "Confirmar" at bounding box center [753, 252] width 9 height 9
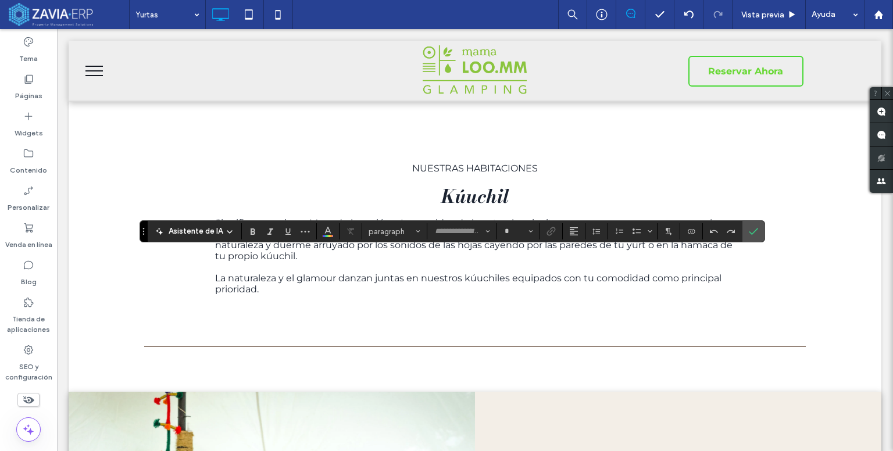
type input "**********"
type input "**"
click at [749, 226] on span "Confirmar" at bounding box center [751, 231] width 5 height 21
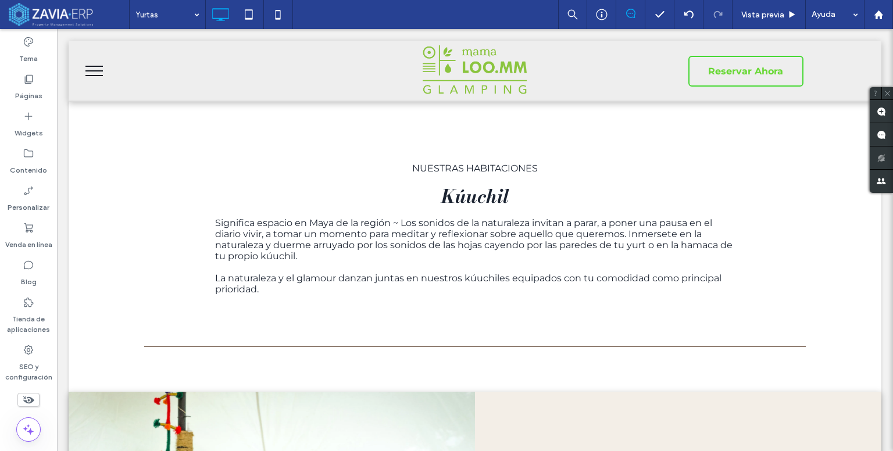
type input "**********"
type input "**"
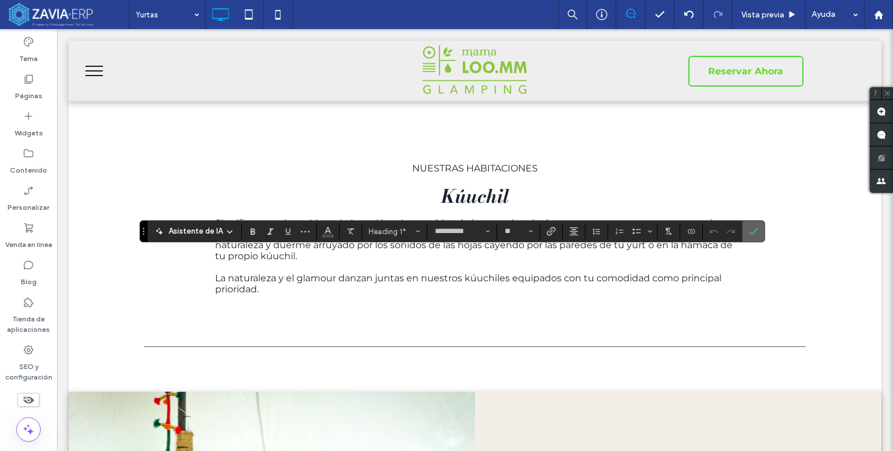
click at [754, 228] on use "Confirmar" at bounding box center [753, 231] width 9 height 7
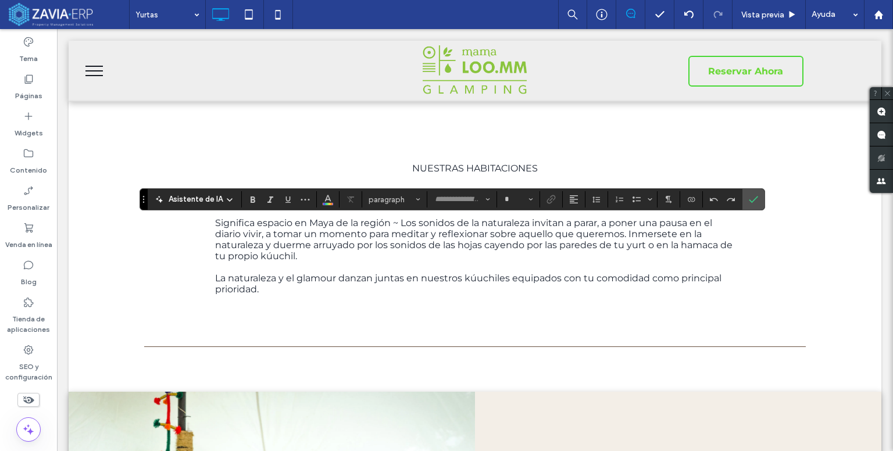
type input "**********"
type input "**"
type input "**********"
type input "**"
type input "**********"
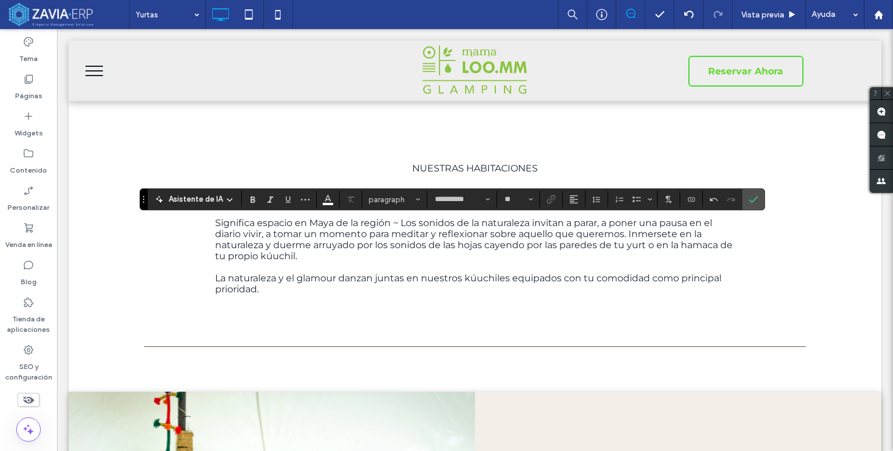
type input "**"
click at [752, 198] on icon "Confirmar" at bounding box center [753, 199] width 9 height 9
